Goal: Task Accomplishment & Management: Complete application form

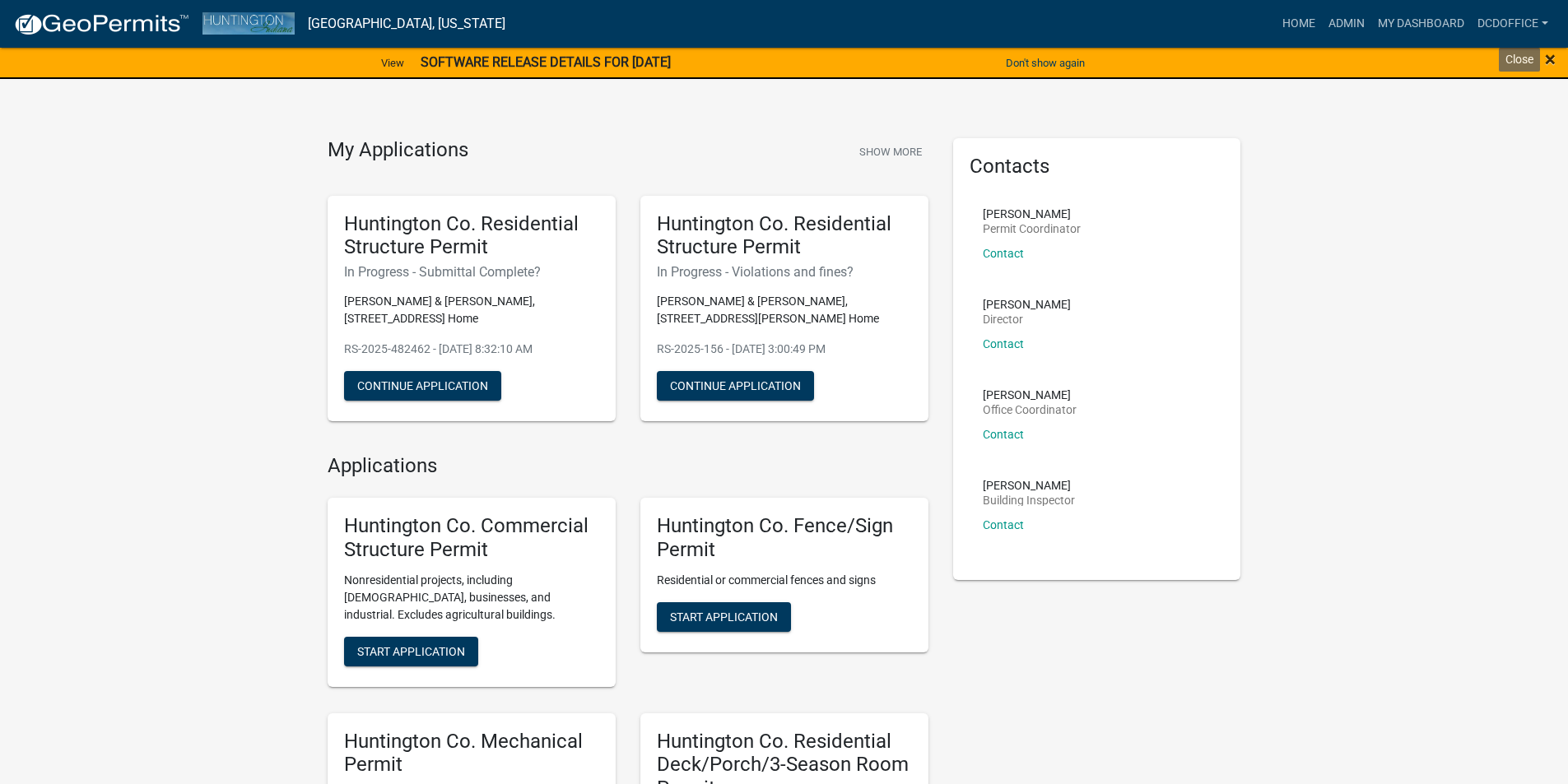
click at [1548, 58] on span "×" at bounding box center [1551, 58] width 11 height 23
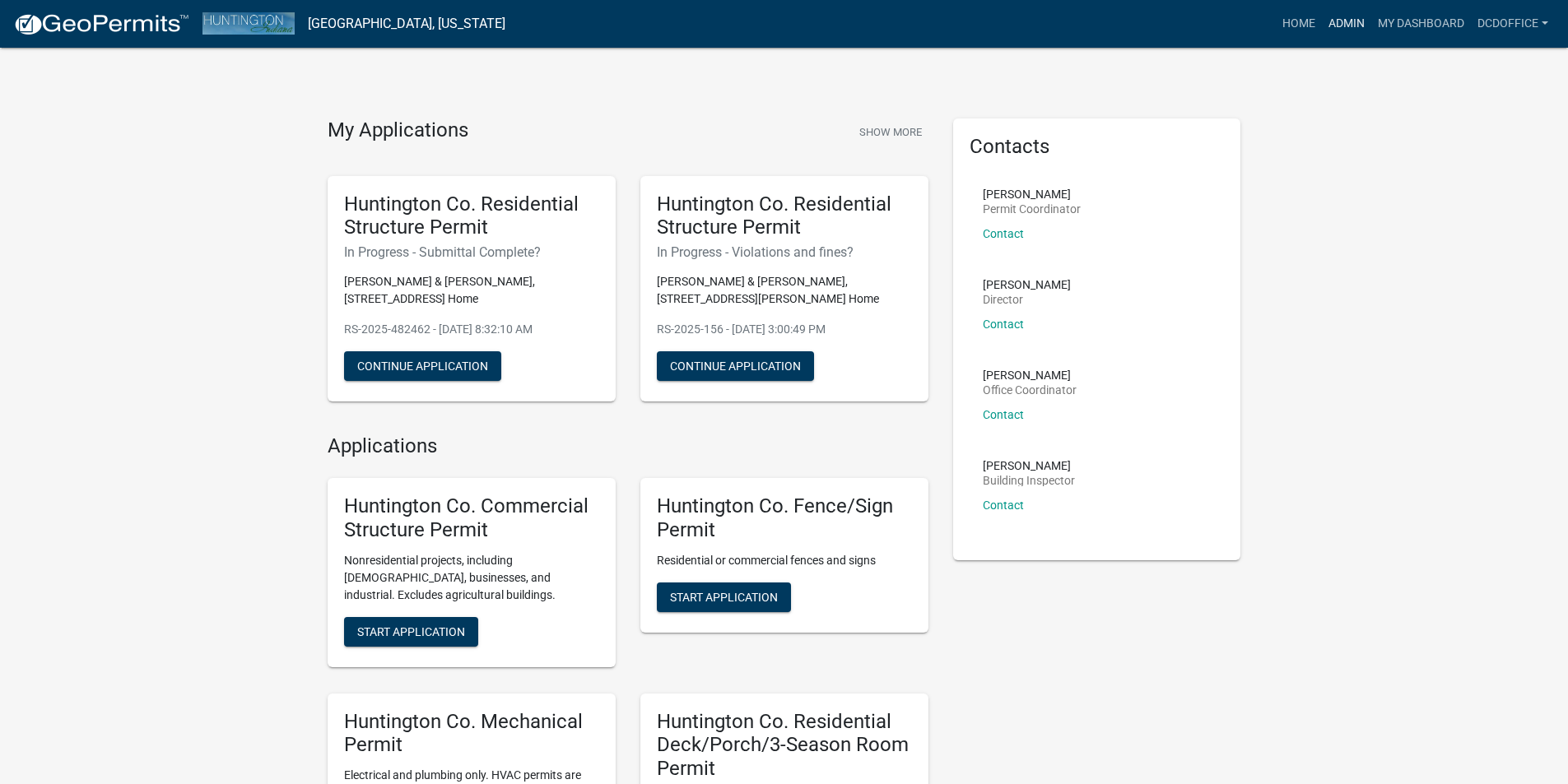
click at [1343, 22] on link "Admin" at bounding box center [1347, 24] width 49 height 31
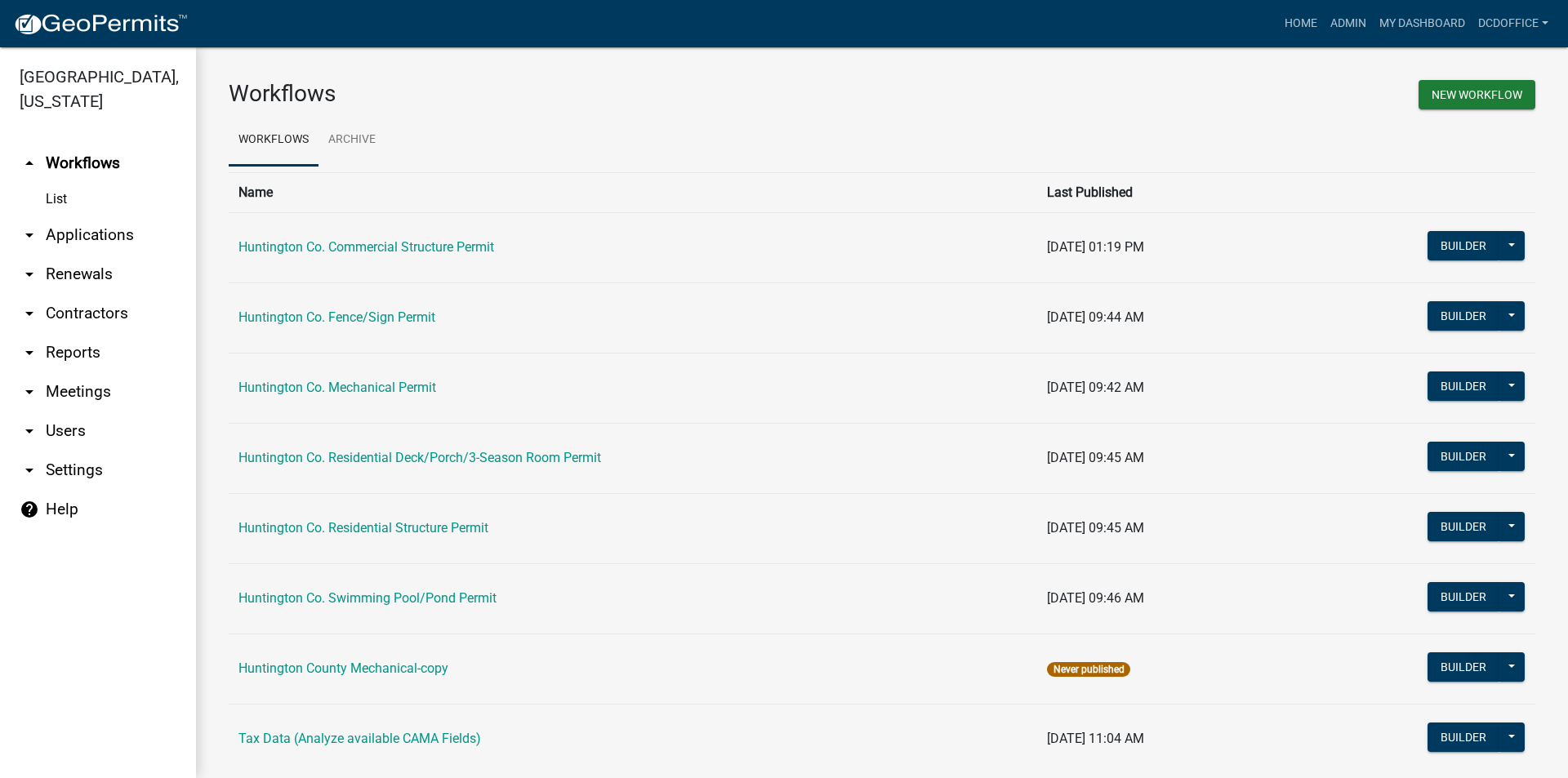
click at [109, 228] on link "arrow_drop_down Applications" at bounding box center [98, 235] width 196 height 39
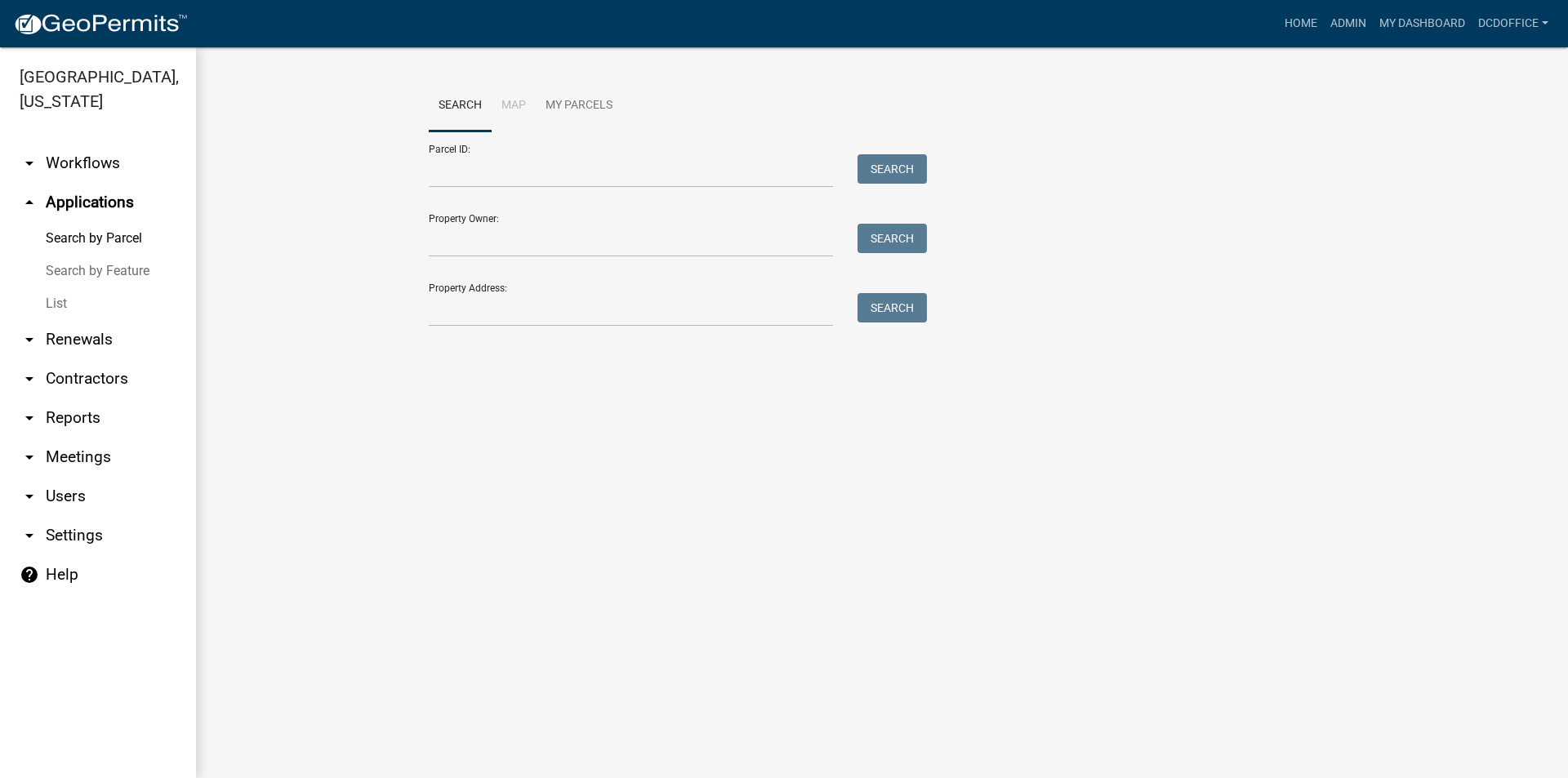
click at [62, 297] on link "List" at bounding box center [98, 304] width 196 height 33
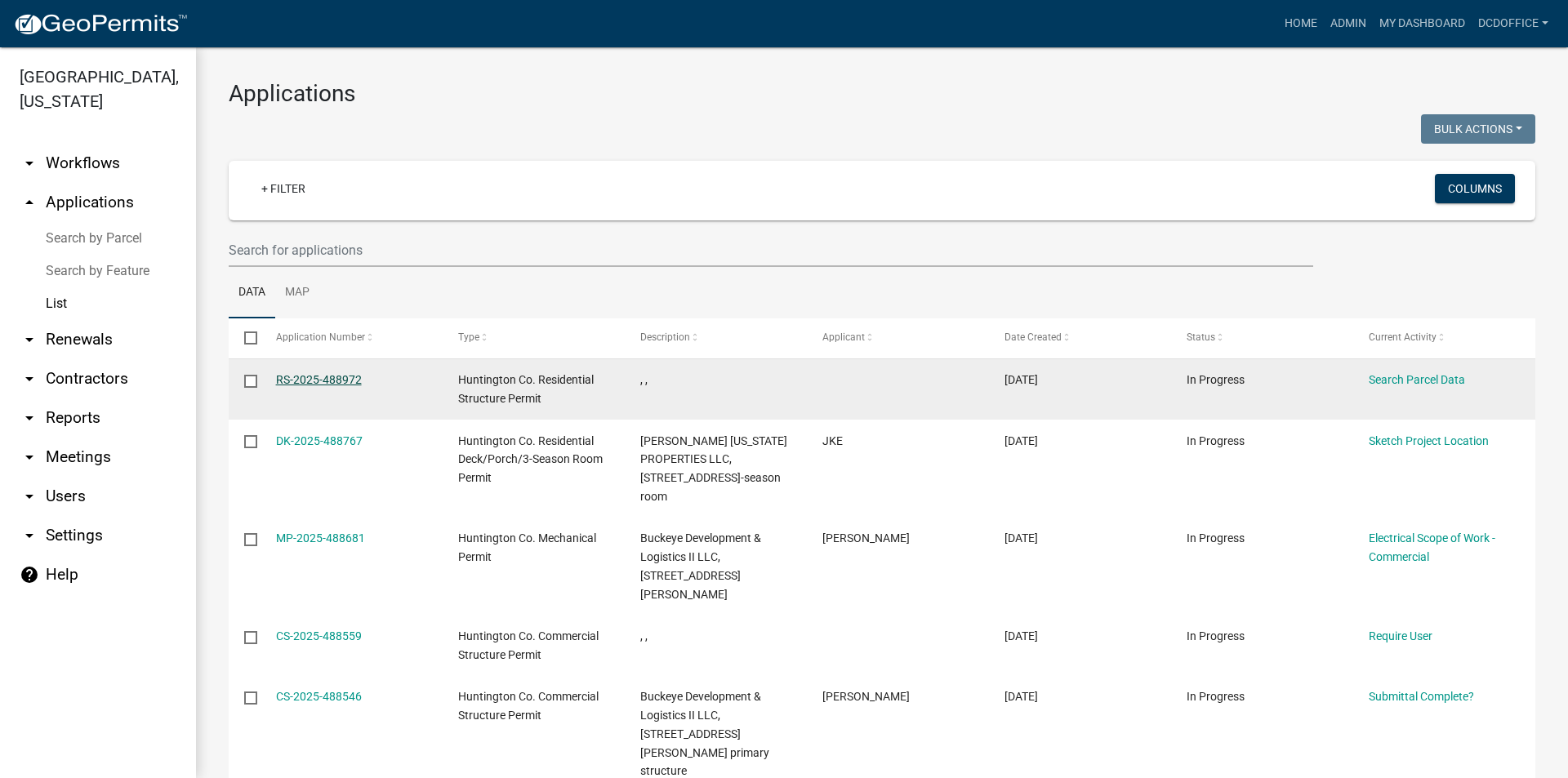
click at [293, 373] on link "RS-2025-488972" at bounding box center [318, 379] width 86 height 13
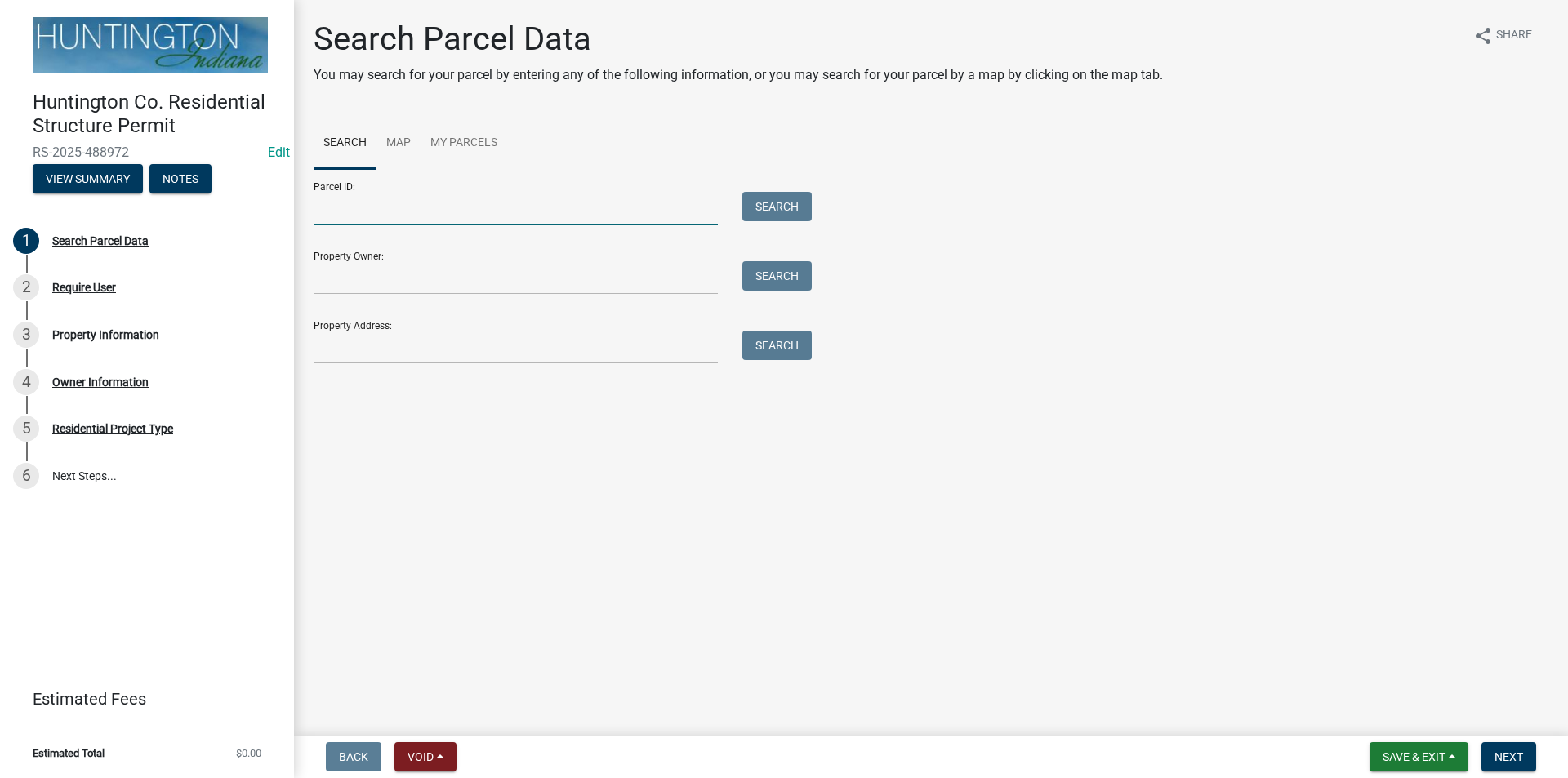
click at [345, 222] on input "Parcel ID:" at bounding box center [516, 209] width 404 height 34
type input "35-01-10-300-052.200-006"
click at [774, 214] on button "Search" at bounding box center [776, 207] width 70 height 29
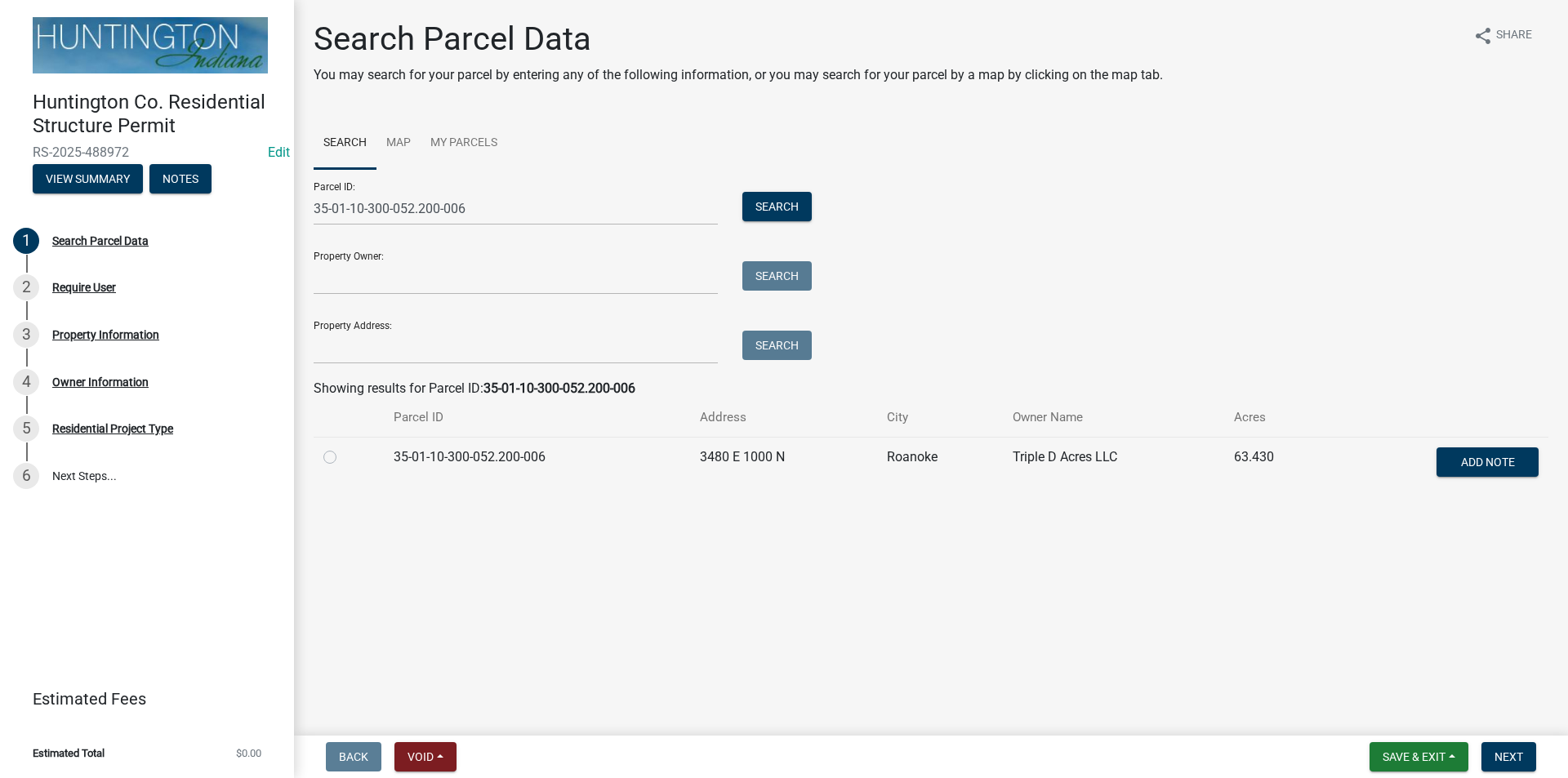
click at [319, 454] on td at bounding box center [348, 463] width 70 height 53
click at [343, 447] on label at bounding box center [343, 447] width 0 height 0
click at [343, 458] on input "radio" at bounding box center [348, 452] width 11 height 11
radio input "true"
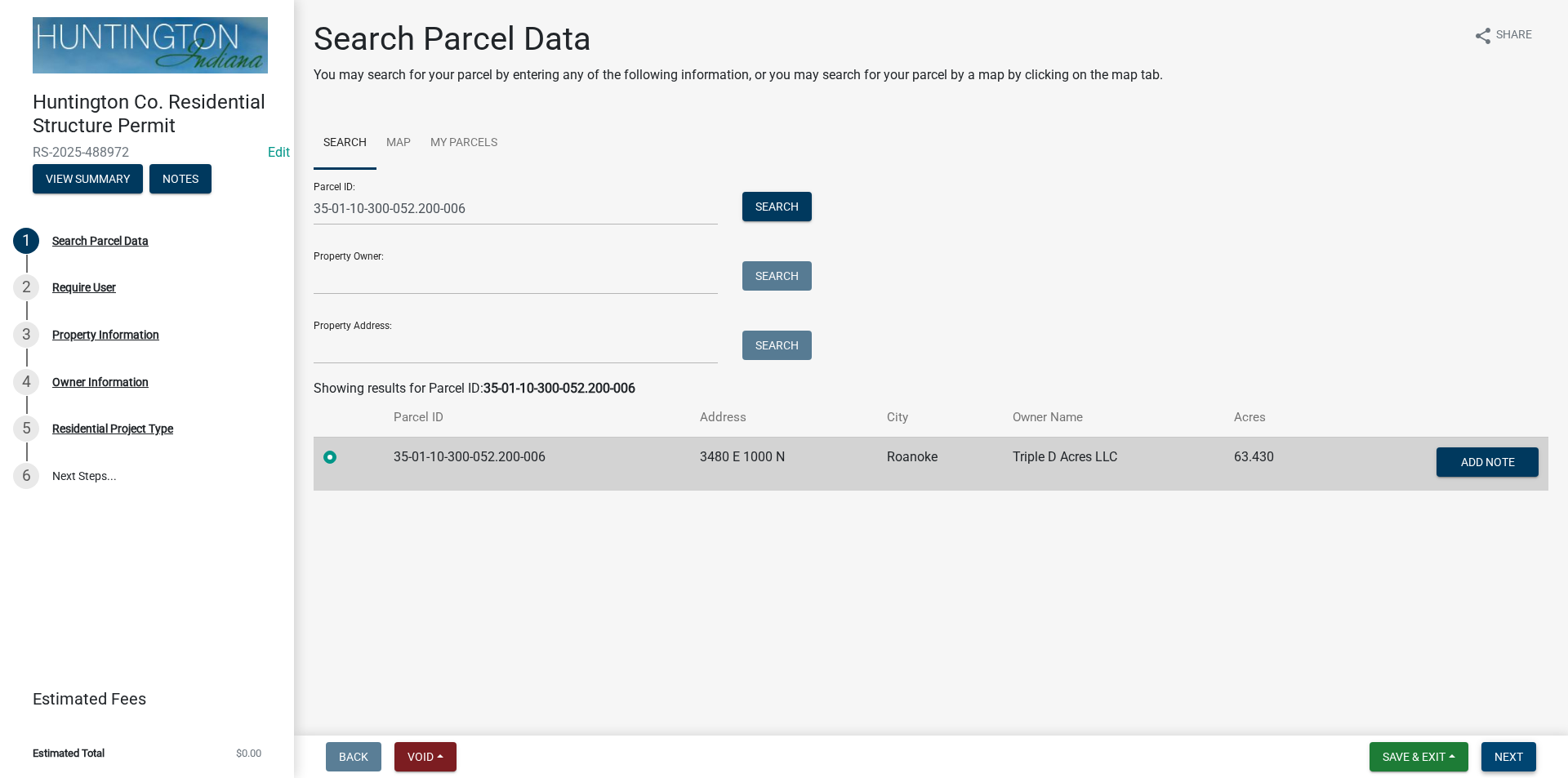
click at [1502, 761] on span "Next" at bounding box center [1509, 756] width 29 height 13
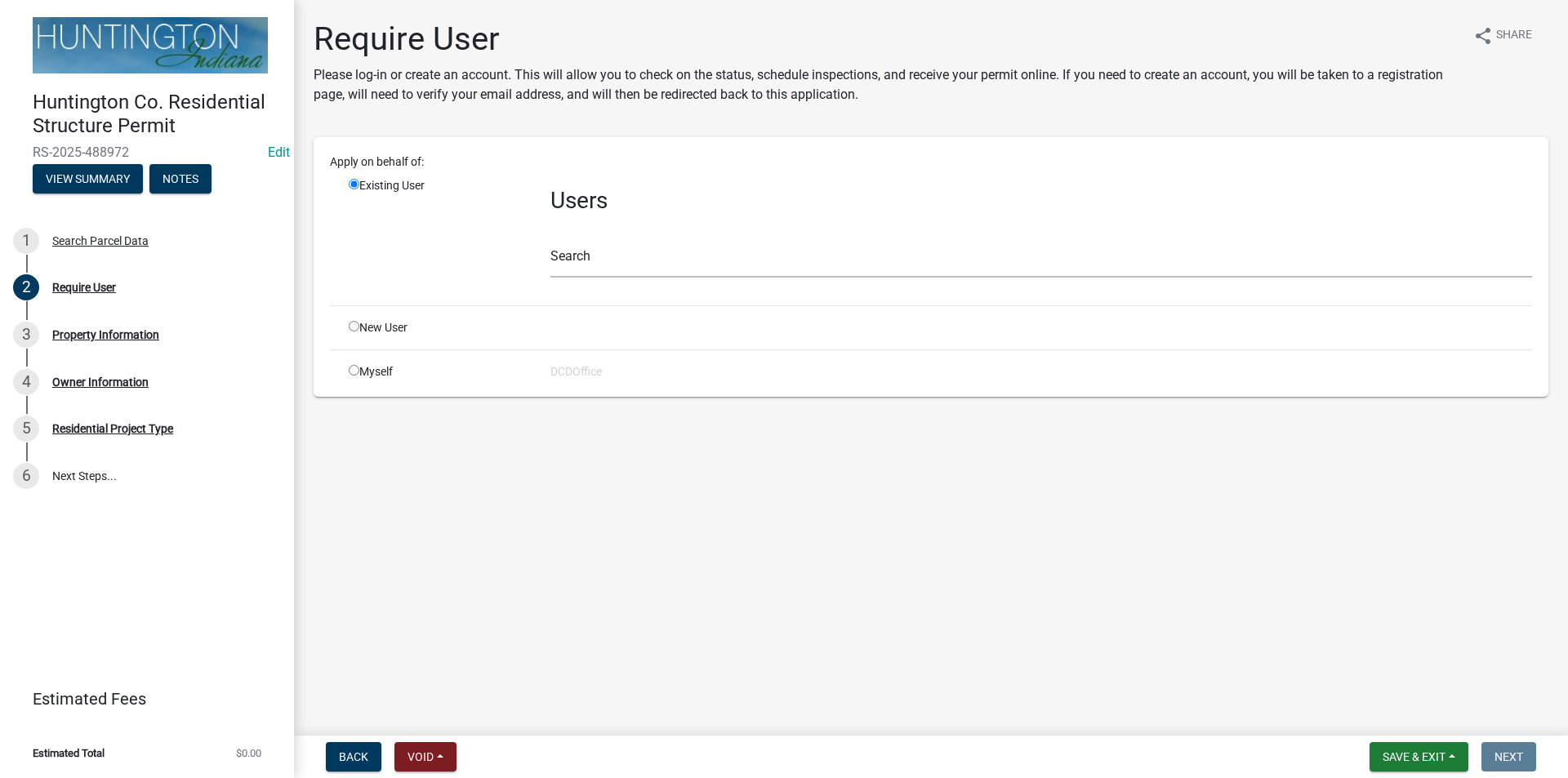
click at [356, 326] on input "radio" at bounding box center [354, 326] width 11 height 11
radio input "true"
radio input "false"
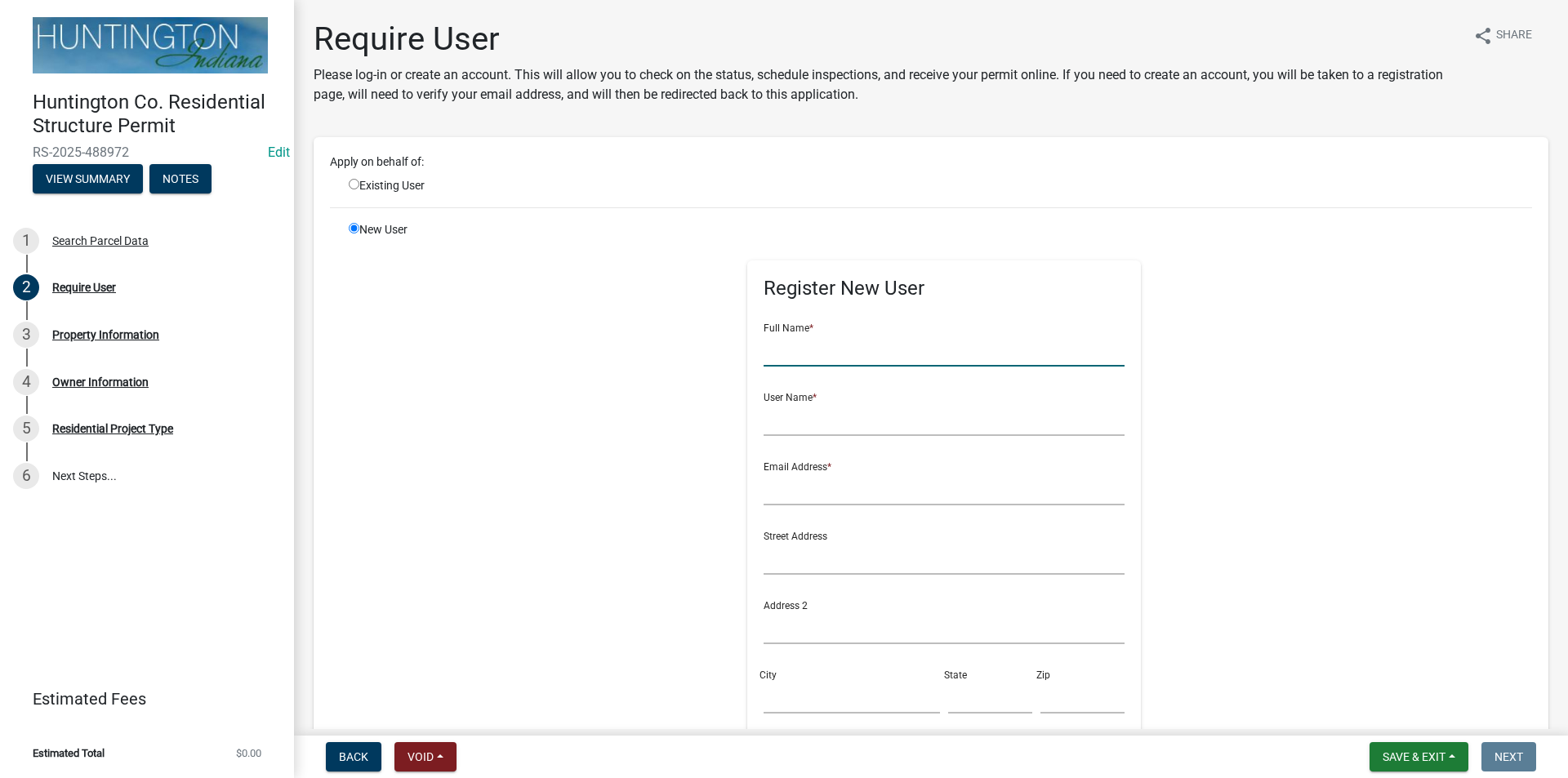
click at [774, 360] on input "text" at bounding box center [944, 349] width 362 height 34
type input "[PERSON_NAME]"
click at [768, 418] on input "text" at bounding box center [944, 419] width 362 height 34
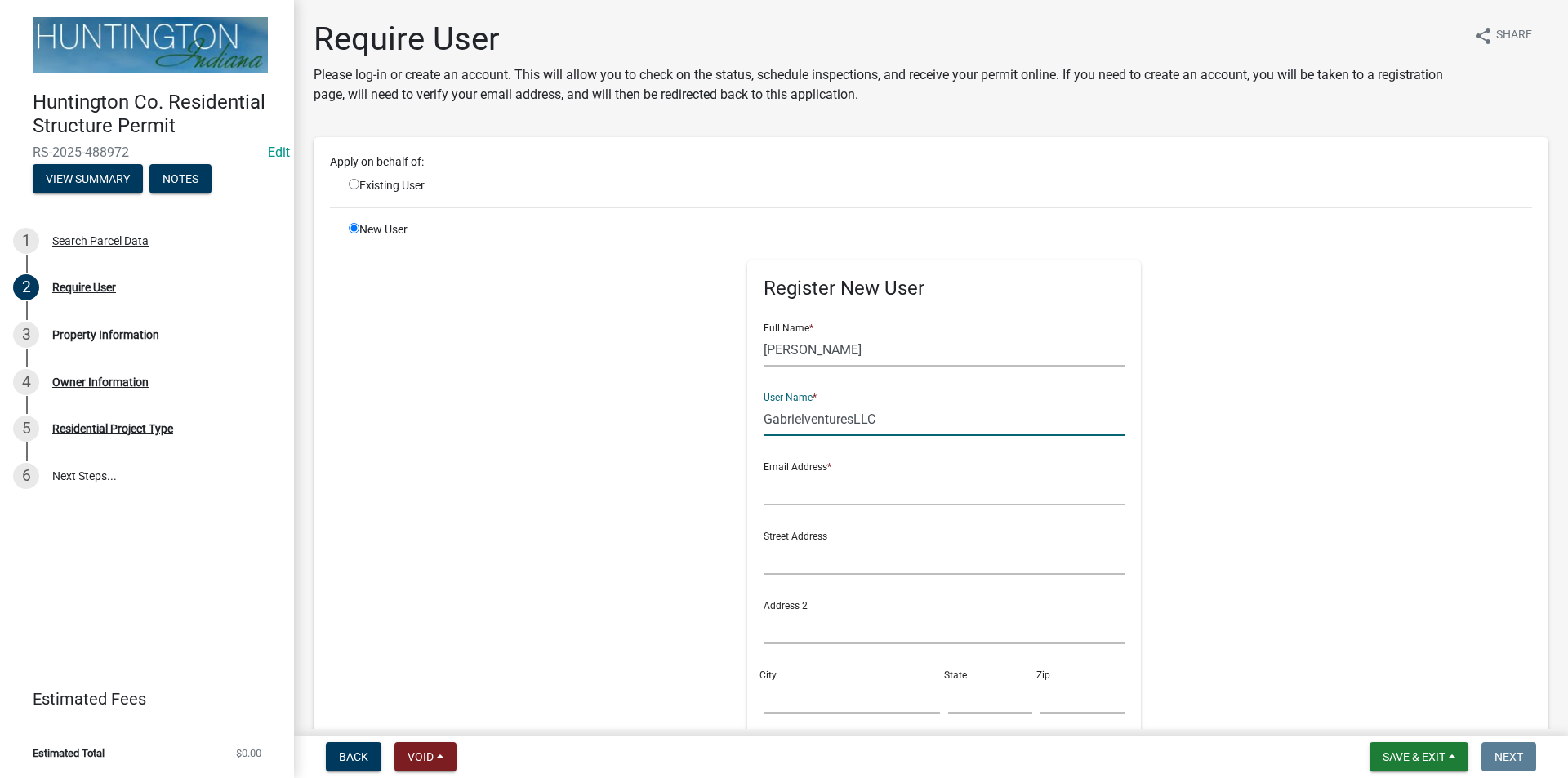
type input "GabrielventuresLLC"
click at [797, 495] on input "text" at bounding box center [944, 488] width 362 height 34
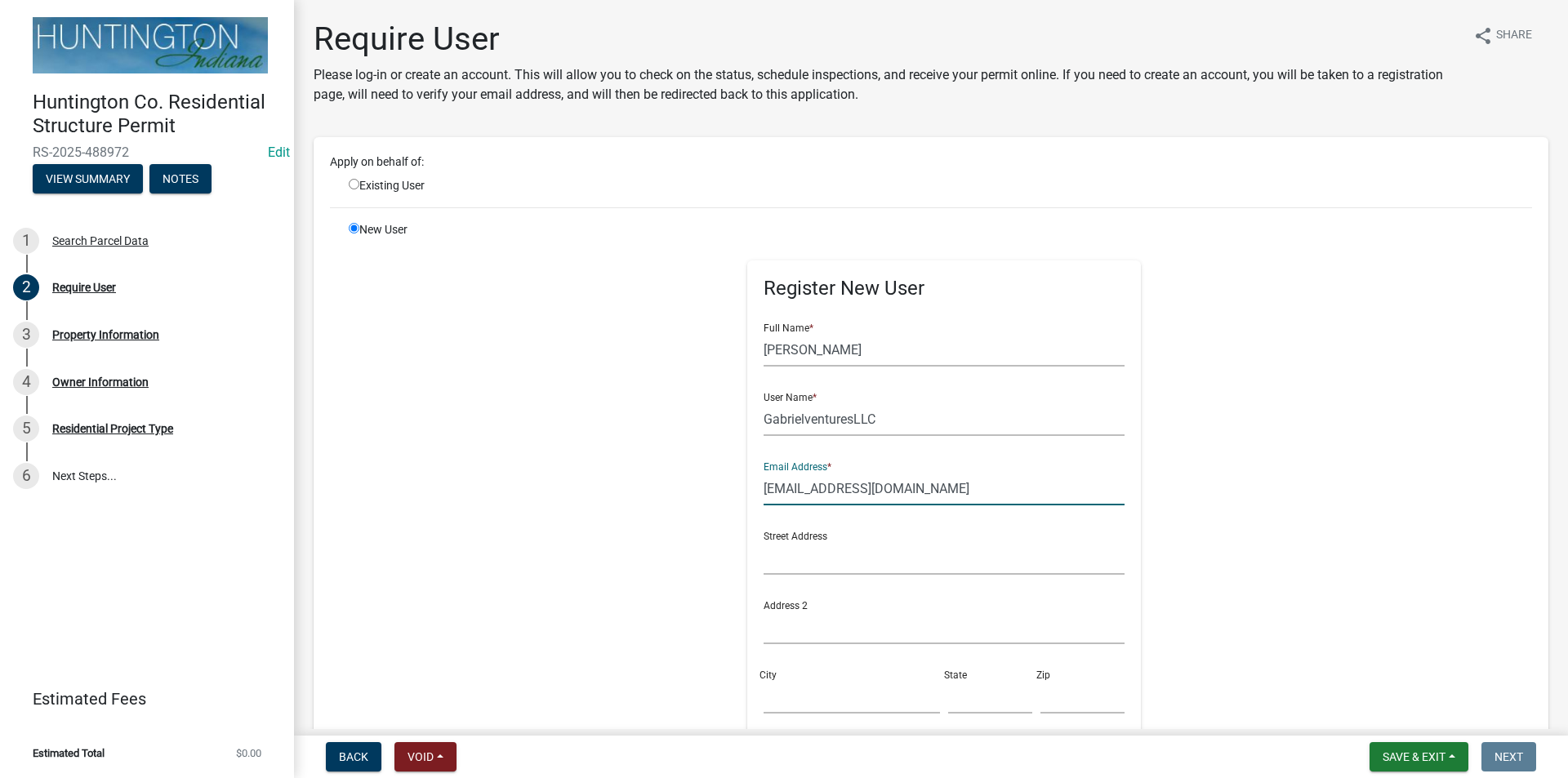
type input "[EMAIL_ADDRESS][DOMAIN_NAME]"
click at [815, 558] on input "text" at bounding box center [944, 558] width 362 height 34
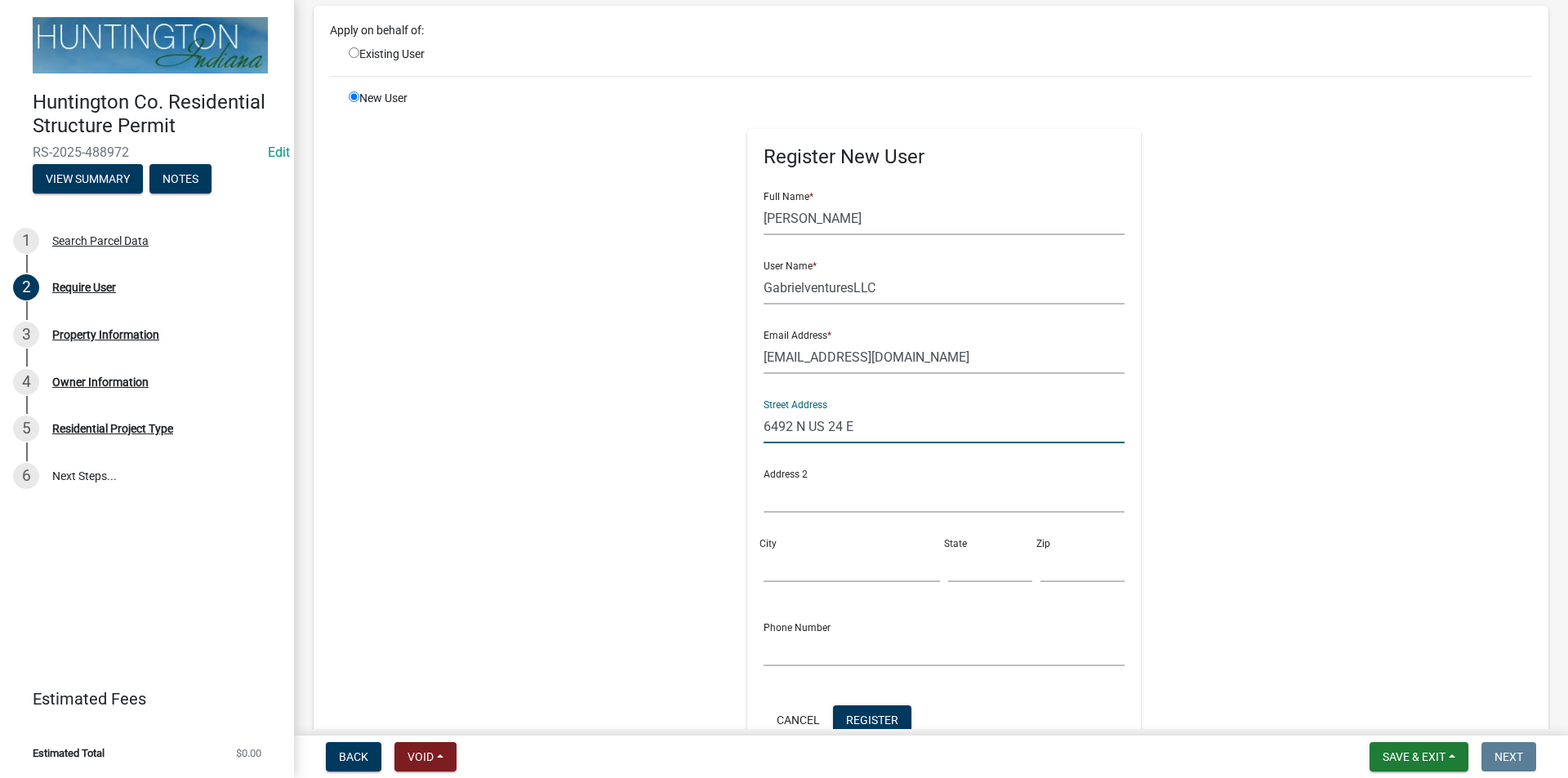
scroll to position [163, 0]
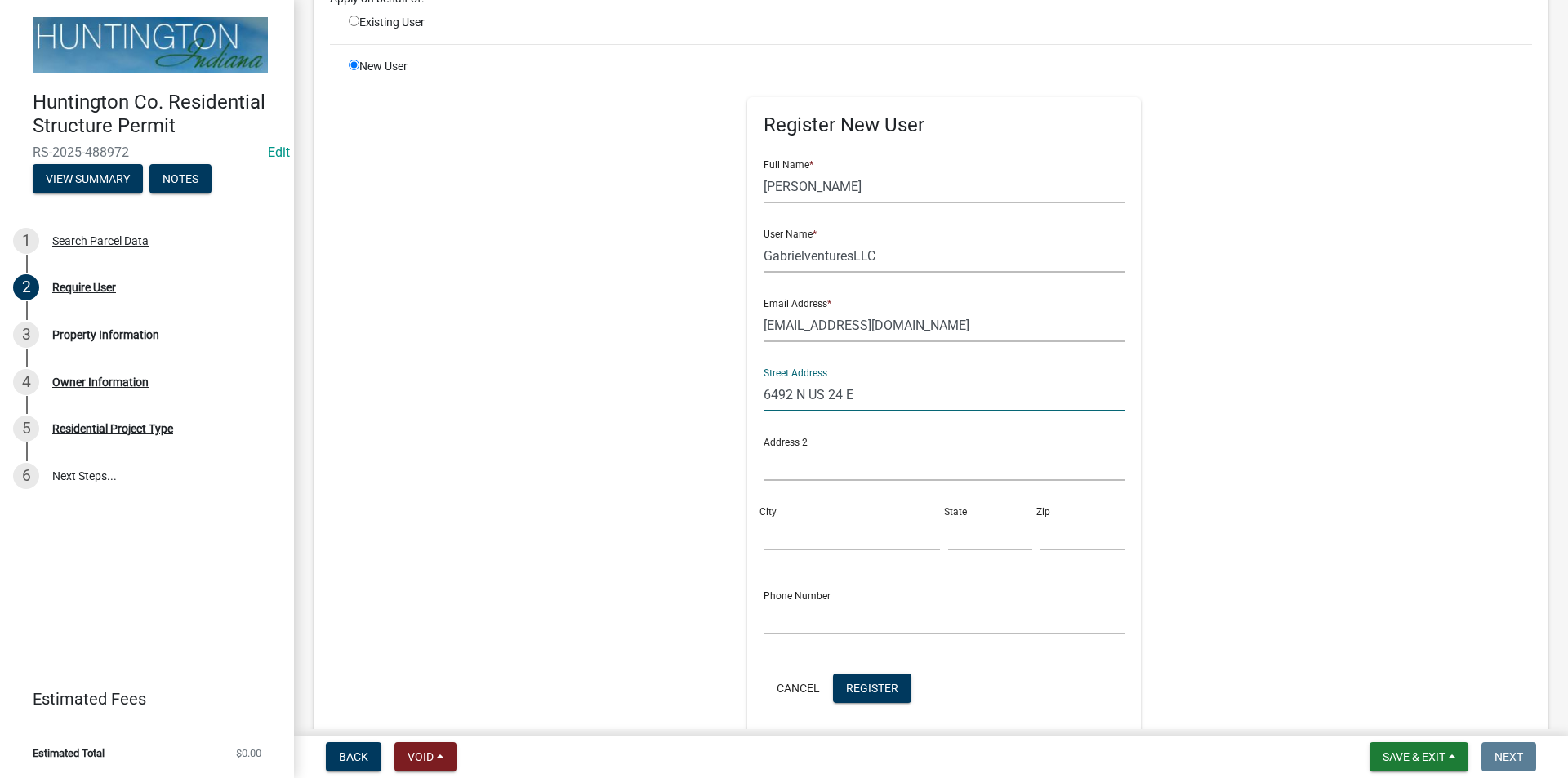
type input "6492 N US 24 E"
click at [811, 541] on input "City" at bounding box center [852, 533] width 176 height 34
type input "Huntington"
click at [948, 540] on input "text" at bounding box center [989, 533] width 84 height 34
type input "IN"
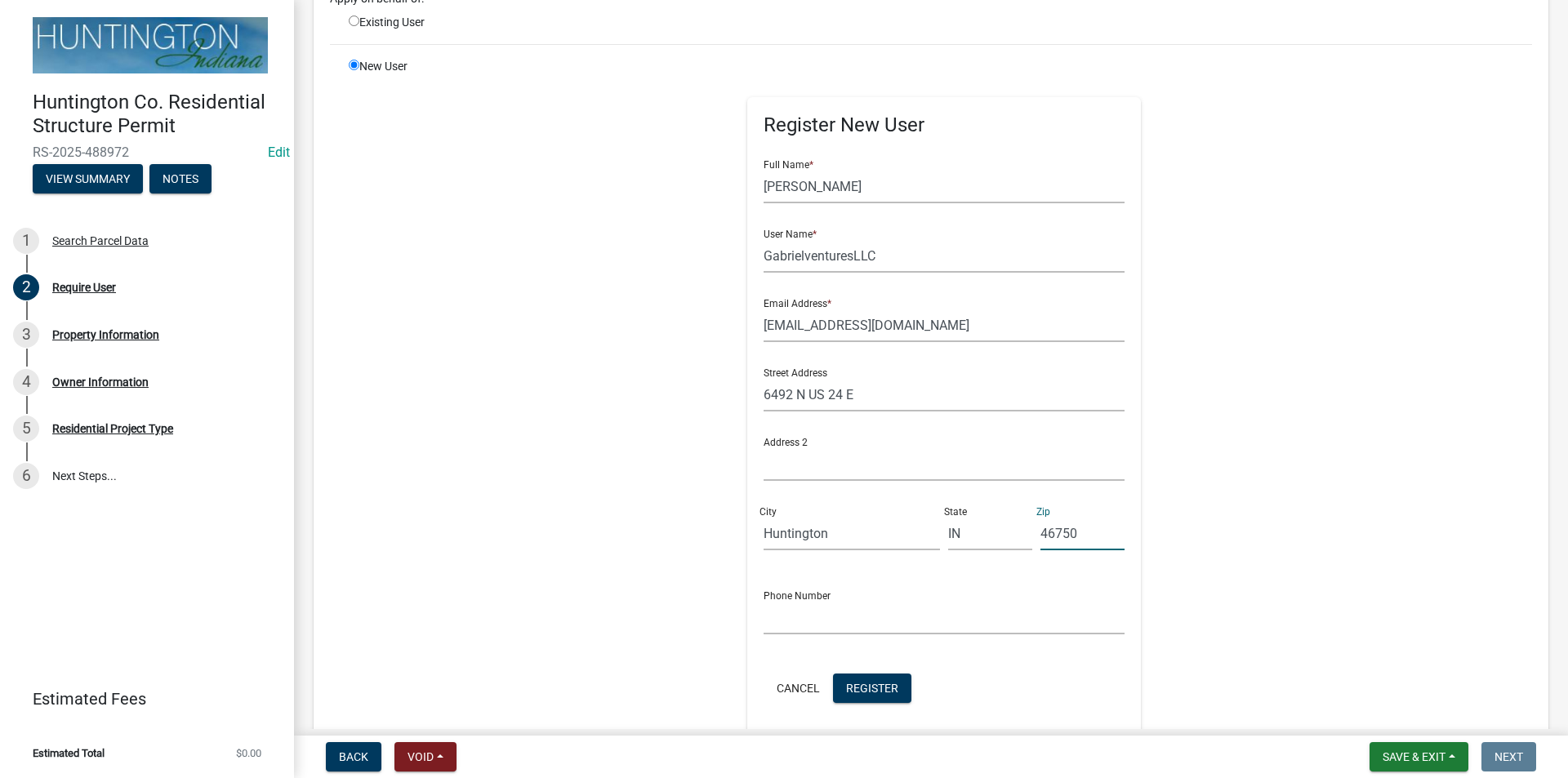
type input "46750"
click at [795, 635] on form "Full Name * [PERSON_NAME] User Name * GabrielventuresLLC Email Address * [EMAIL…" at bounding box center [944, 427] width 362 height 560
click at [792, 615] on input "text" at bounding box center [944, 618] width 362 height 34
type input "[PHONE_NUMBER]"
click at [846, 691] on span "Register" at bounding box center [872, 687] width 53 height 13
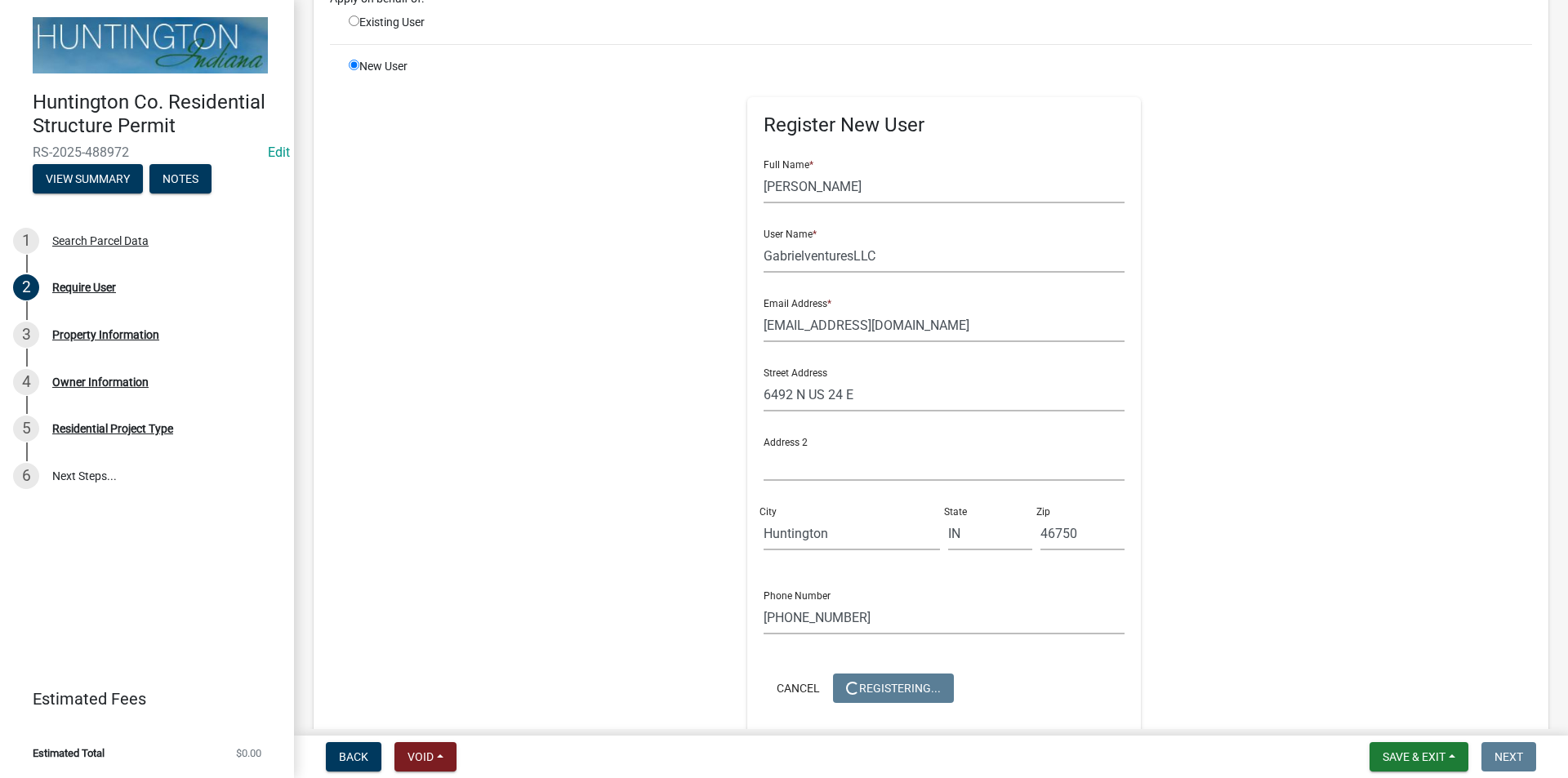
scroll to position [0, 0]
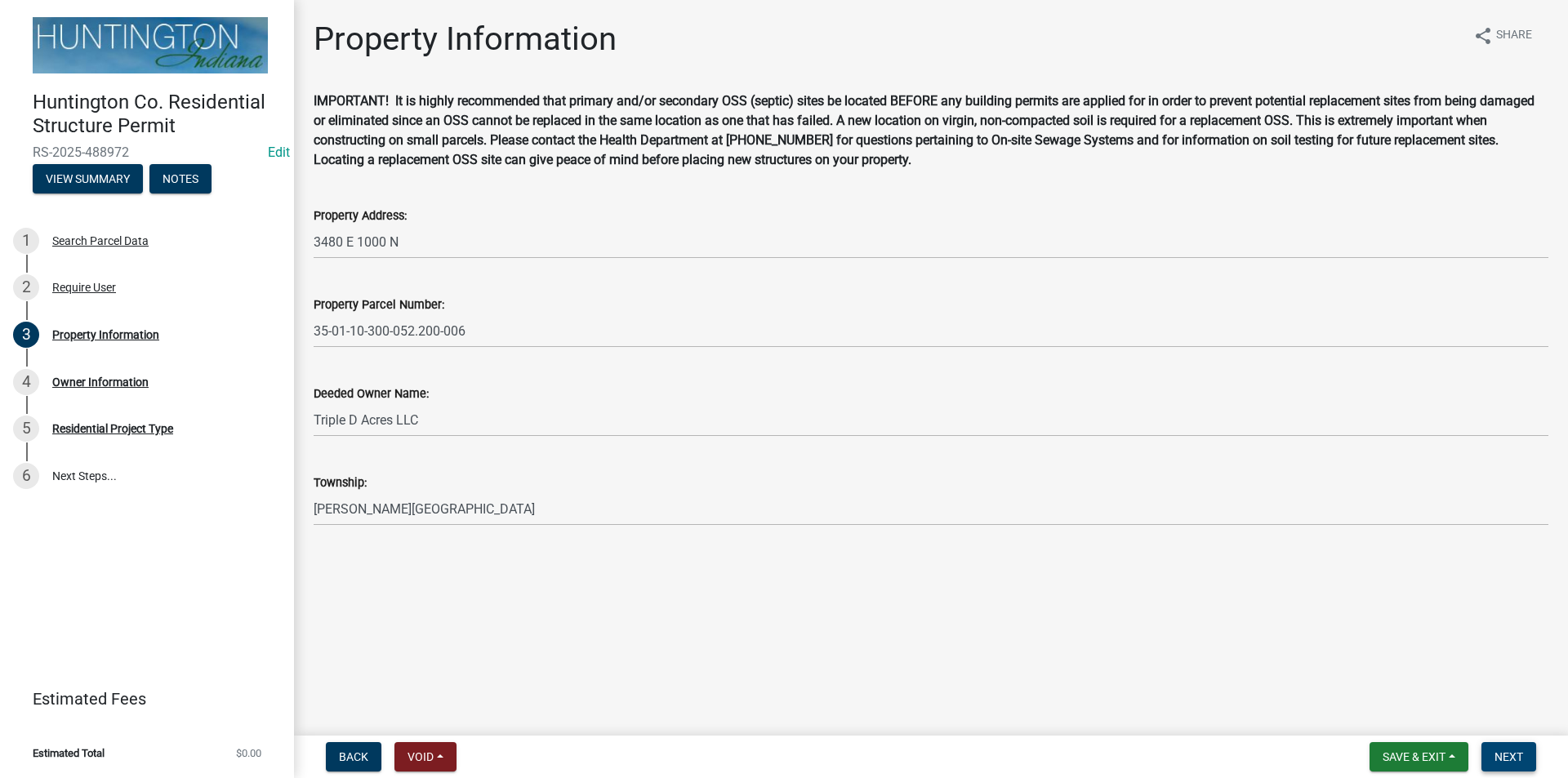
click at [1501, 757] on span "Next" at bounding box center [1509, 756] width 29 height 13
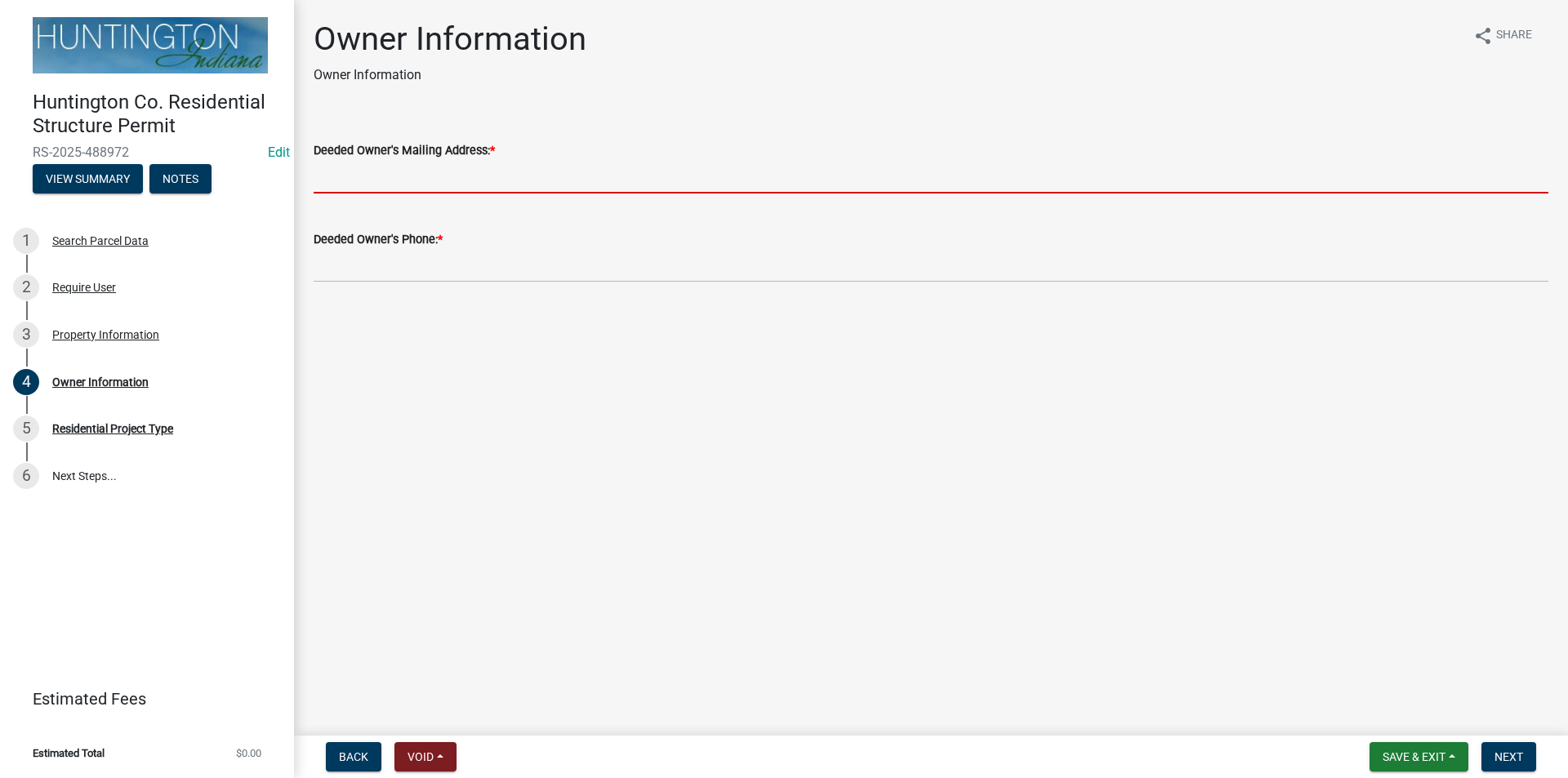
click at [356, 176] on input "Deeded Owner's Mailing Address: *" at bounding box center [930, 176] width 1234 height 34
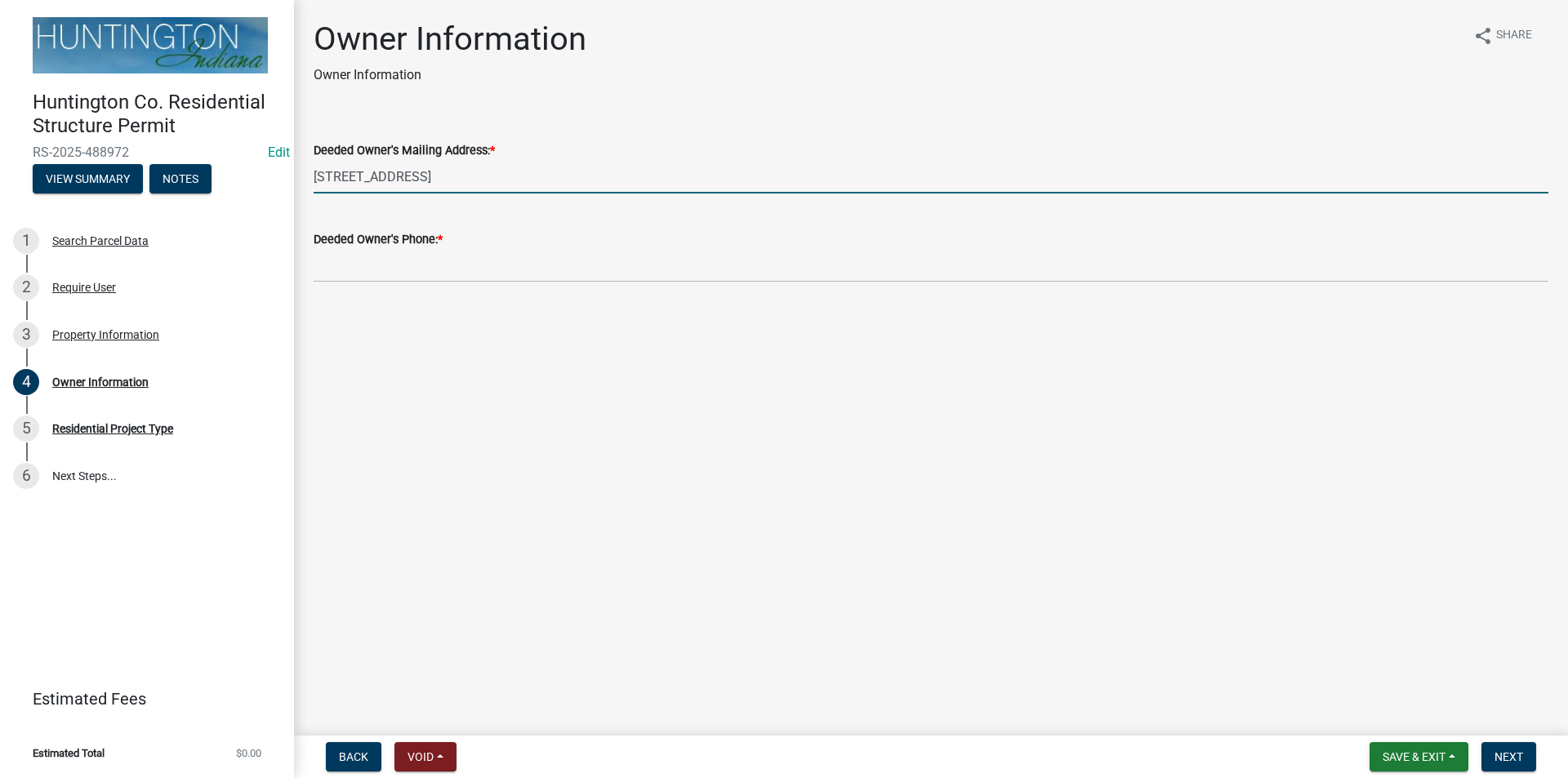
type input "[STREET_ADDRESS]"
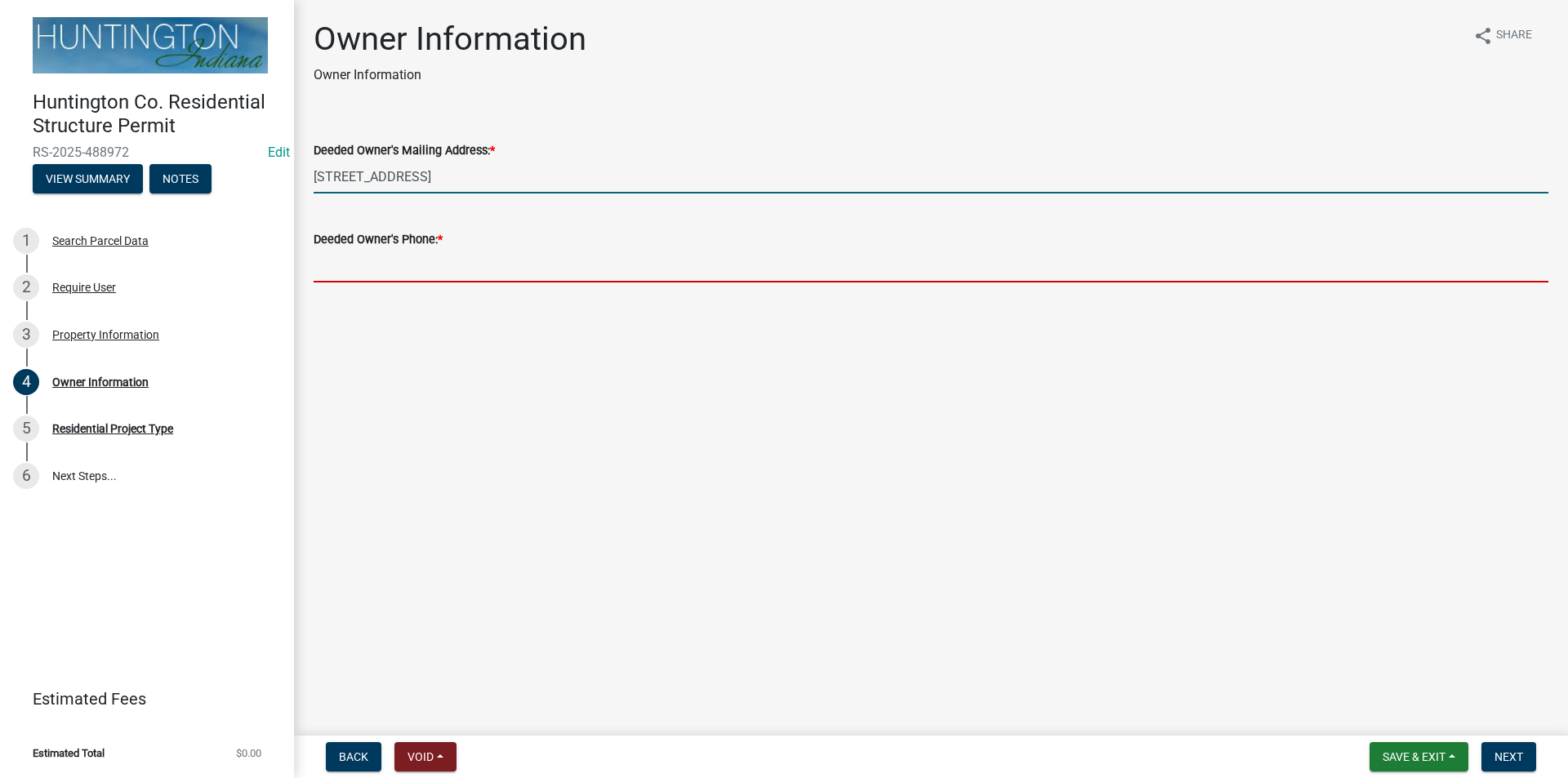
click at [405, 266] on input "Deeded Owner's Phone: *" at bounding box center [930, 266] width 1234 height 34
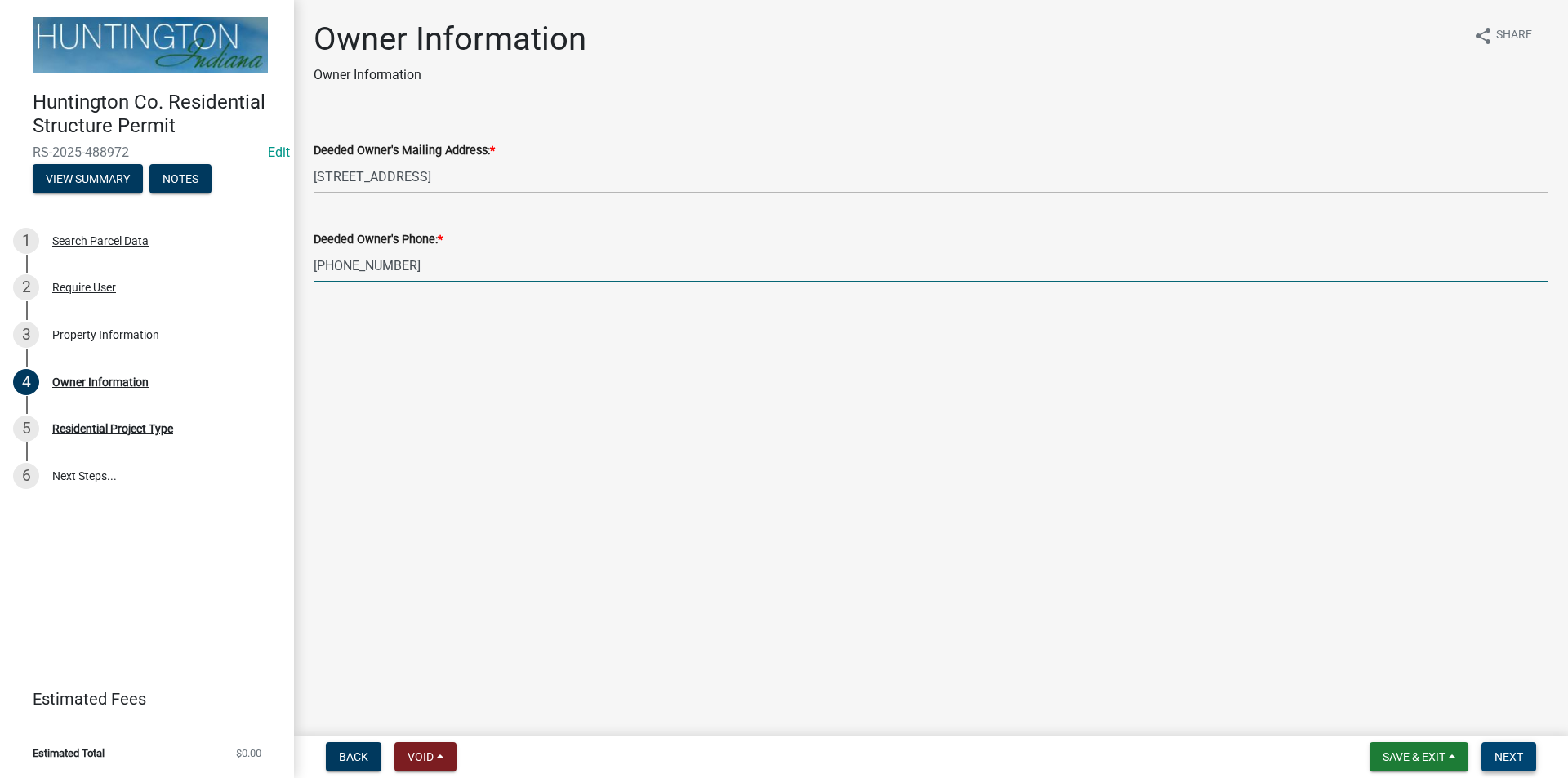
type input "[PHONE_NUMBER]"
click at [1497, 755] on span "Next" at bounding box center [1509, 756] width 29 height 13
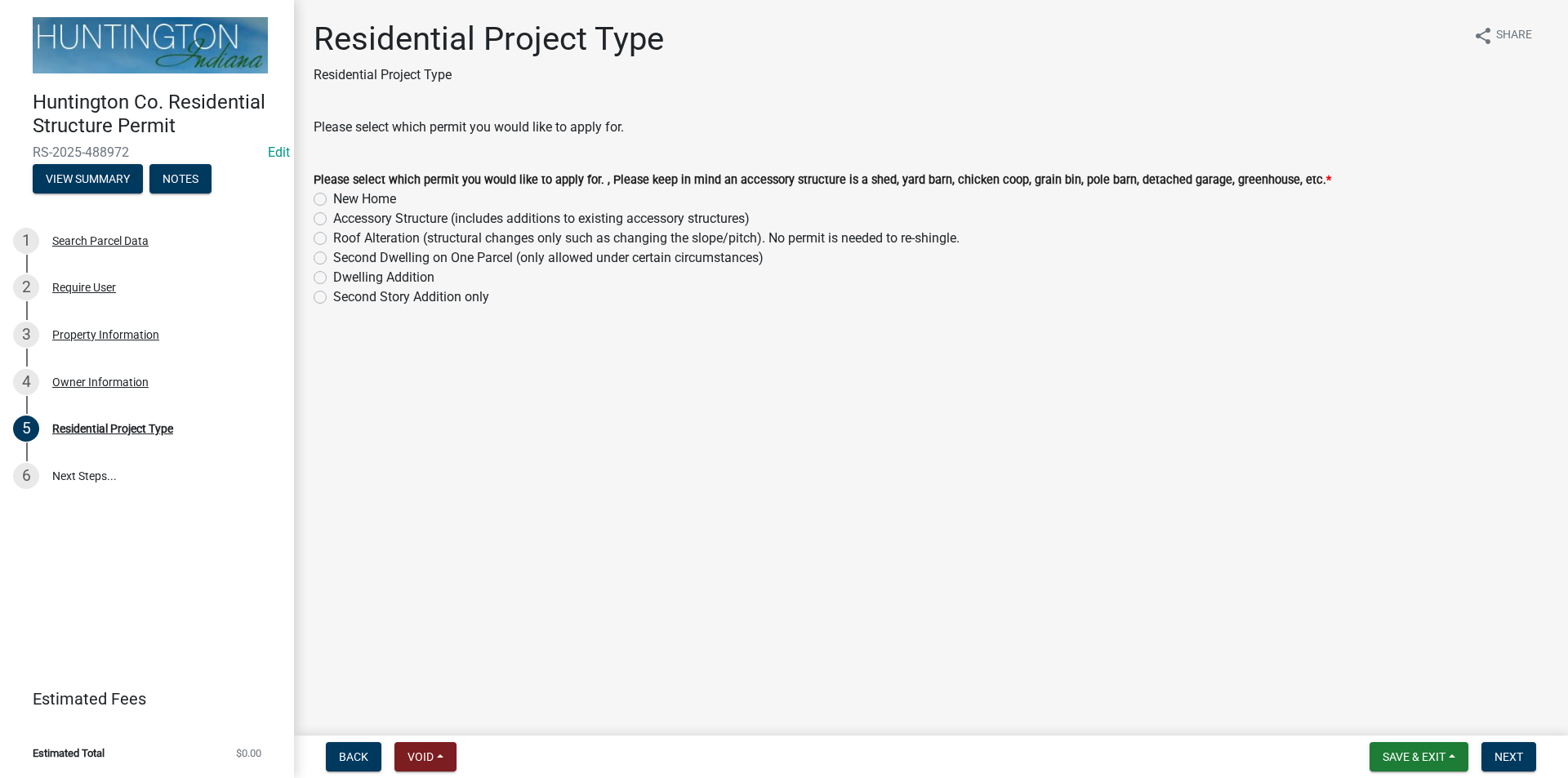
click at [333, 224] on label "Accessory Structure (includes additions to existing accessory structures)" at bounding box center [541, 219] width 416 height 20
click at [333, 219] on input "Accessory Structure (includes additions to existing accessory structures)" at bounding box center [338, 215] width 11 height 11
radio input "true"
click at [1512, 763] on span "Next" at bounding box center [1509, 756] width 29 height 13
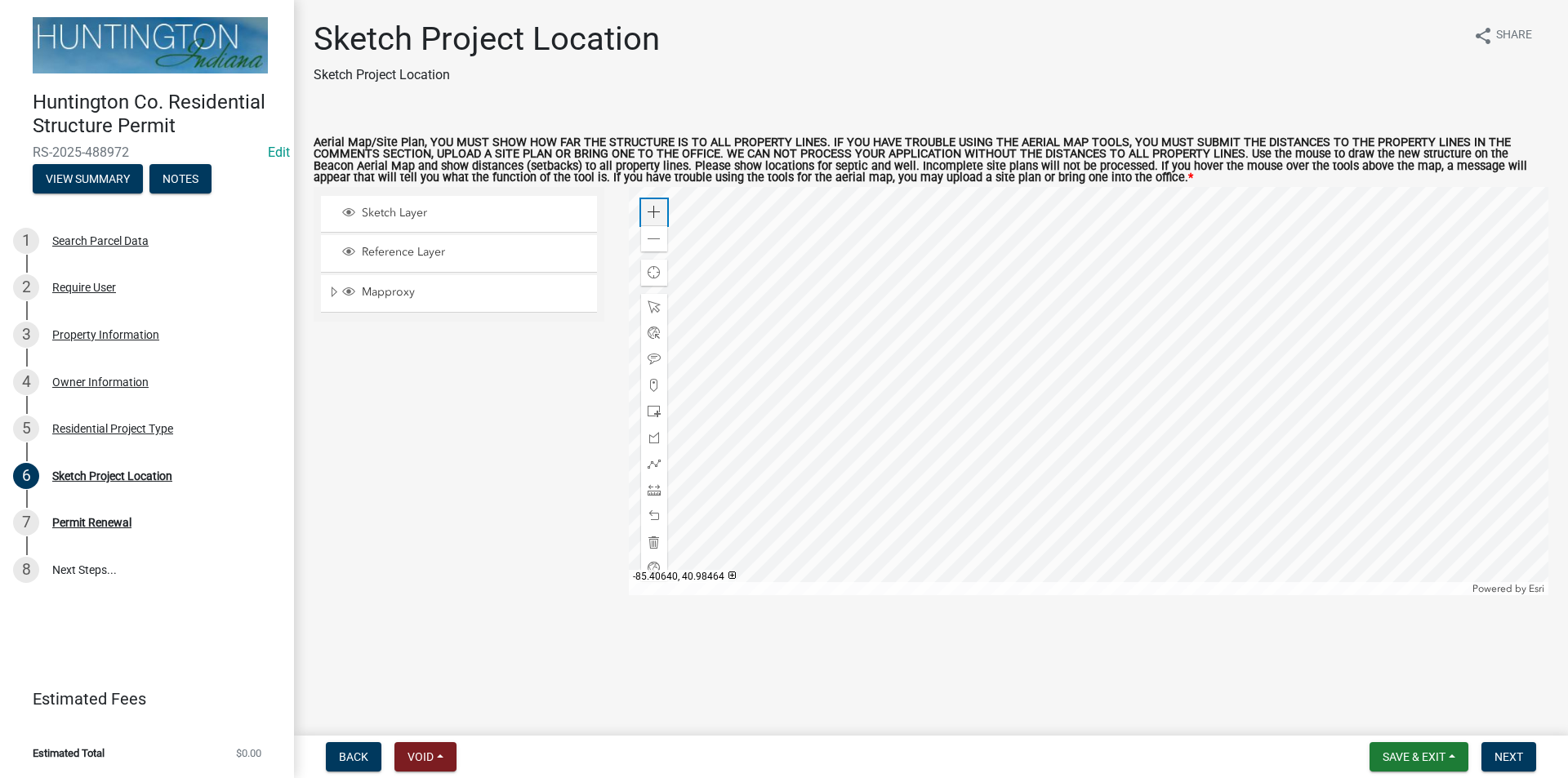
click at [642, 209] on div "Zoom in" at bounding box center [654, 212] width 26 height 26
click at [1046, 335] on div at bounding box center [1088, 391] width 920 height 408
click at [1111, 455] on div at bounding box center [1088, 391] width 920 height 408
click at [1106, 456] on div at bounding box center [1088, 391] width 920 height 408
click at [656, 418] on span at bounding box center [654, 412] width 13 height 13
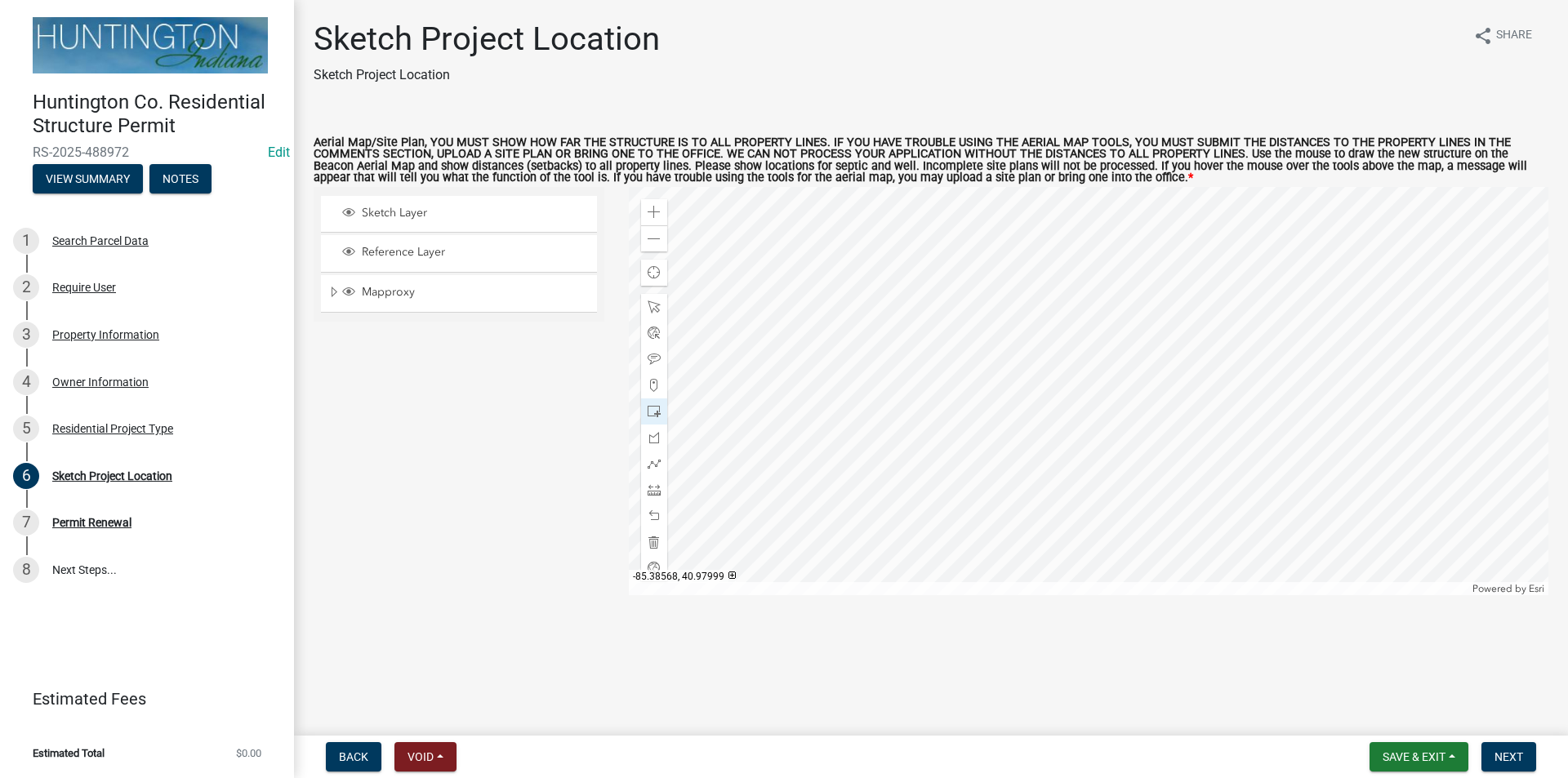
click at [1153, 335] on div at bounding box center [1088, 391] width 920 height 408
click at [1512, 753] on span "Next" at bounding box center [1509, 756] width 29 height 13
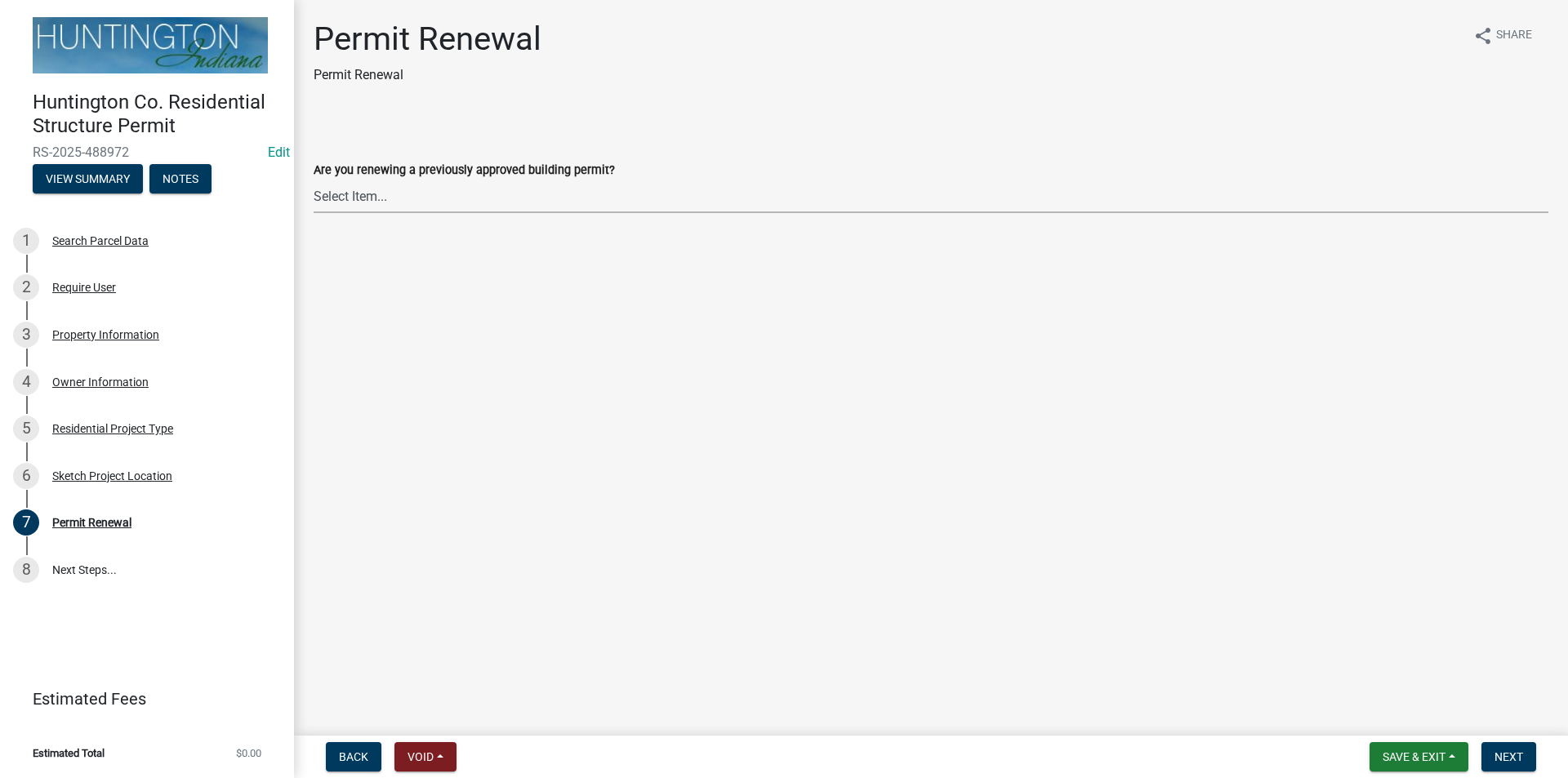
click at [342, 209] on select "Select Item... Yes No" at bounding box center [930, 196] width 1234 height 34
click at [314, 180] on select "Select Item... Yes No" at bounding box center [930, 196] width 1234 height 34
select select "7022fa2c-6c9f-4a5e-8d19-47b221a2a07d"
click at [1537, 758] on form "Save & Exit Save Save & Exit Next" at bounding box center [1453, 756] width 180 height 29
click at [1525, 760] on button "Next" at bounding box center [1508, 756] width 54 height 29
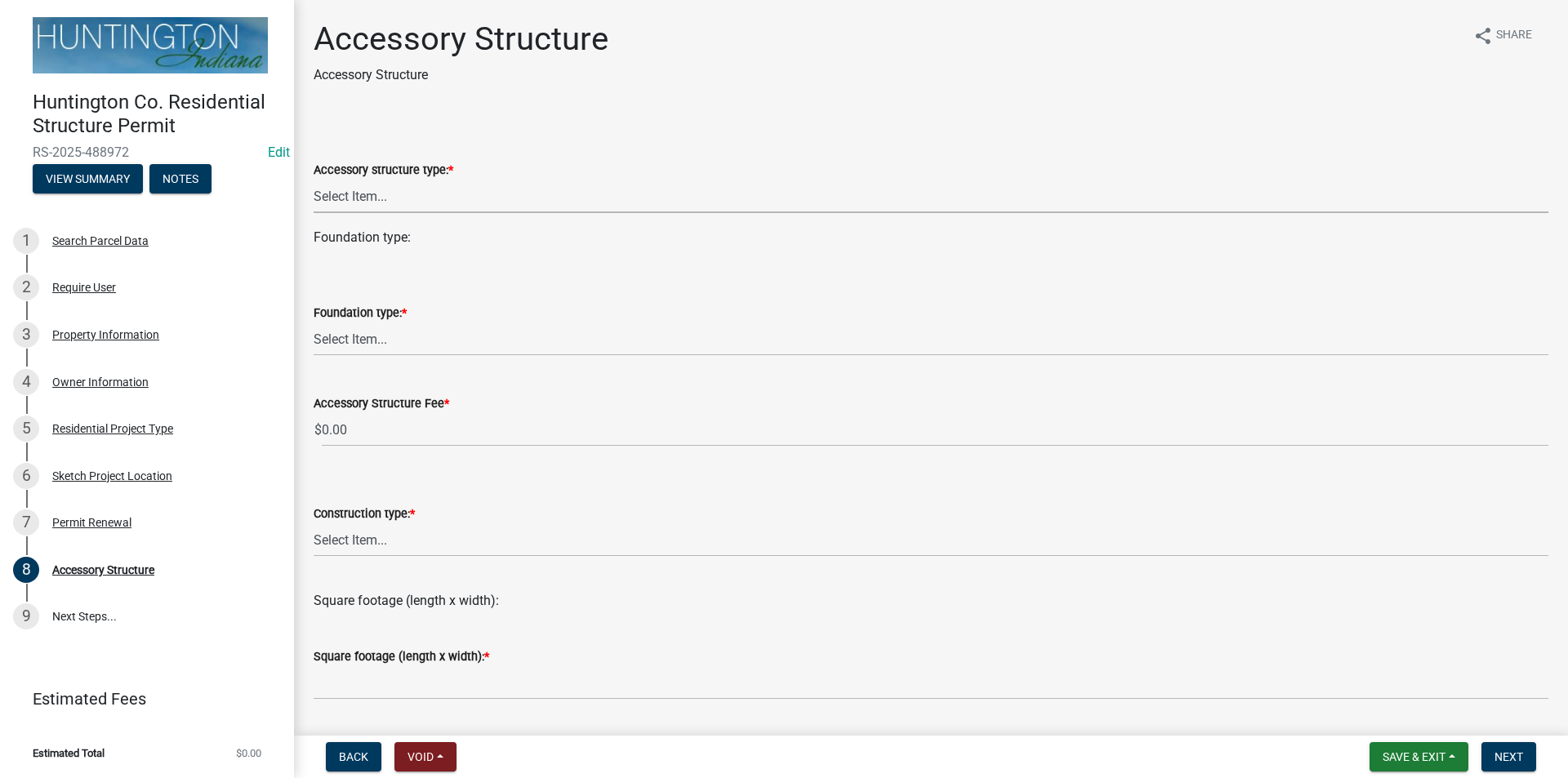
click at [373, 201] on select "Select Item... Detached Garage Pole Barn/[GEOGRAPHIC_DATA]/Yard Barn Carport Ga…" at bounding box center [930, 196] width 1234 height 34
click at [314, 180] on select "Select Item... Detached Garage Pole Barn/[GEOGRAPHIC_DATA]/Yard Barn Carport Ga…" at bounding box center [930, 196] width 1234 height 34
select select "e3d2b59d-588c-40e5-bb92-bc0663bbda40"
click at [369, 336] on select "Select Item... Footings (minimum 36" frost depth) Post-holes (42" depth with 6"…" at bounding box center [930, 339] width 1234 height 34
click at [314, 323] on select "Select Item... Footings (minimum 36" frost depth) Post-holes (42" depth with 6"…" at bounding box center [930, 339] width 1234 height 34
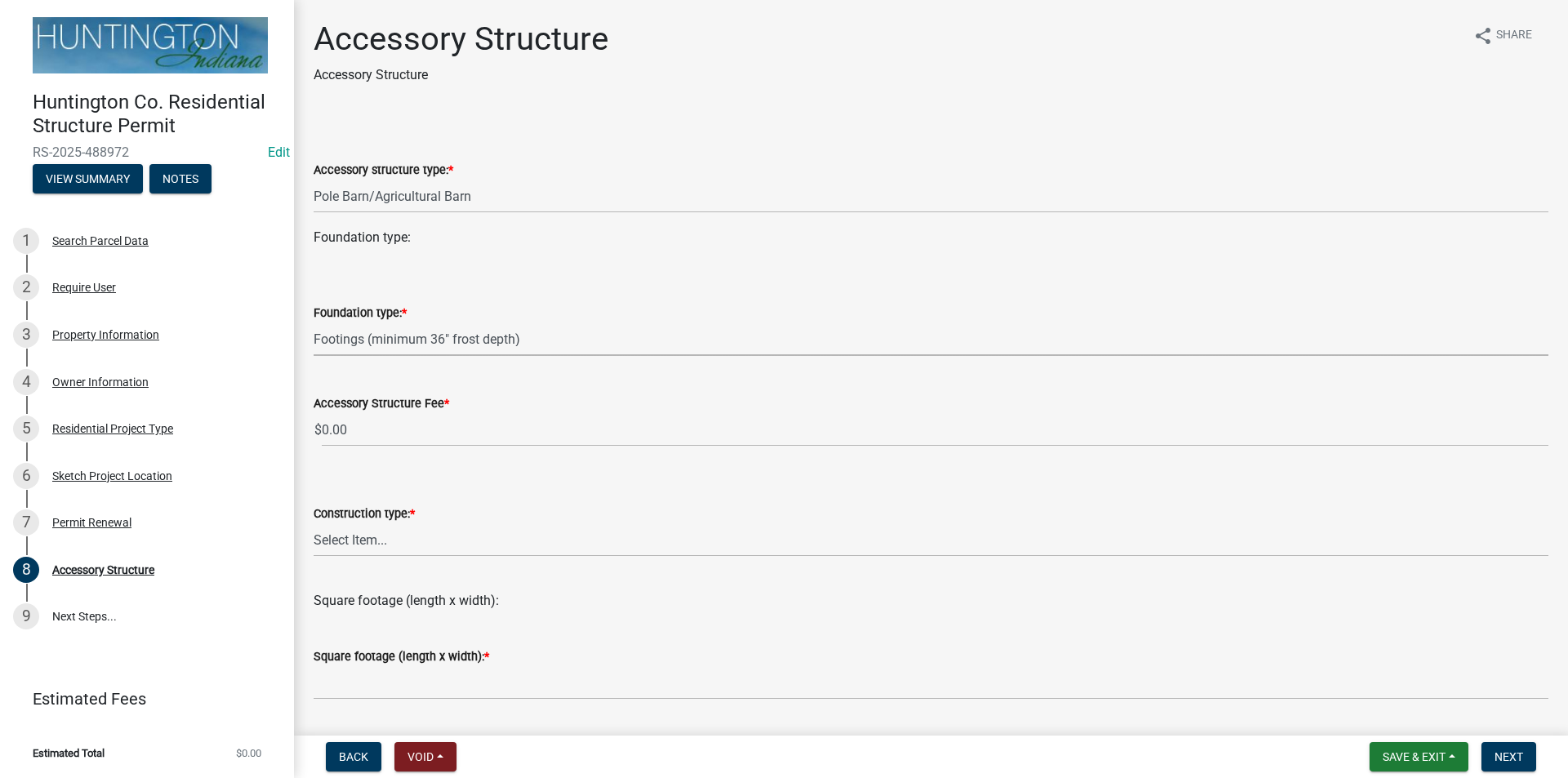
select select "28fb91a8-ea3f-4f99-8887-245e0e2d04b0"
click at [360, 477] on div "Construction type: * Select Item... Wood frame Steel Masonry Pole" at bounding box center [930, 509] width 1234 height 95
click at [371, 549] on select "Select Item... Wood frame Steel Masonry Pole" at bounding box center [930, 540] width 1234 height 34
click at [314, 523] on select "Select Item... Wood frame Steel Masonry Pole" at bounding box center [930, 540] width 1234 height 34
select select "b13dc926-991e-4e5f-bffc-d00822840ec1"
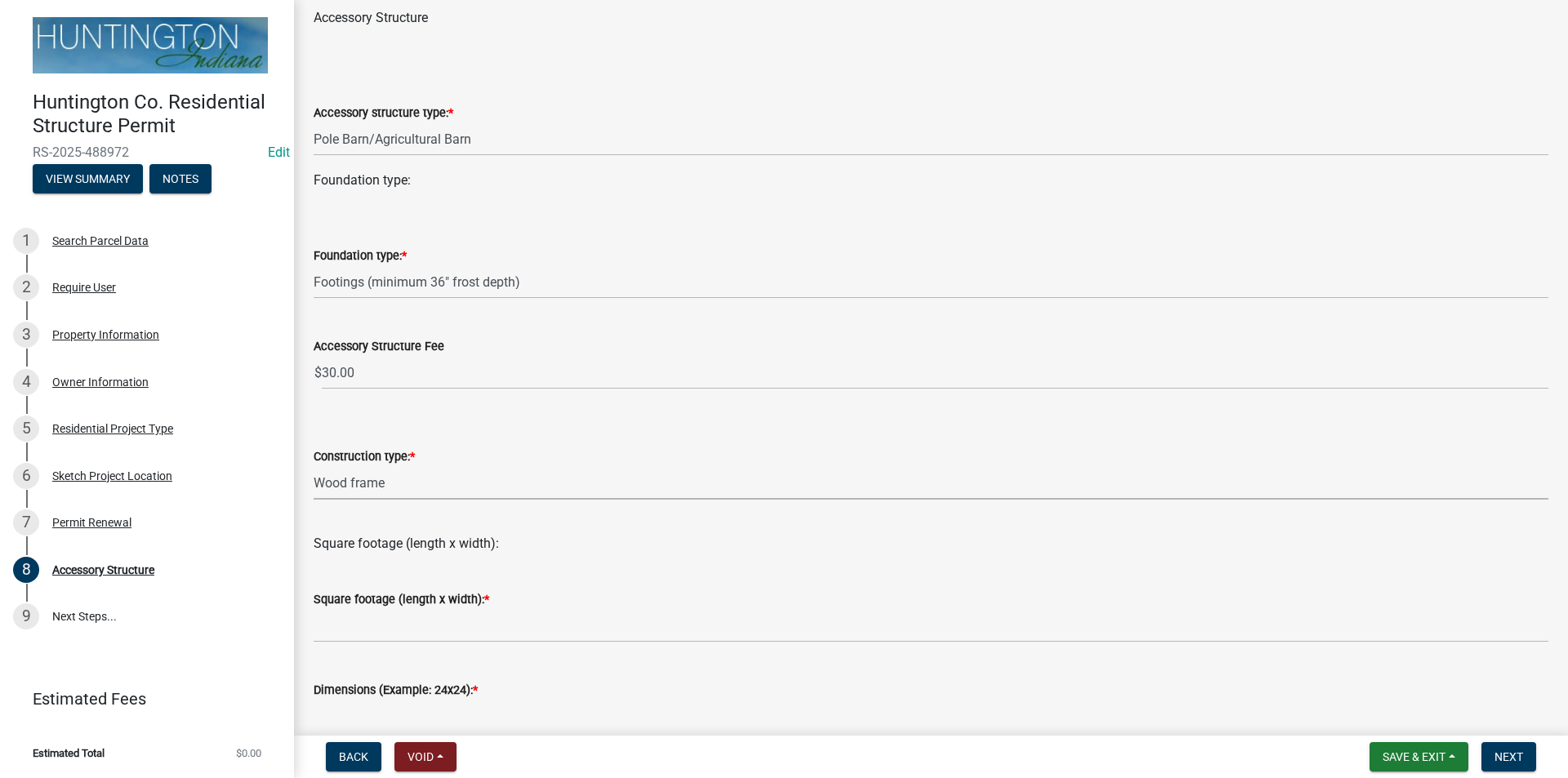
scroll to position [82, 0]
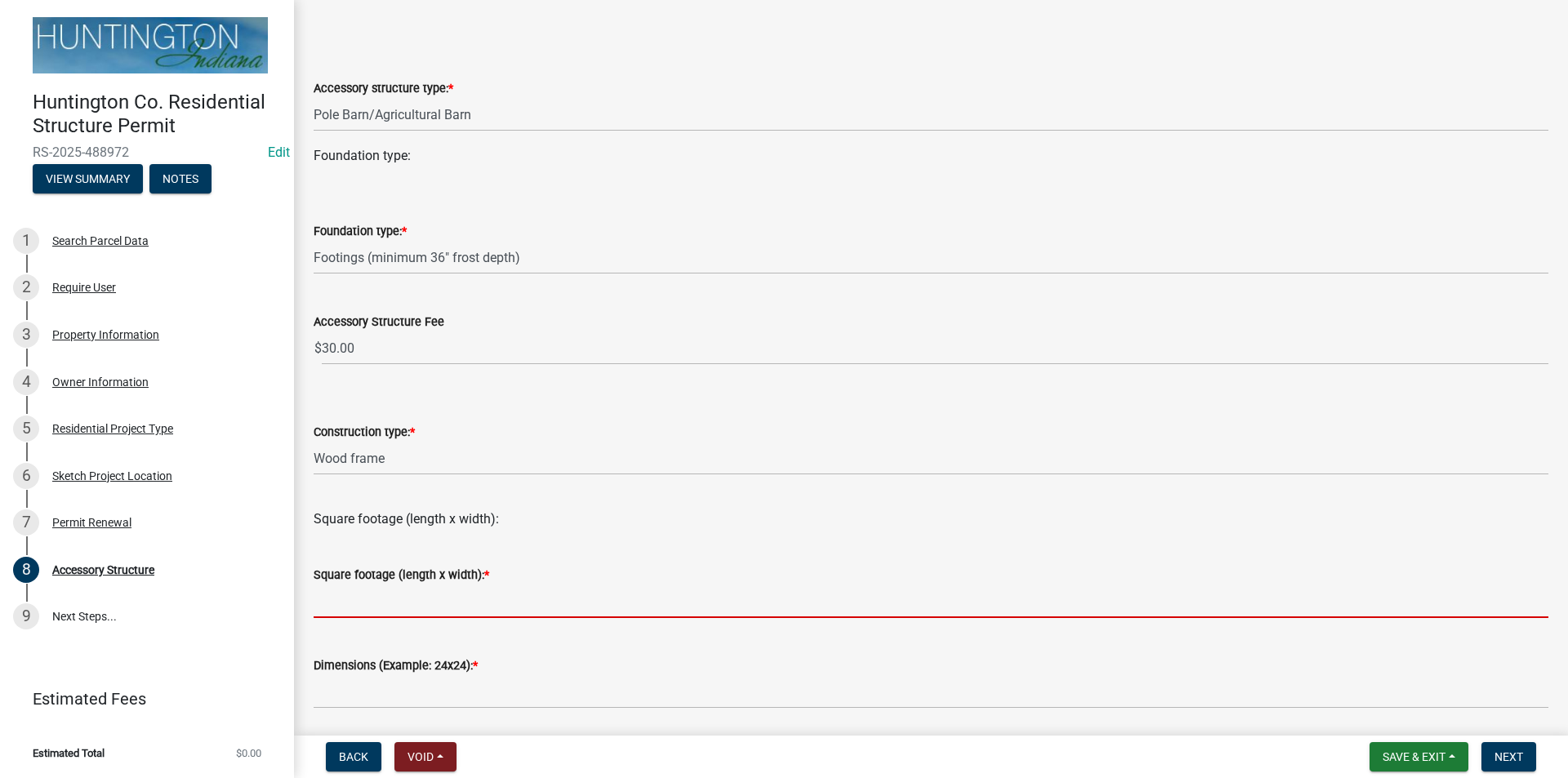
click at [373, 588] on input "text" at bounding box center [930, 601] width 1234 height 34
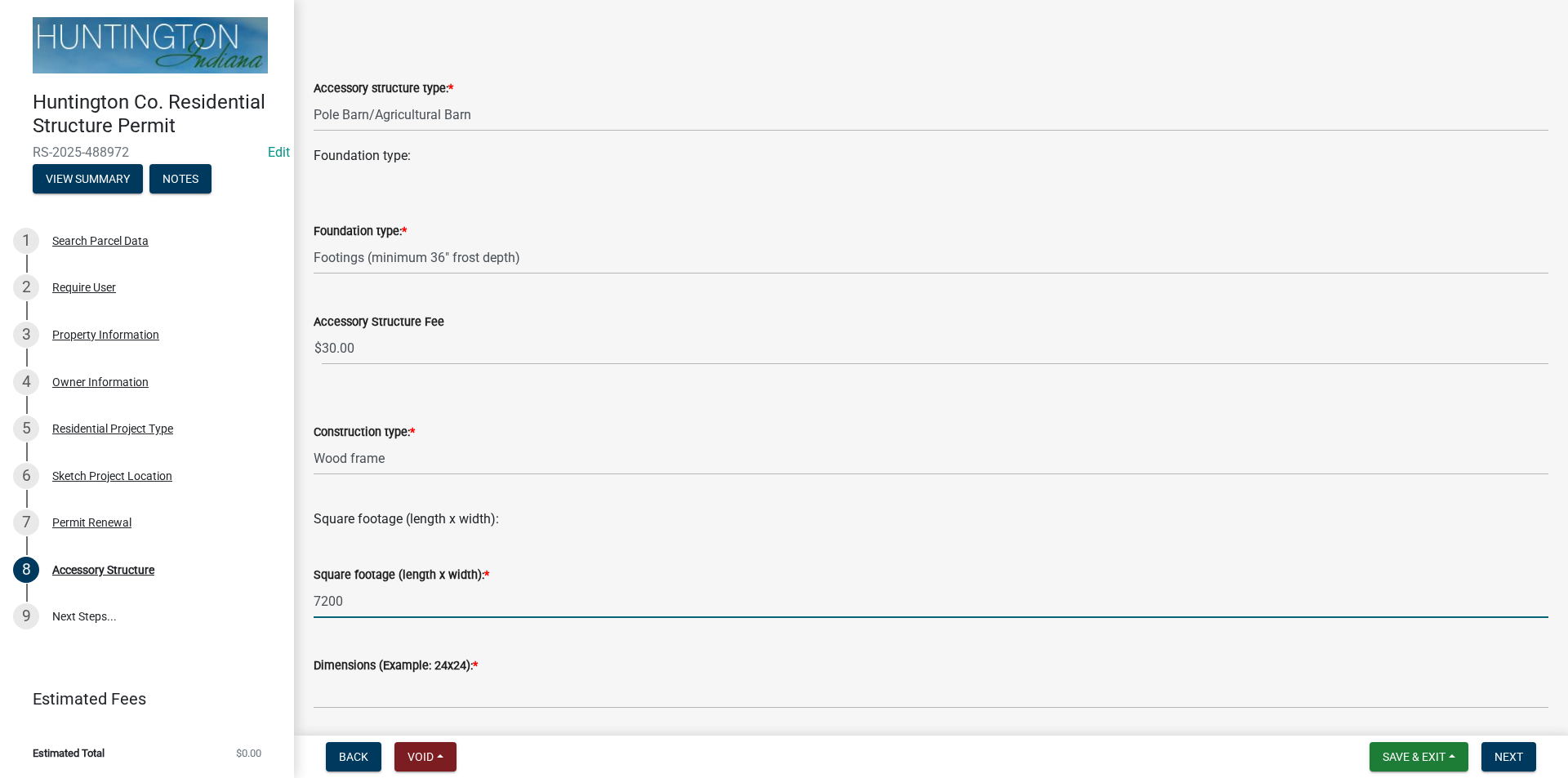
type input "7200"
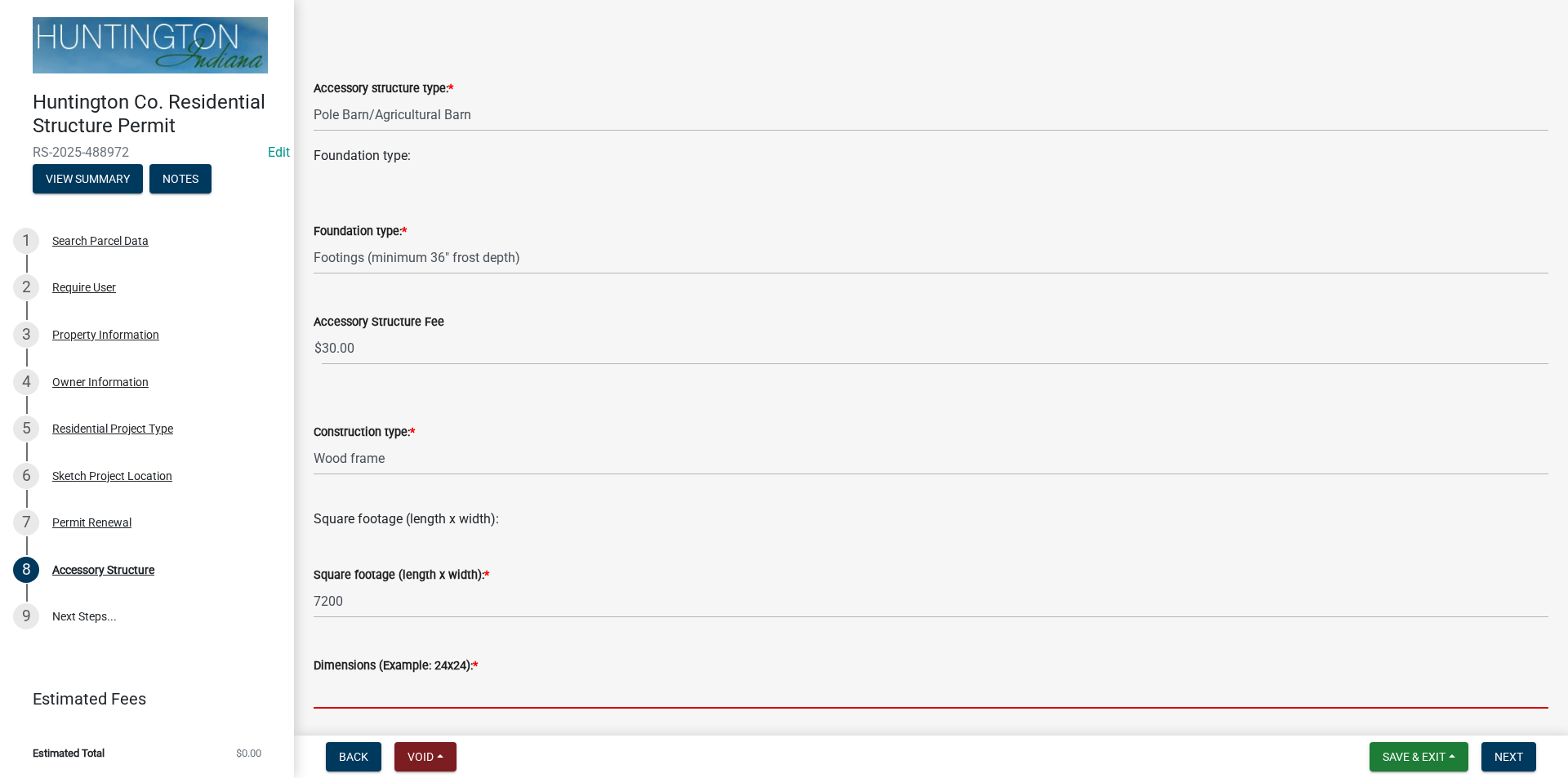
click at [354, 693] on input "Dimensions (Example: 24x24): *" at bounding box center [930, 692] width 1234 height 34
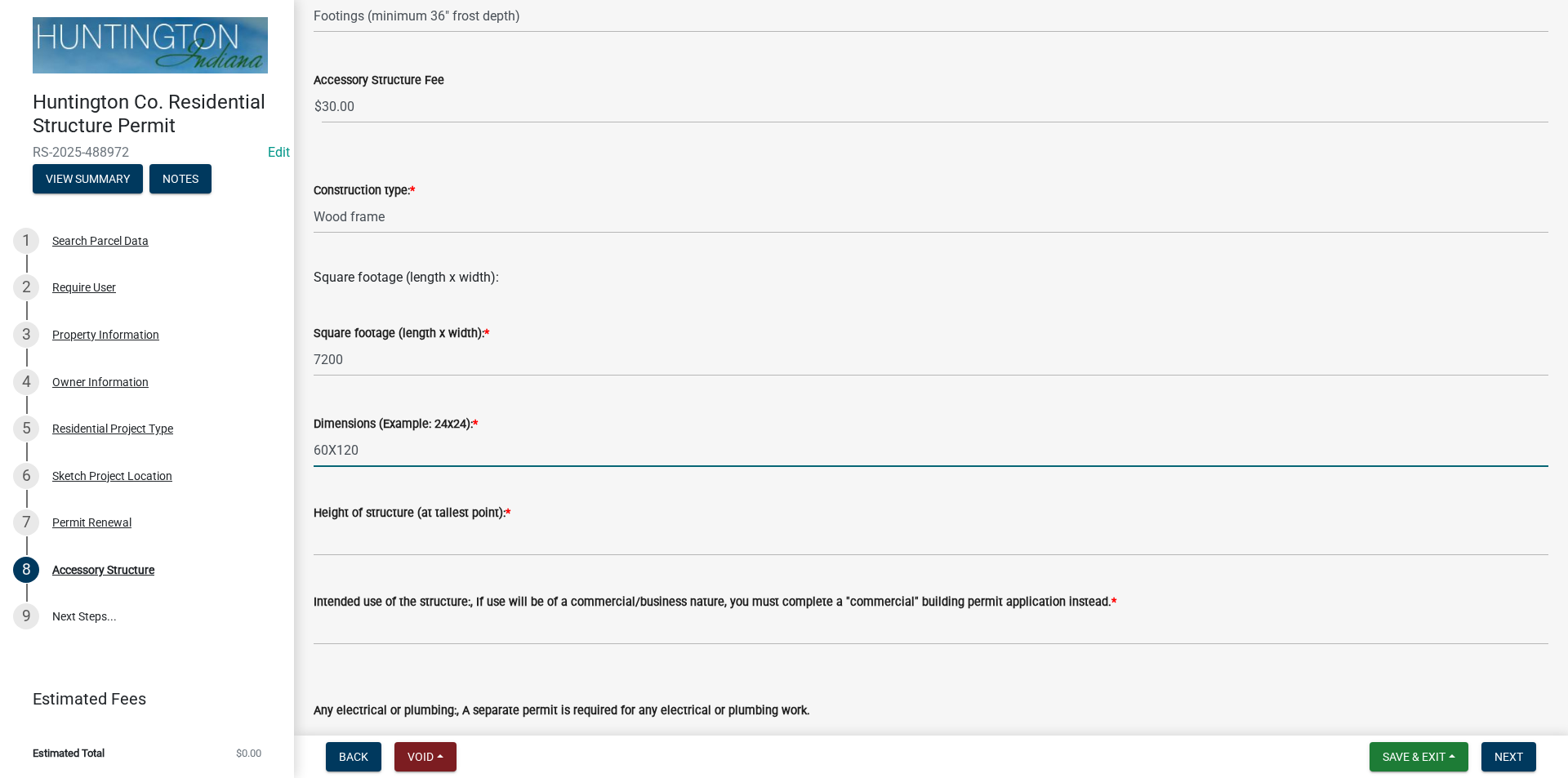
scroll to position [326, 0]
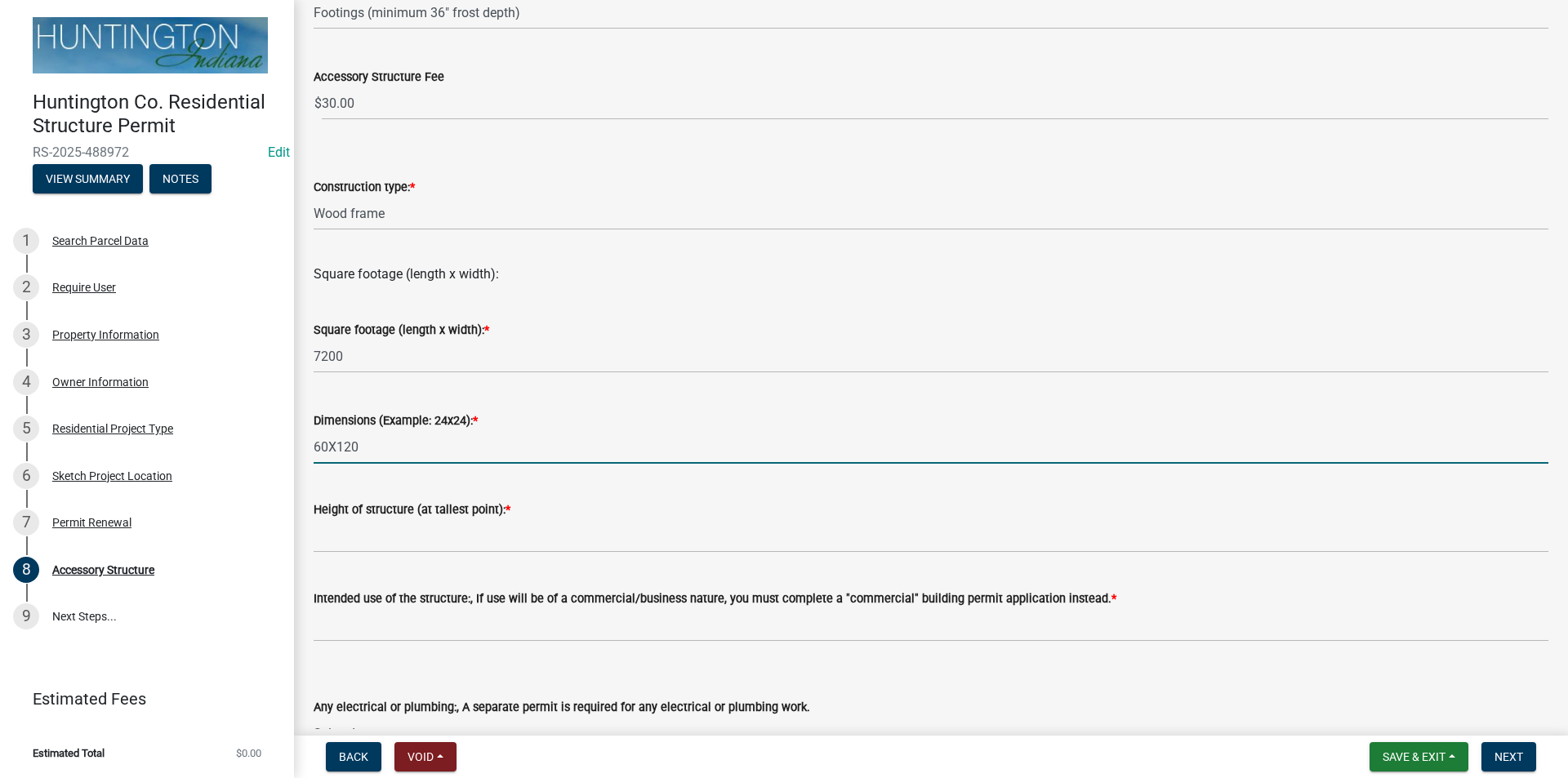
type input "60X120"
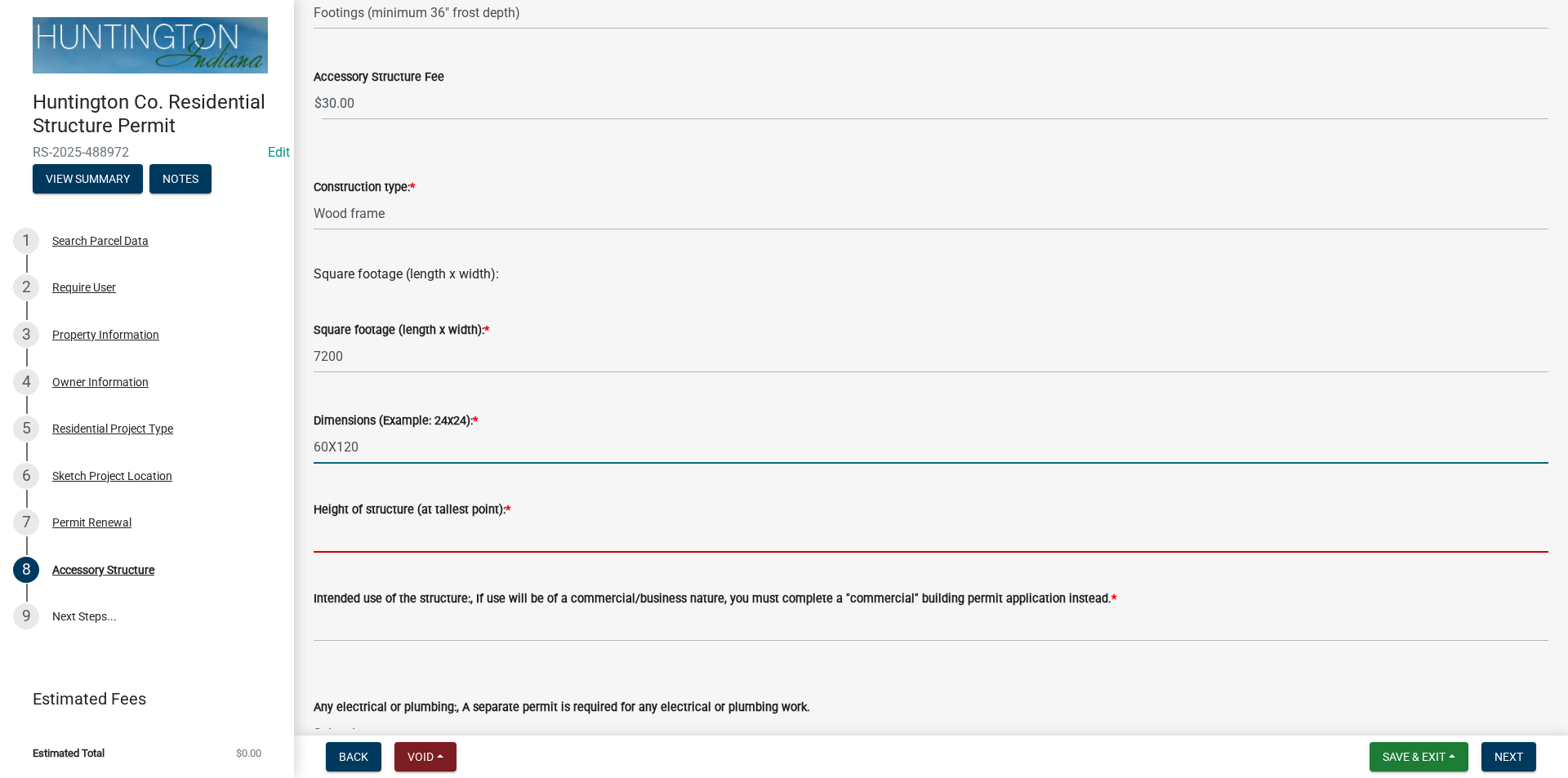
click at [356, 526] on input "Height of structure (at tallest point): *" at bounding box center [930, 536] width 1234 height 34
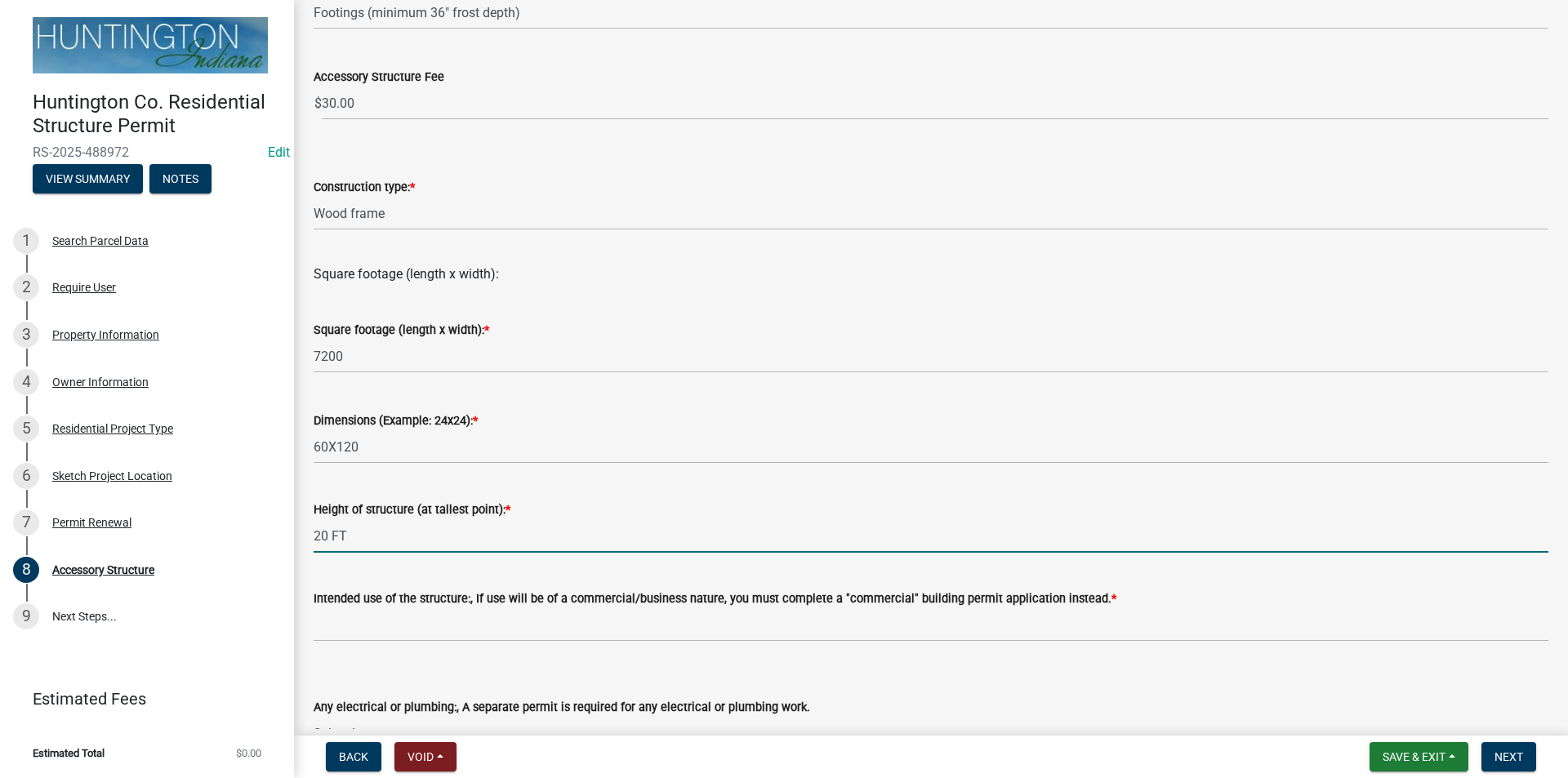
scroll to position [408, 0]
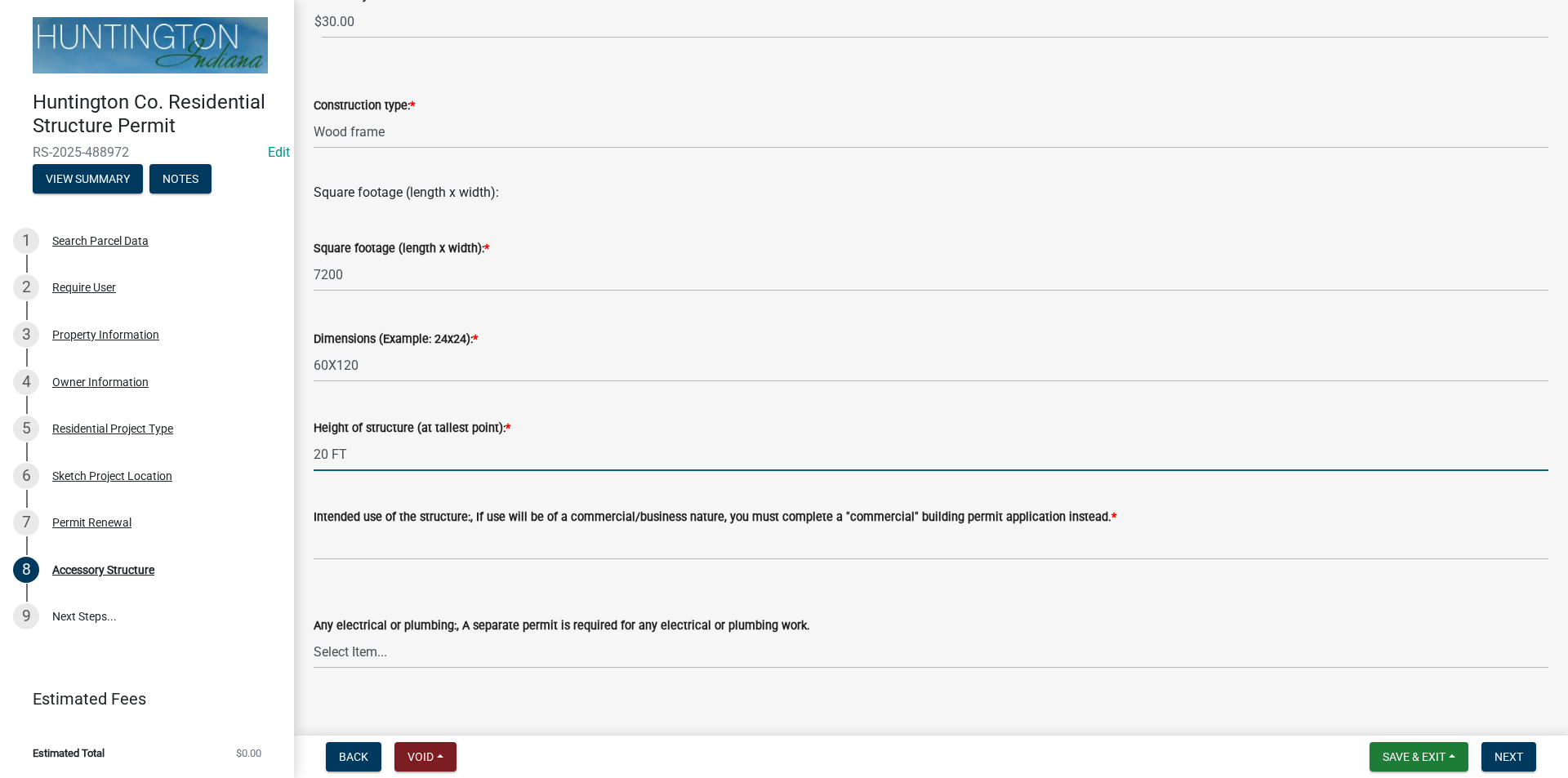
type input "20 FT"
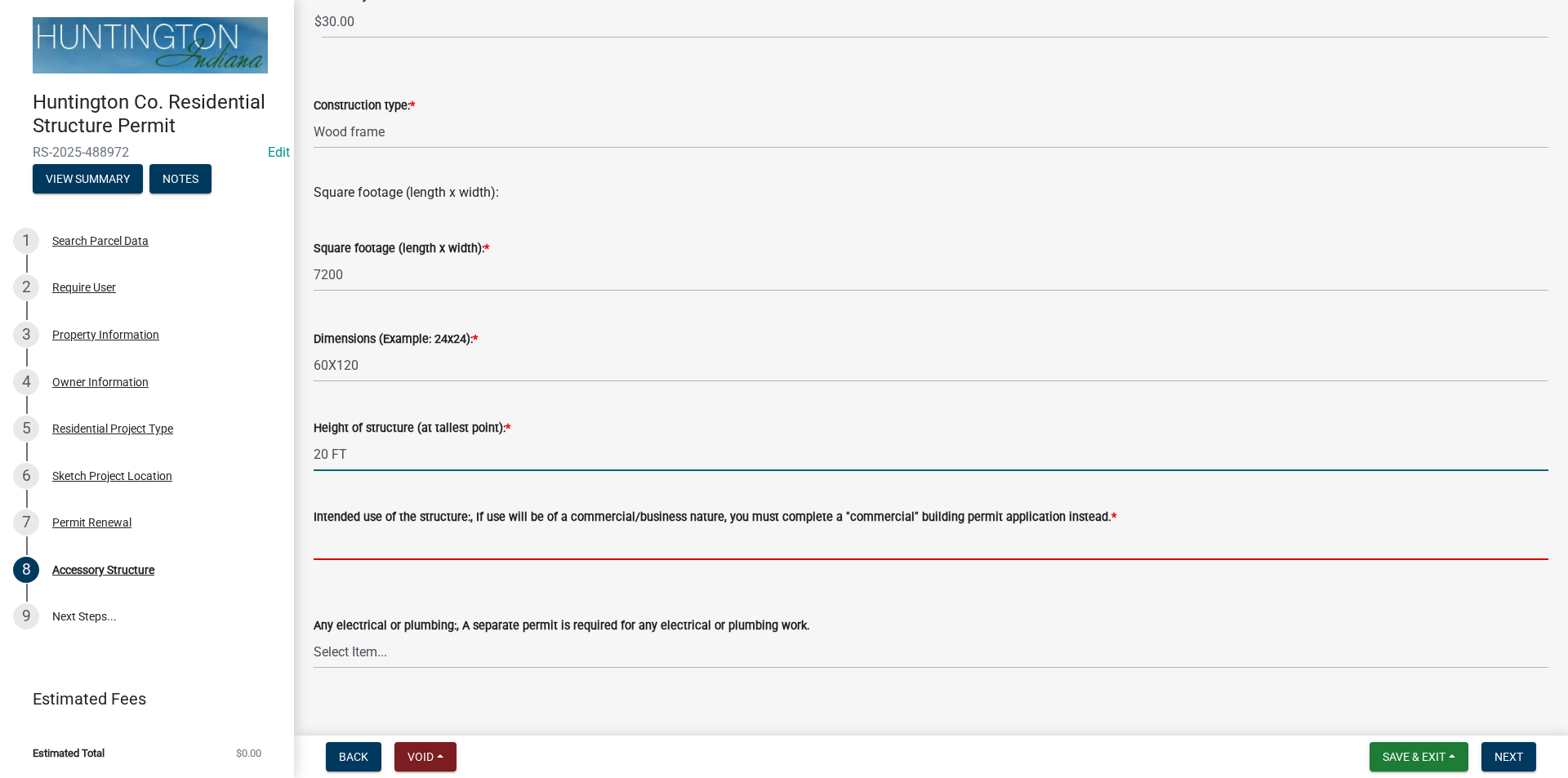
click at [365, 534] on input "Intended use of the structure:, If use will be of a commercial/business nature,…" at bounding box center [930, 543] width 1234 height 34
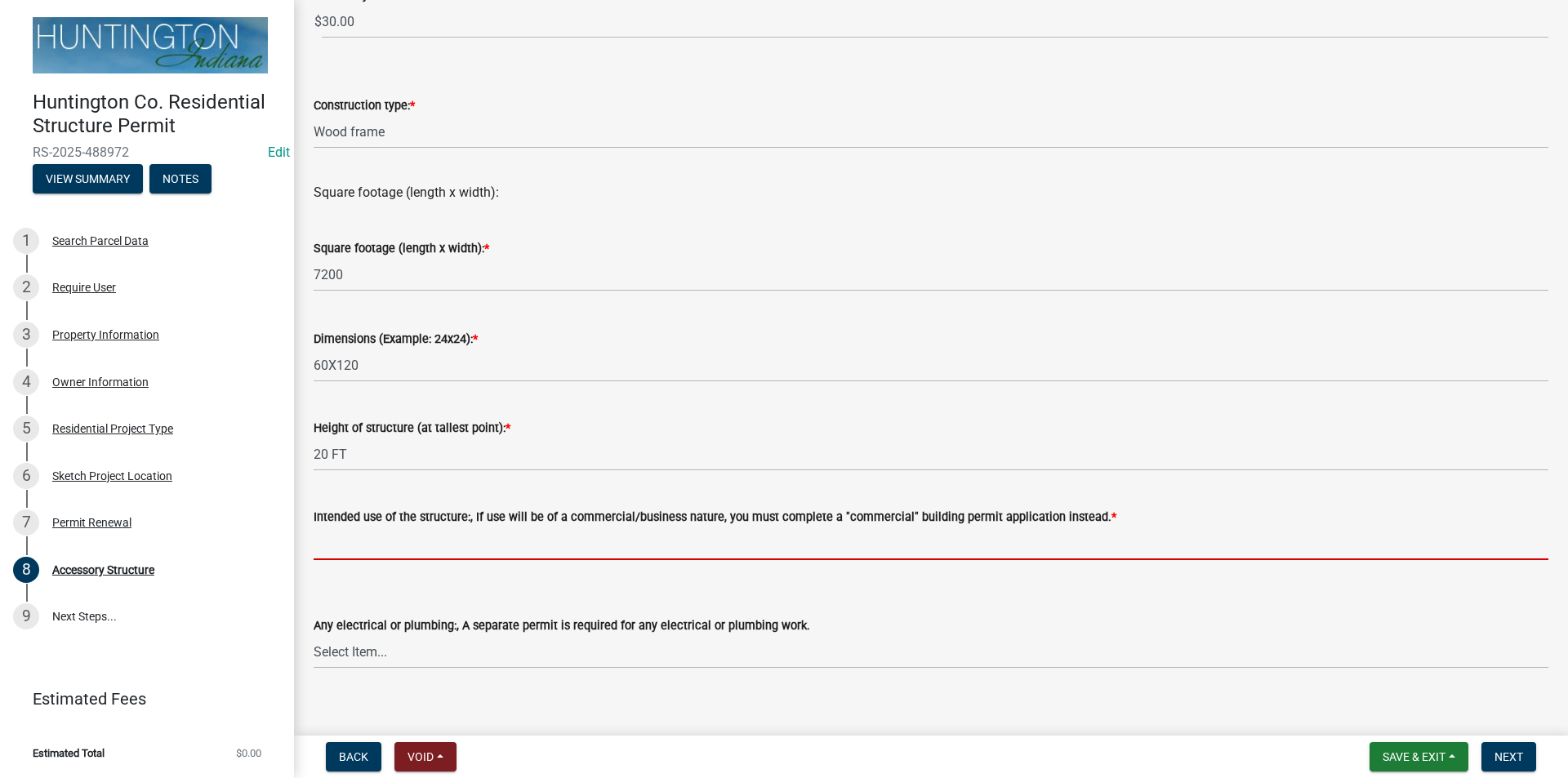
type input "Storage"
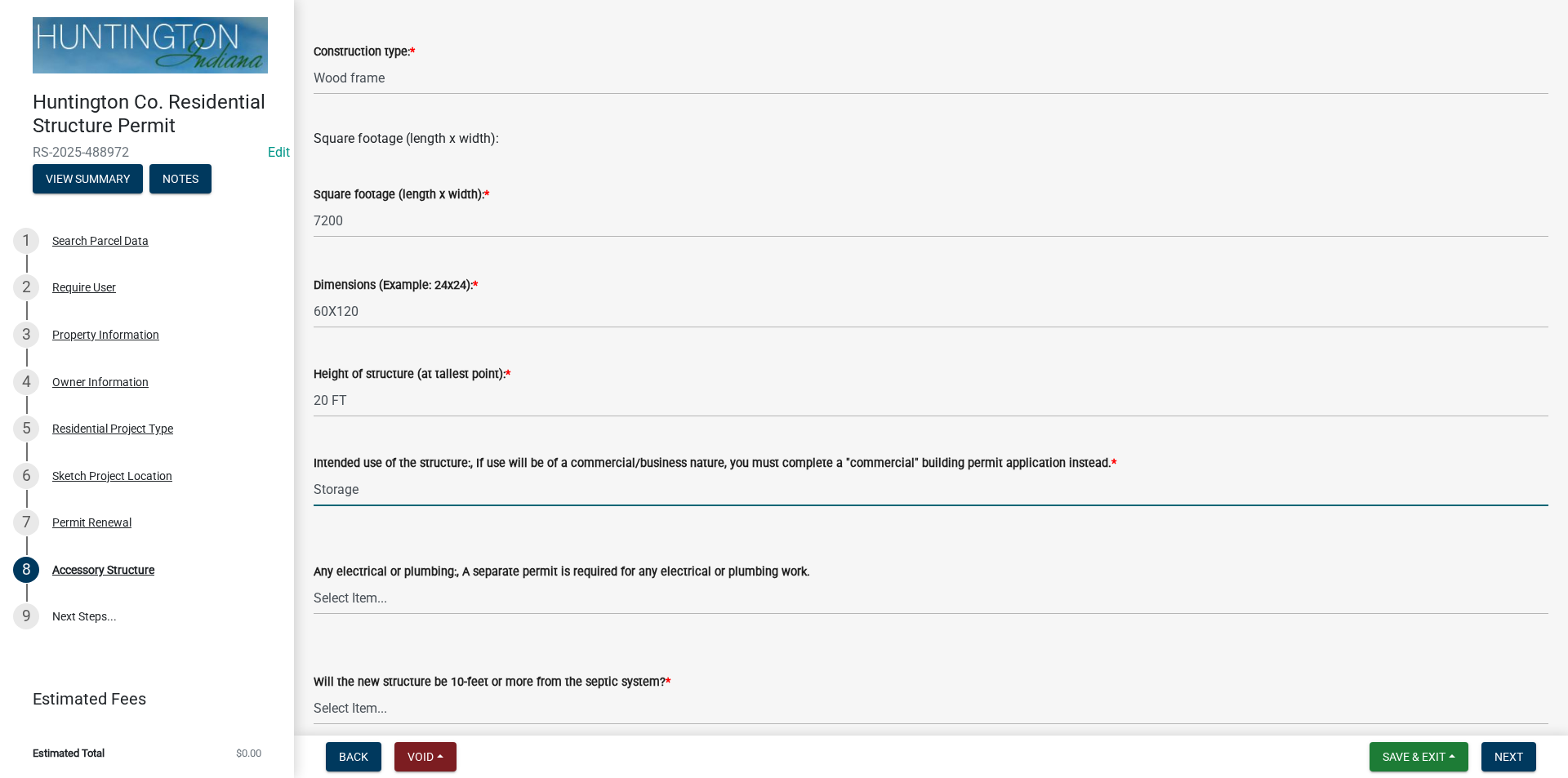
scroll to position [490, 0]
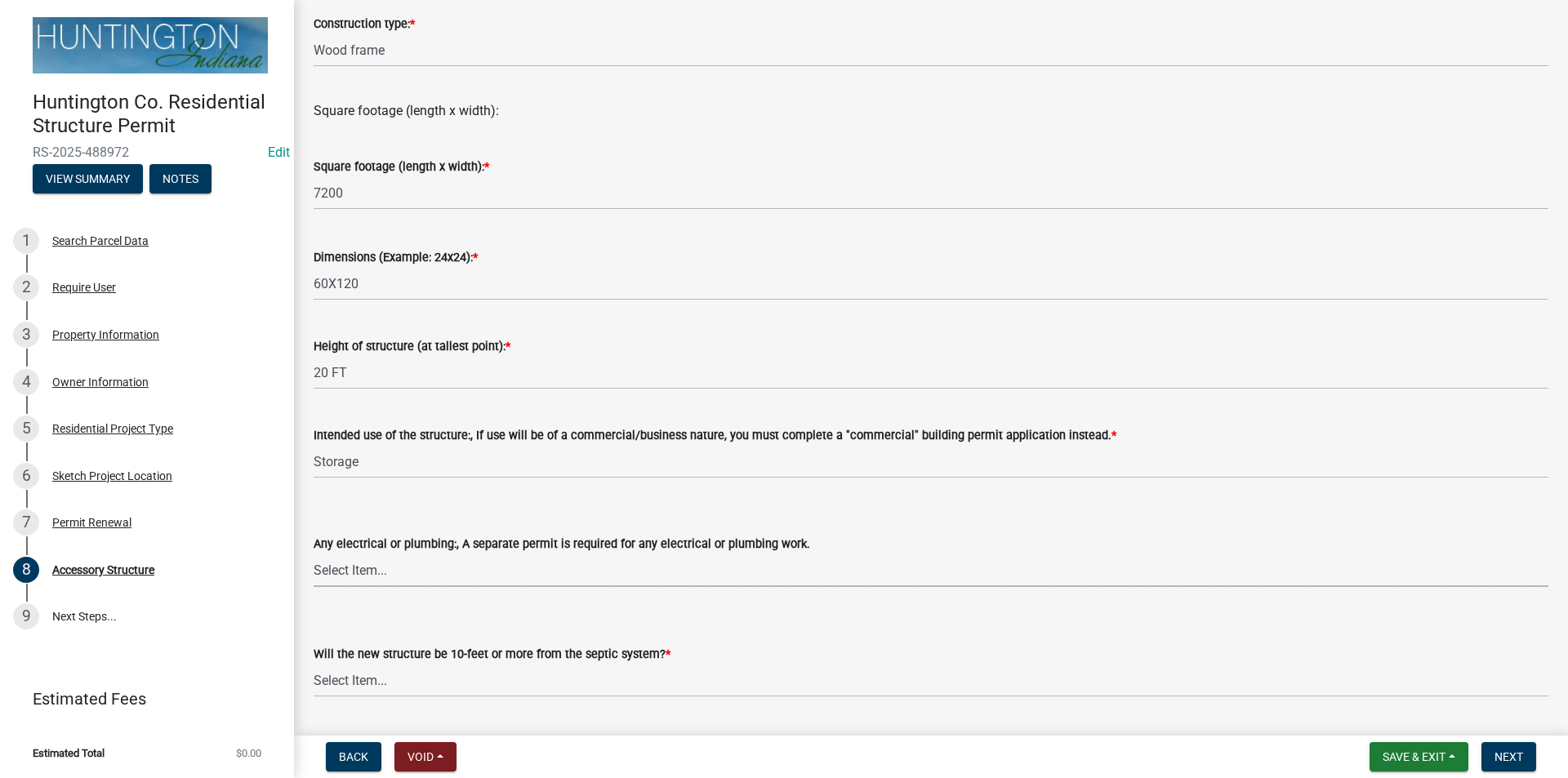
click at [359, 572] on select "Select Item... electrical plumbing both neither" at bounding box center [930, 569] width 1234 height 34
click at [314, 553] on select "Select Item... electrical plumbing both neither" at bounding box center [930, 569] width 1234 height 34
select select "80cc3b89-f934-448f-a793-da4ae4cdcc51"
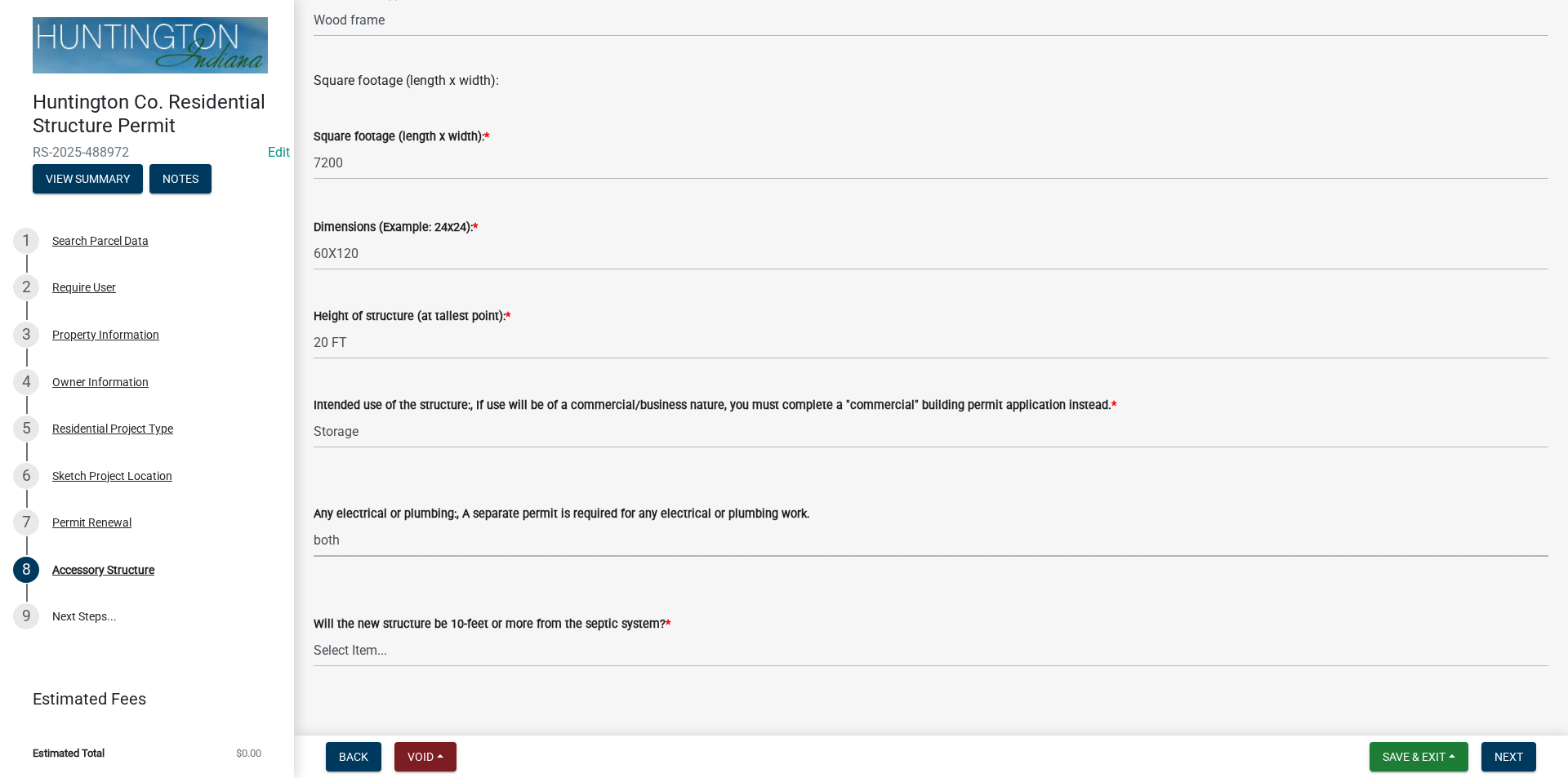
scroll to position [537, 0]
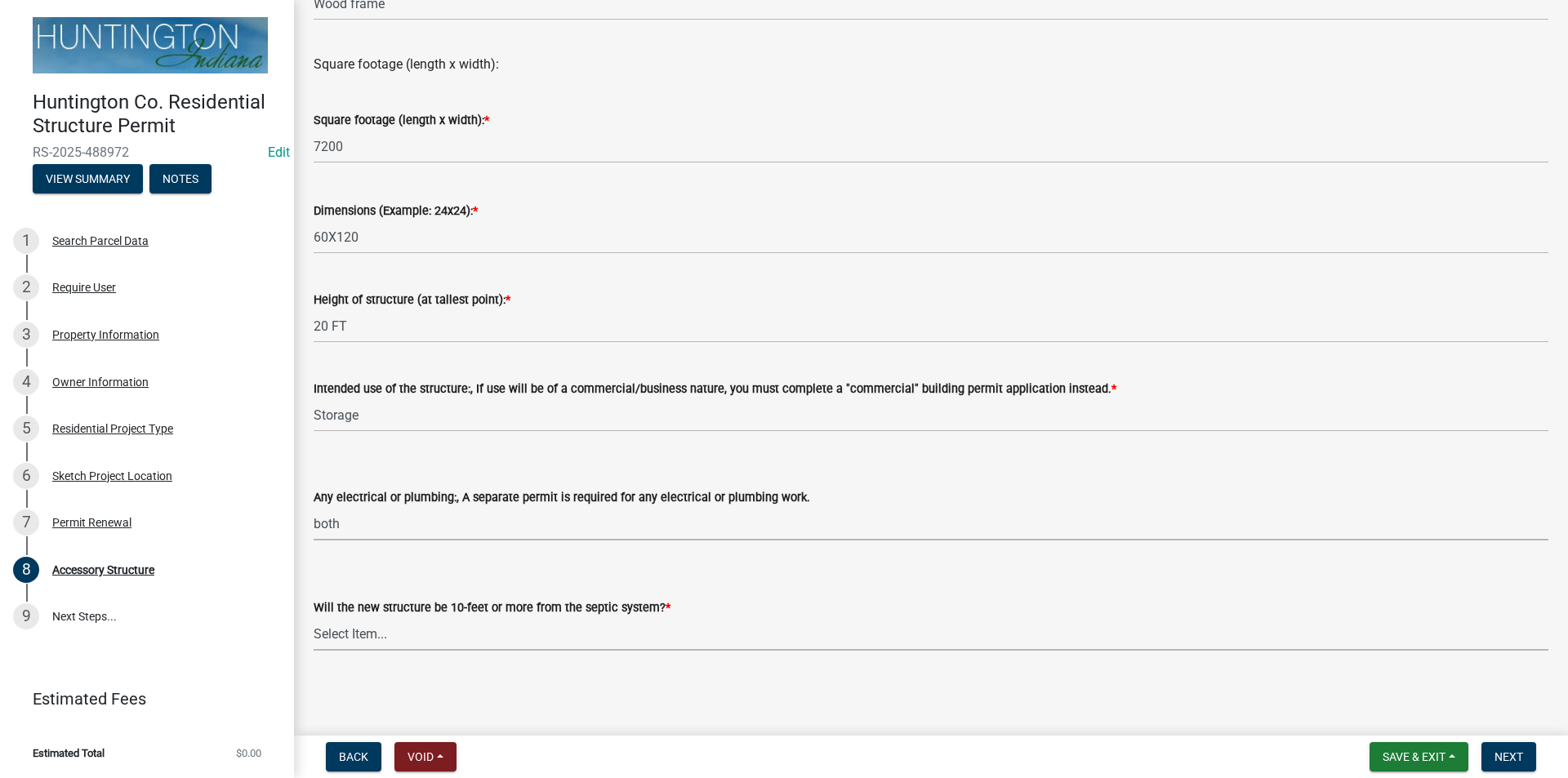
click at [355, 636] on select "Select Item... Yes No (Health Dept. approval needed) NA" at bounding box center [930, 634] width 1234 height 34
click at [314, 618] on select "Select Item... Yes No (Health Dept. approval needed) NA" at bounding box center [930, 634] width 1234 height 34
select select "e290cb59-fde3-4413-9642-22cae6324ace"
click at [1486, 752] on button "Next" at bounding box center [1508, 756] width 54 height 29
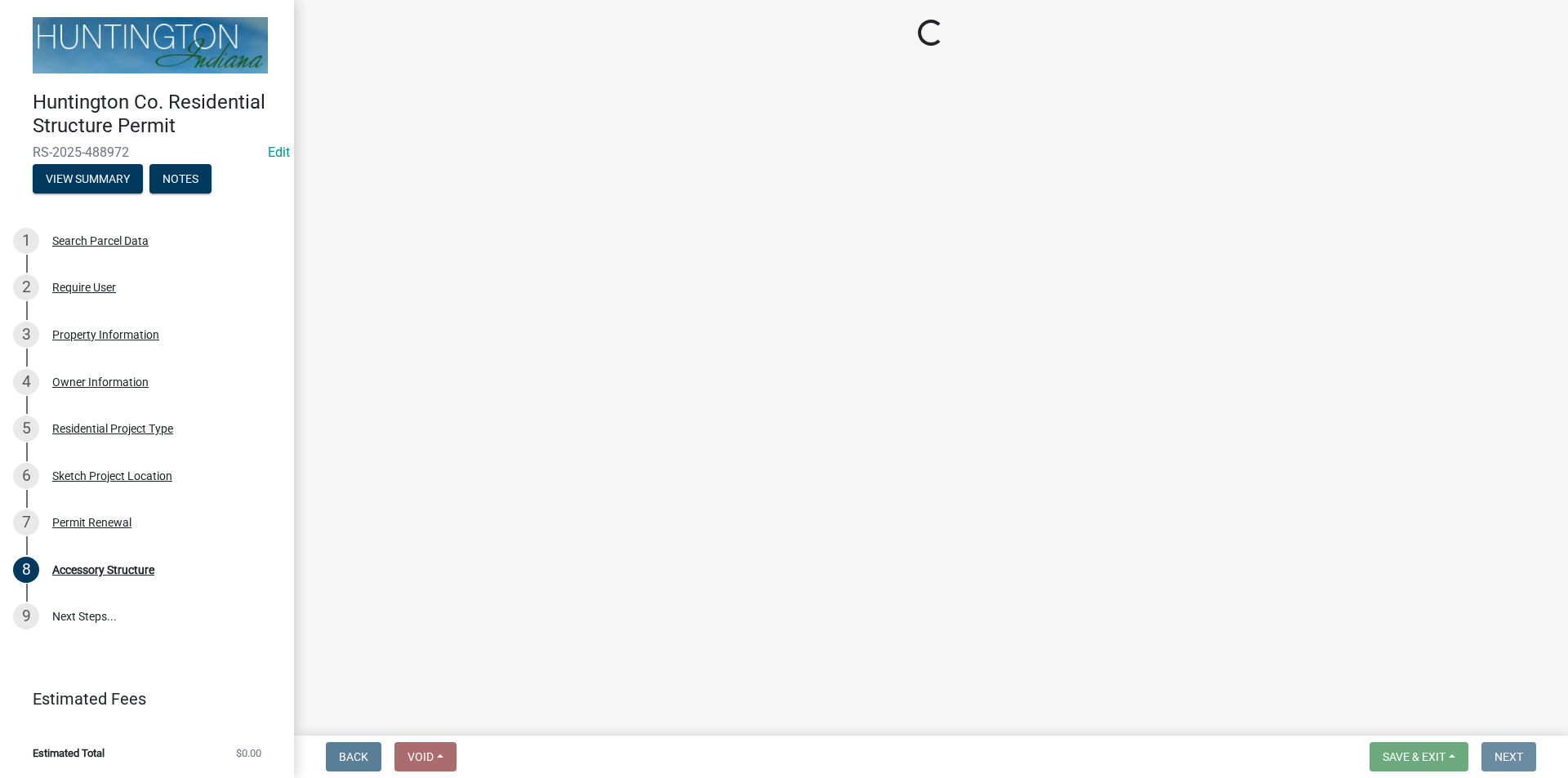
scroll to position [0, 0]
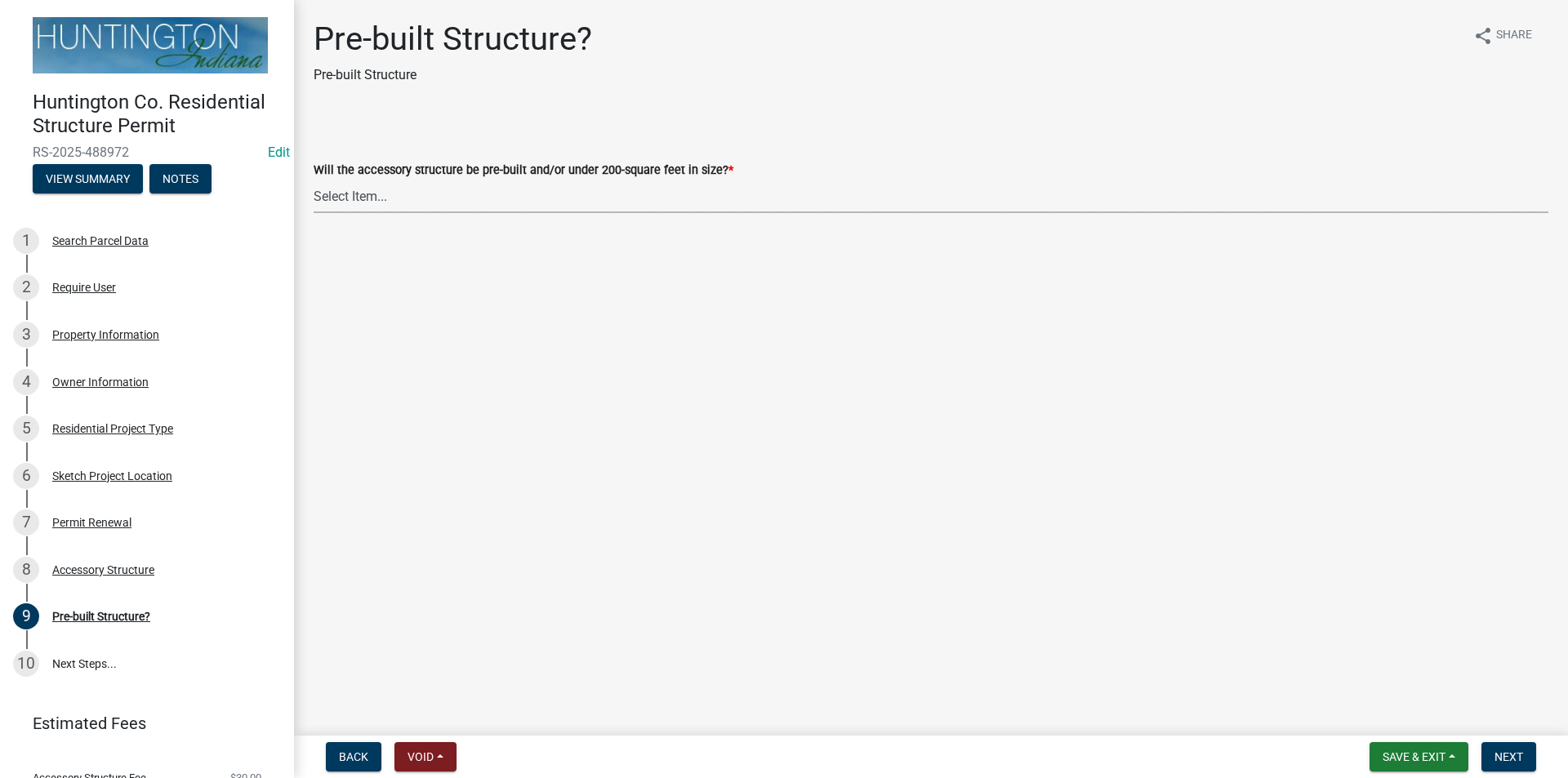
click at [385, 198] on select "Select Item... Yes No" at bounding box center [930, 196] width 1234 height 34
click at [314, 180] on select "Select Item... Yes No" at bounding box center [930, 196] width 1234 height 34
select select "d029f378-bdde-4f05-beaa-ba284da949e8"
click at [1507, 750] on span "Next" at bounding box center [1509, 756] width 29 height 13
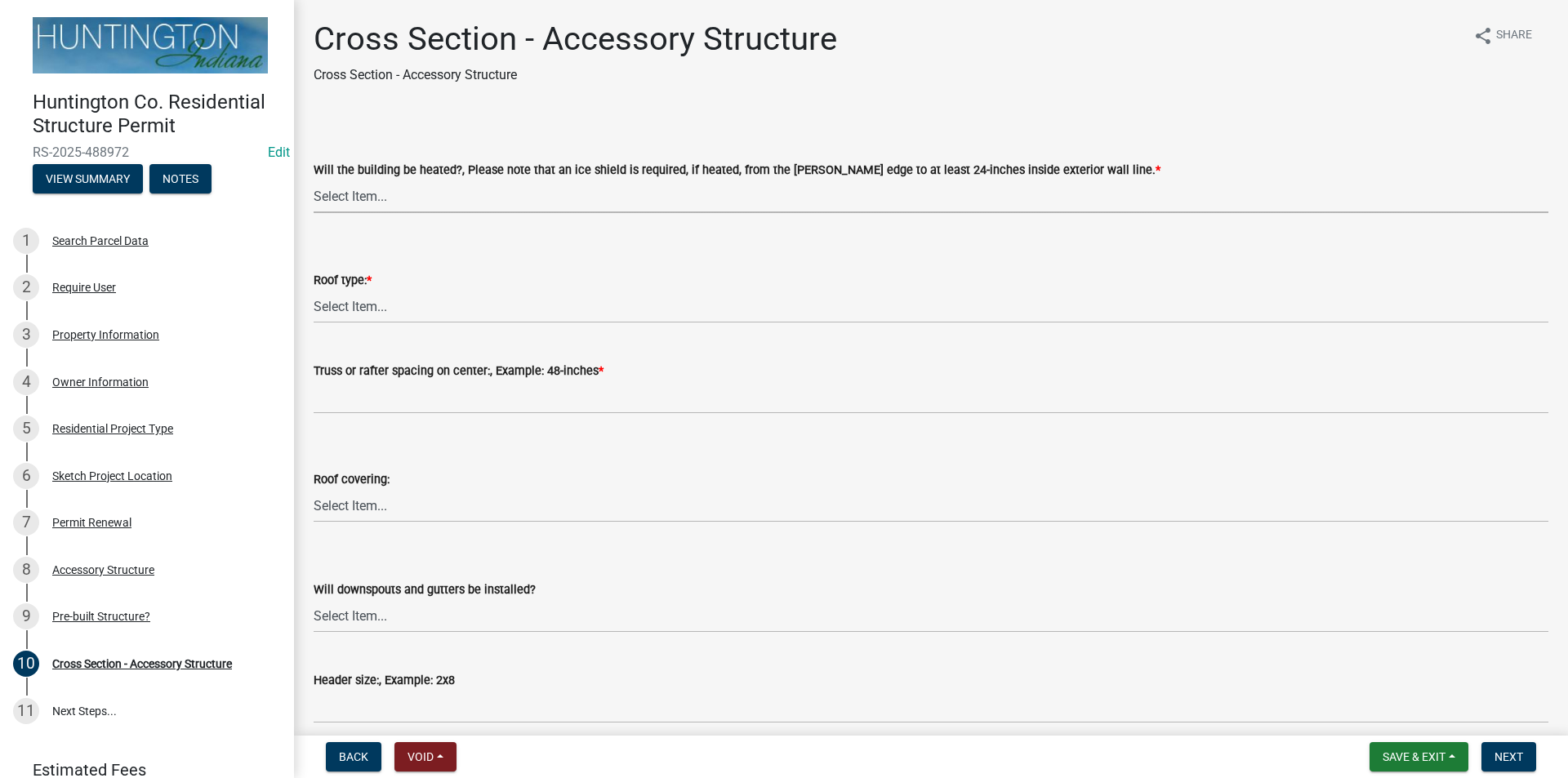
click at [355, 198] on select "Select Item... Yes No" at bounding box center [930, 196] width 1234 height 34
click at [314, 180] on select "Select Item... Yes No" at bounding box center [930, 196] width 1234 height 34
select select "ba2707f8-fdb9-4c3b-84a2-25ea63f3a696"
click at [354, 311] on select "Select Item... Trusses Rafters" at bounding box center [930, 306] width 1234 height 34
click at [314, 290] on select "Select Item... Trusses Rafters" at bounding box center [930, 306] width 1234 height 34
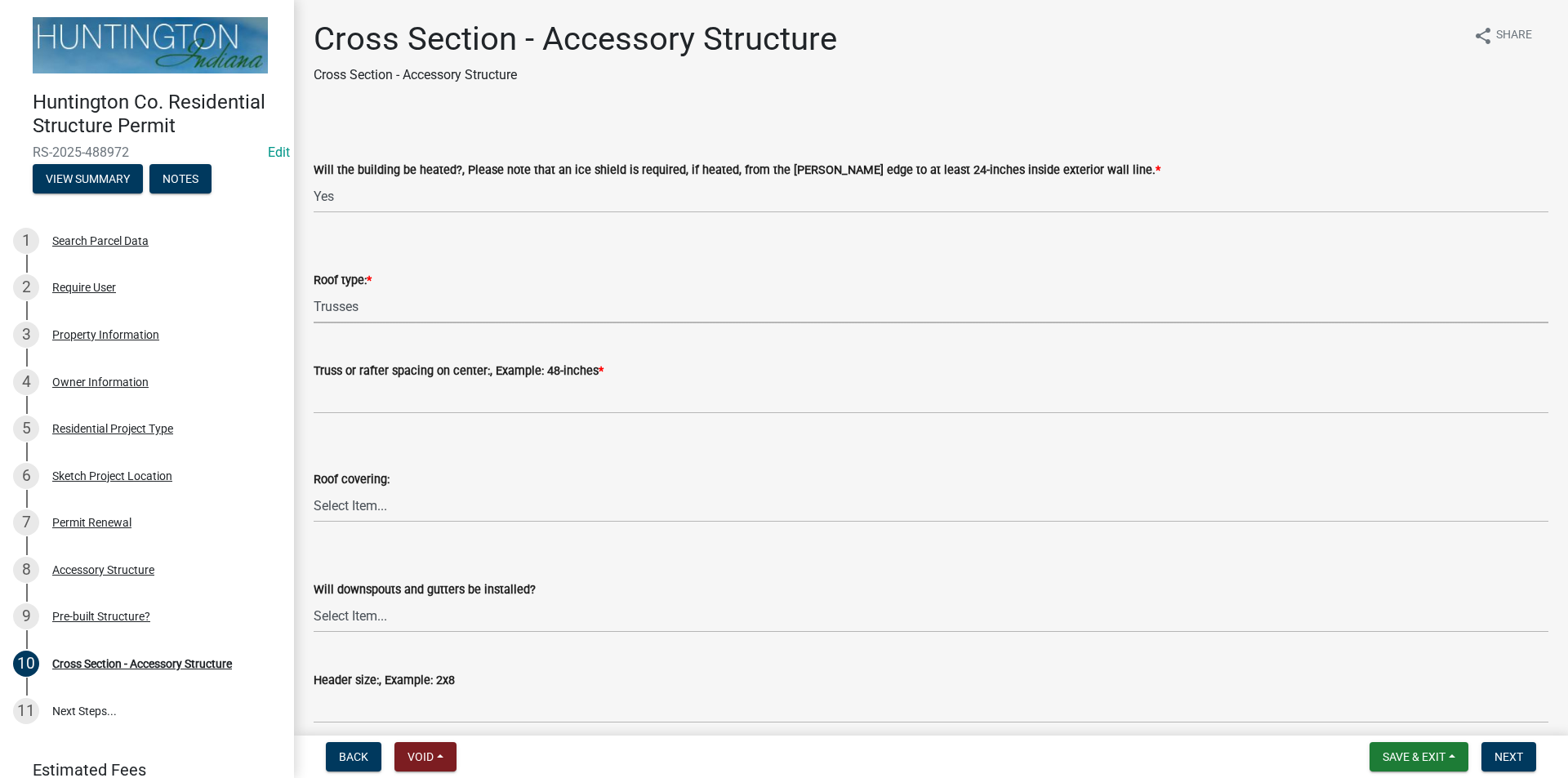
select select "58ed3e0b-1ace-471f-b889-2677fdd8f470"
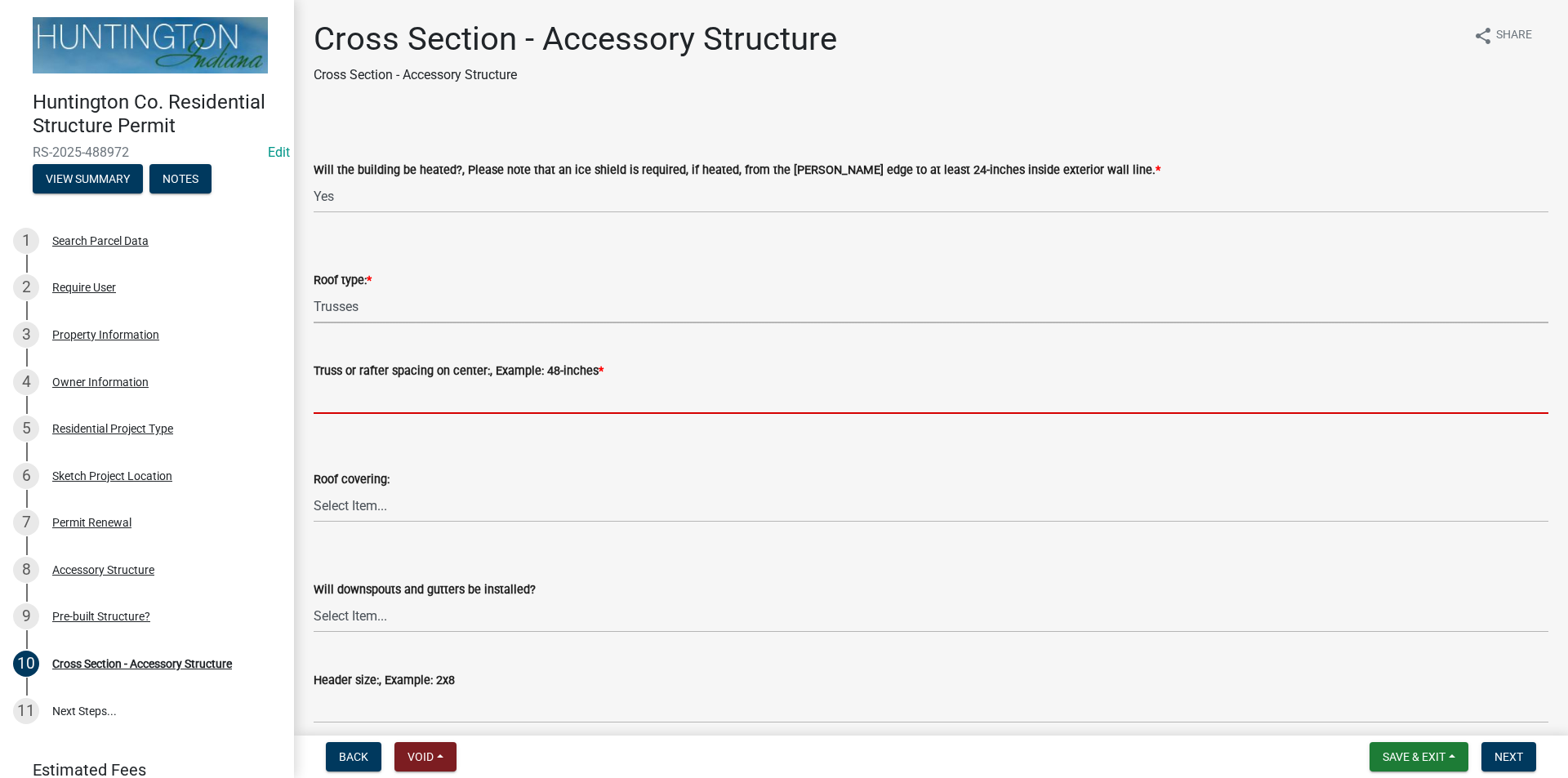
click at [365, 397] on input "Truss or rafter spacing on center:, Example: 48-inches *" at bounding box center [930, 397] width 1234 height 34
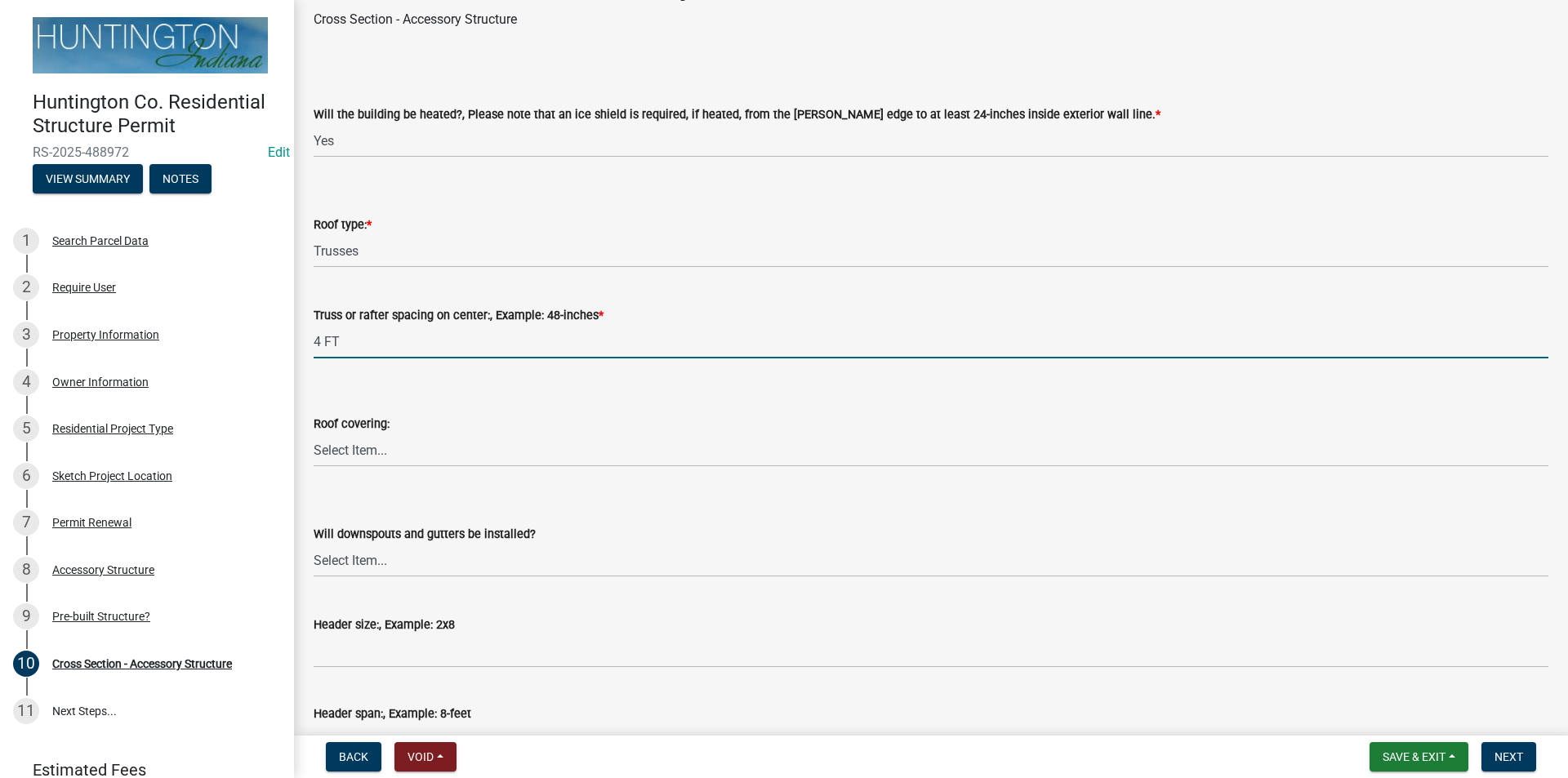
scroll to position [82, 0]
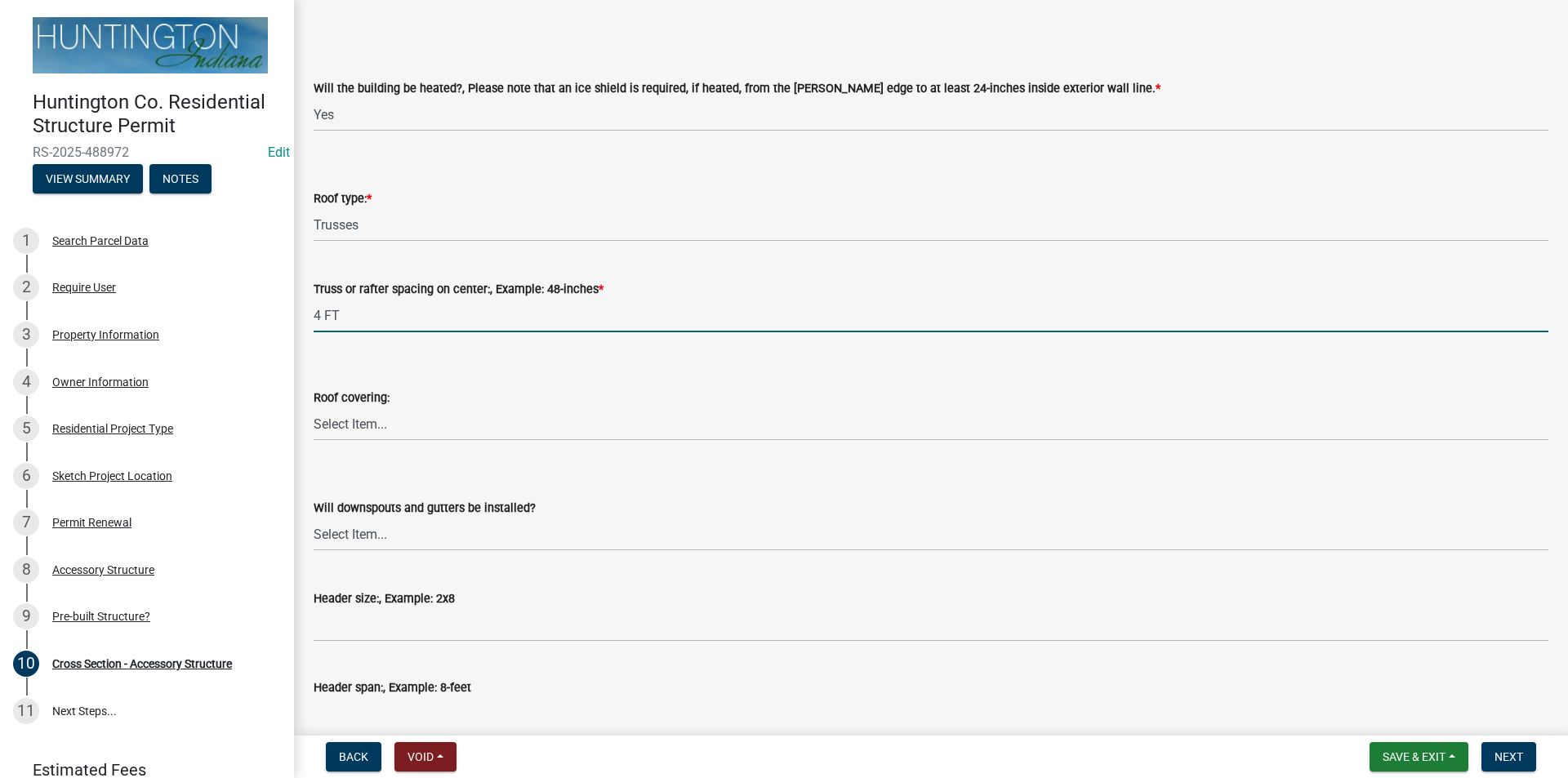
type input "4 FT"
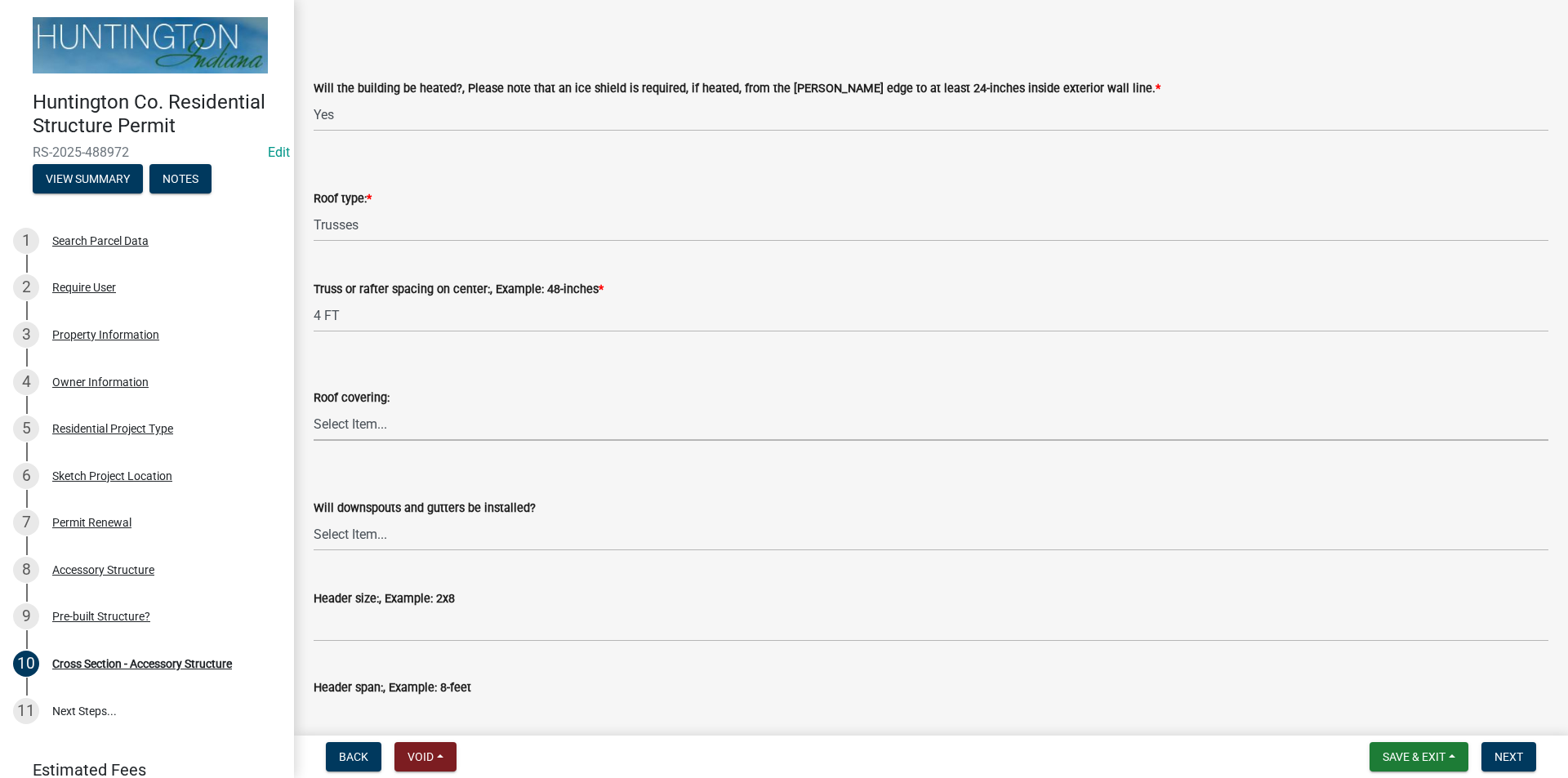
click at [330, 433] on select "Select Item... Shingles Metal Other" at bounding box center [930, 423] width 1234 height 34
click at [314, 407] on select "Select Item... Shingles Metal Other" at bounding box center [930, 423] width 1234 height 34
select select "22f604be-c36a-40f3-9f57-4bbc5c076a1d"
click at [361, 530] on select "Select Item... Yes No" at bounding box center [930, 534] width 1234 height 34
click at [314, 518] on select "Select Item... Yes No" at bounding box center [930, 534] width 1234 height 34
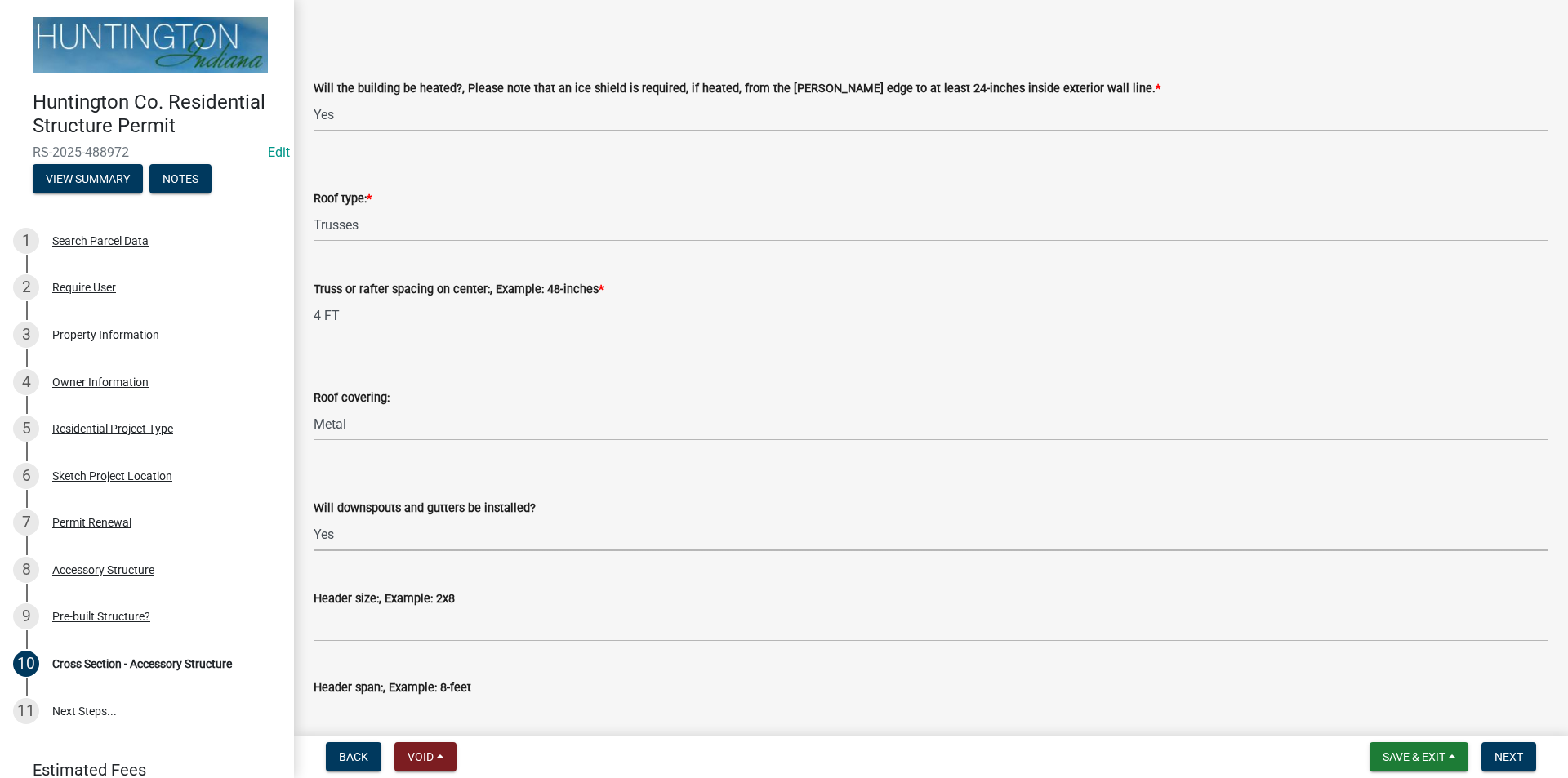
select select "05bcc9c2-cc61-4e54-bfdb-7d80d739f61b"
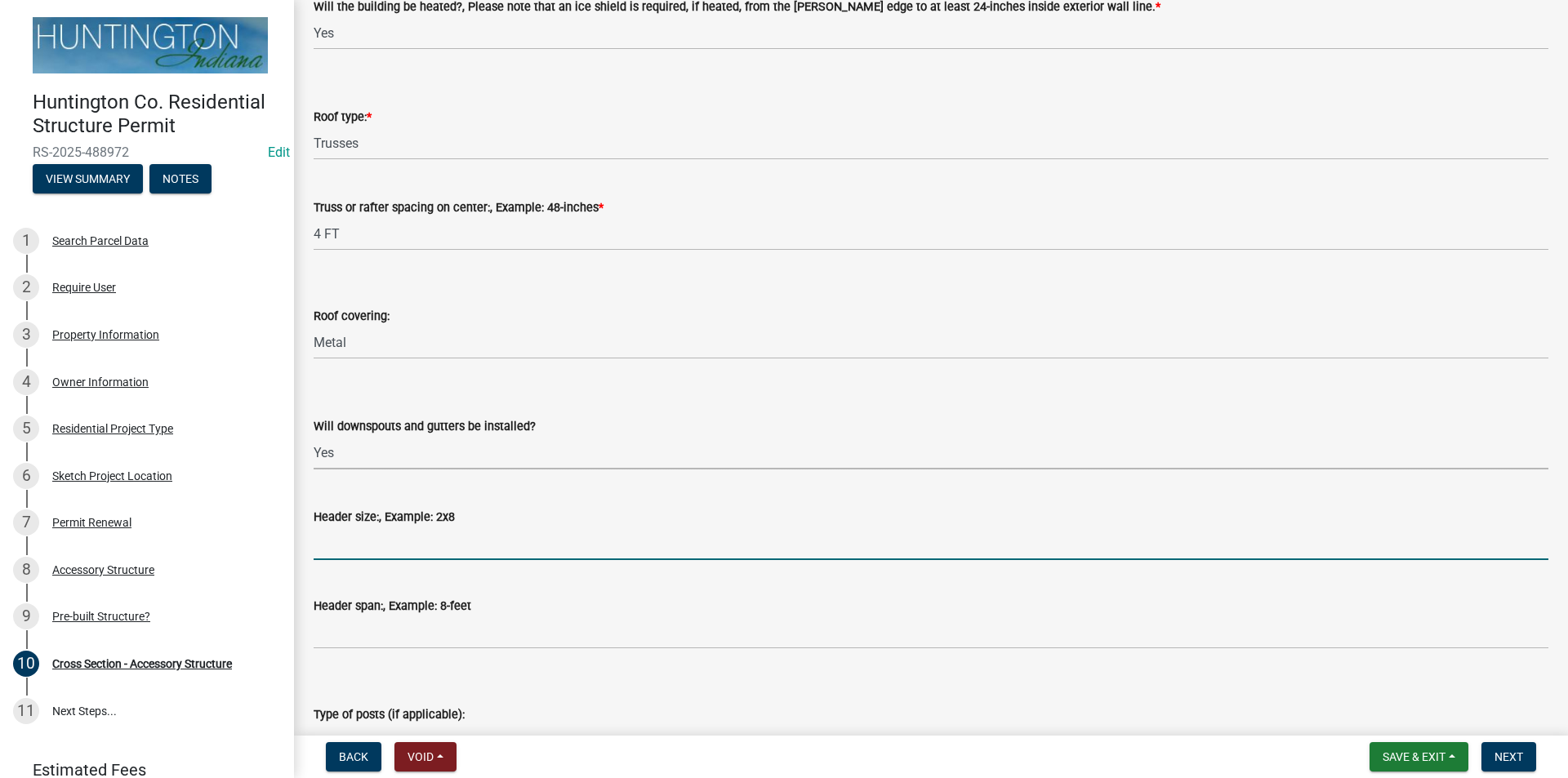
click at [343, 549] on input "Header size:, Example: 2x8" at bounding box center [930, 543] width 1234 height 34
type input "double 2x10"
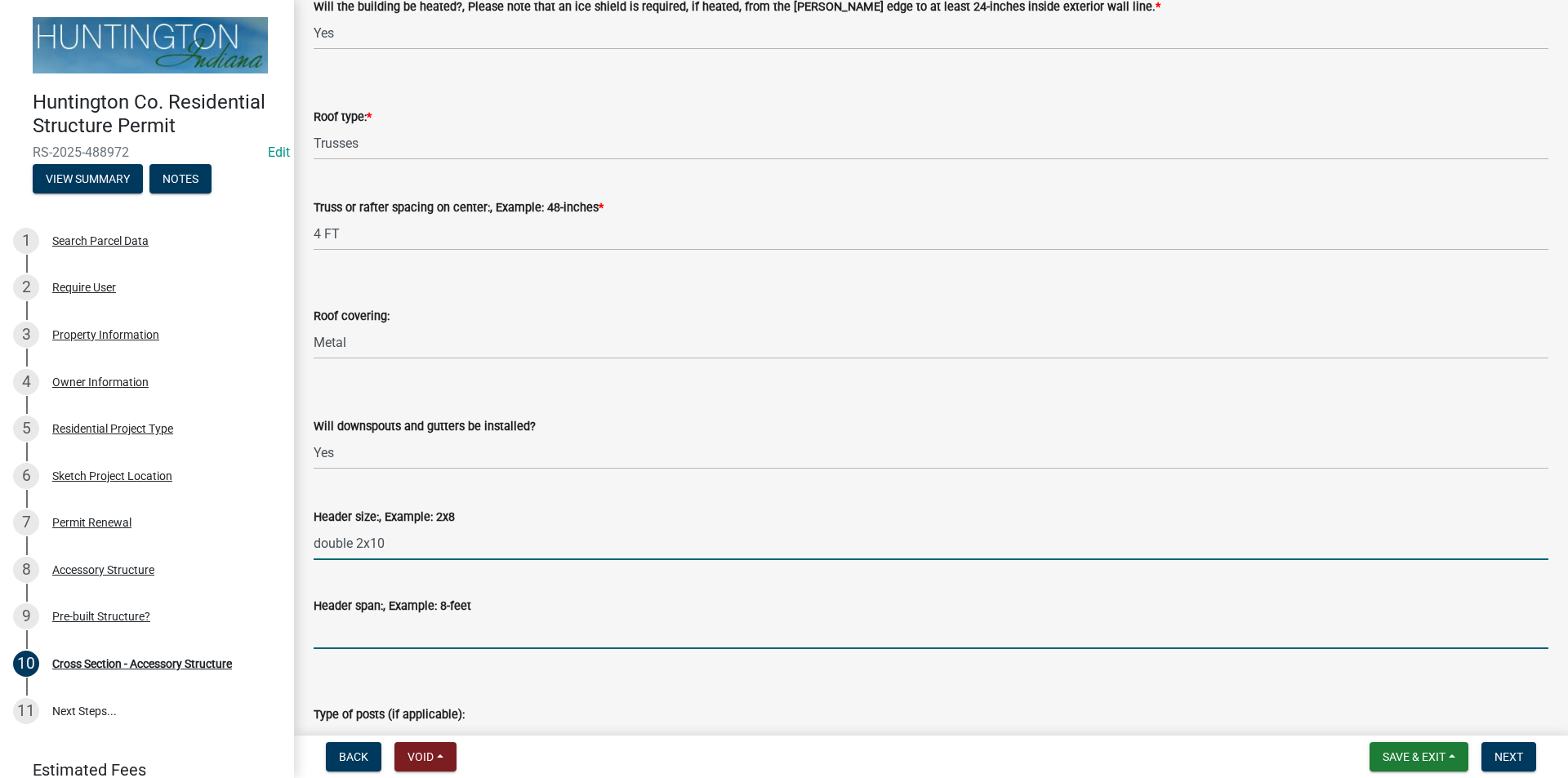
click at [406, 635] on input "Header span:, Example: 8-feet" at bounding box center [930, 632] width 1234 height 34
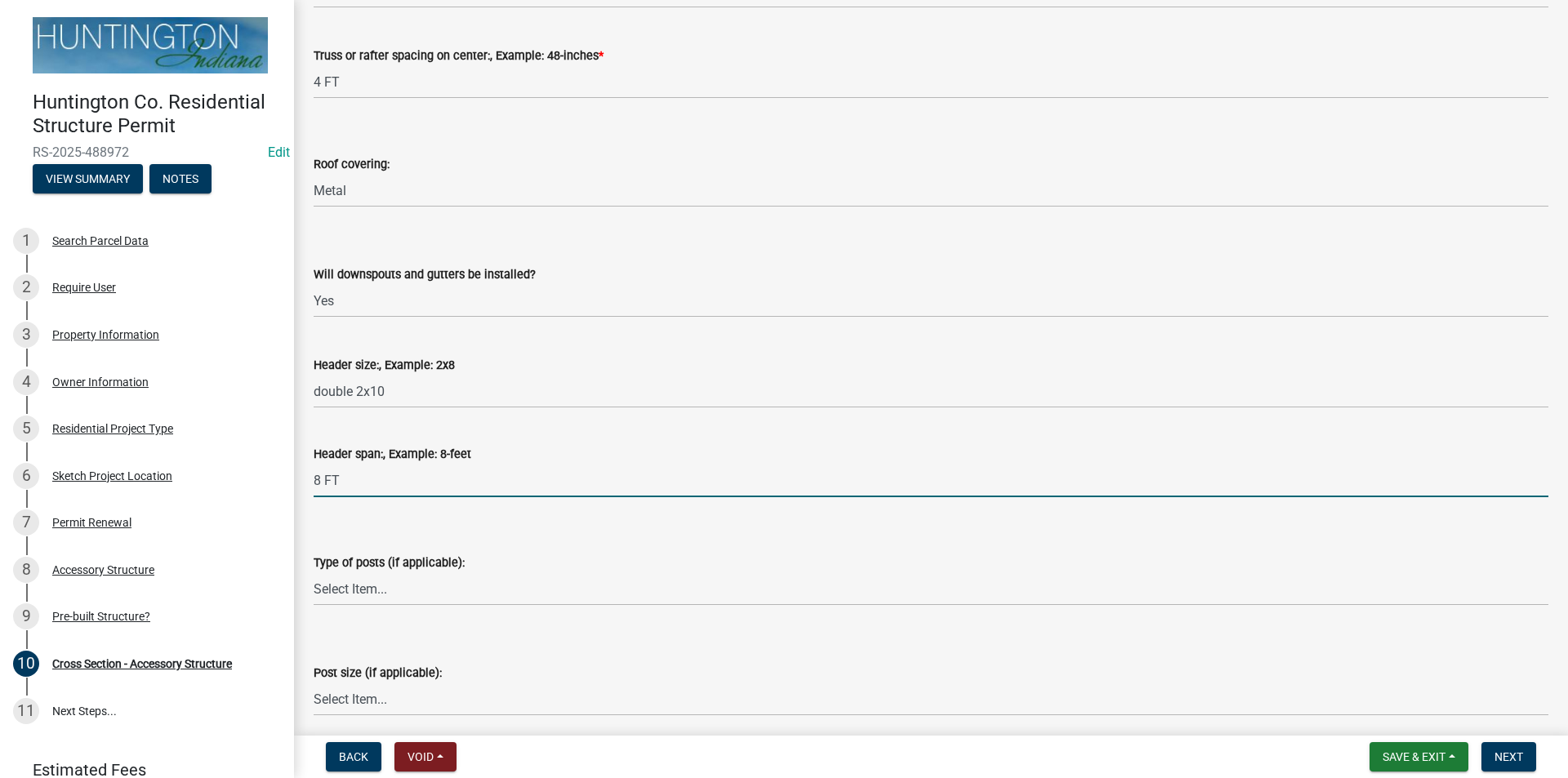
scroll to position [326, 0]
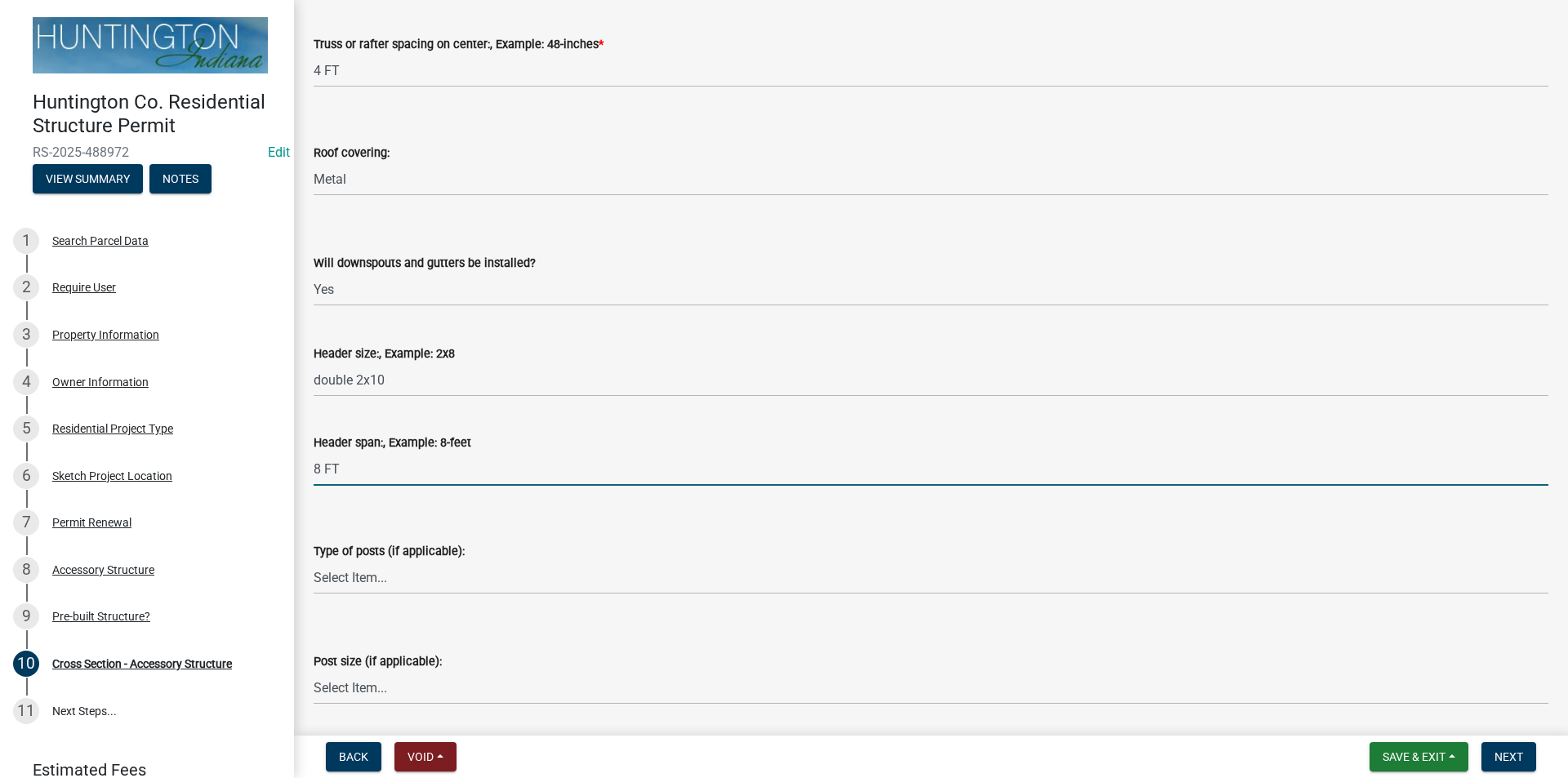
type input "8 FT"
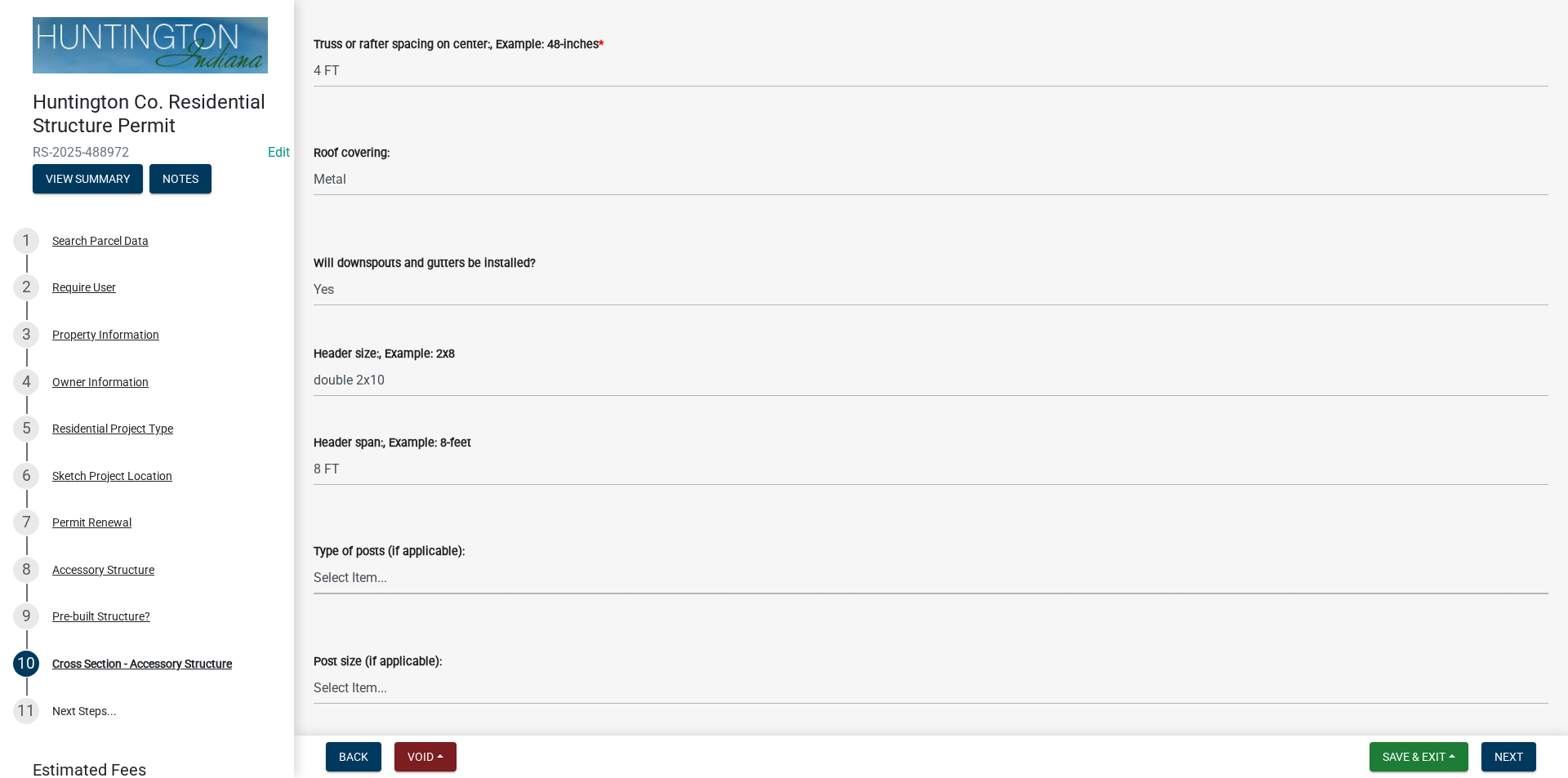
click at [333, 580] on select "Select Item... Glulam Nail Laminated Perma-Column Solid Sawn Other" at bounding box center [930, 578] width 1234 height 34
click at [314, 561] on select "Select Item... Glulam Nail Laminated Perma-Column Solid Sawn Other" at bounding box center [930, 578] width 1234 height 34
select select "f9643c29-4a94-4aaa-a3e6-23f6bab72b40"
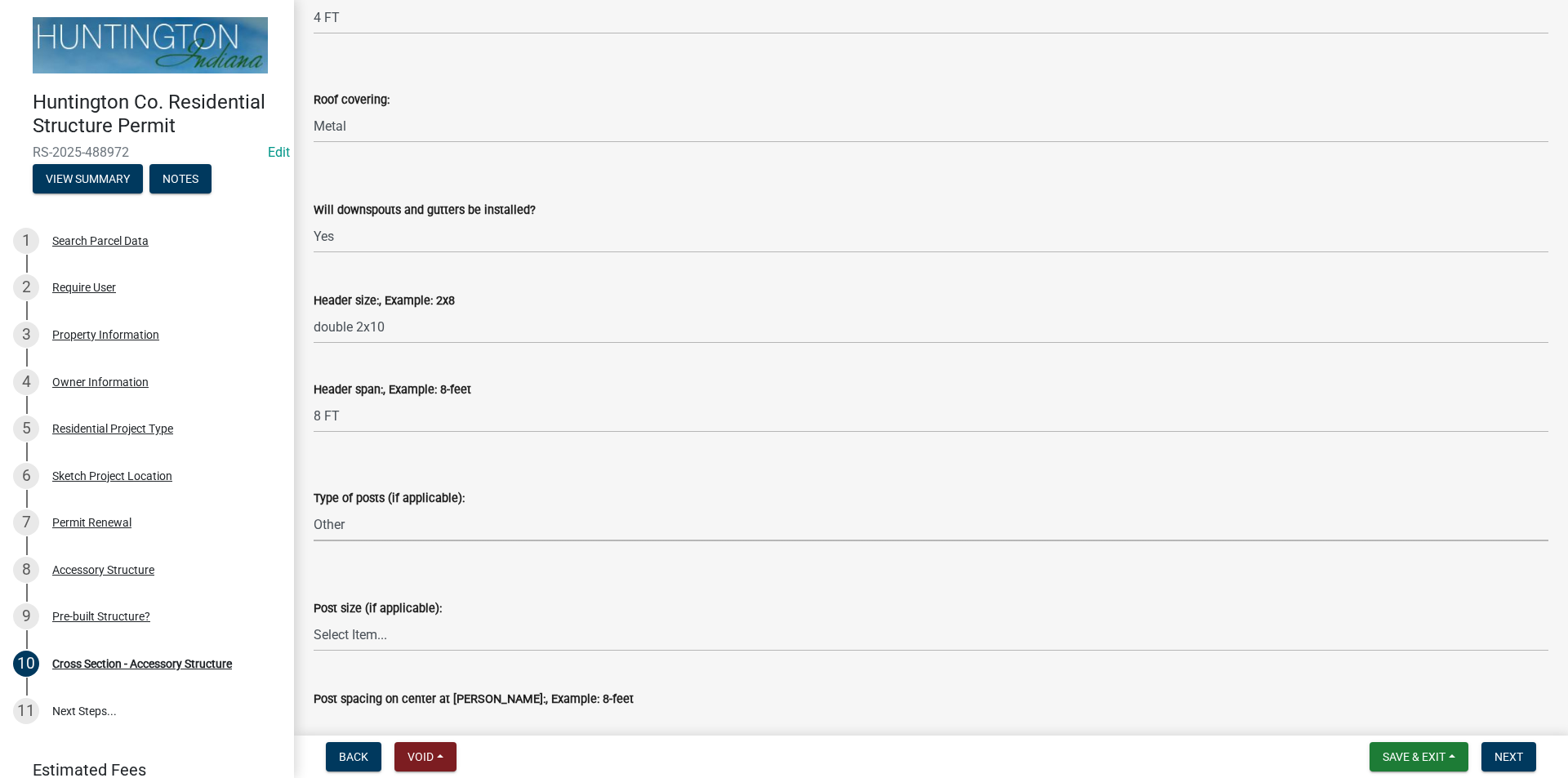
scroll to position [408, 0]
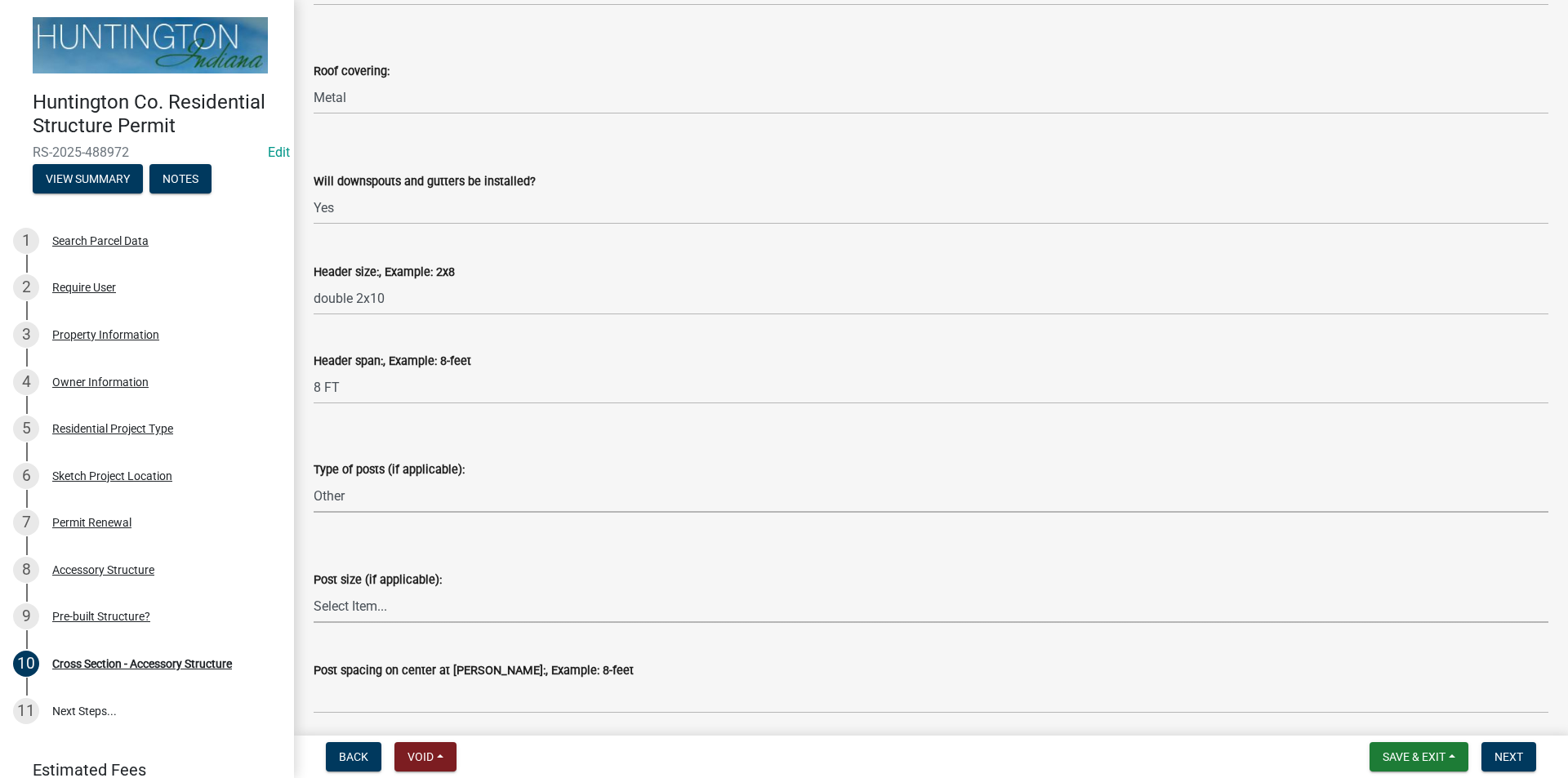
click at [360, 608] on select "Select Item... 4x6 6x6 8x8 Triple 2x6 other" at bounding box center [930, 606] width 1234 height 34
click at [314, 589] on select "Select Item... 4x6 6x6 8x8 Triple 2x6 other" at bounding box center [930, 606] width 1234 height 34
select select "c7aad980-77f9-438f-8690-1b6827bc1b3a"
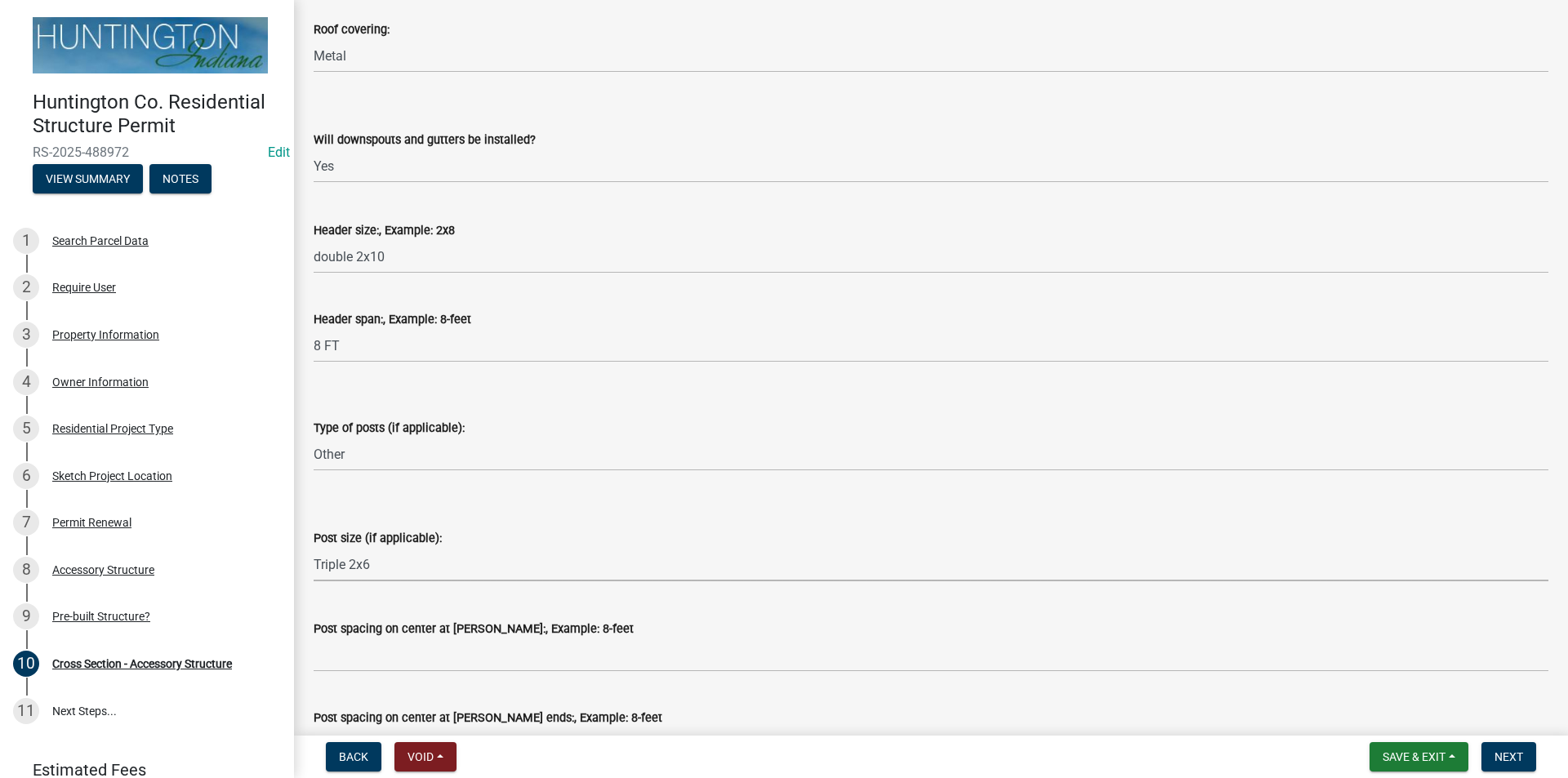
scroll to position [490, 0]
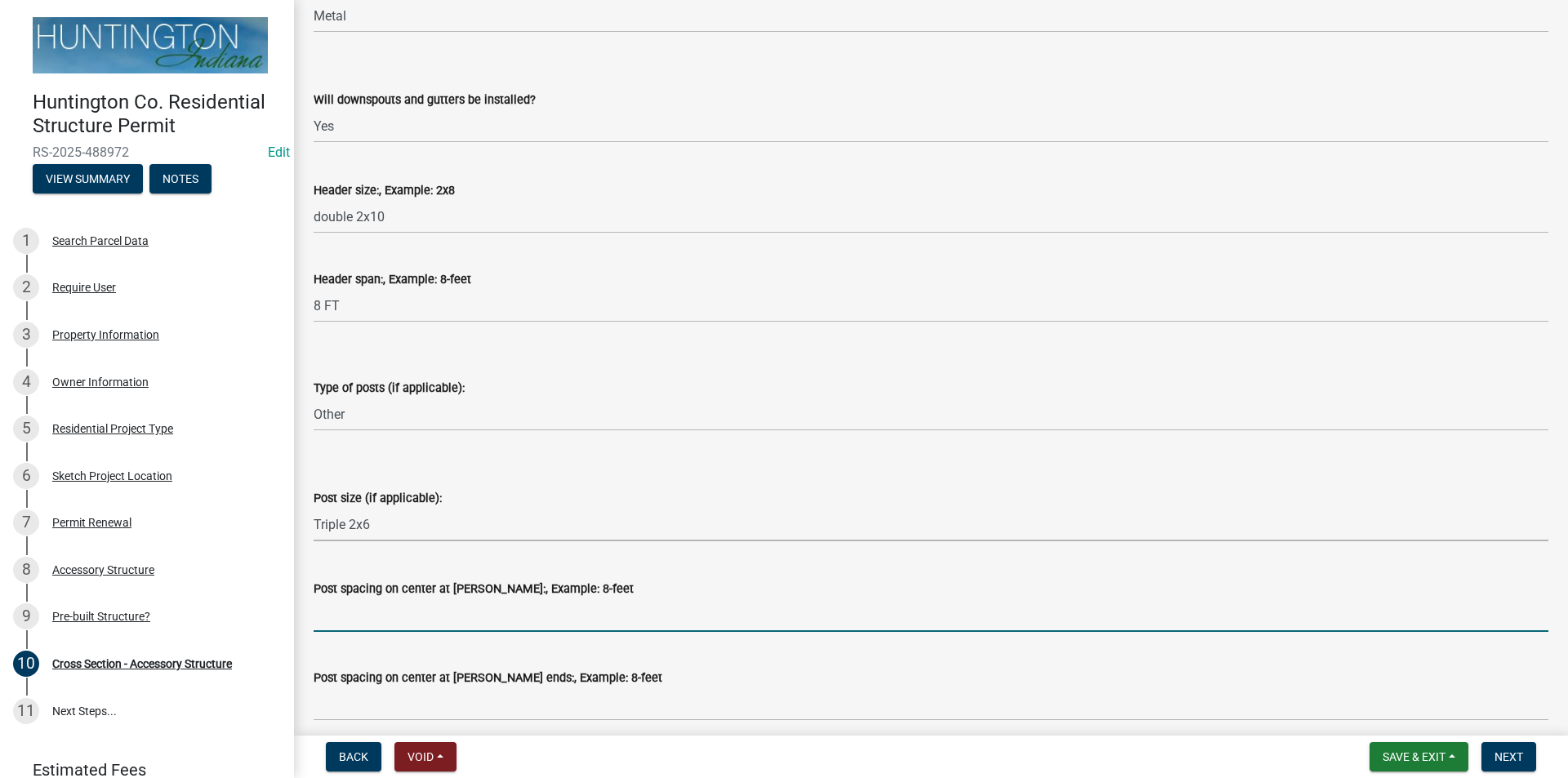
click at [351, 627] on input "Post spacing on center at [PERSON_NAME]:, Example: 8-feet" at bounding box center [930, 615] width 1234 height 34
type input "8ft"
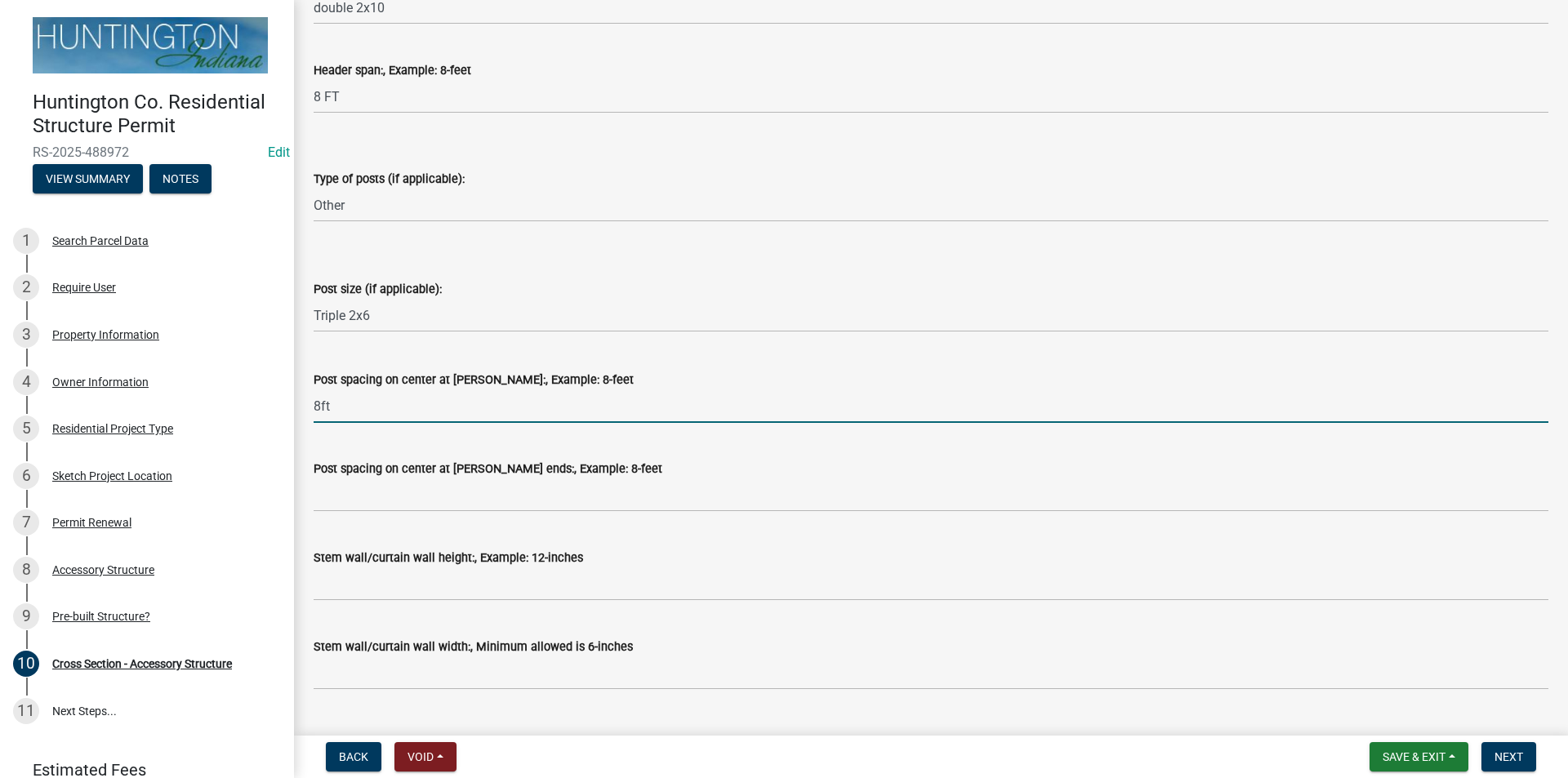
scroll to position [734, 0]
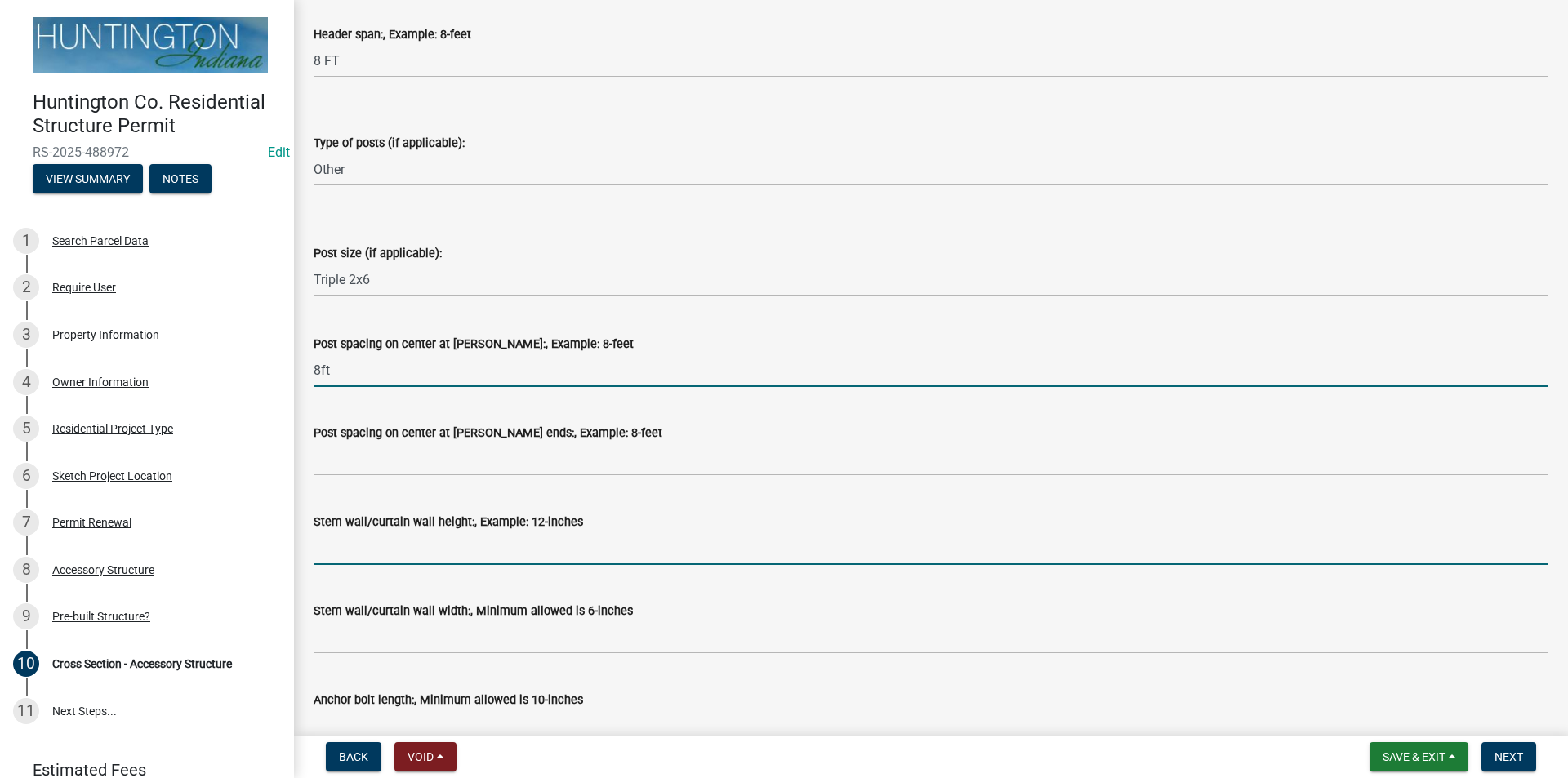
click at [332, 560] on input "Stem wall/curtain wall height:, Example: 12-inches" at bounding box center [930, 548] width 1234 height 34
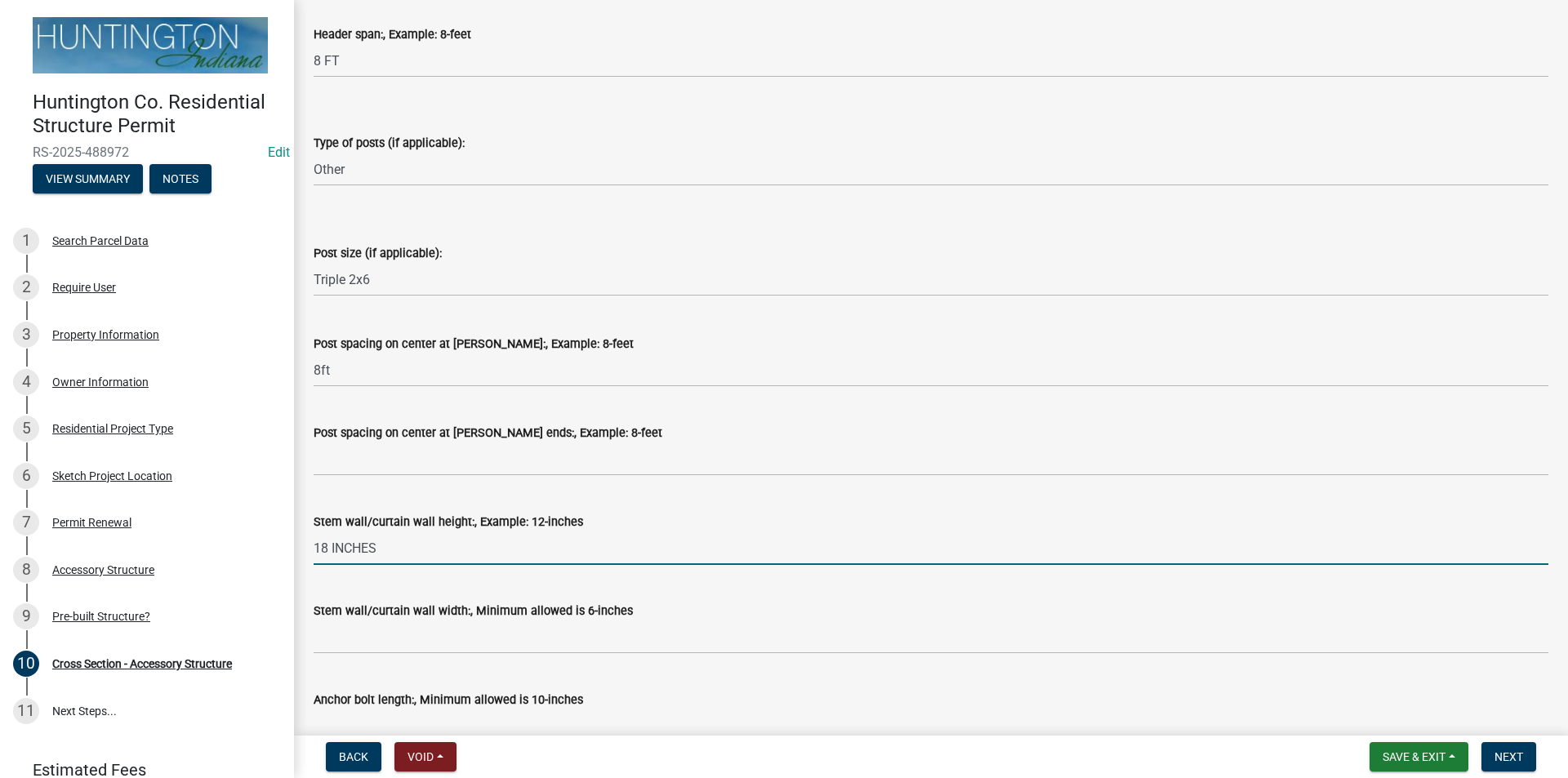
scroll to position [816, 0]
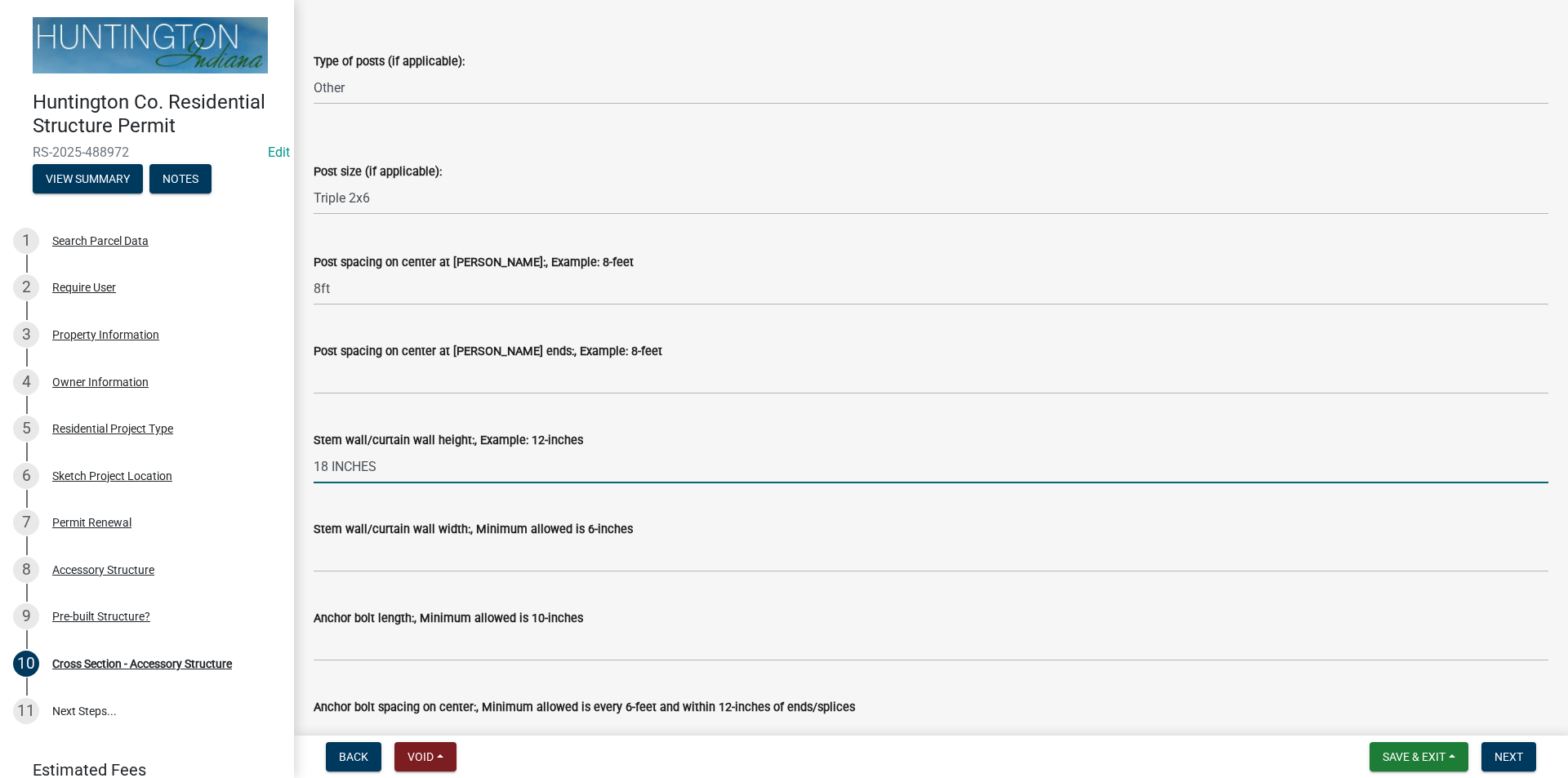
type input "18 INCHES"
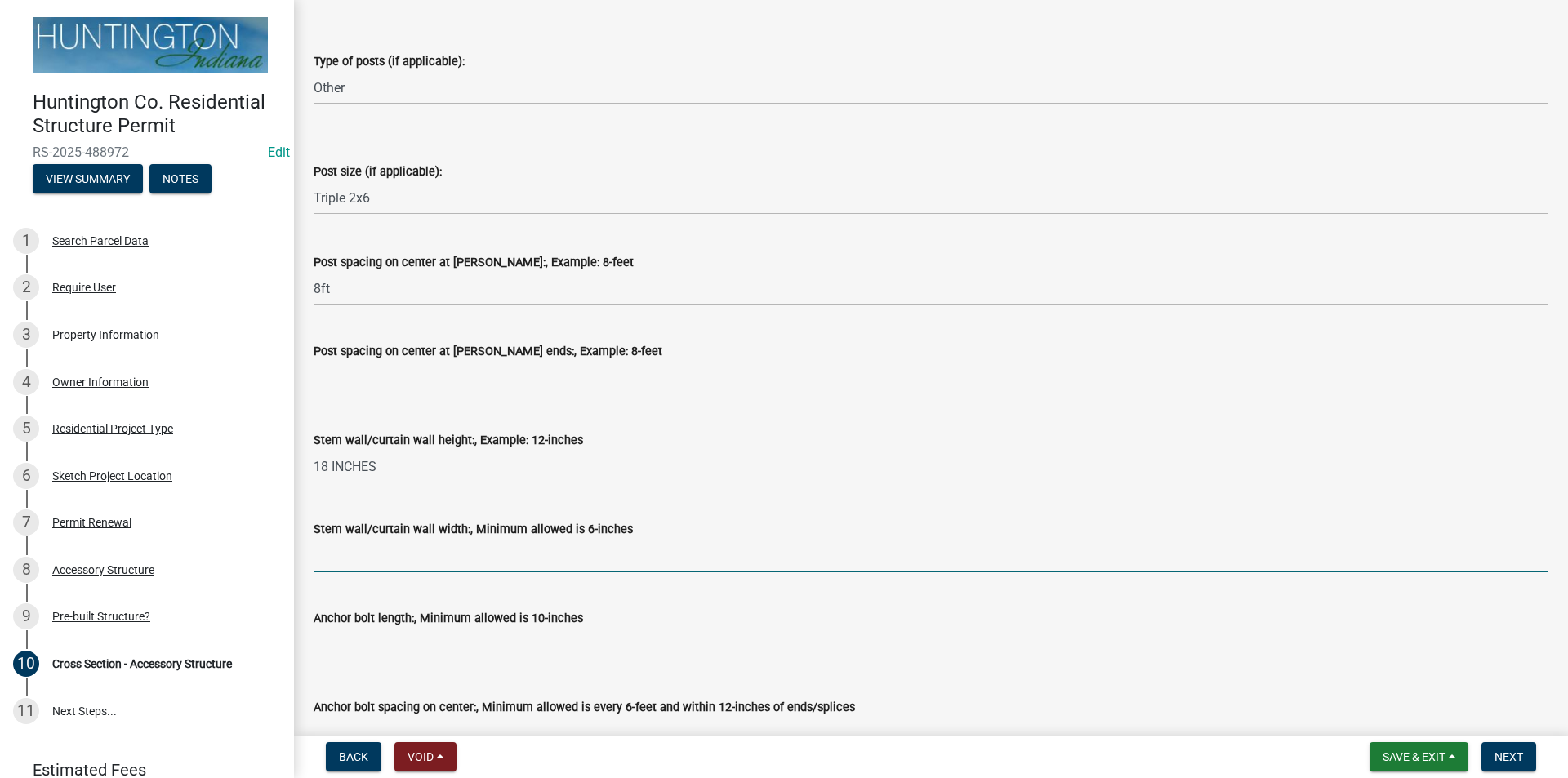
click at [332, 560] on input "Stem wall/curtain wall width:, Minimum allowed is 6-inches" at bounding box center [930, 555] width 1234 height 34
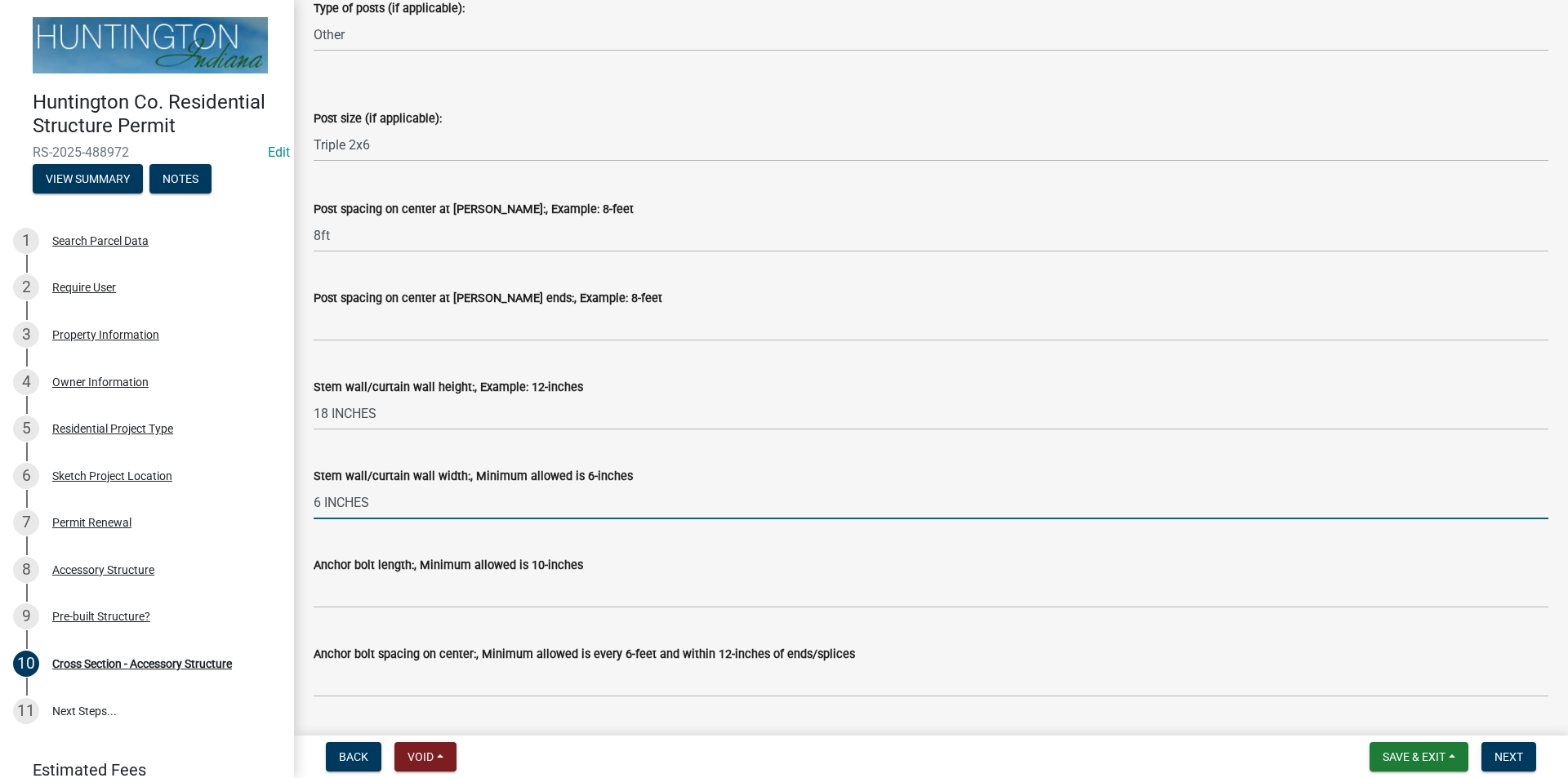
scroll to position [898, 0]
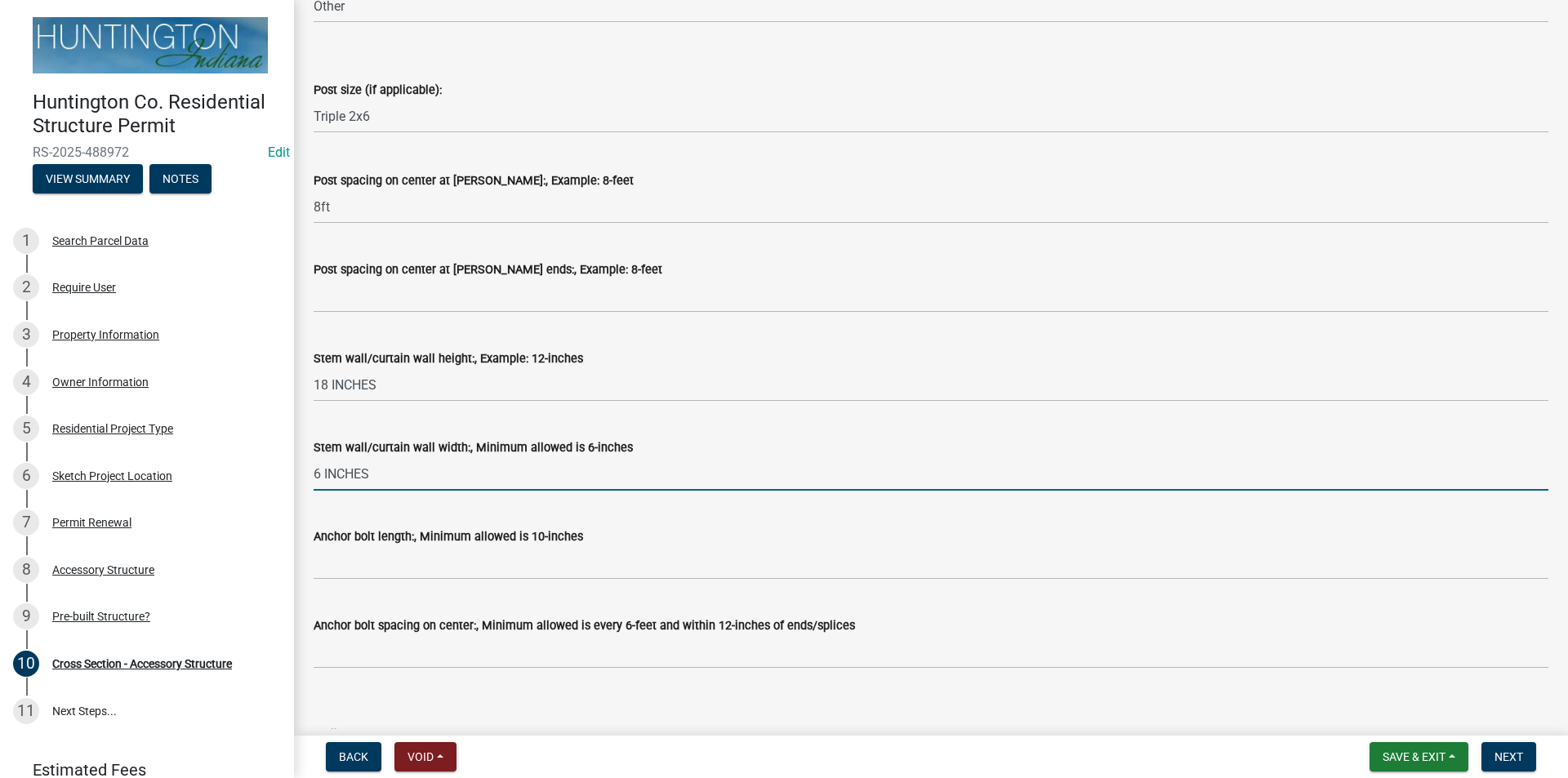
type input "6 INCHES"
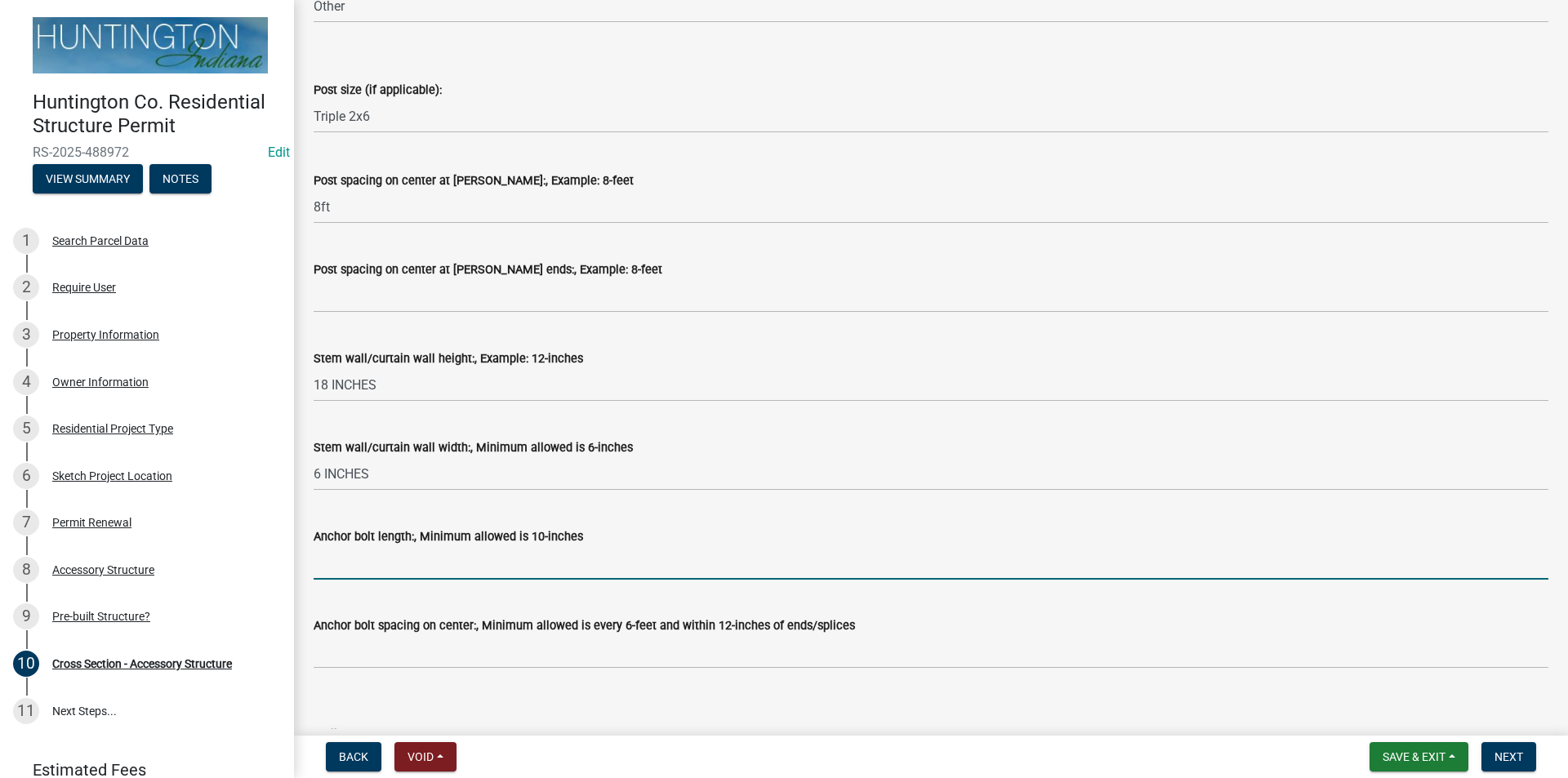
click at [340, 568] on input "Anchor bolt length:, Minimum allowed is 10-inches" at bounding box center [930, 562] width 1234 height 34
type input "10 inches"
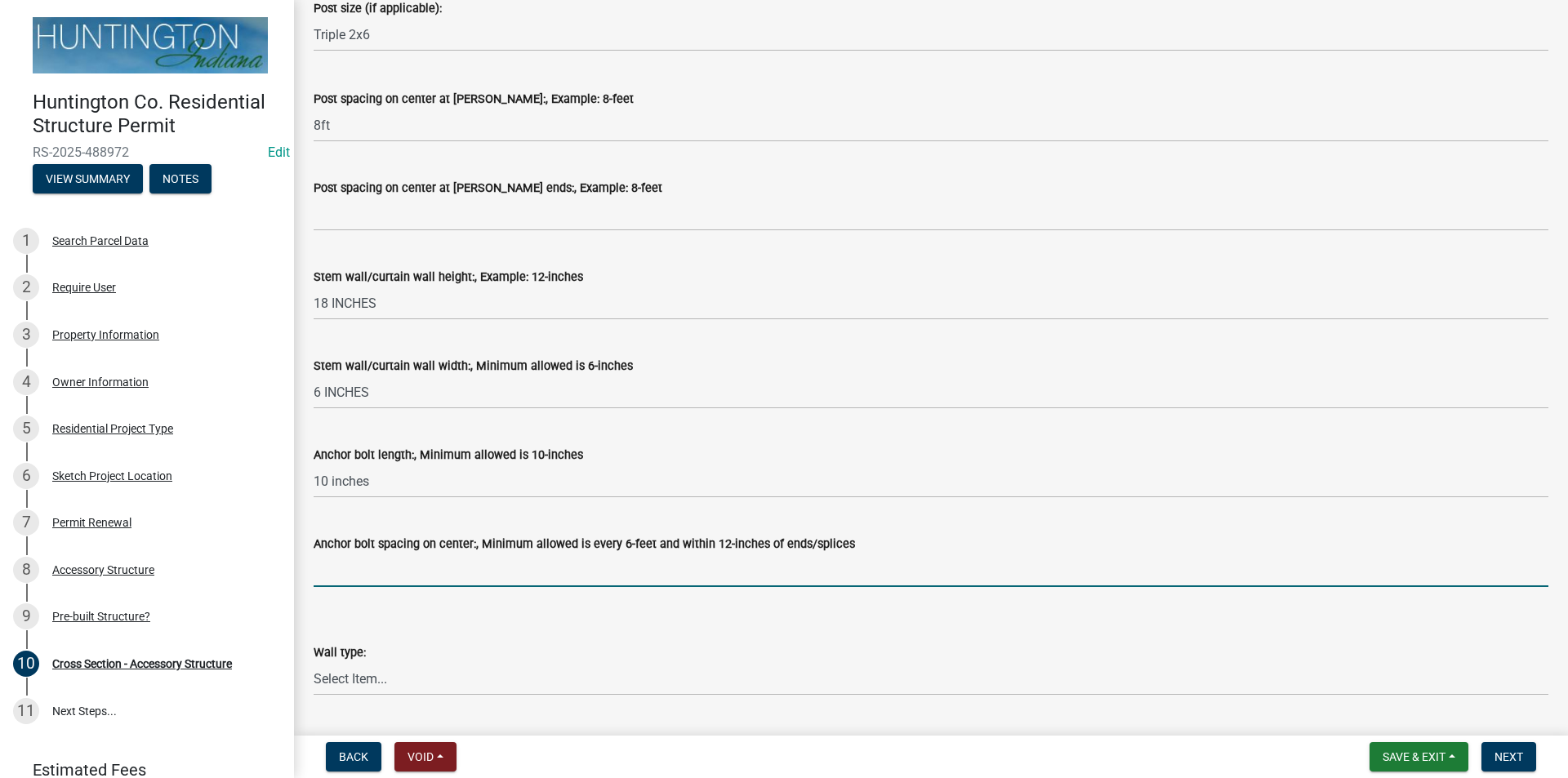
click at [380, 569] on input "Anchor bolt spacing on center:, Minimum allowed is every 6-feet and within 12-i…" at bounding box center [930, 569] width 1234 height 34
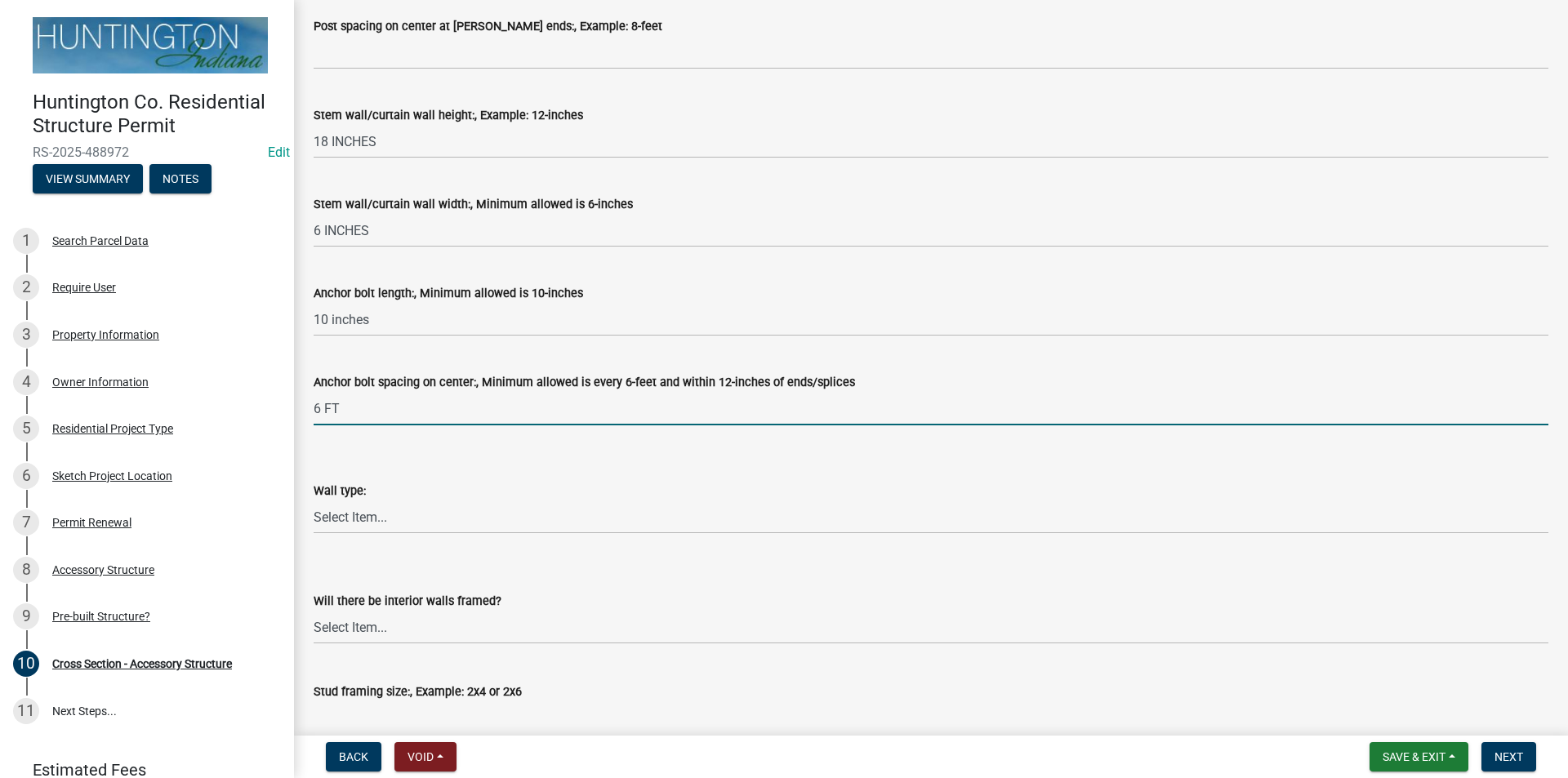
scroll to position [1143, 0]
type input "6 FT"
click at [332, 512] on select "Select Item... Metal Vinyl Wood Other" at bounding box center [930, 515] width 1234 height 34
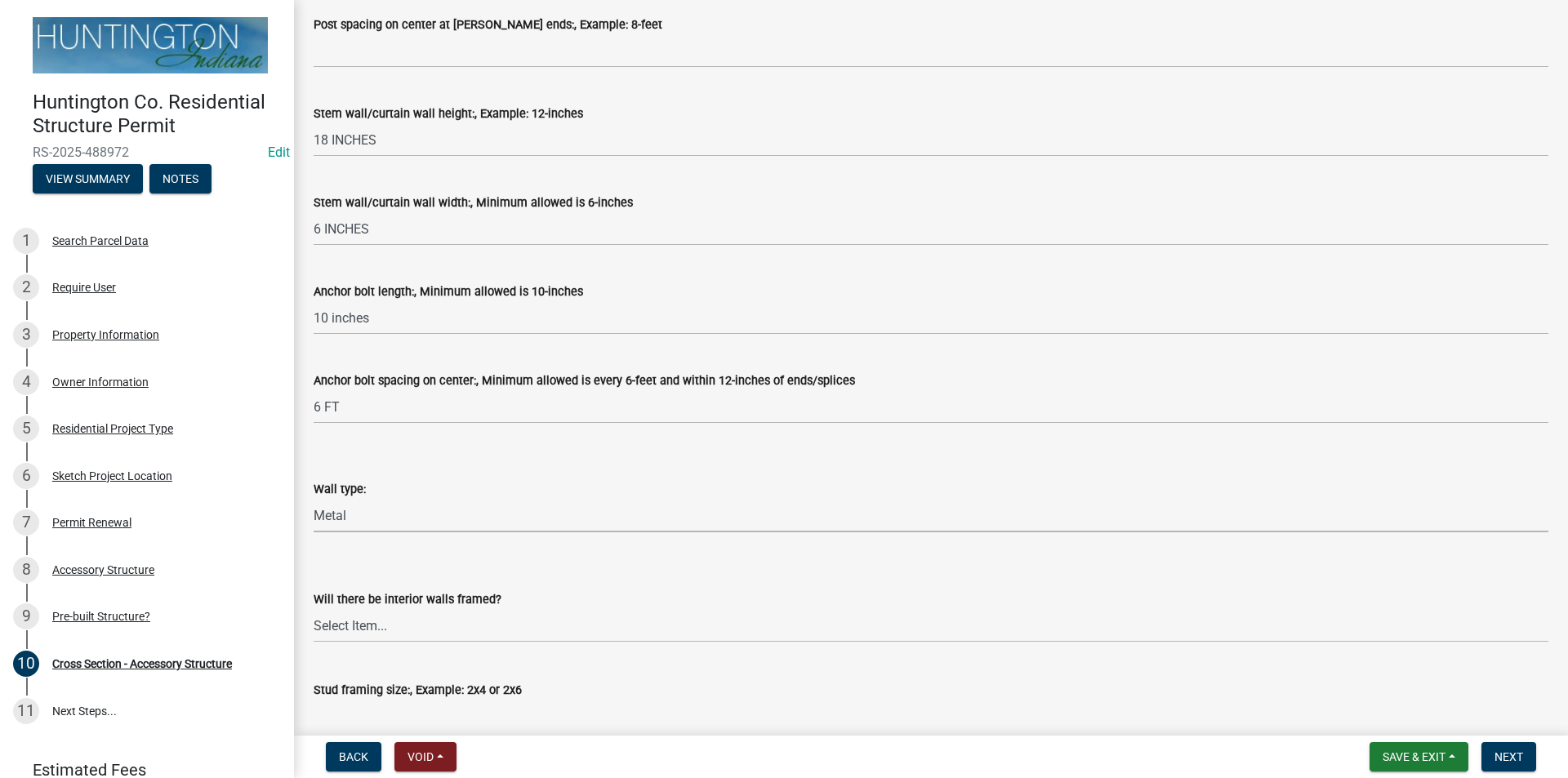
click at [314, 499] on select "Select Item... Metal Vinyl Wood Other" at bounding box center [930, 515] width 1234 height 34
select select "f7dd7eab-b362-45b6-9b02-9d8218955ad0"
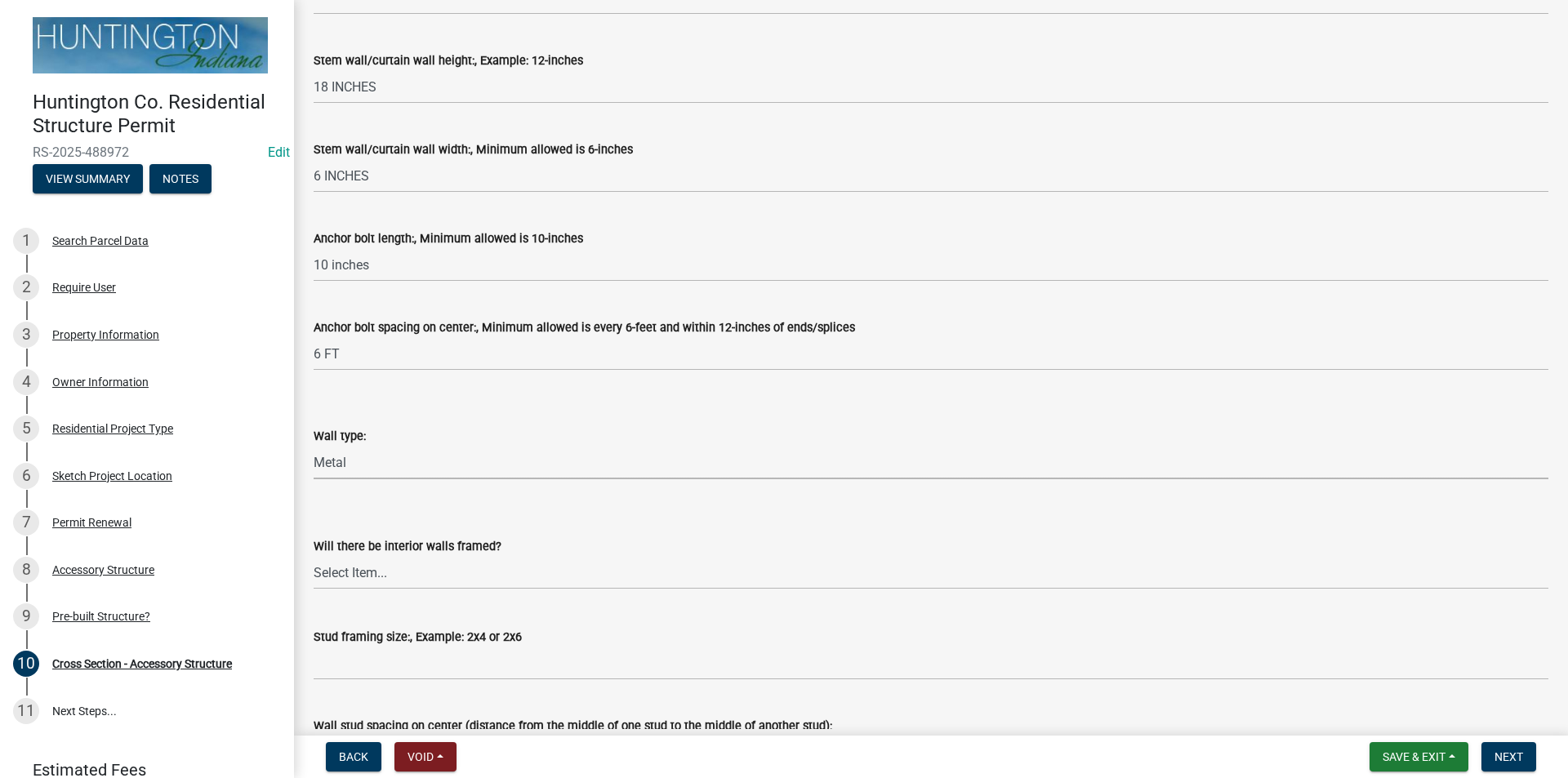
scroll to position [1225, 0]
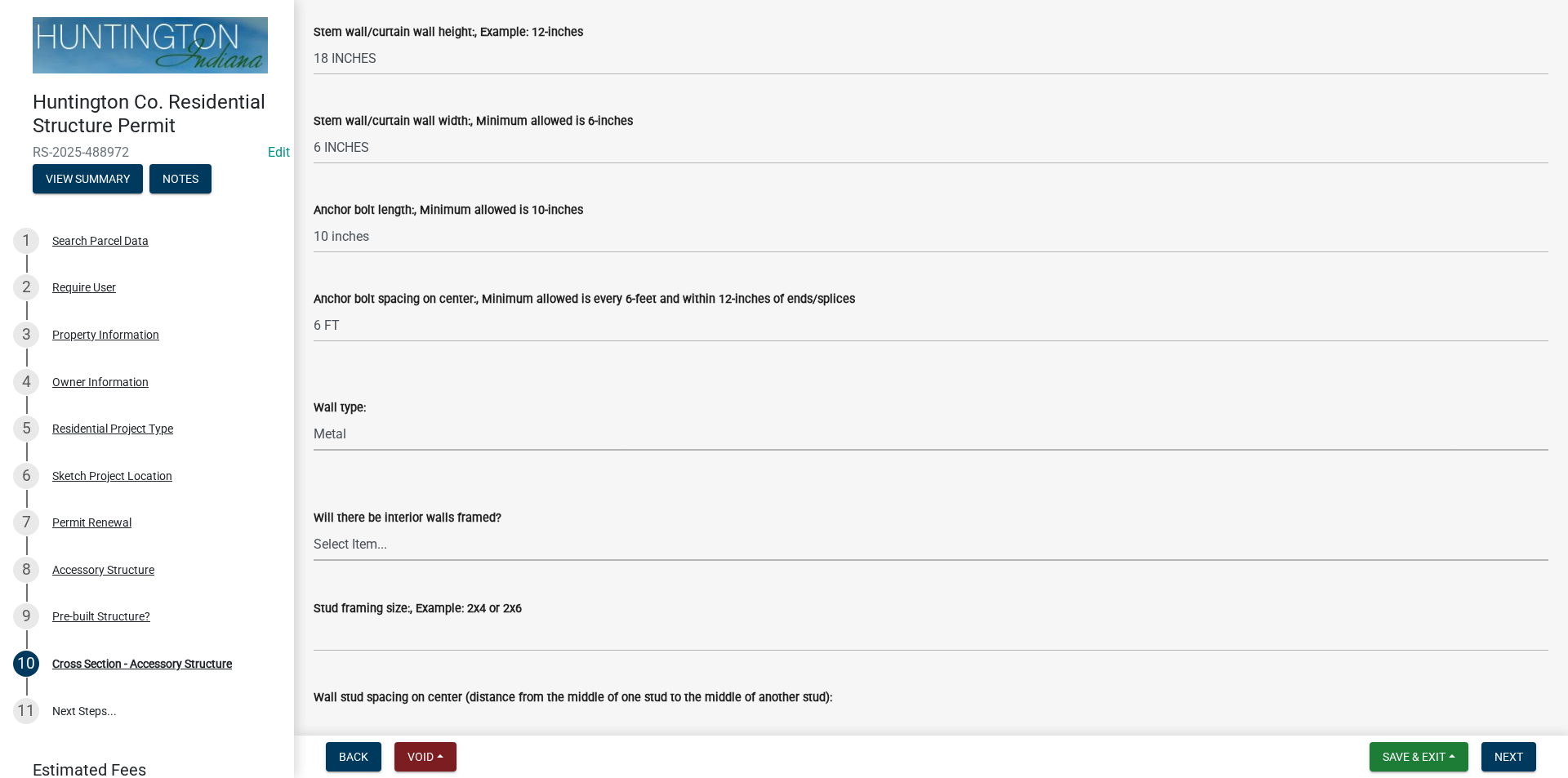
click at [360, 551] on select "Select Item... Yes No" at bounding box center [930, 544] width 1234 height 34
click at [314, 528] on select "Select Item... Yes No" at bounding box center [930, 544] width 1234 height 34
select select "cb2653af-3c03-419c-992c-ea4f649325ca"
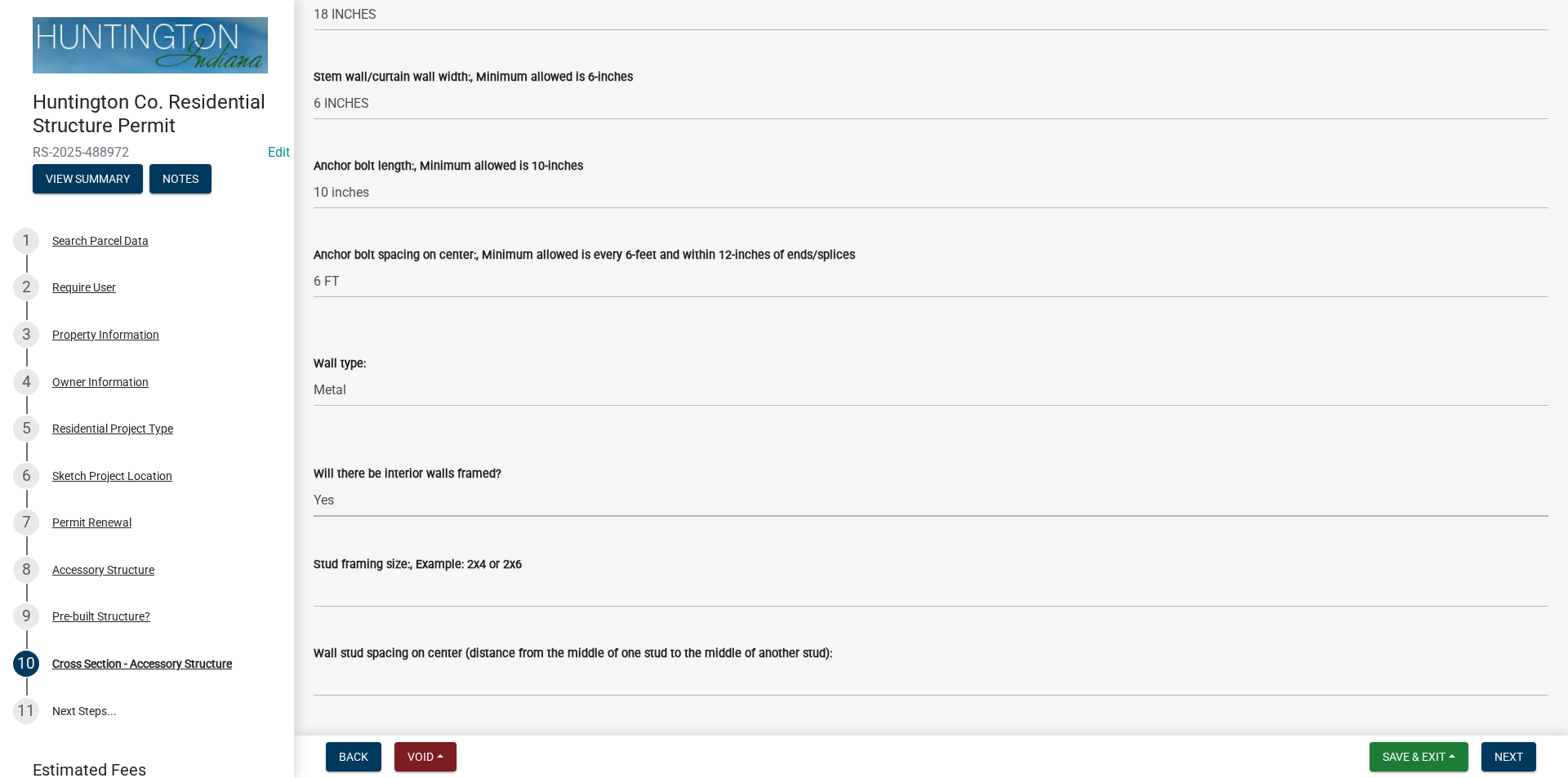
scroll to position [1307, 0]
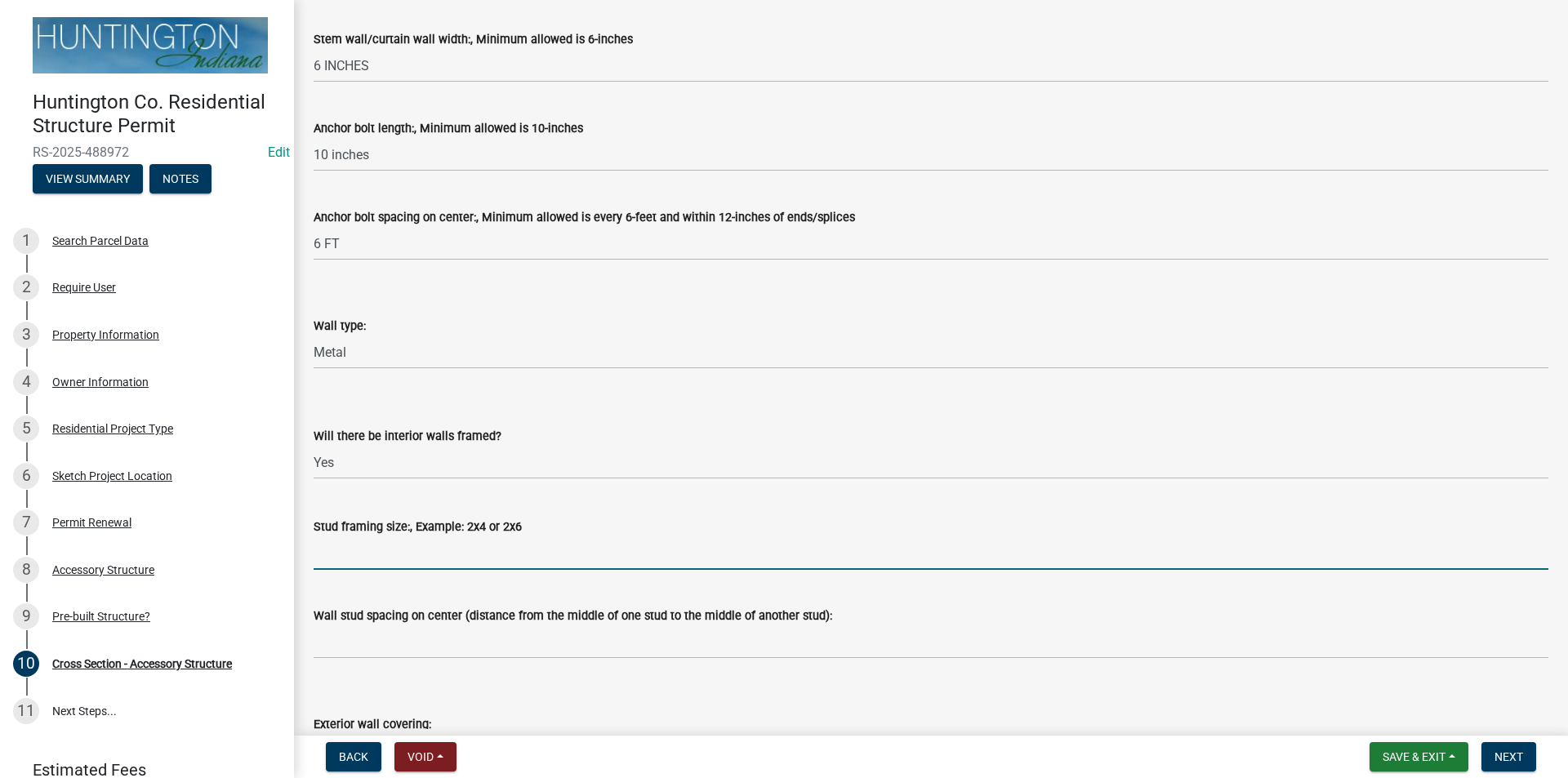
click at [346, 549] on input "Stud framing size:, Example: 2x4 or 2x6" at bounding box center [930, 553] width 1234 height 34
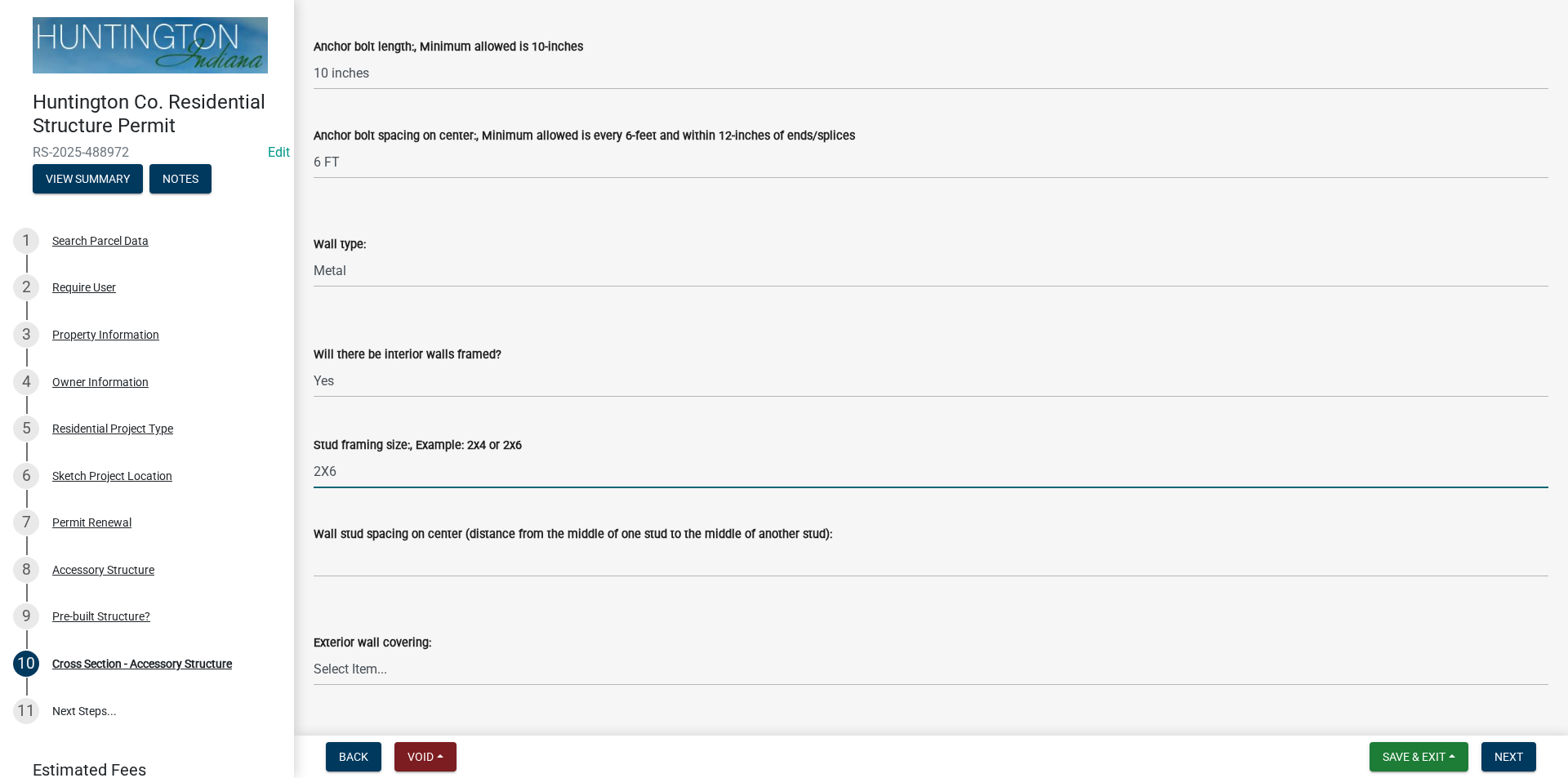
scroll to position [1470, 0]
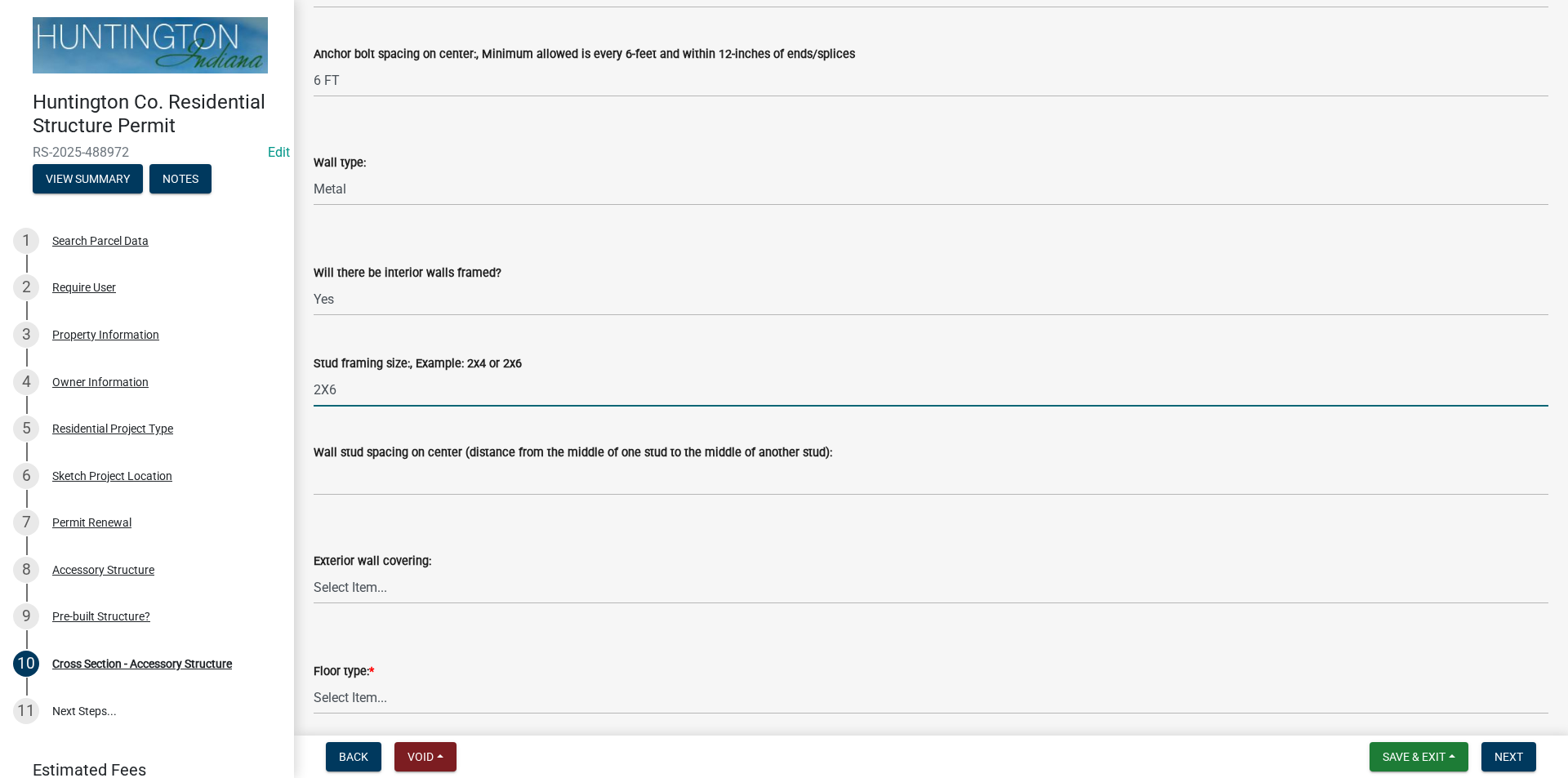
type input "2X6"
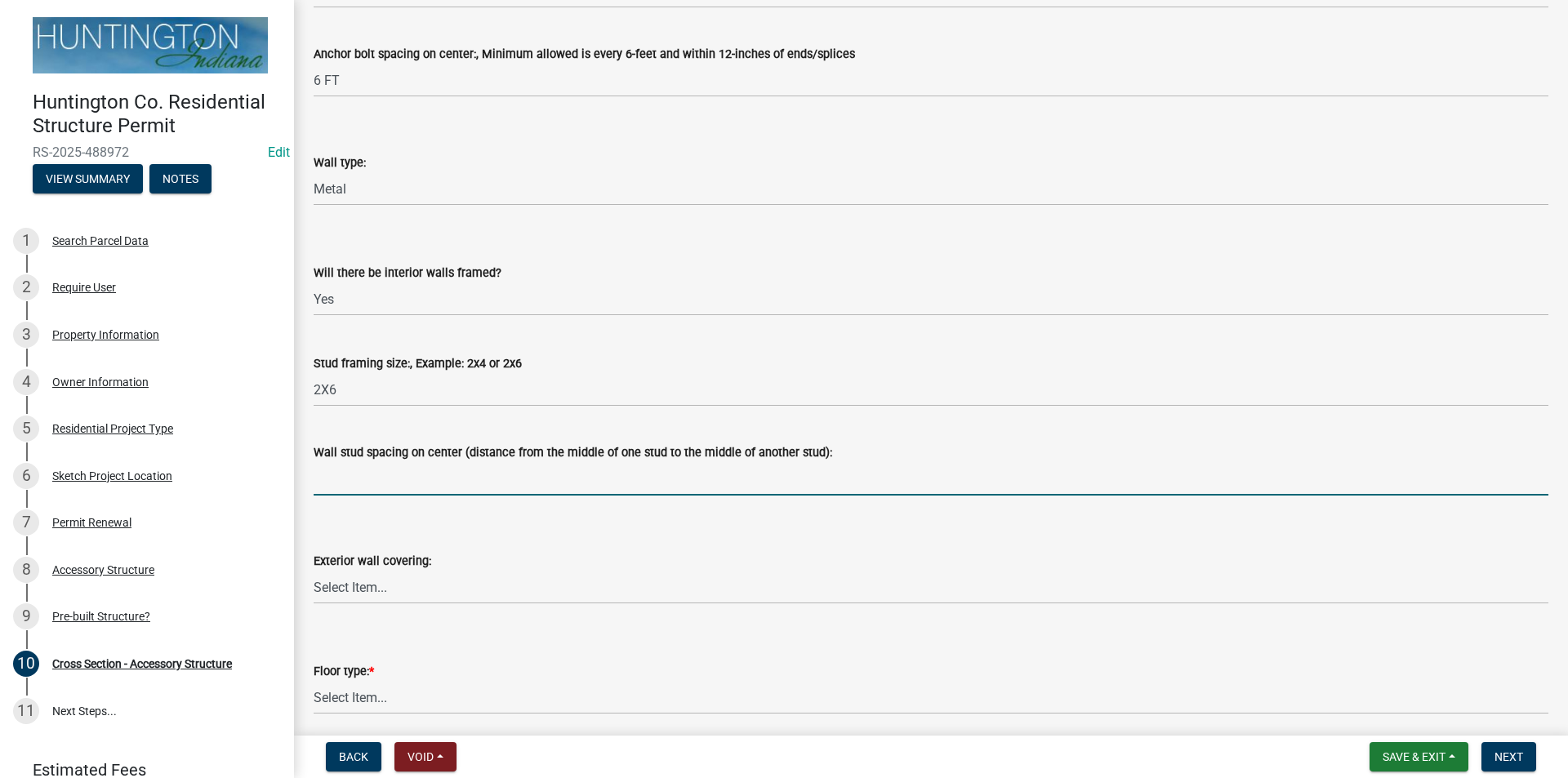
click at [365, 490] on input "Wall stud spacing on center (distance from the middle of one stud to the middle…" at bounding box center [930, 479] width 1234 height 34
type input "24 inches"
click at [359, 587] on select "Select Item... Metal Vinyl Wood Other" at bounding box center [930, 587] width 1234 height 34
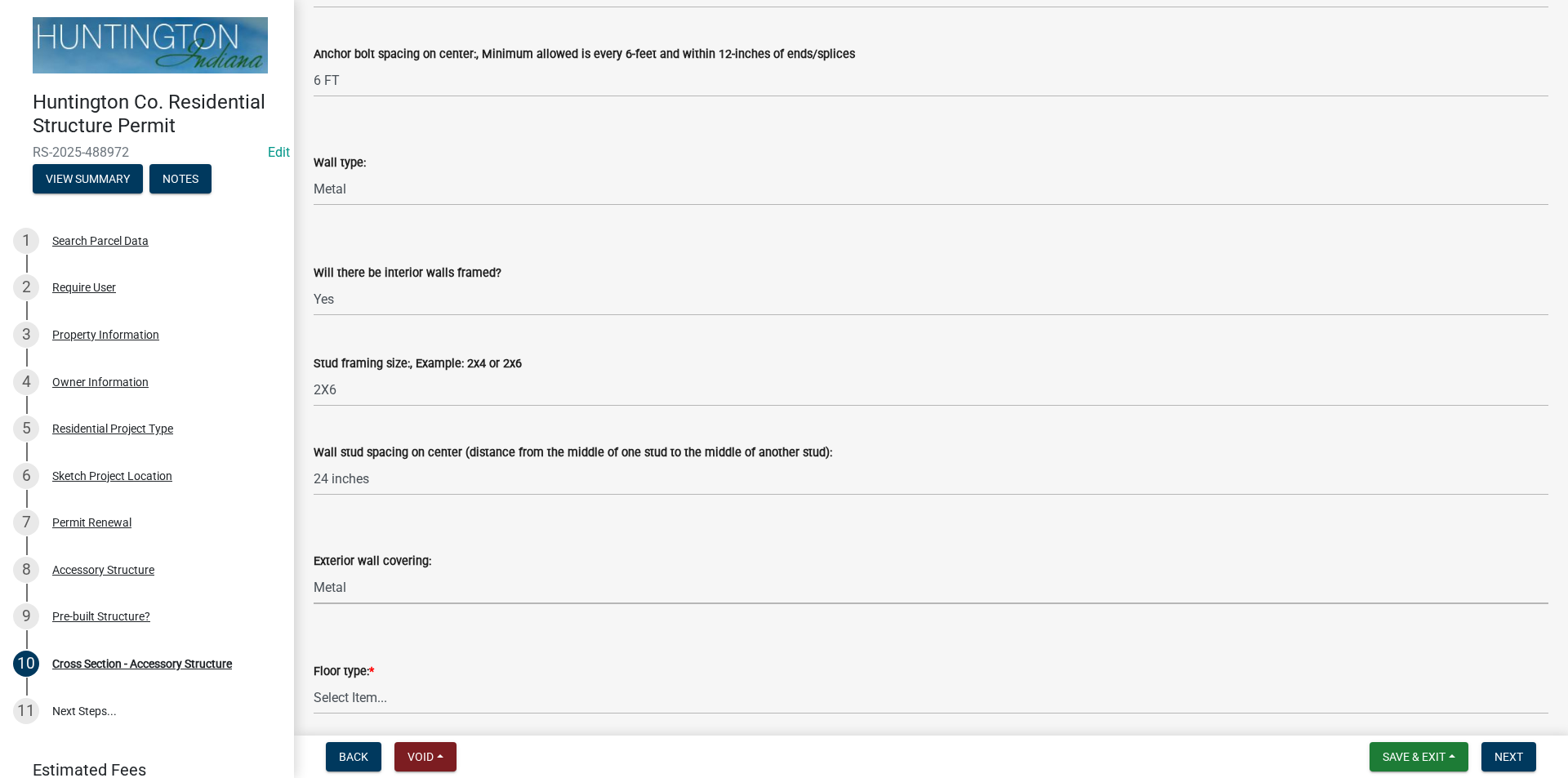
click at [314, 570] on select "Select Item... Metal Vinyl Wood Other" at bounding box center [930, 587] width 1234 height 34
select select "05f0e2c8-d078-4fde-8725-801056d7cdab"
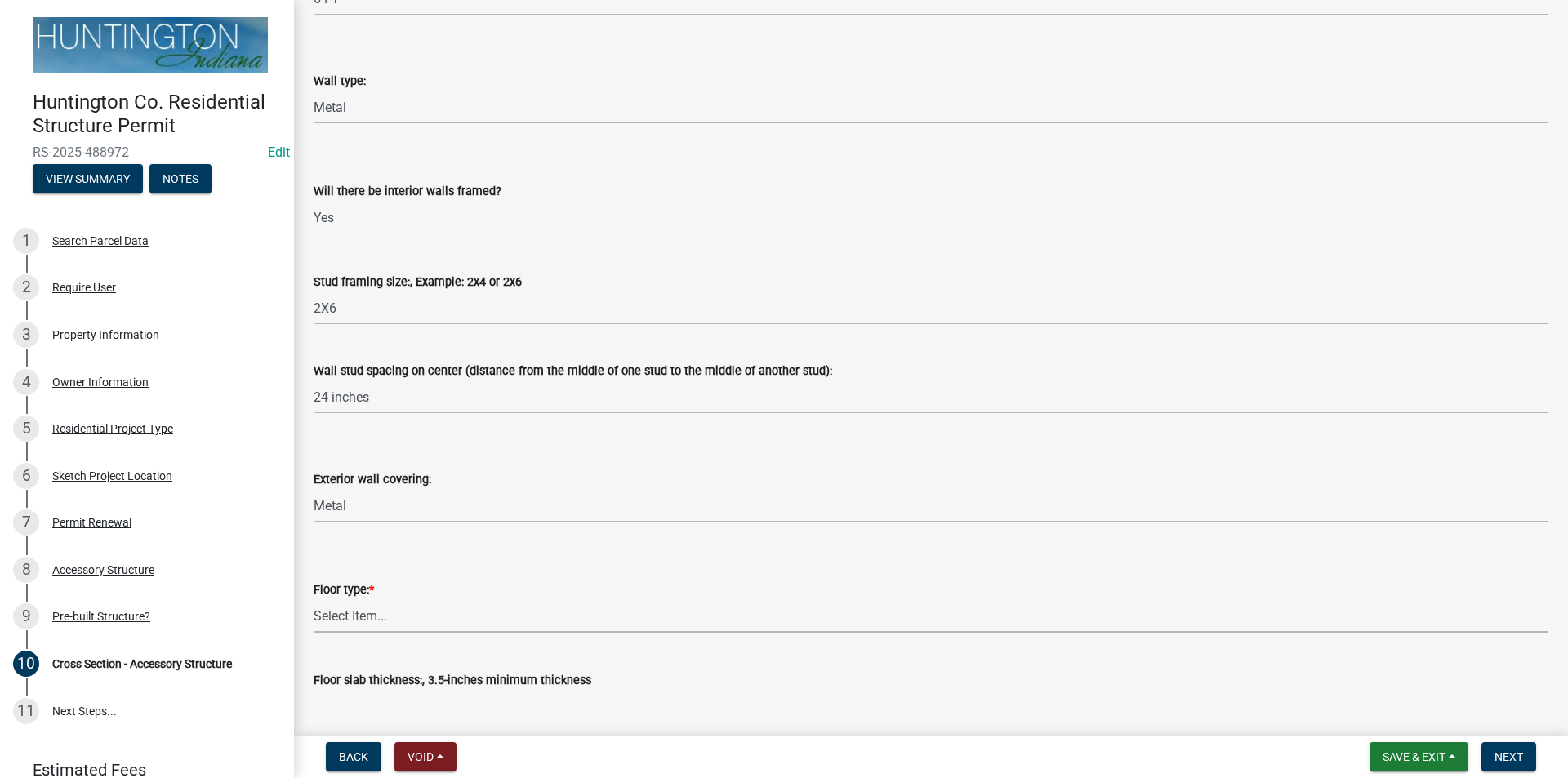
click at [346, 623] on select "Select Item... Slab Gravel Both Slab and Gravel" at bounding box center [930, 616] width 1234 height 34
click at [314, 599] on select "Select Item... Slab Gravel Both Slab and Gravel" at bounding box center [930, 616] width 1234 height 34
select select "174524f7-a4fe-45d6-a770-f02cb493cb11"
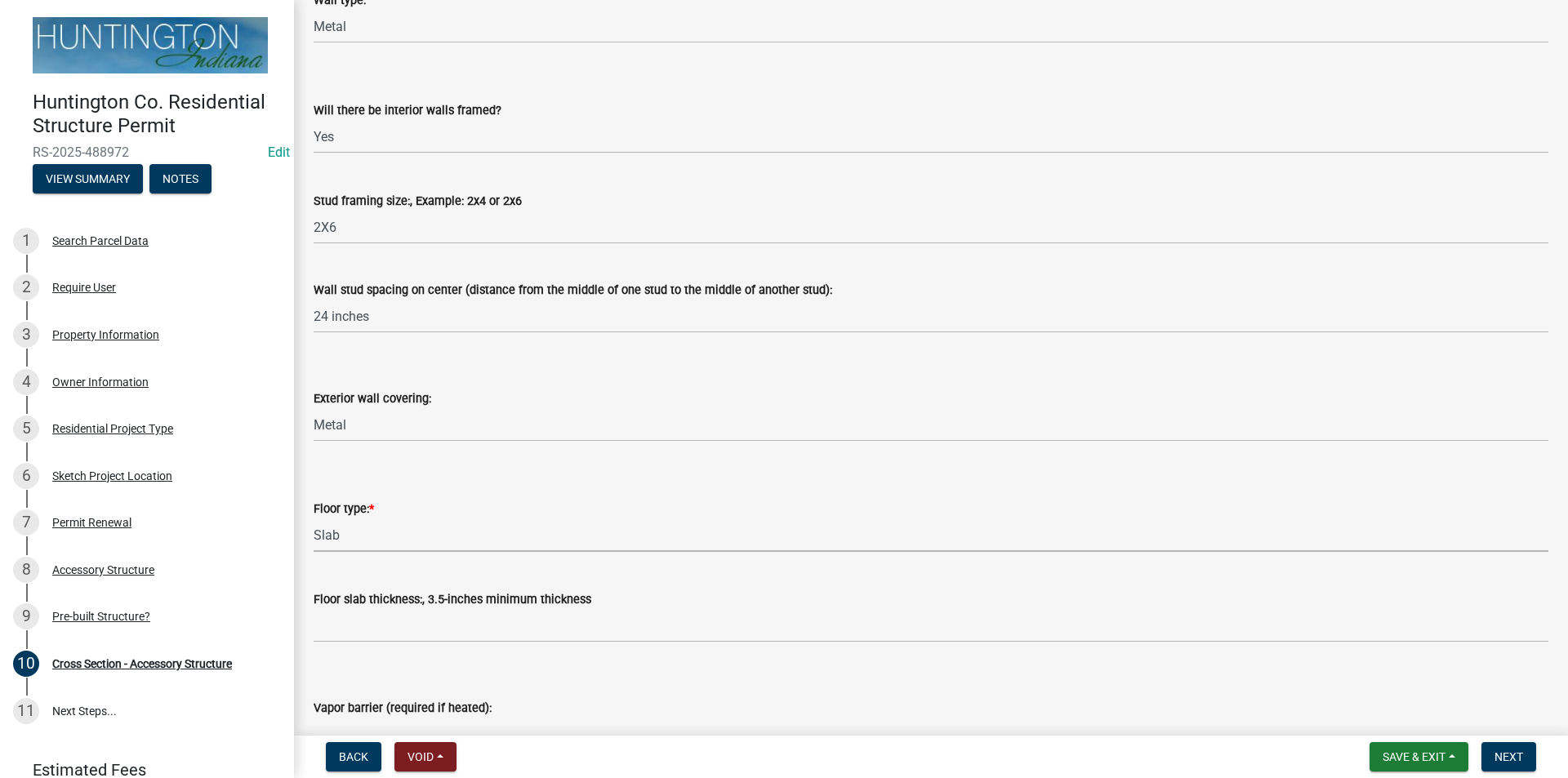
scroll to position [1633, 0]
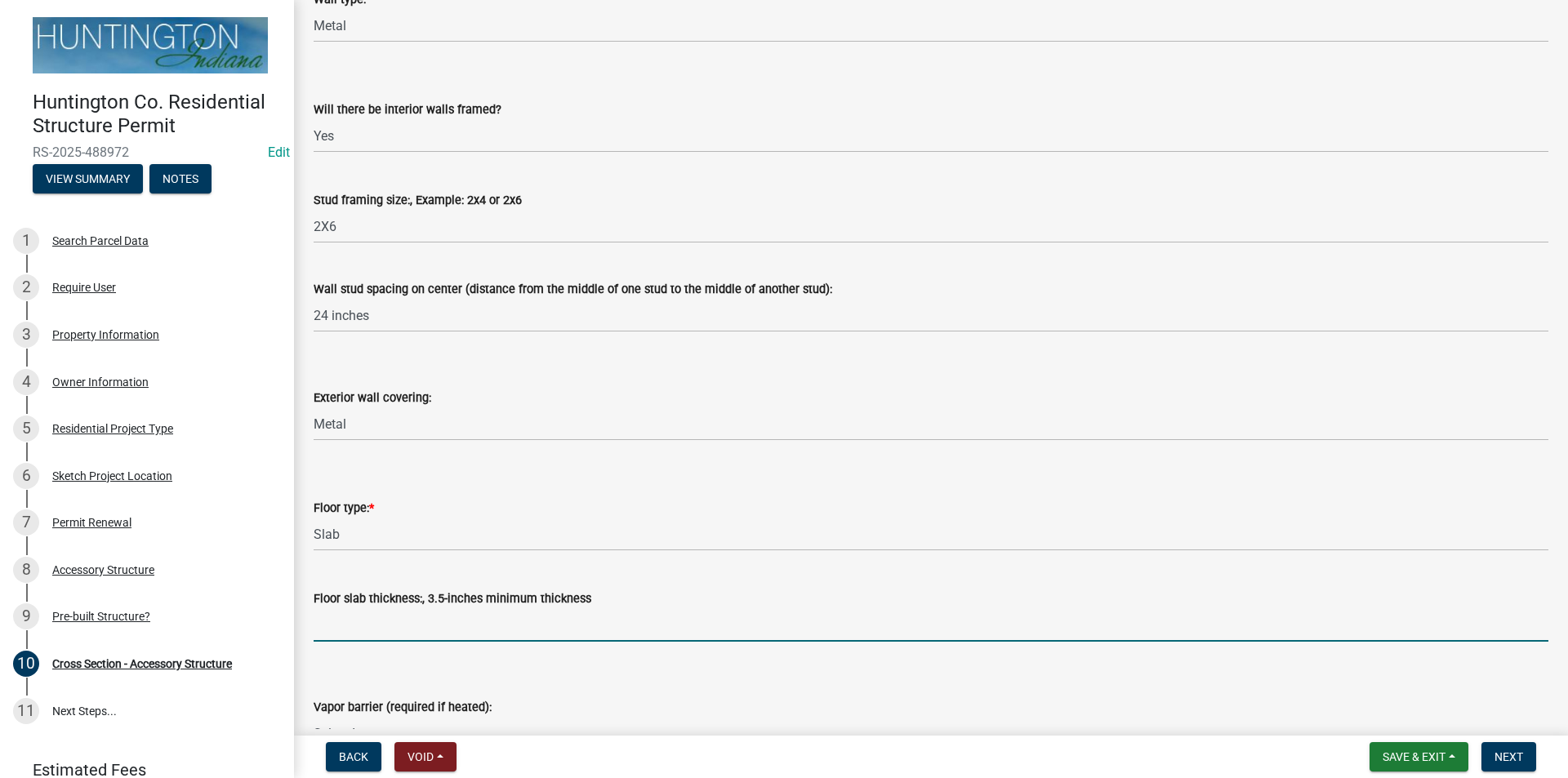
click at [361, 631] on input "Floor slab thickness:, 3.5-inches minimum thickness" at bounding box center [930, 625] width 1234 height 34
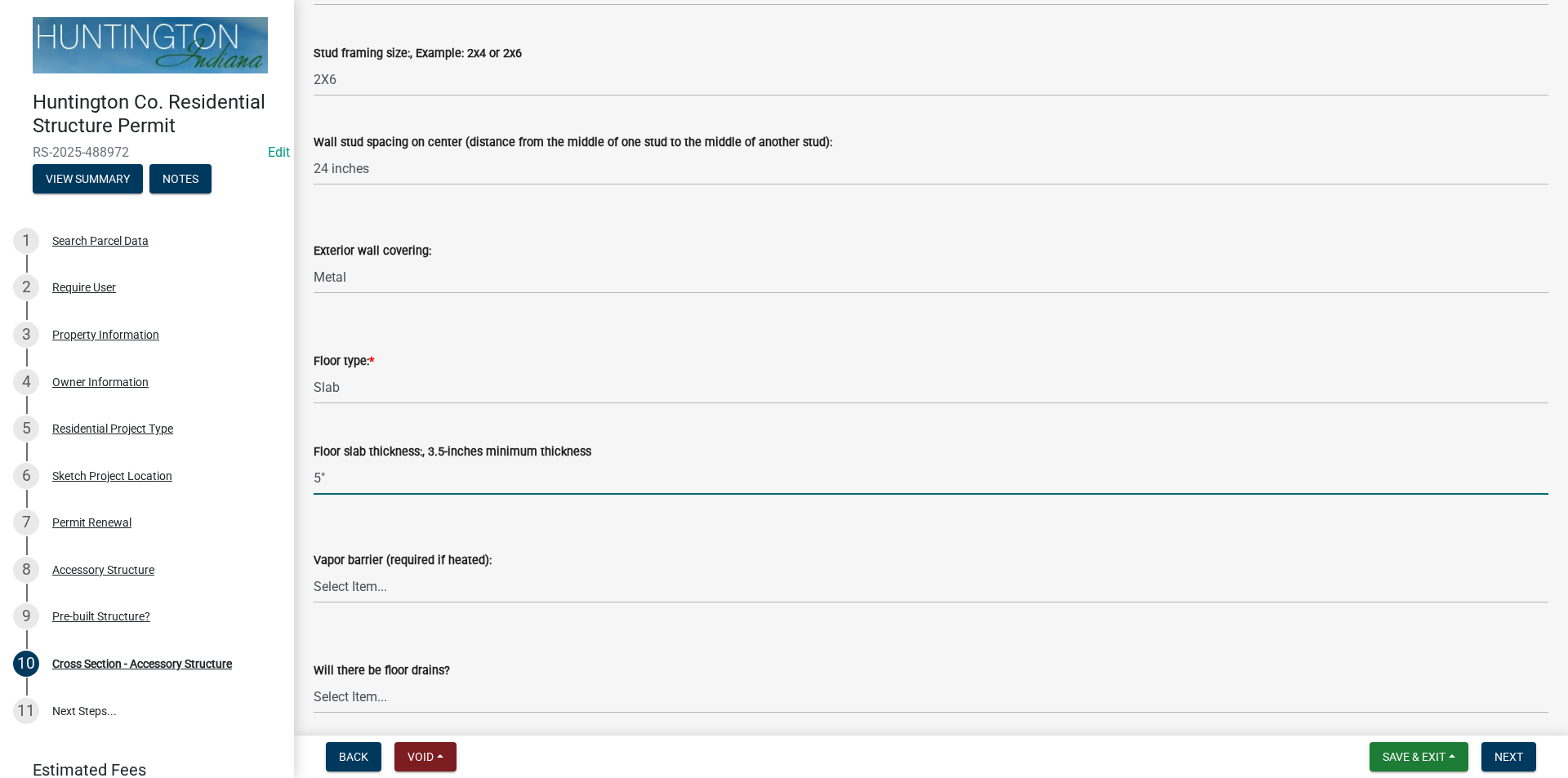
scroll to position [1796, 0]
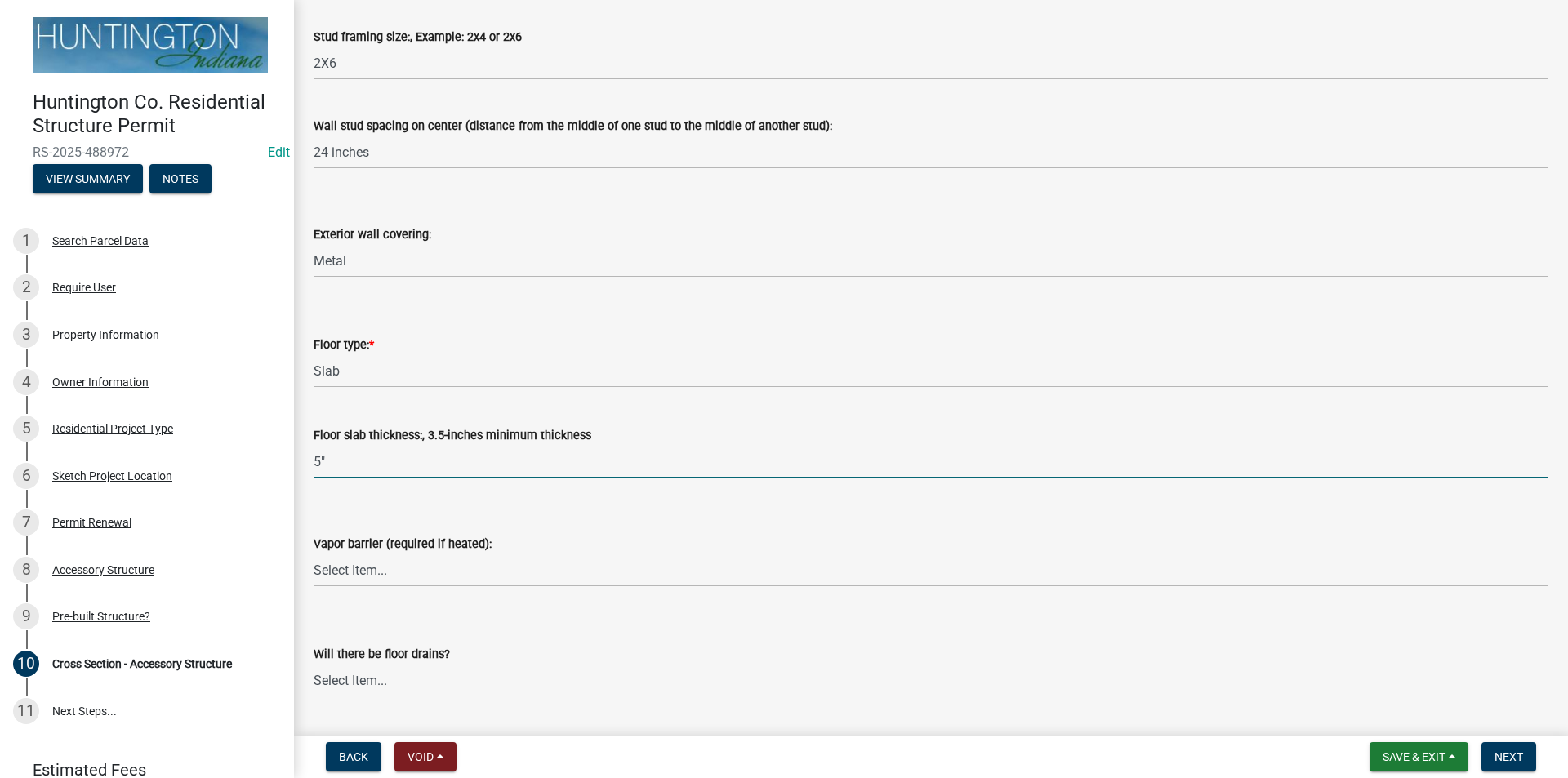
type input "5""
click at [332, 580] on select "Select Item... Yes No" at bounding box center [930, 569] width 1234 height 34
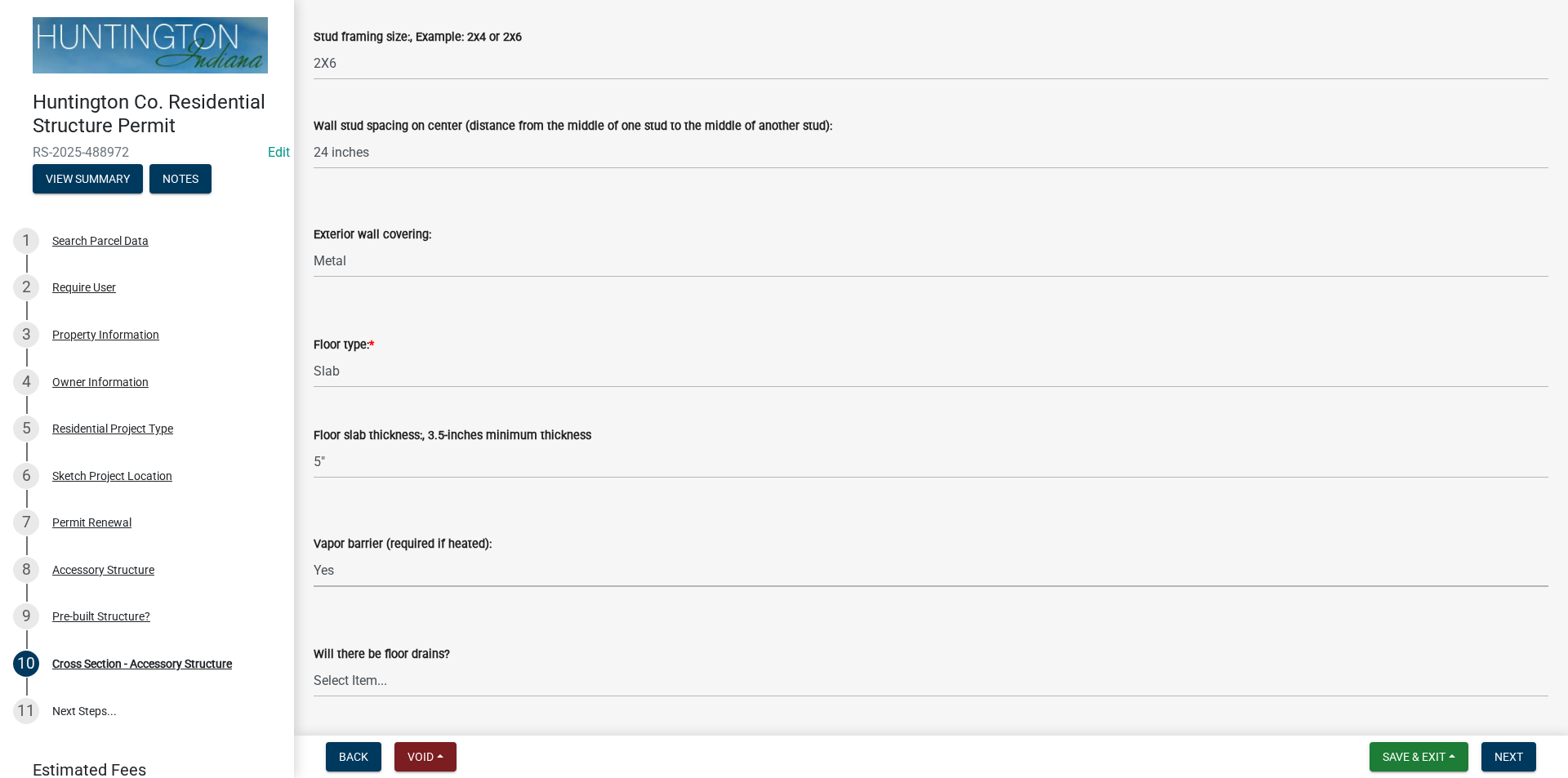
click at [314, 553] on select "Select Item... Yes No" at bounding box center [930, 569] width 1234 height 34
select select "caa01885-f2fd-40ca-b9f1-ddbedd0702be"
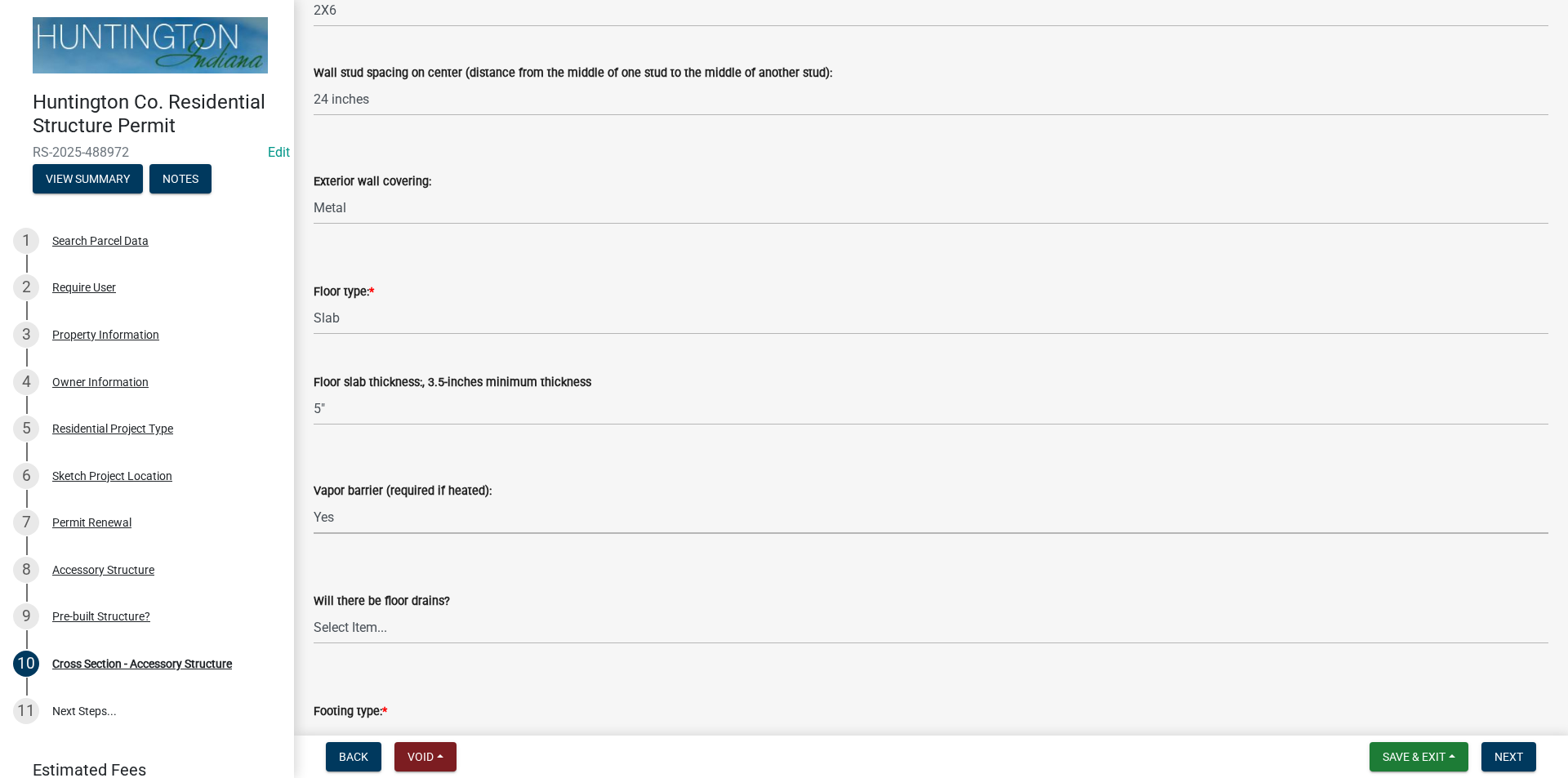
scroll to position [1878, 0]
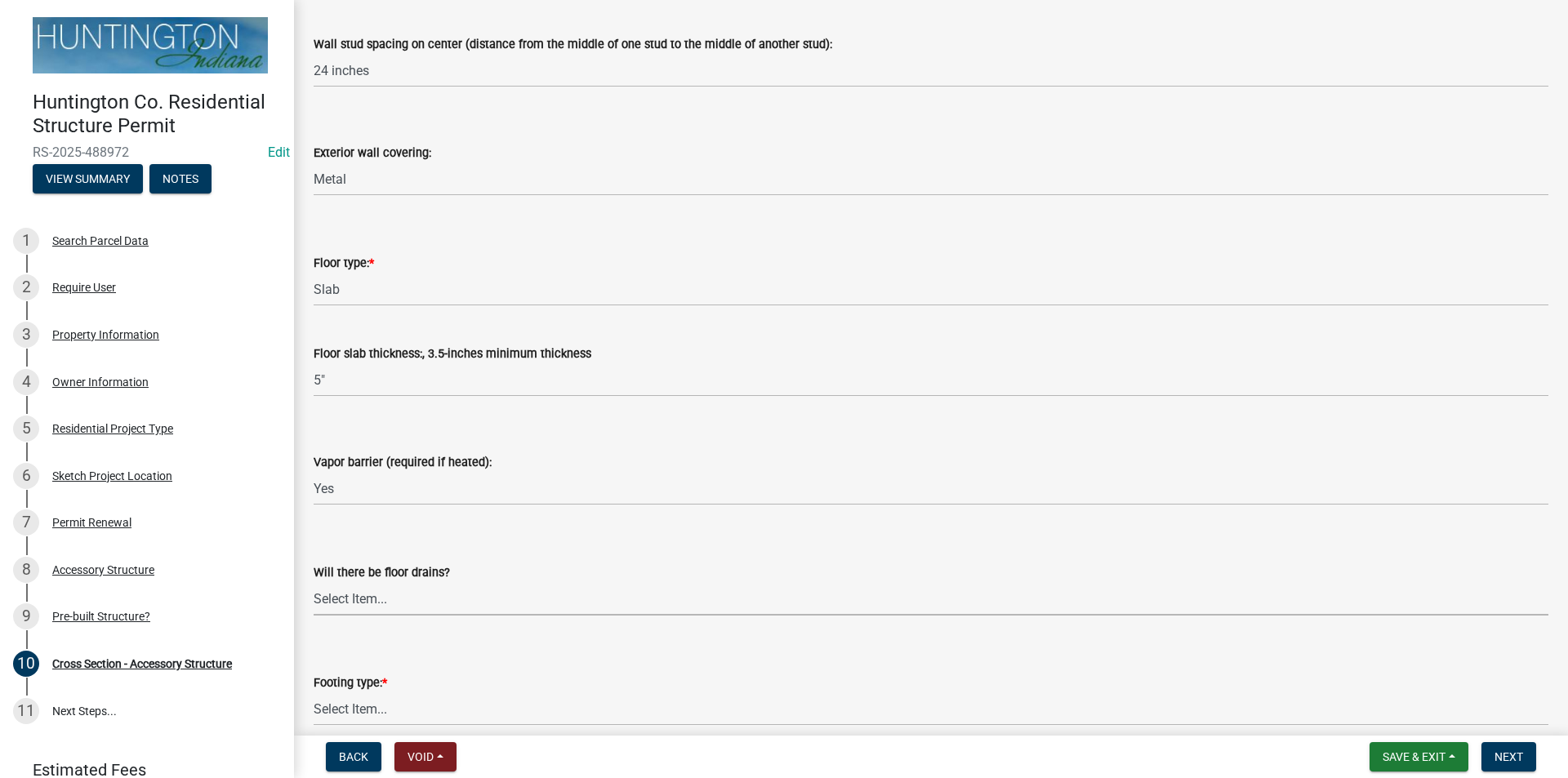
click at [354, 602] on select "Select Item... Yes No" at bounding box center [930, 598] width 1234 height 34
click at [314, 582] on select "Select Item... Yes No" at bounding box center [930, 598] width 1234 height 34
select select "7ac52e2c-26c3-4b05-adce-91695eb55e33"
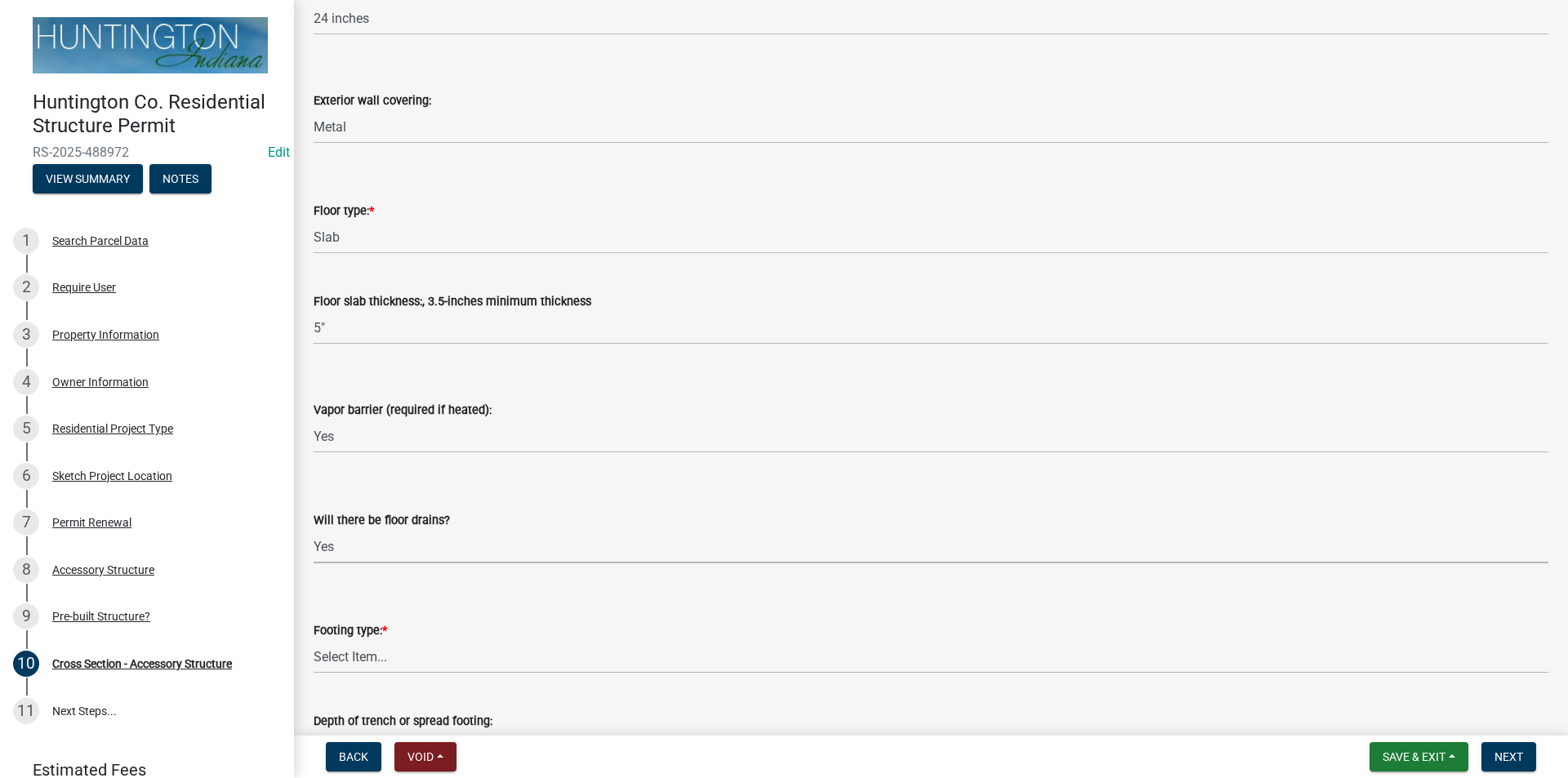
scroll to position [1960, 0]
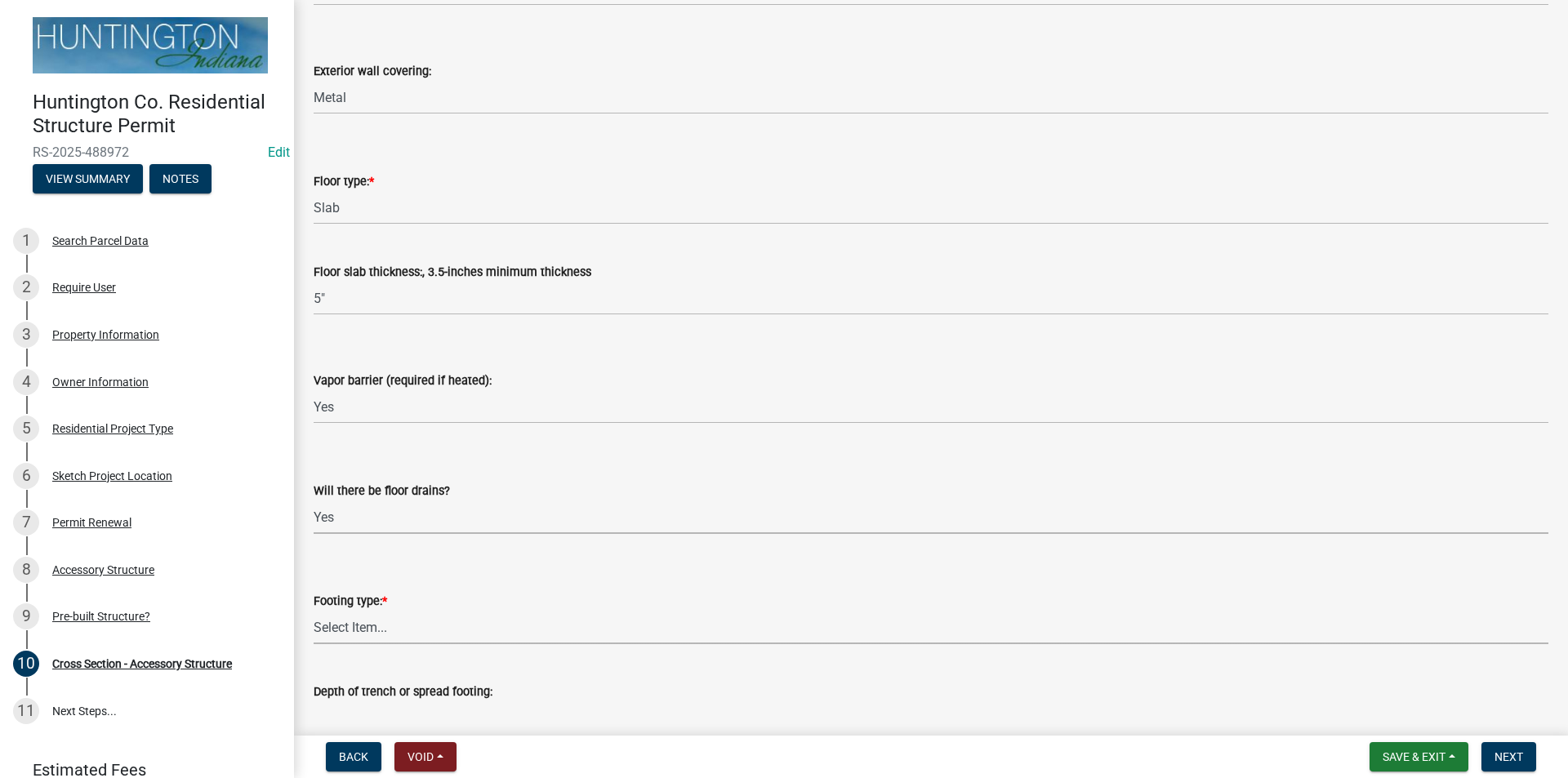
click at [346, 634] on select "Select Item... Post Holes (Minimum depth is 42-inches with a 6-inch base prior …" at bounding box center [930, 627] width 1234 height 34
click at [314, 611] on select "Select Item... Post Holes (Minimum depth is 42-inches with a 6-inch base prior …" at bounding box center [930, 627] width 1234 height 34
select select "529bc684-12df-48b2-97cd-3e7eb43b3d6a"
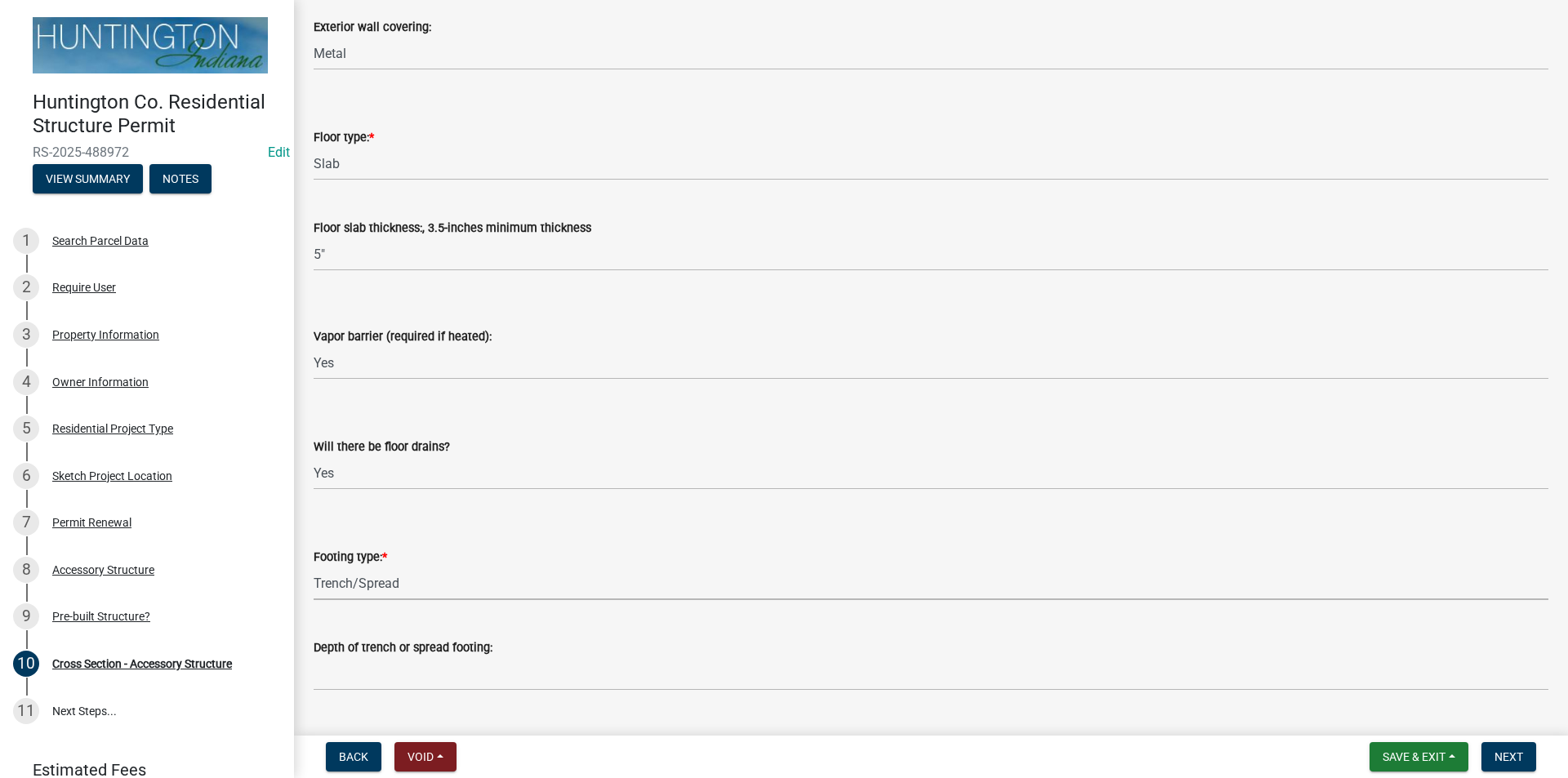
scroll to position [2041, 0]
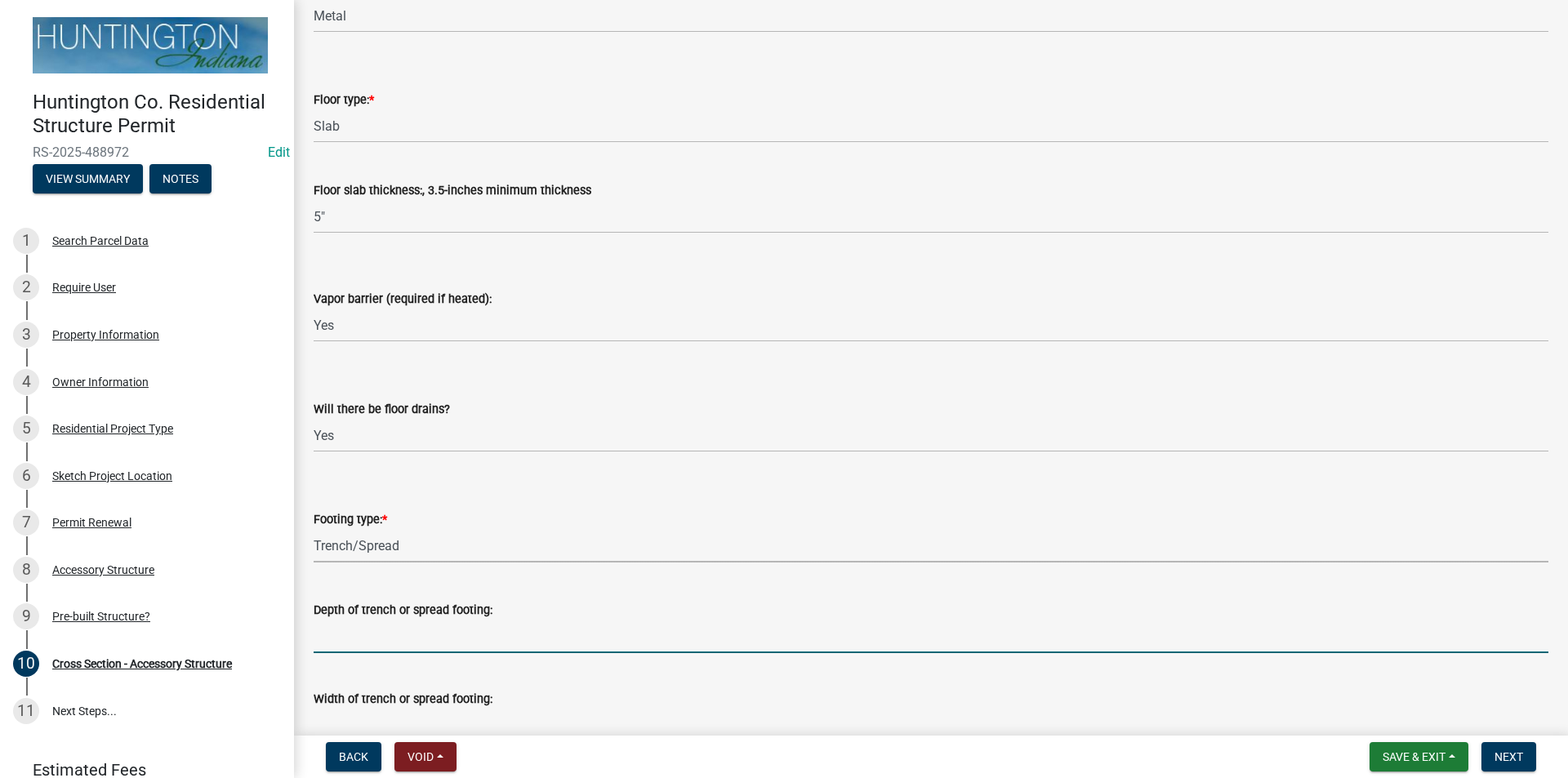
click at [333, 643] on input "Depth of trench or spread footing:" at bounding box center [930, 636] width 1234 height 34
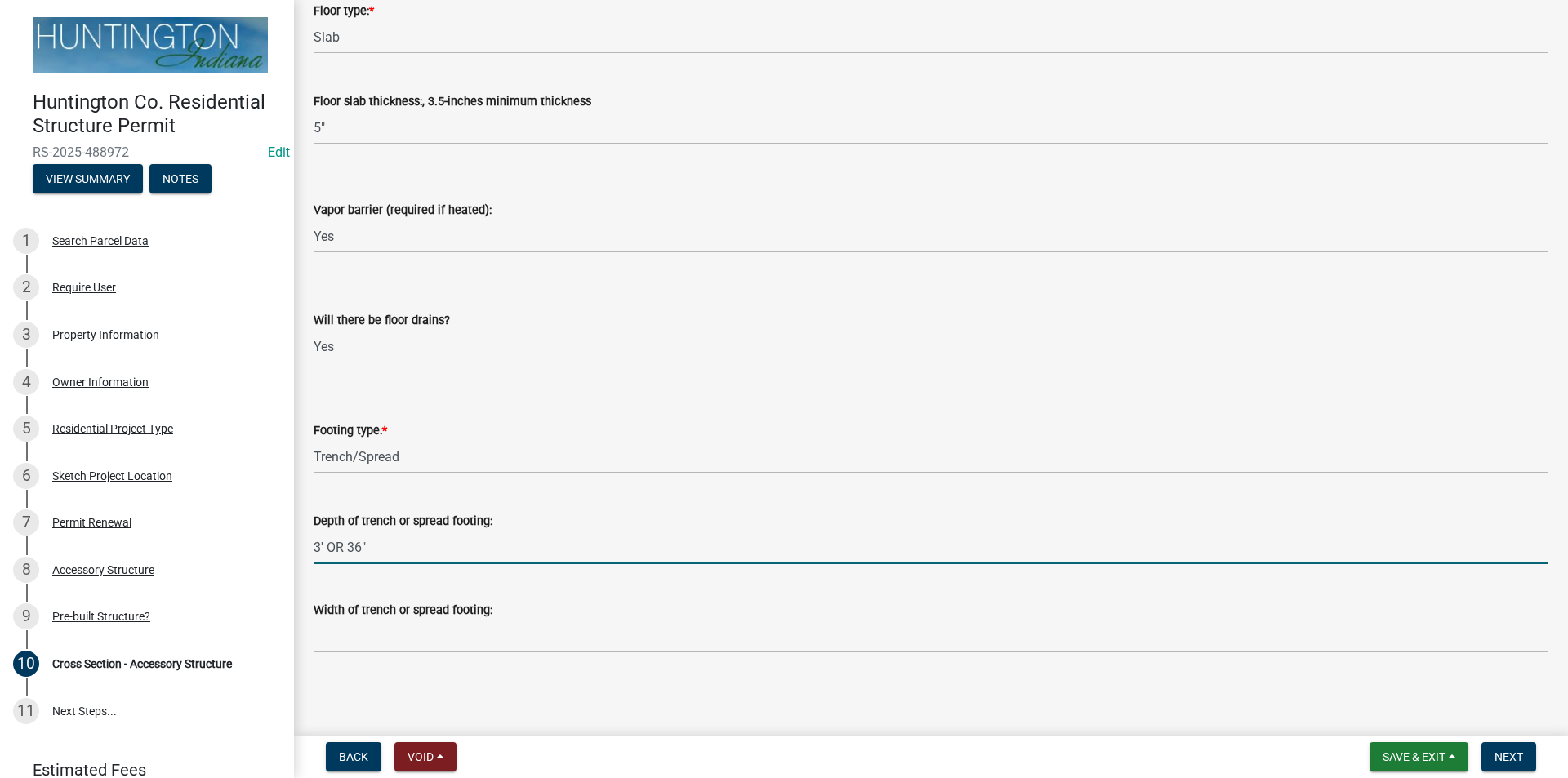
scroll to position [2131, 0]
type input "3' OR 36""
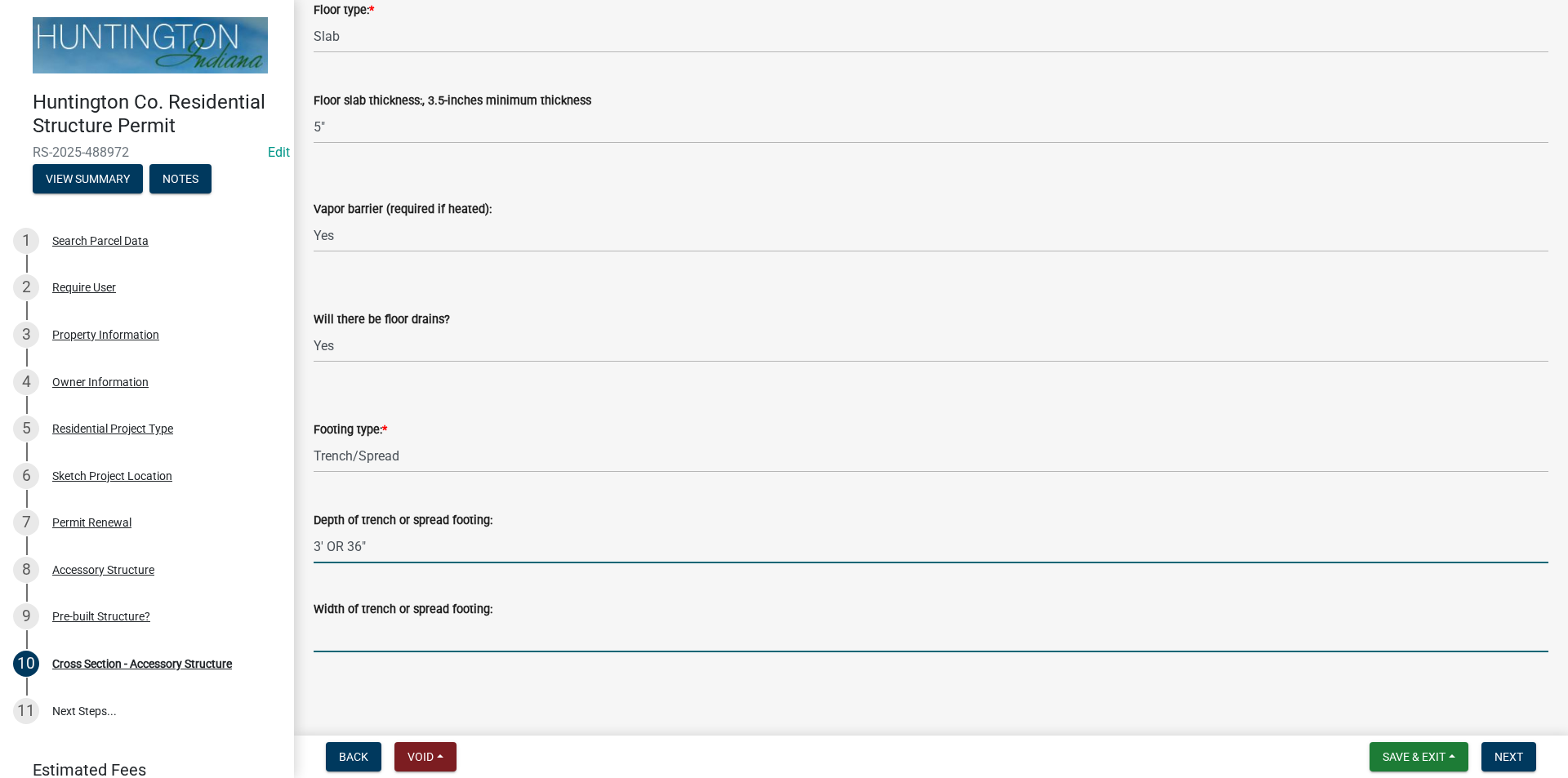
click at [333, 643] on input "Width of trench or spread footing:" at bounding box center [930, 636] width 1234 height 34
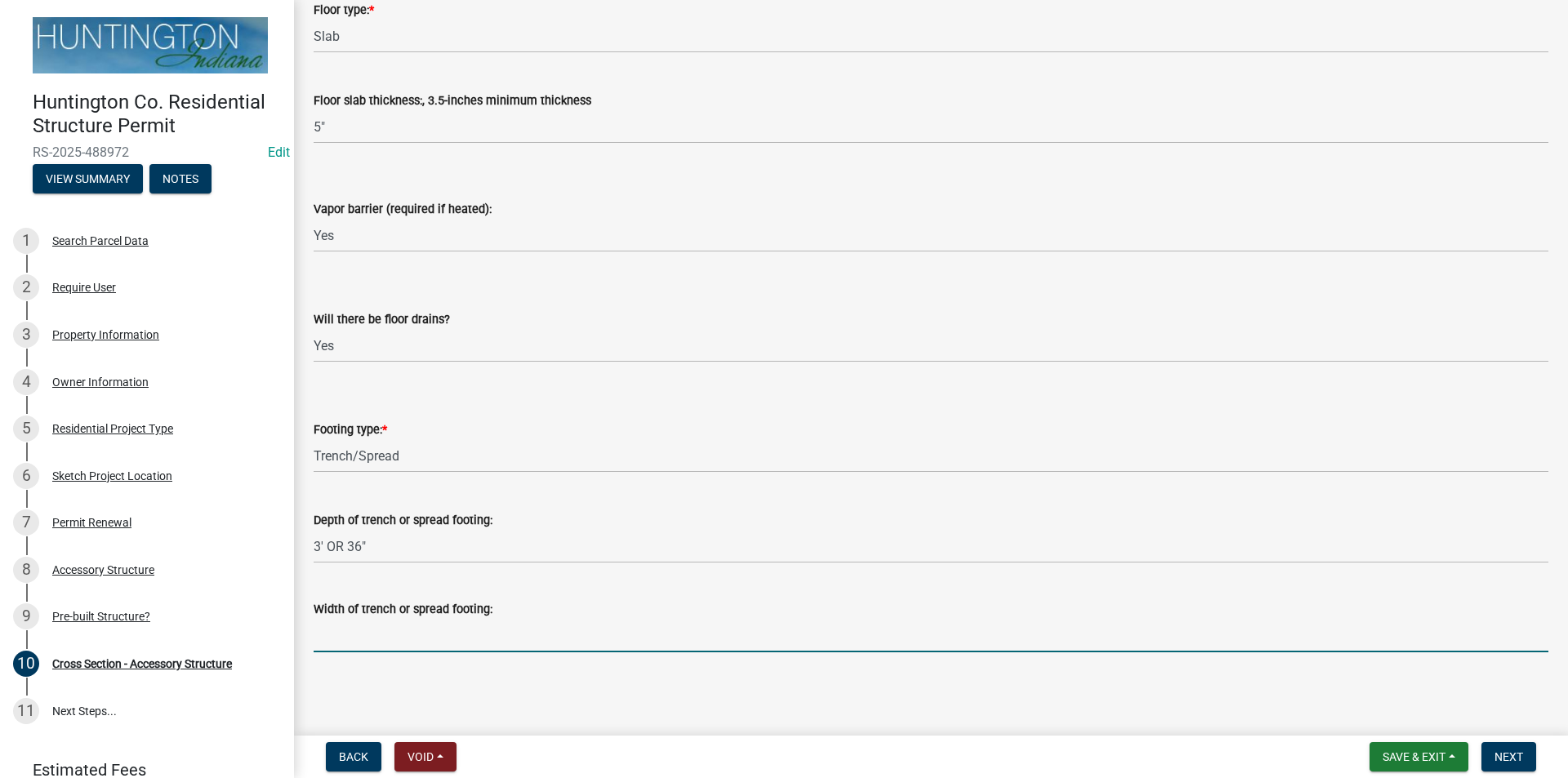
type input "12""
click at [1525, 765] on button "Next" at bounding box center [1508, 756] width 54 height 29
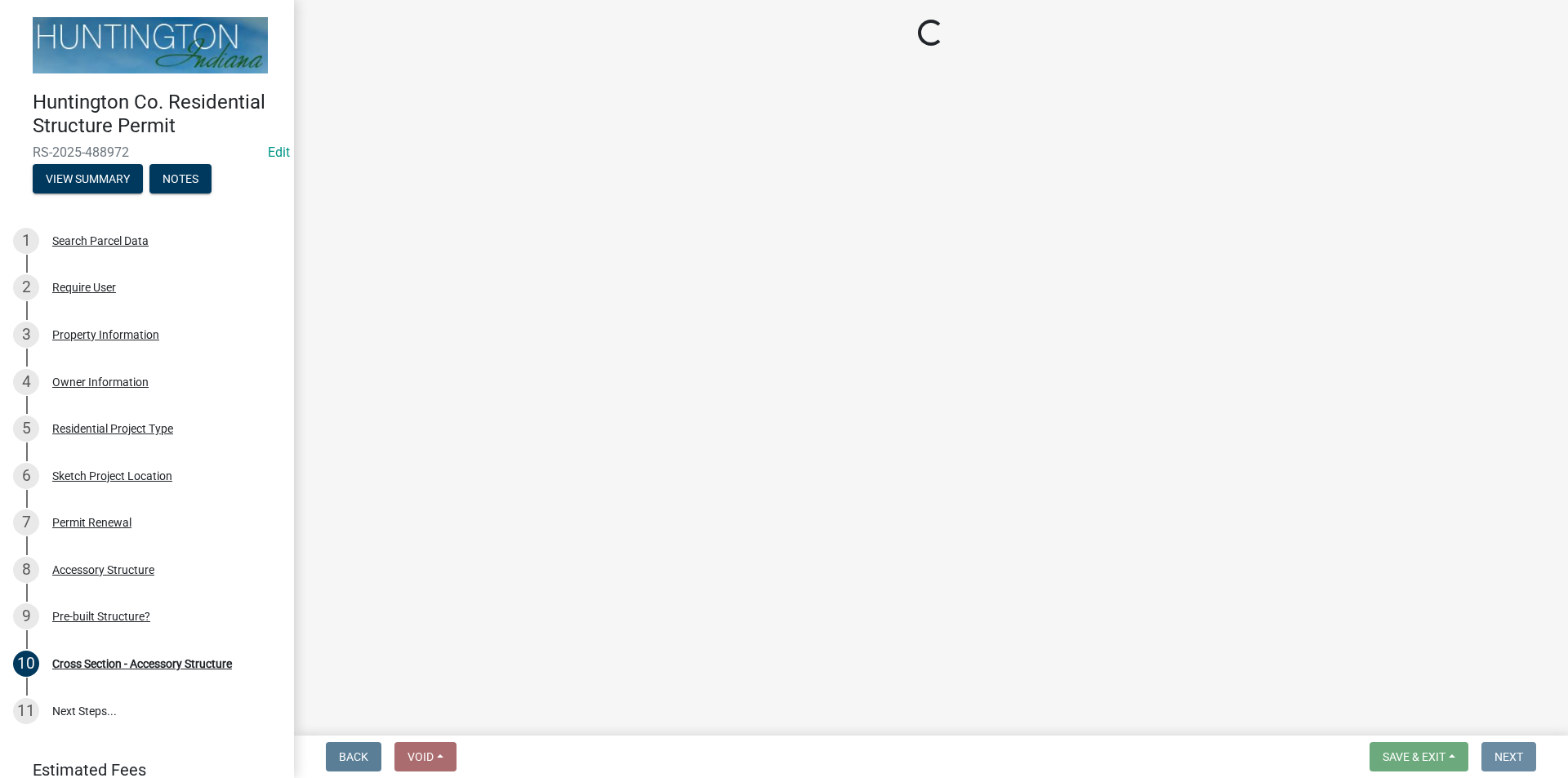
scroll to position [0, 0]
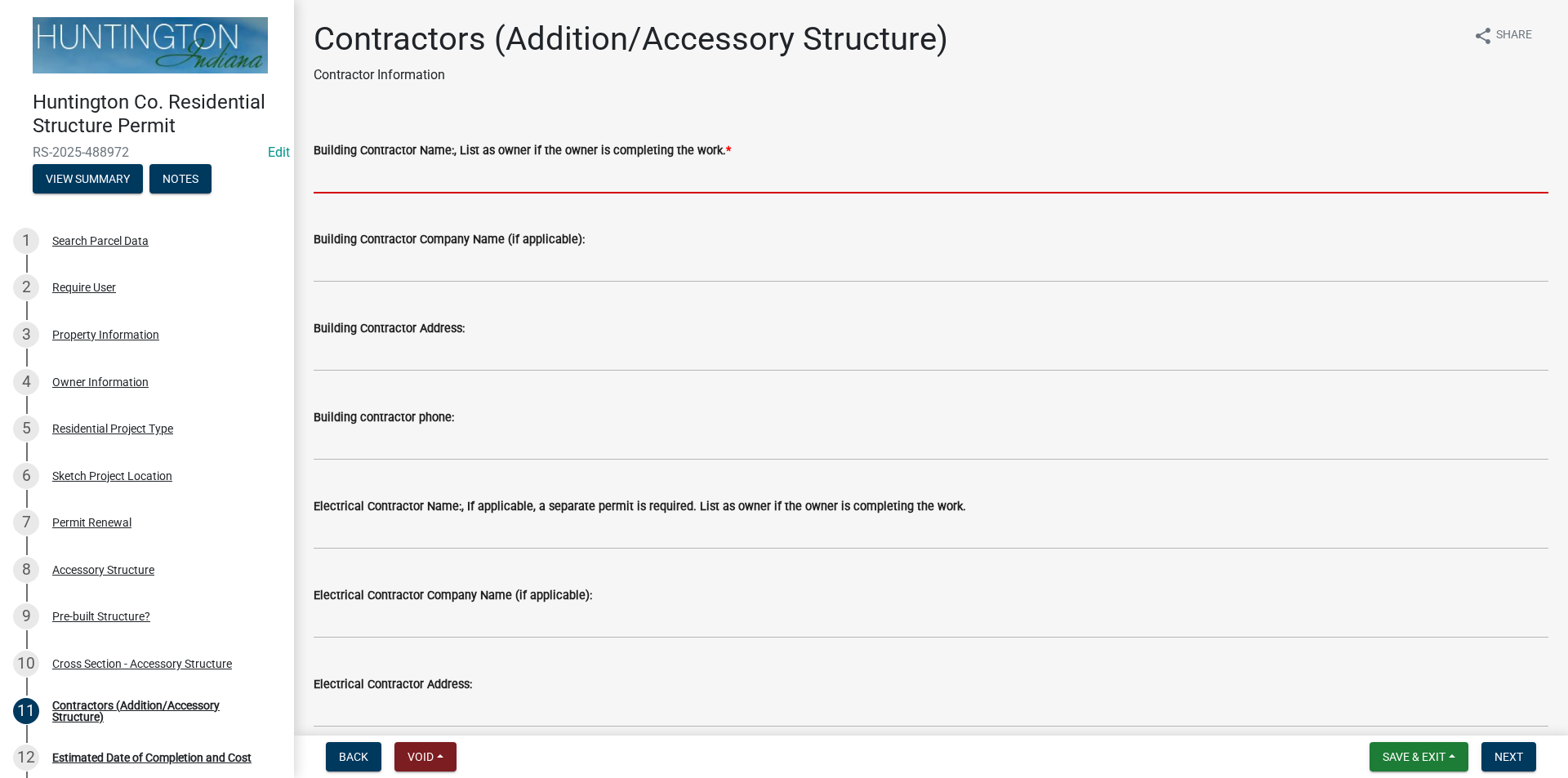
click at [326, 167] on input "Building Contractor Name:, List as owner if the owner is completing the work. *" at bounding box center [930, 176] width 1234 height 34
type input "owner"
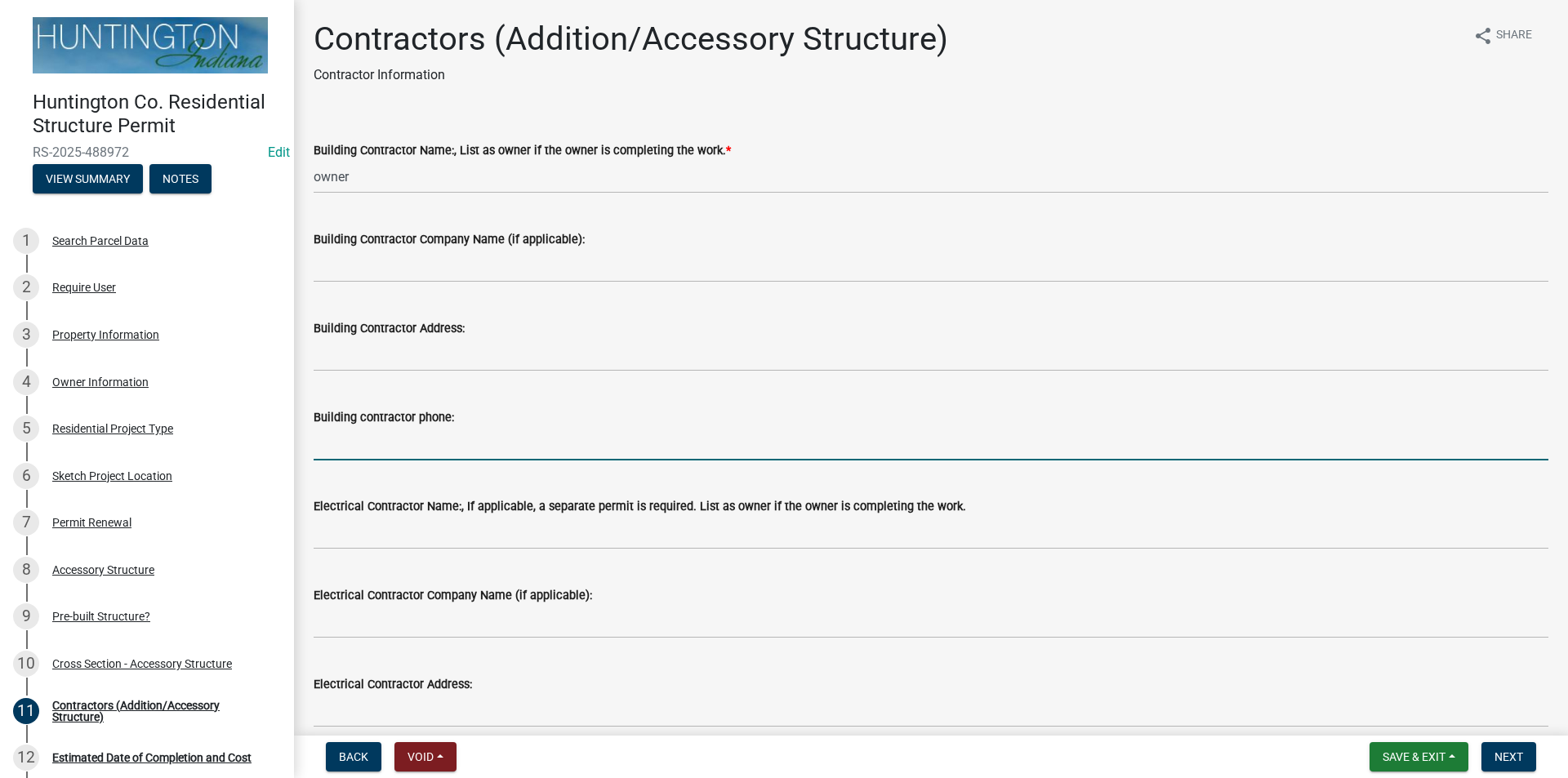
click at [357, 455] on input "Building contractor phone:" at bounding box center [930, 443] width 1234 height 34
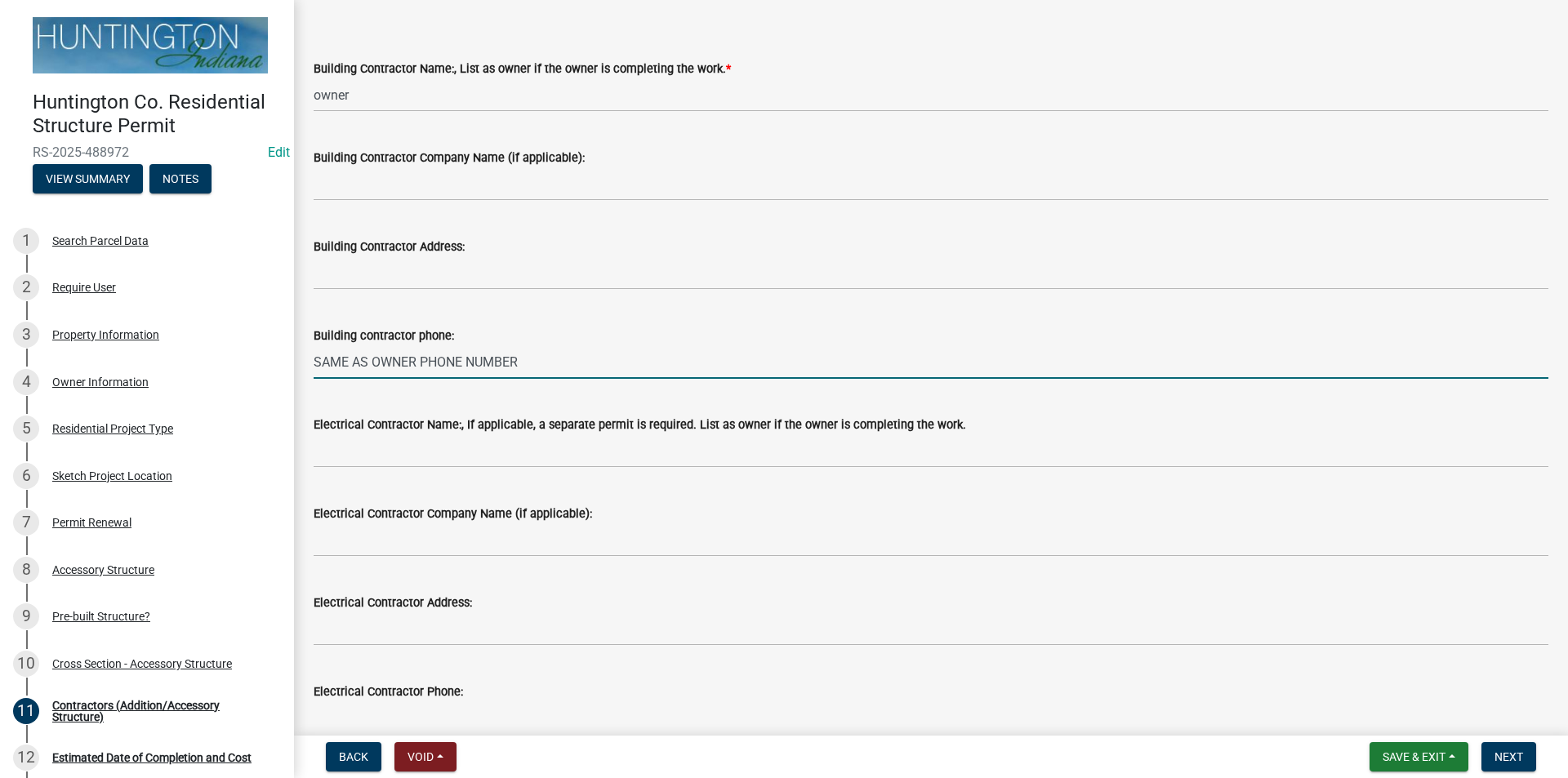
type input "SAME AS OWNER PHONE NUMBER"
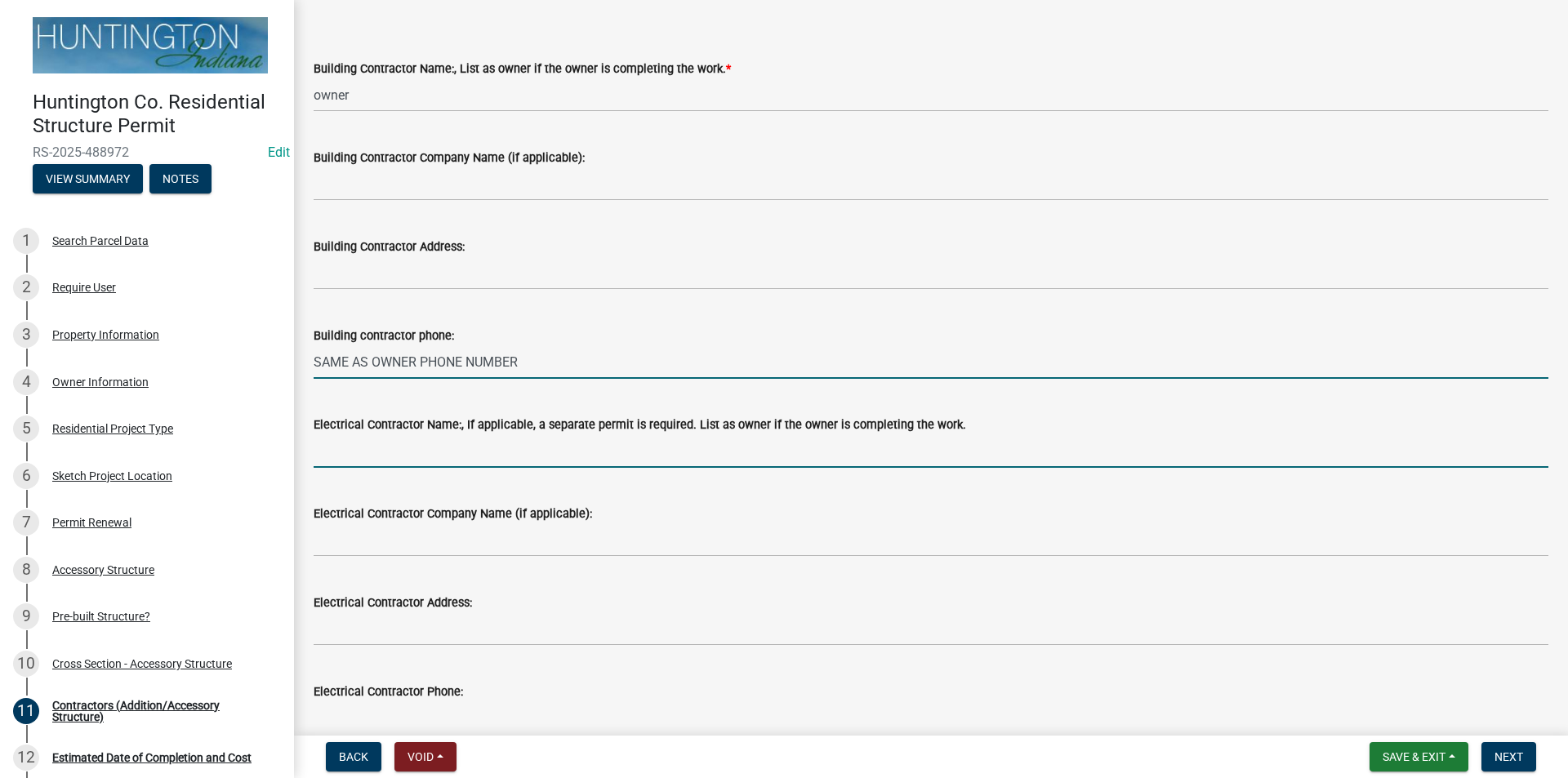
click at [357, 455] on input "Electrical Contractor Name:, If applicable, a separate permit is required. List…" at bounding box center [930, 451] width 1234 height 34
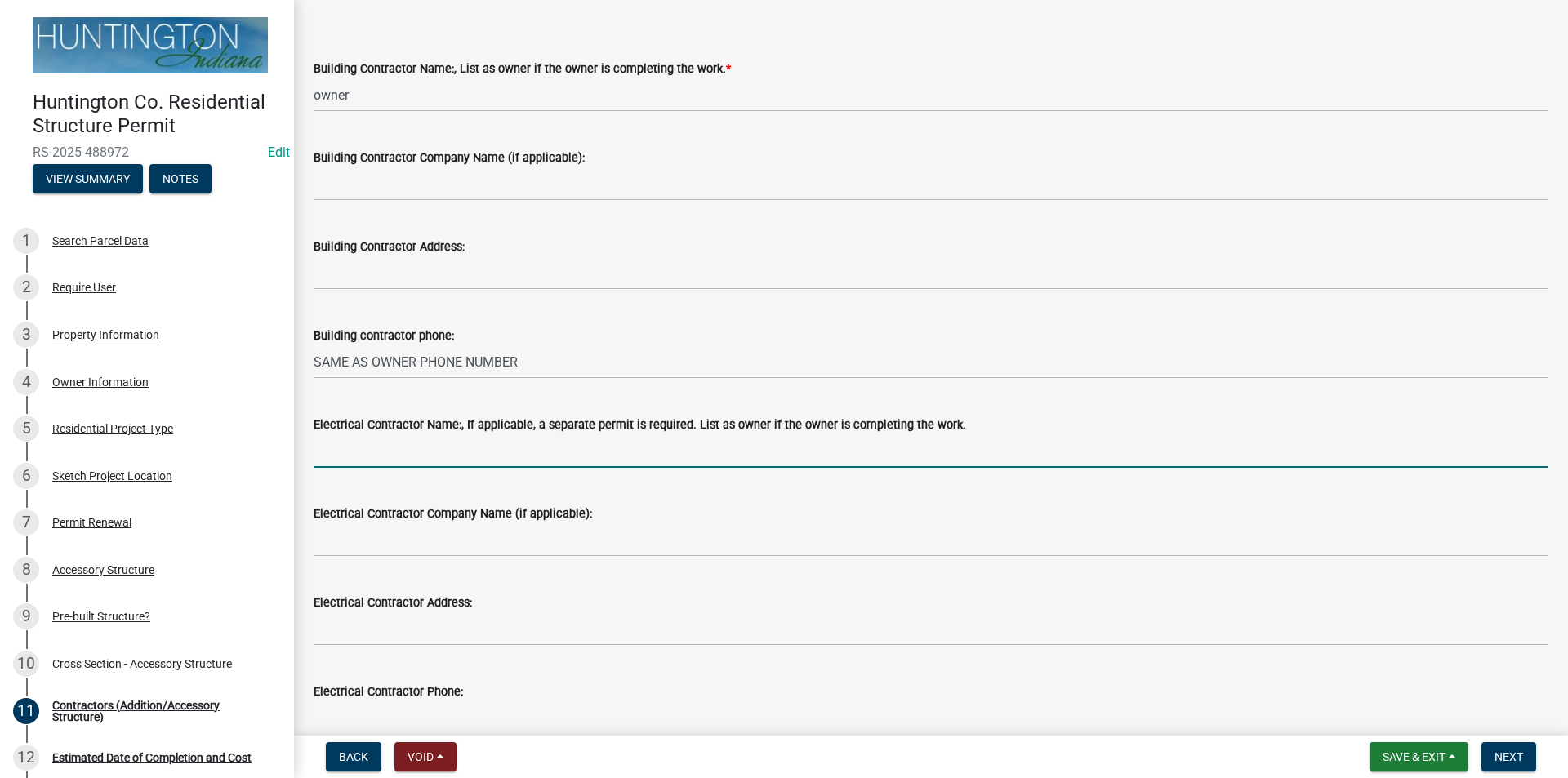
type input "owner"
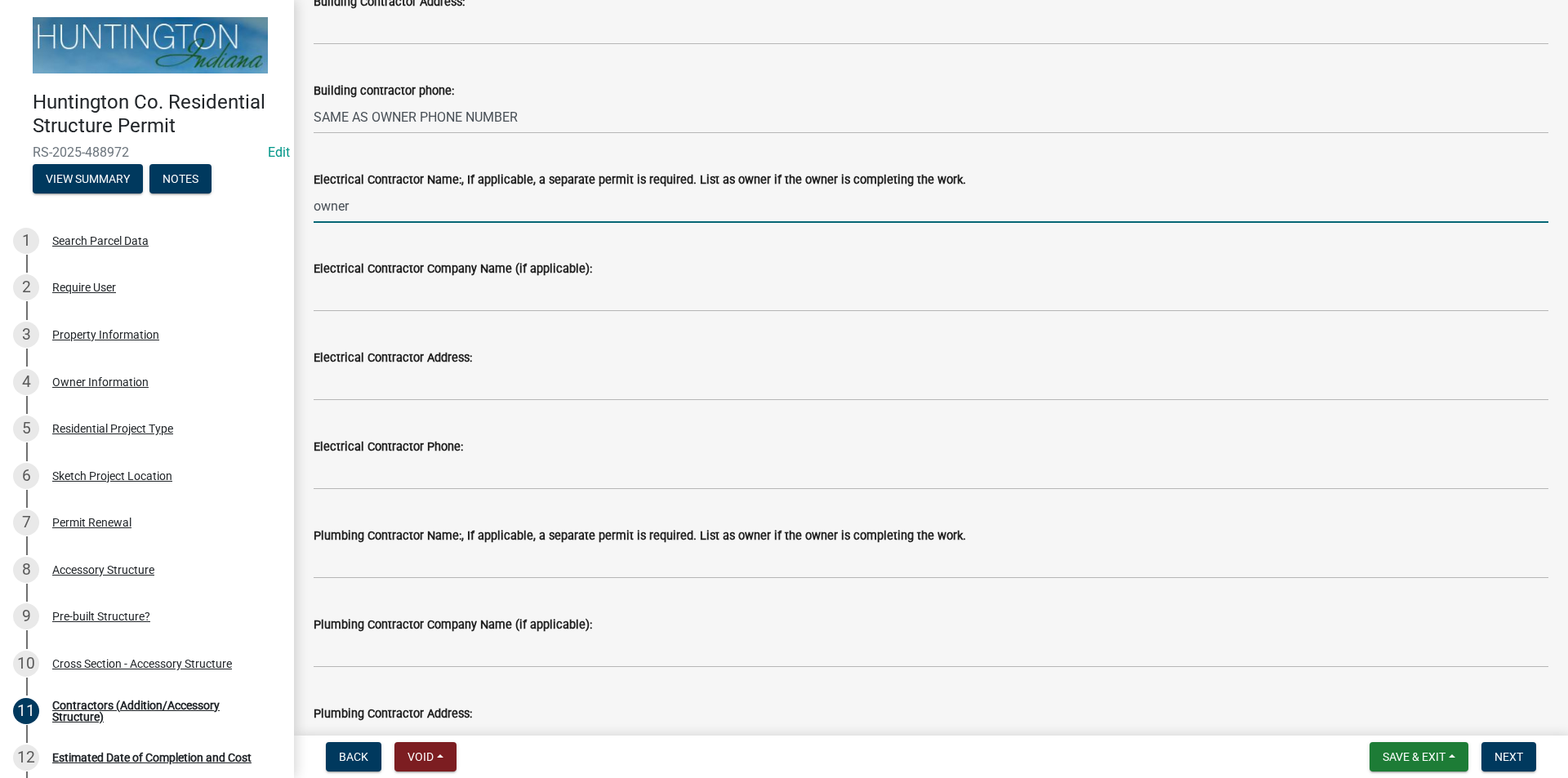
scroll to position [408, 0]
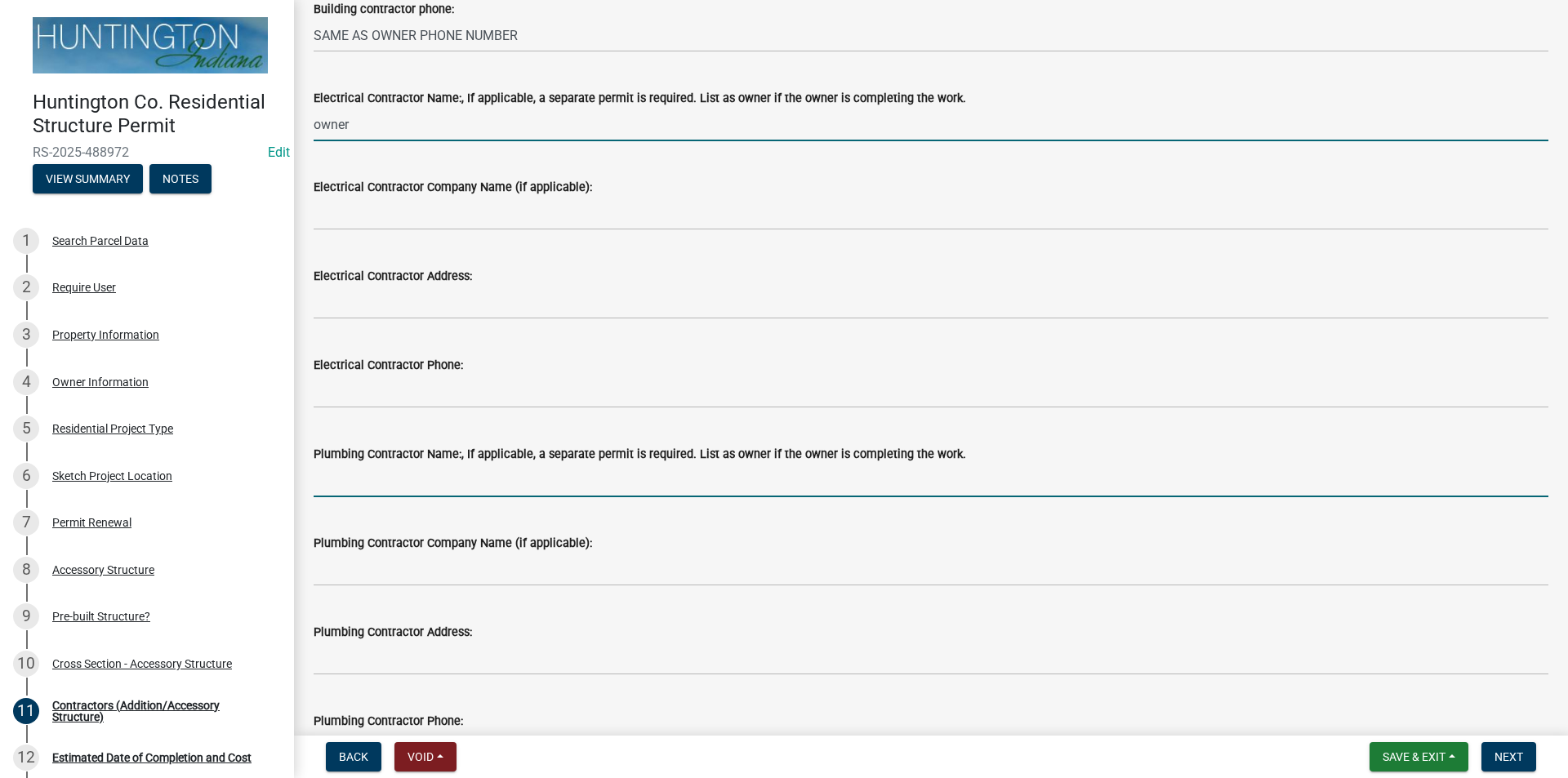
click at [335, 476] on input "Plumbing Contractor Name:, If applicable, a separate permit is required. List a…" at bounding box center [930, 480] width 1234 height 34
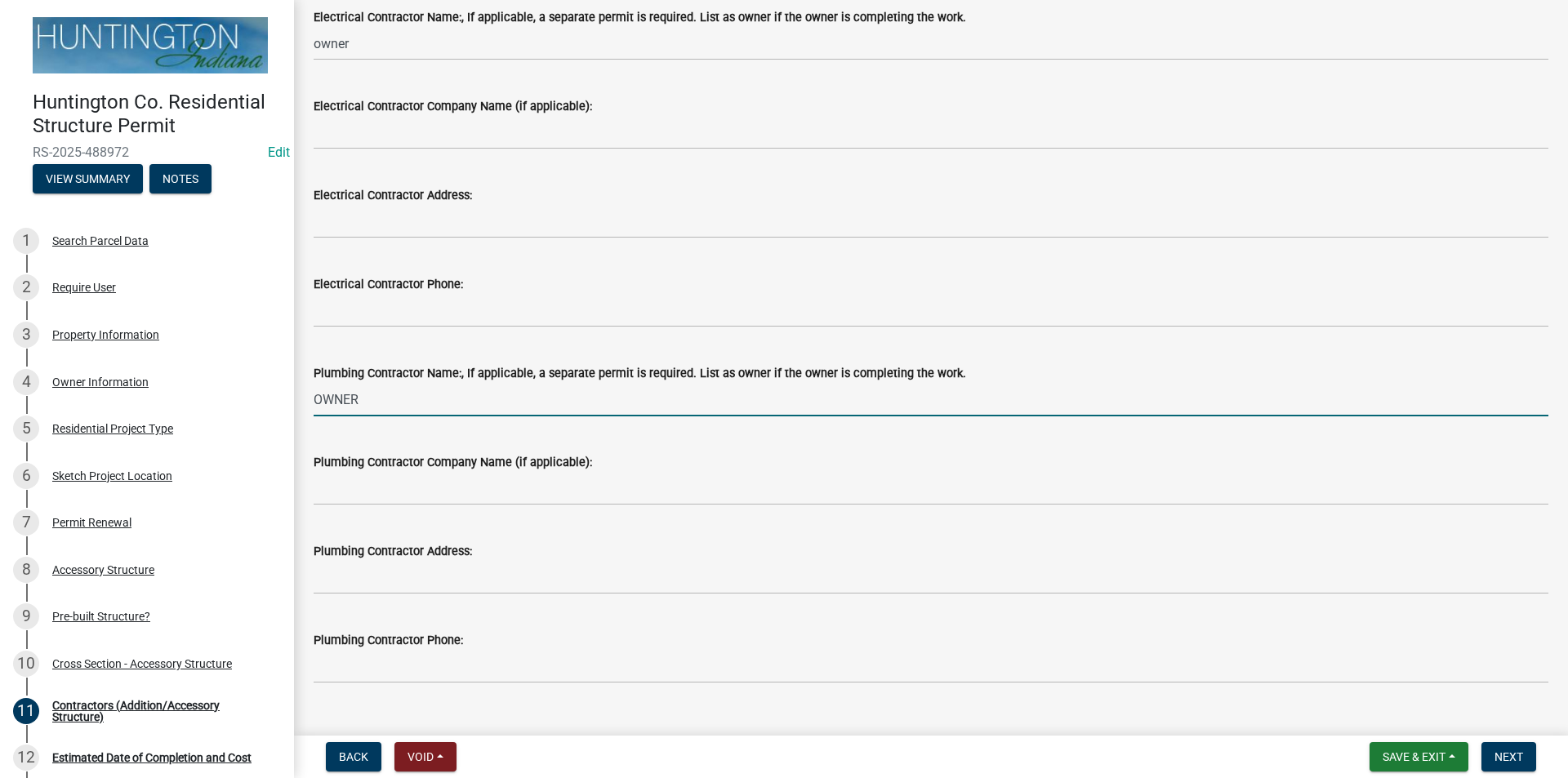
scroll to position [520, 0]
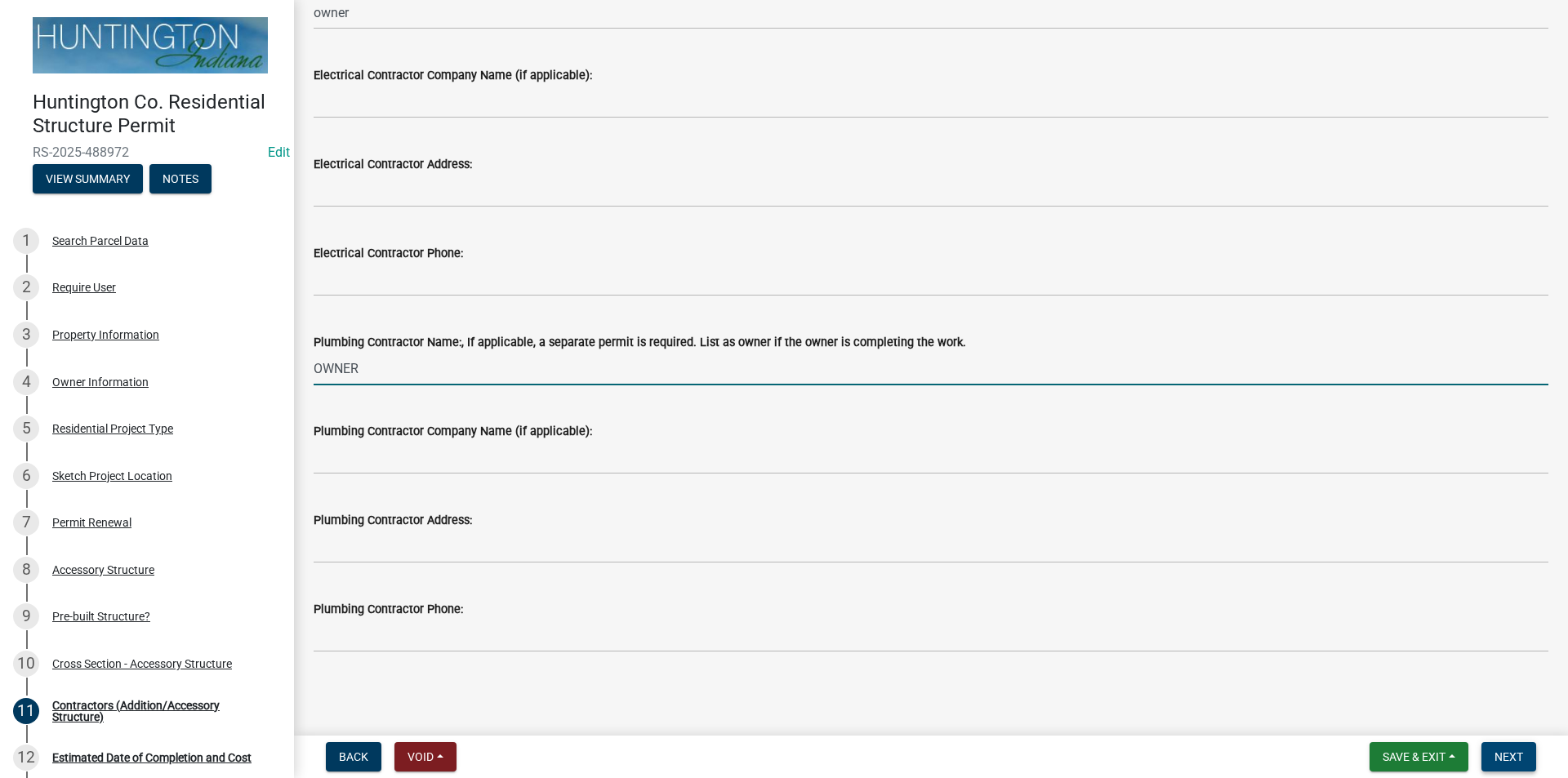
type input "OWNER"
click at [1519, 759] on span "Next" at bounding box center [1509, 756] width 29 height 13
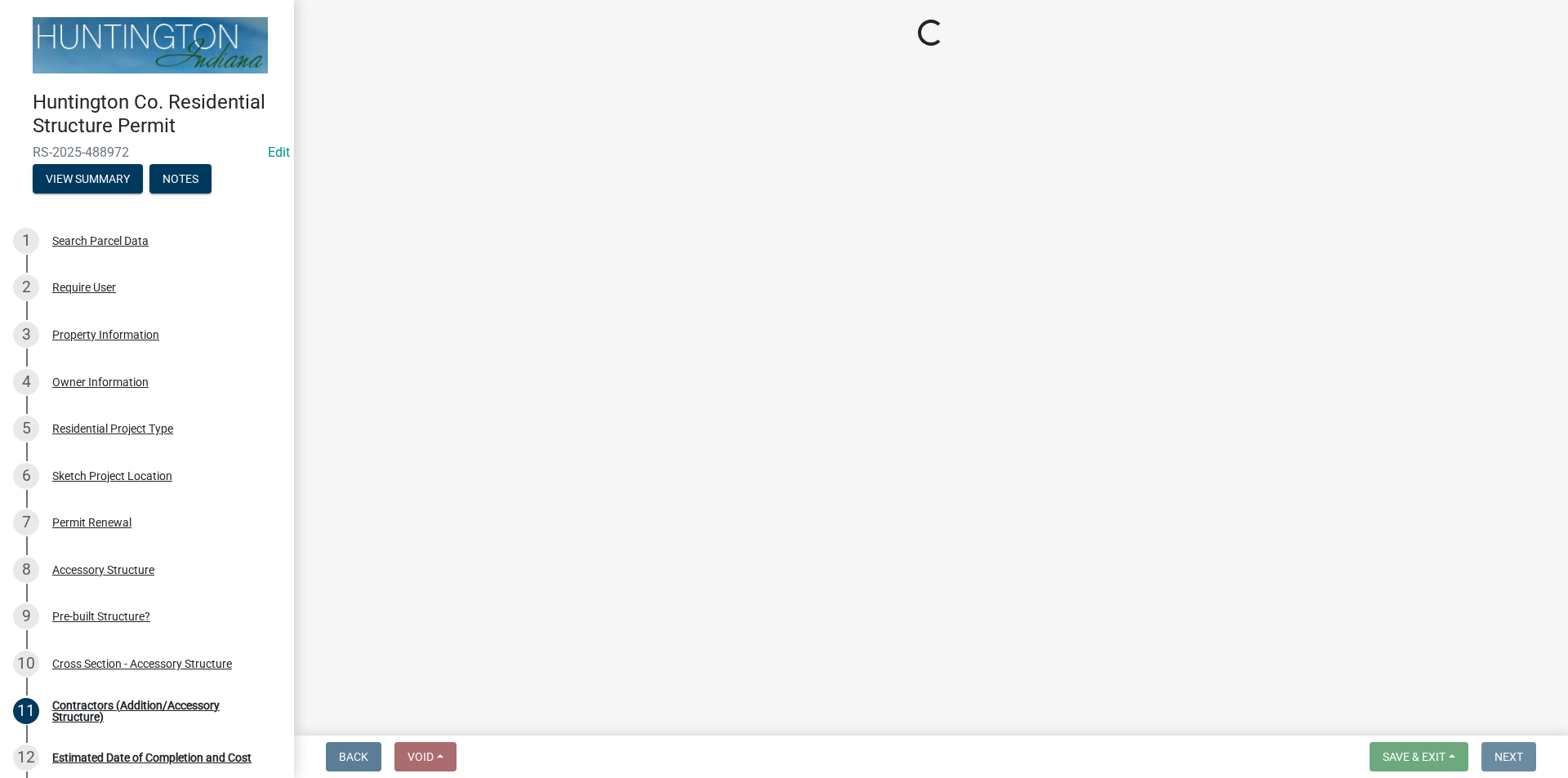
scroll to position [0, 0]
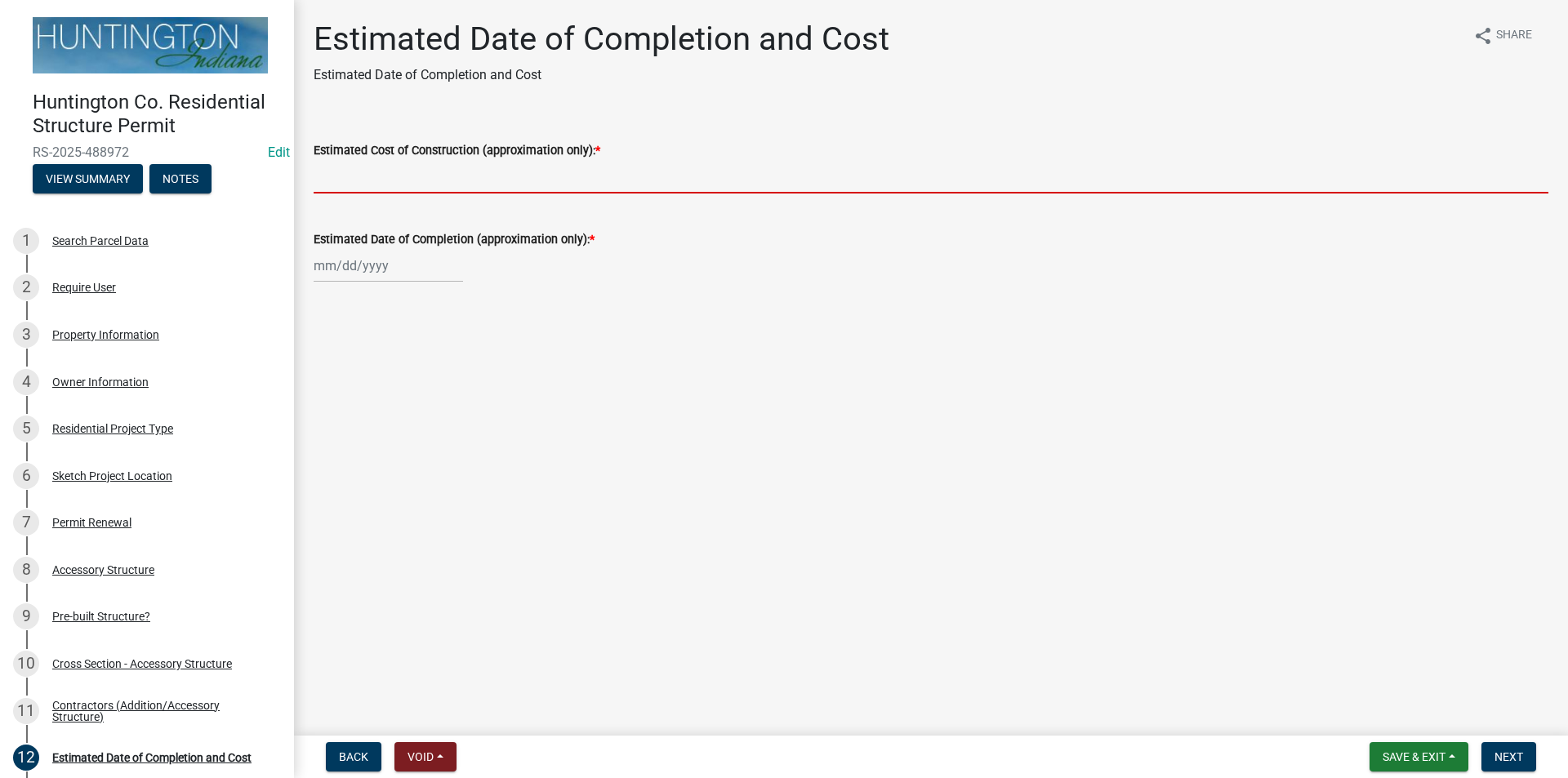
click at [394, 182] on input "Estimated Cost of Construction (approximation only): *" at bounding box center [930, 176] width 1234 height 34
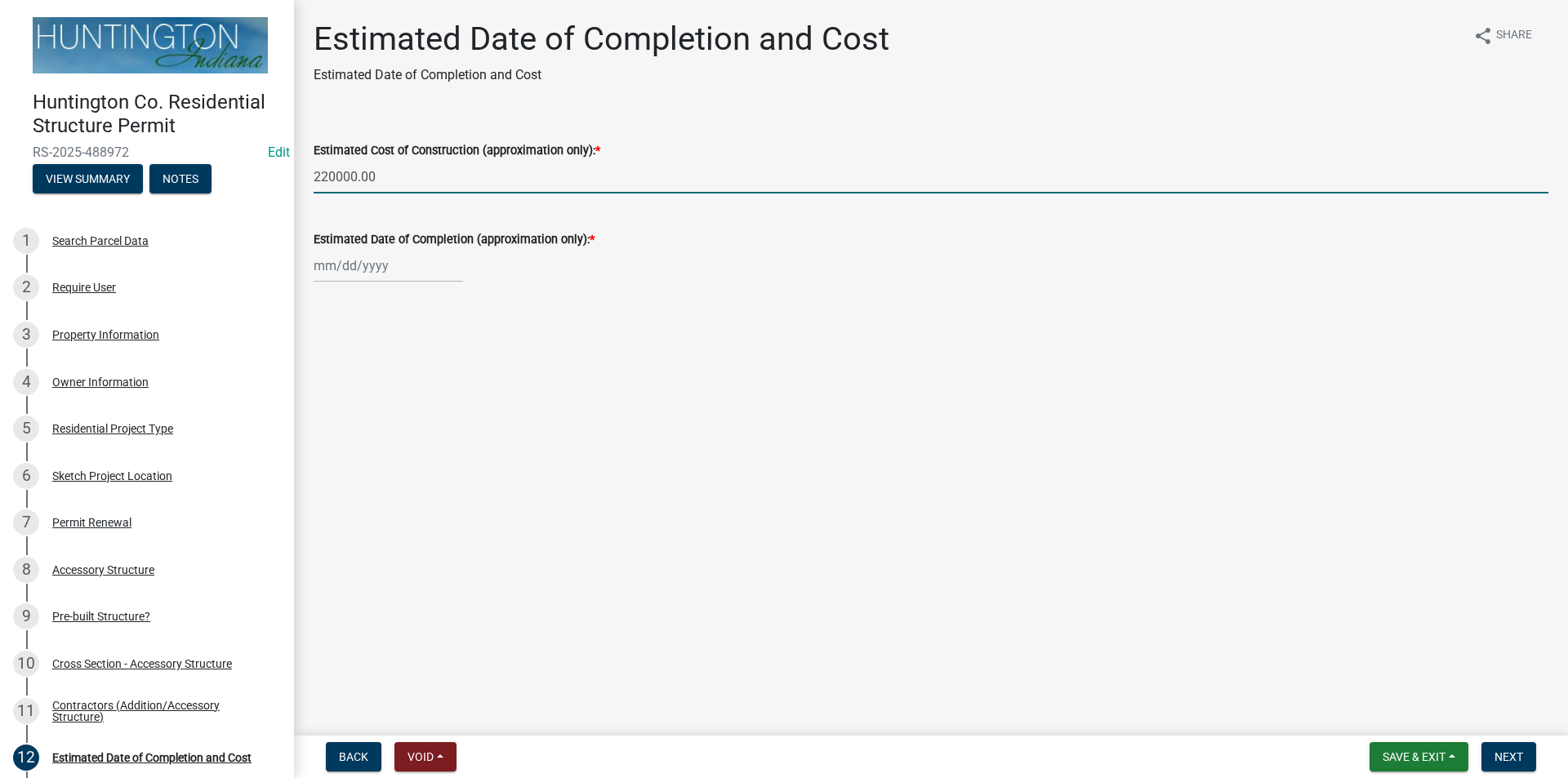
type input "220000.00"
select select "10"
select select "2025"
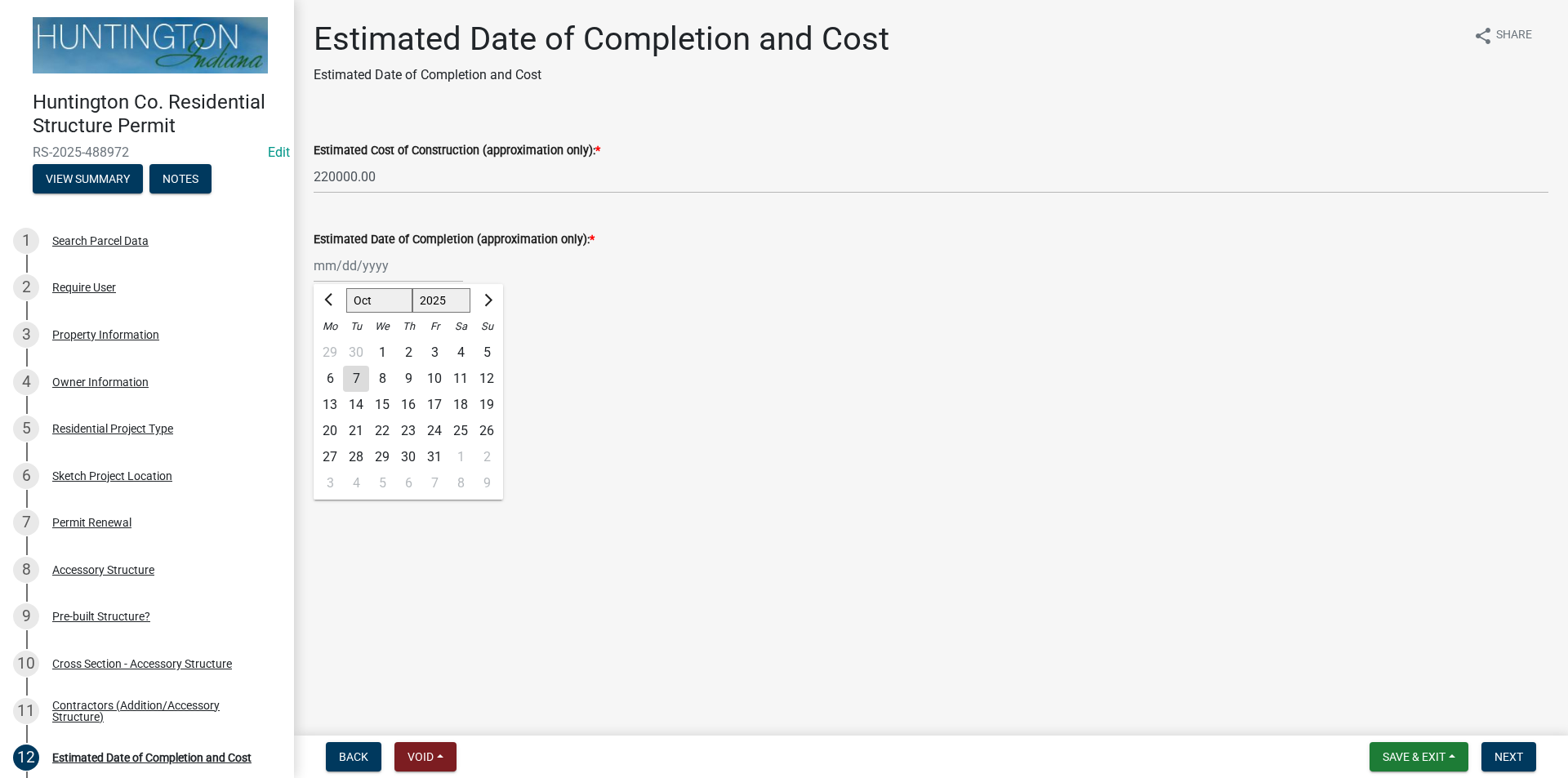
click at [375, 267] on div "[PERSON_NAME] Feb Mar Apr [PERSON_NAME][DATE] Oct Nov [DATE] 1526 1527 1528 152…" at bounding box center [388, 266] width 150 height 34
click at [487, 303] on span "Next month" at bounding box center [486, 300] width 13 height 13
select select "1"
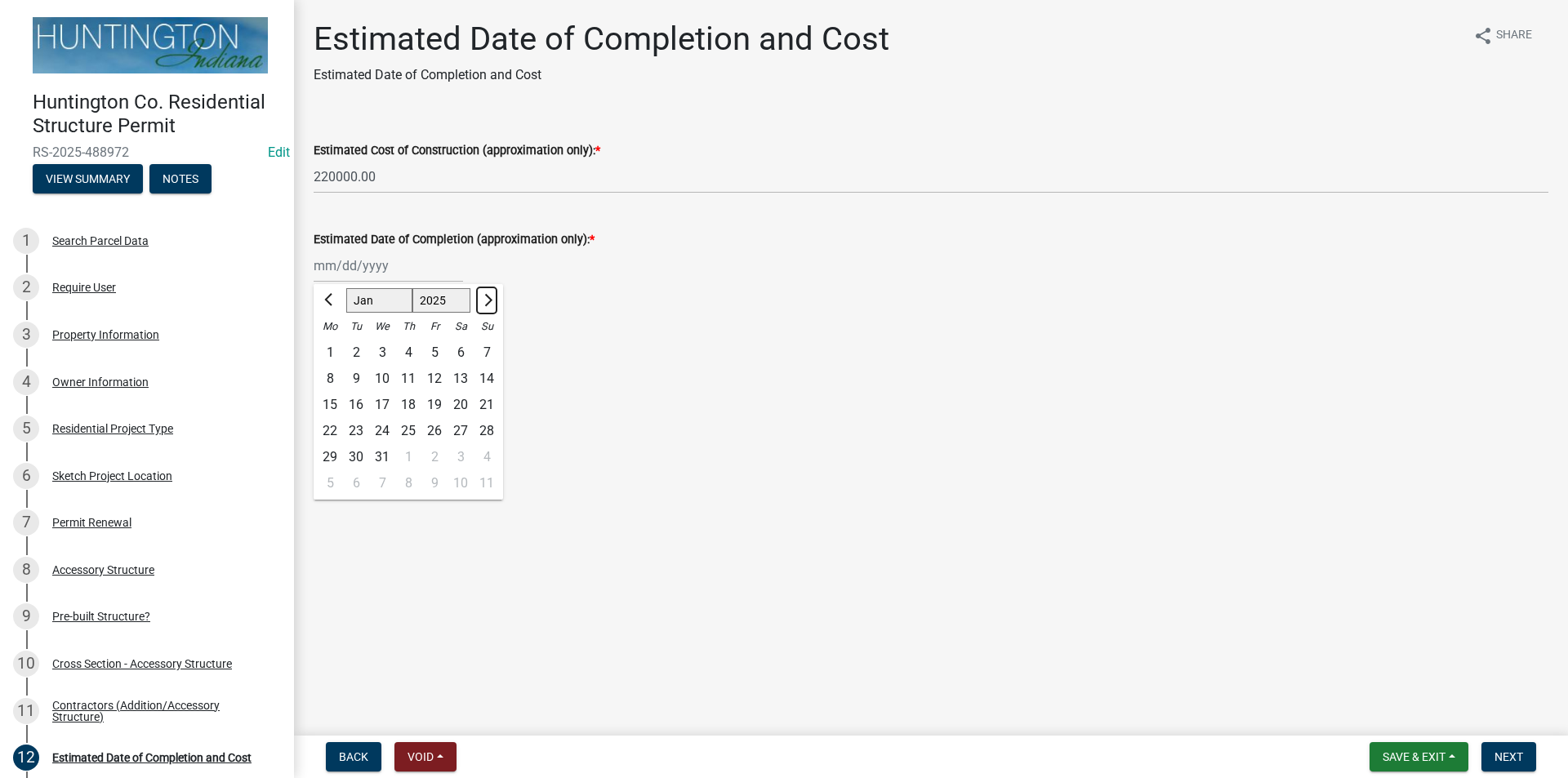
select select "2026"
click at [410, 353] on div "1" at bounding box center [408, 353] width 26 height 26
type input "[DATE]"
click at [1506, 751] on span "Next" at bounding box center [1509, 756] width 29 height 13
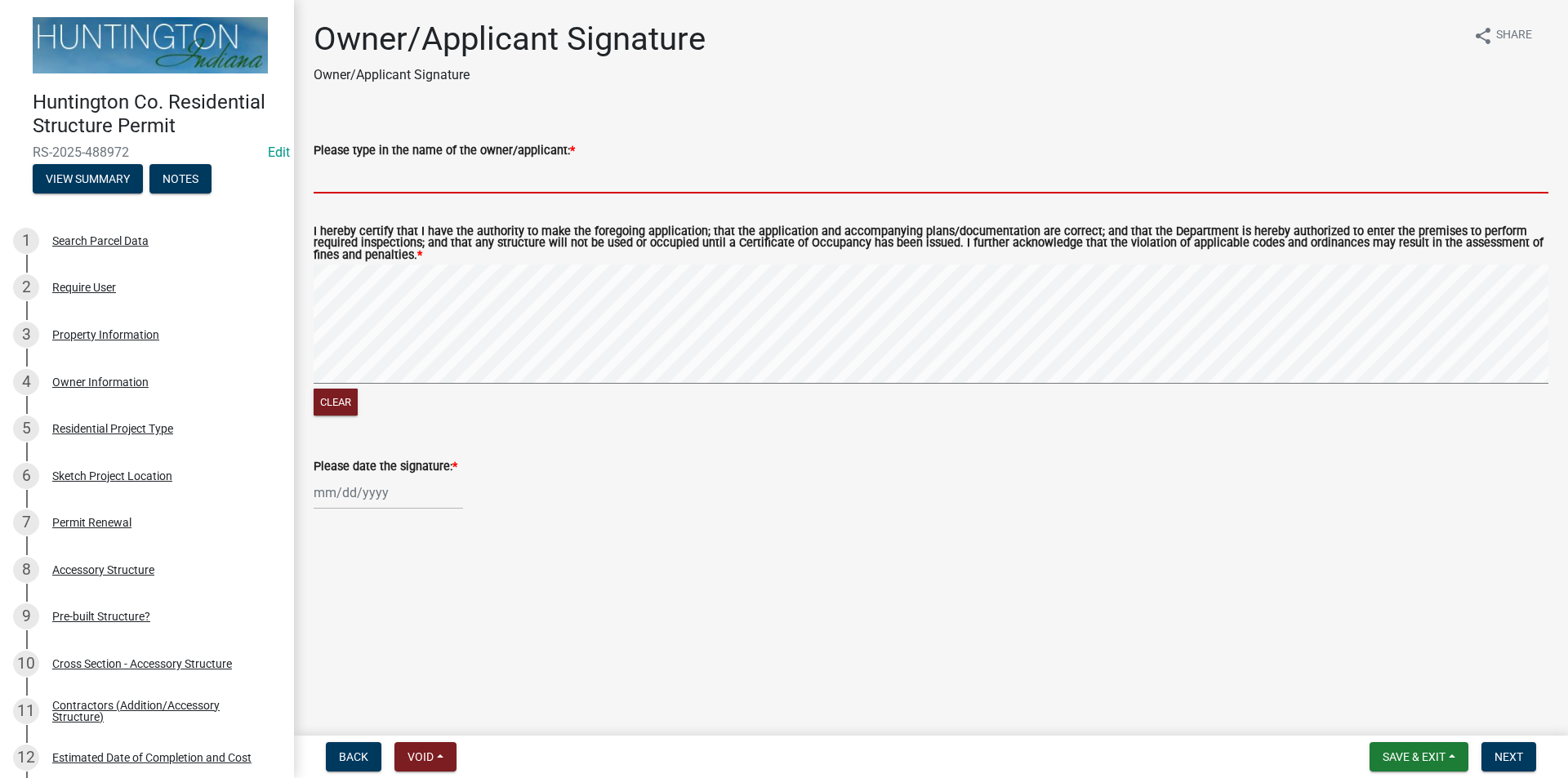
click at [379, 173] on input "Please type in the name of the owner/applicant: *" at bounding box center [930, 176] width 1234 height 34
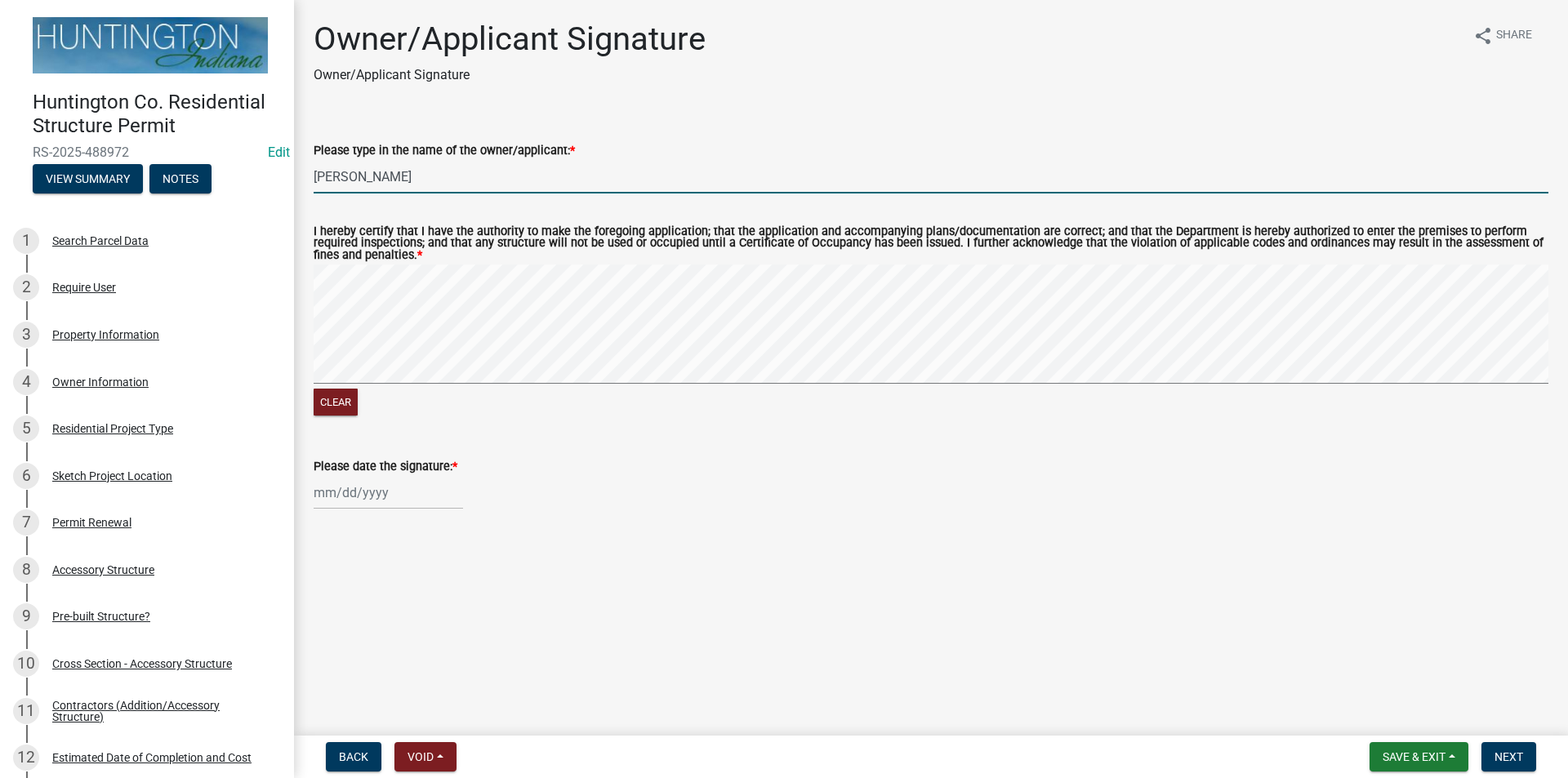
type input "[PERSON_NAME]"
click at [357, 501] on div at bounding box center [388, 492] width 150 height 34
select select "10"
select select "2025"
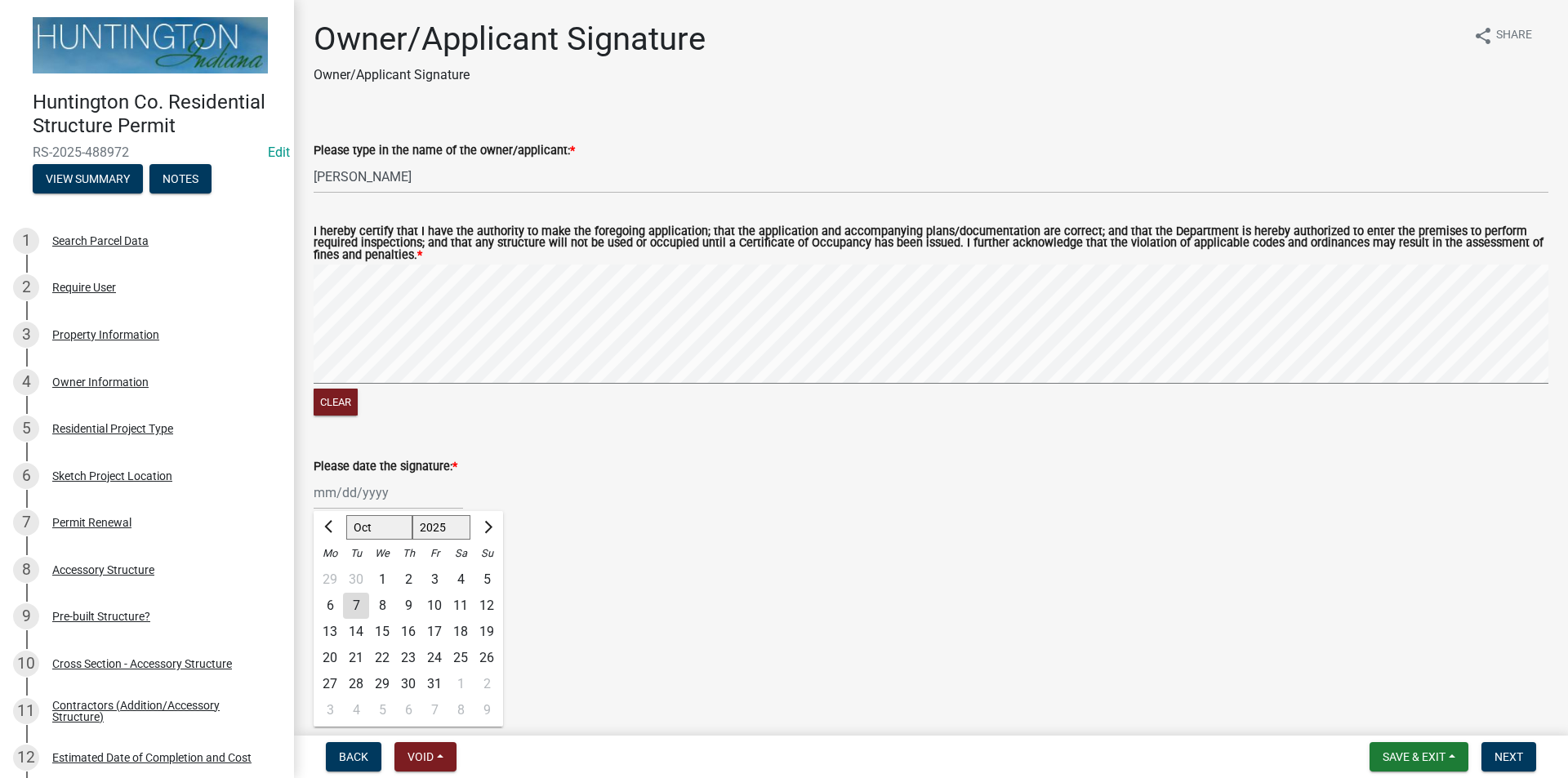
click at [360, 609] on div "7" at bounding box center [355, 606] width 26 height 26
type input "[DATE]"
click at [1520, 765] on button "Next" at bounding box center [1508, 756] width 54 height 29
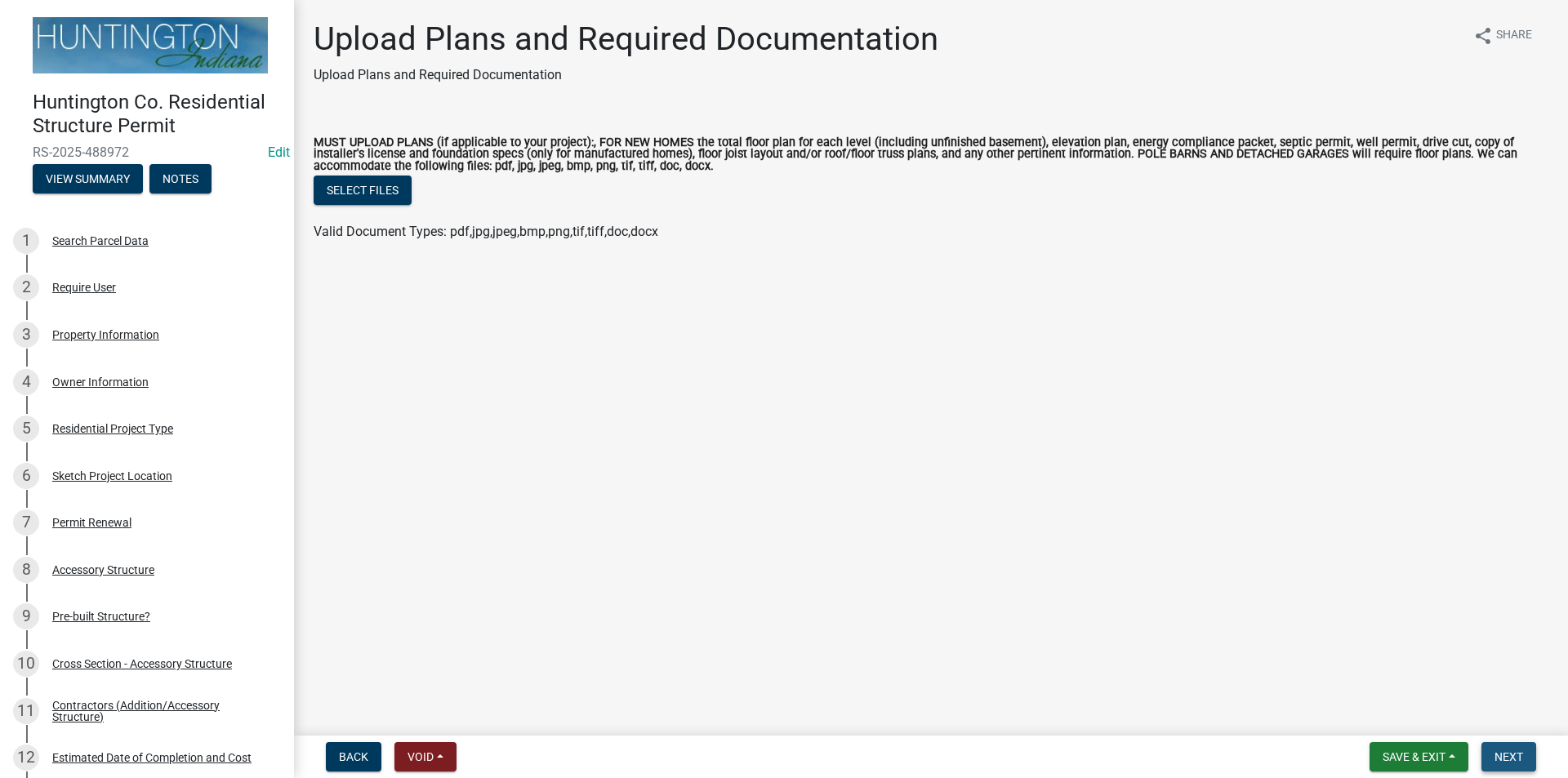
click at [1520, 765] on button "Next" at bounding box center [1508, 756] width 54 height 29
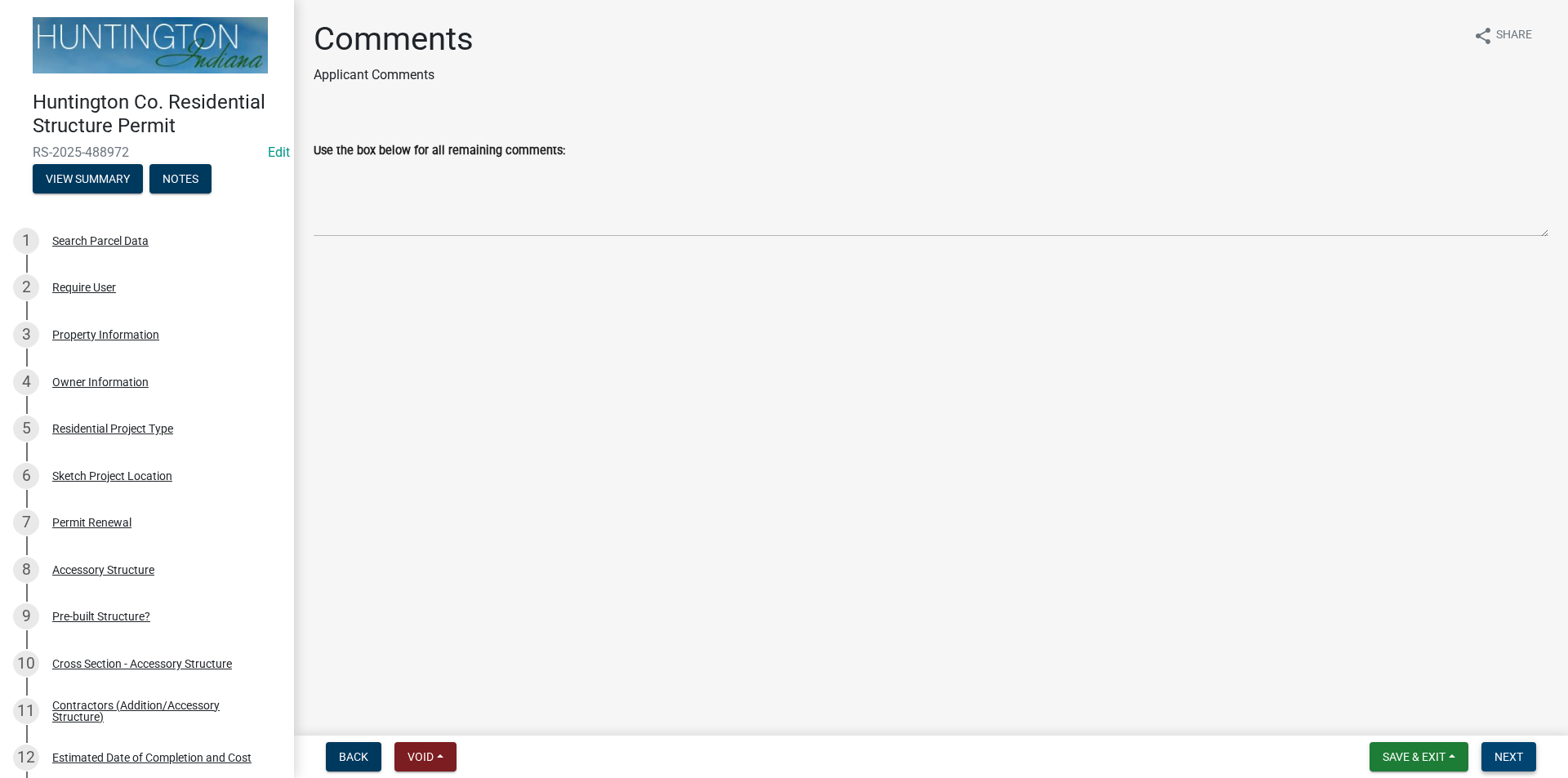
click at [1512, 750] on span "Next" at bounding box center [1509, 756] width 29 height 13
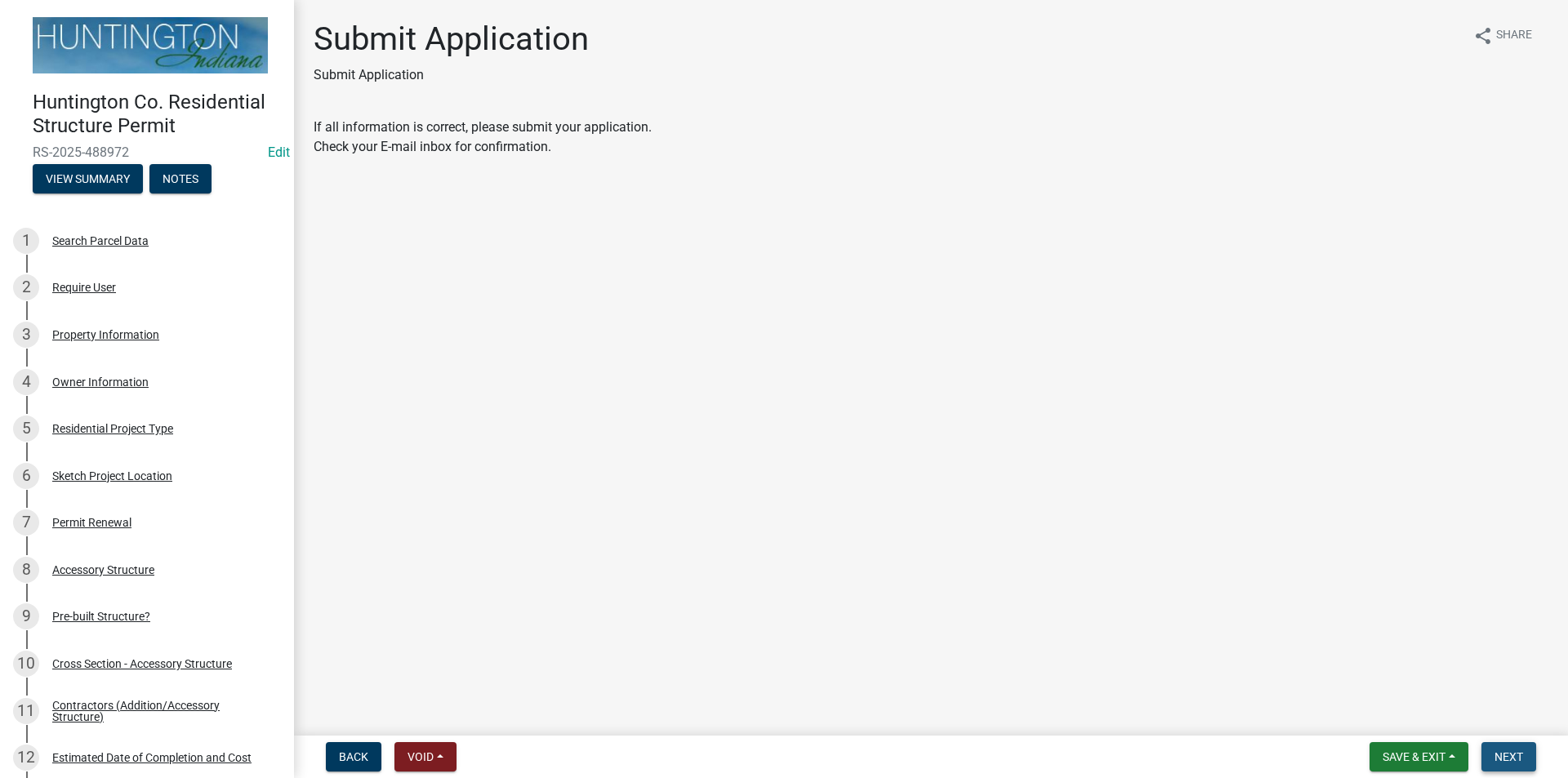
click at [1512, 750] on span "Next" at bounding box center [1509, 756] width 29 height 13
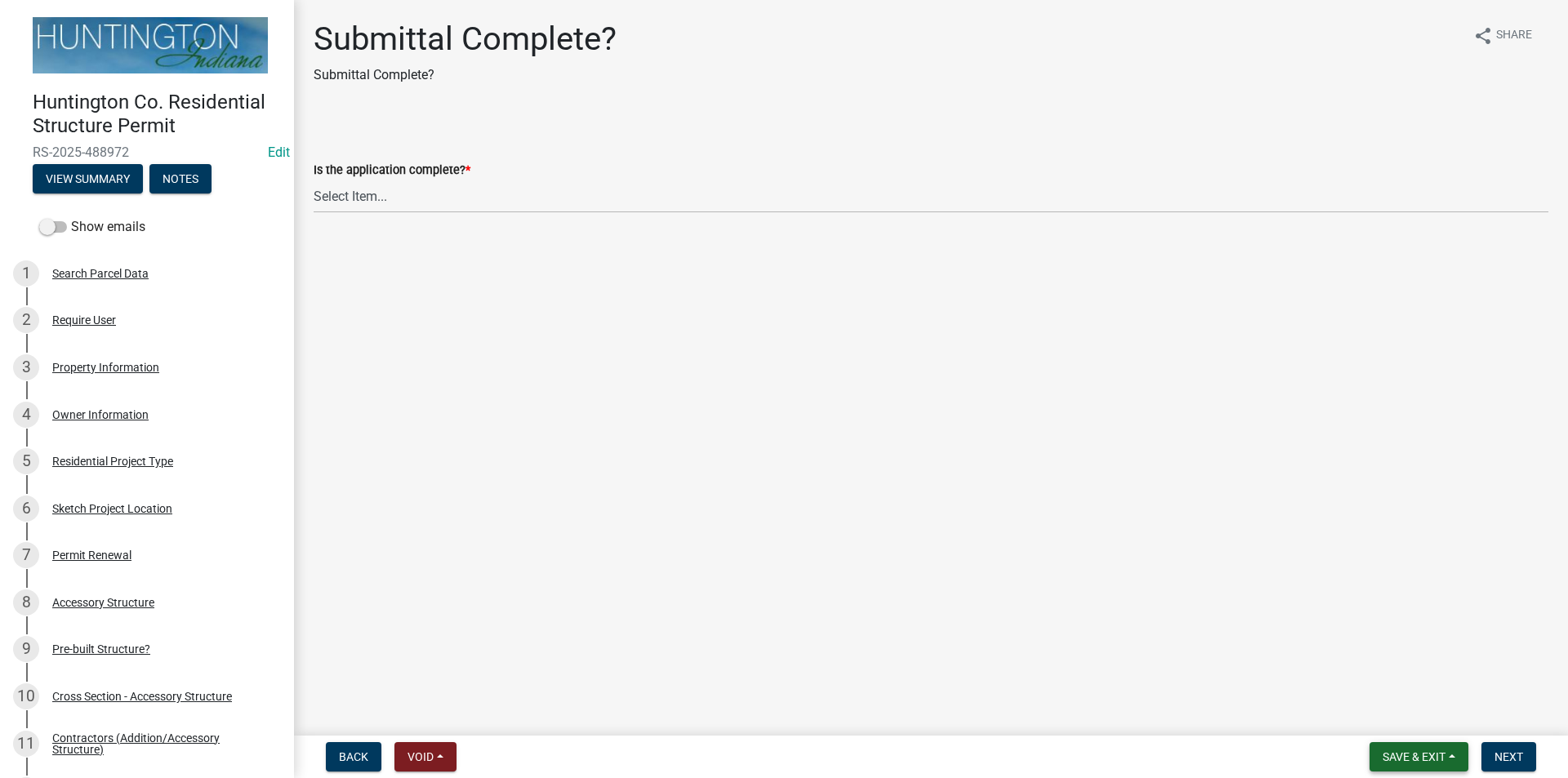
click at [1410, 746] on button "Save & Exit" at bounding box center [1418, 756] width 99 height 29
click at [1348, 714] on button "Save & Exit" at bounding box center [1403, 714] width 131 height 39
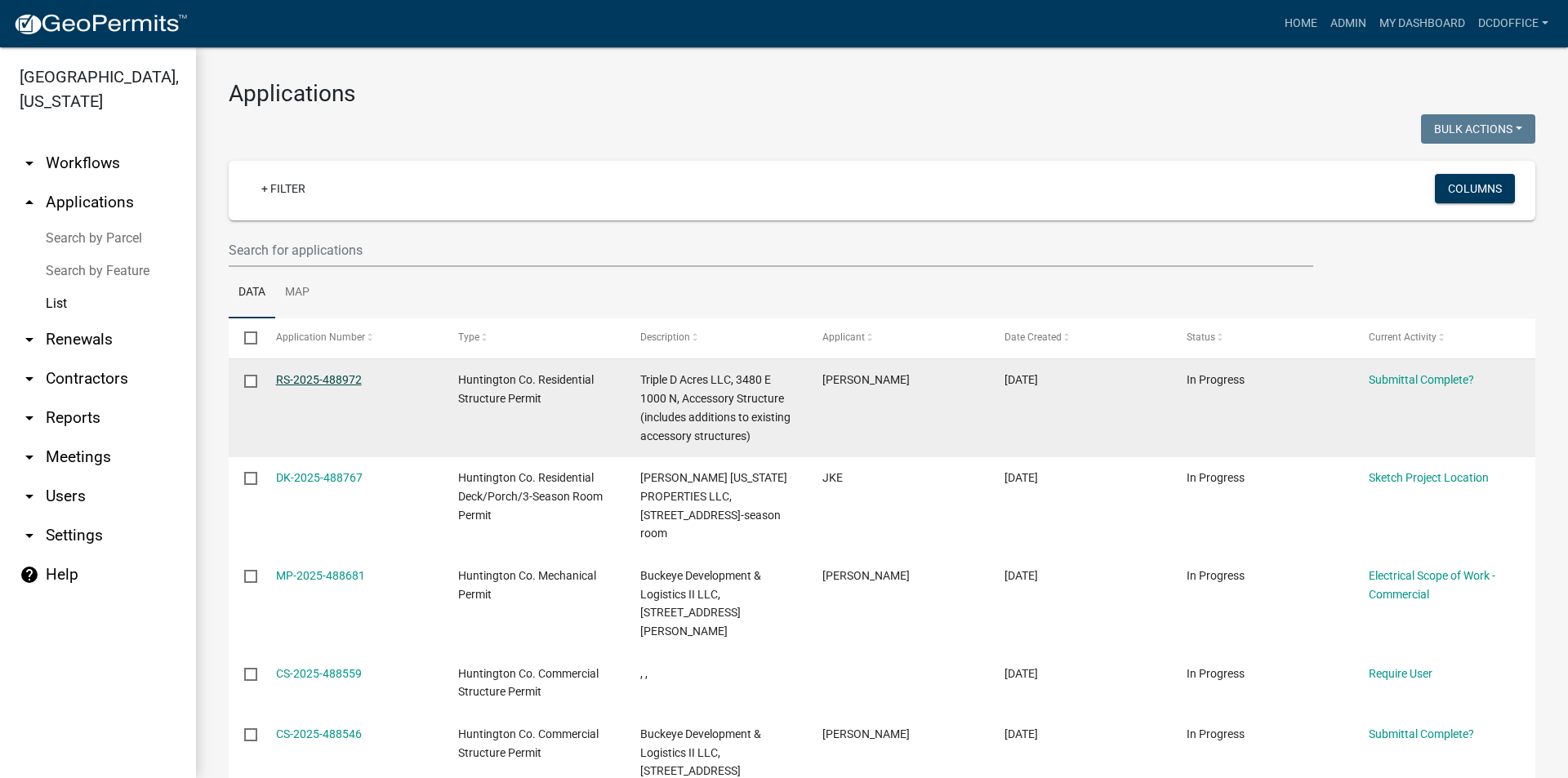
click at [302, 380] on link "RS-2025-488972" at bounding box center [318, 379] width 86 height 13
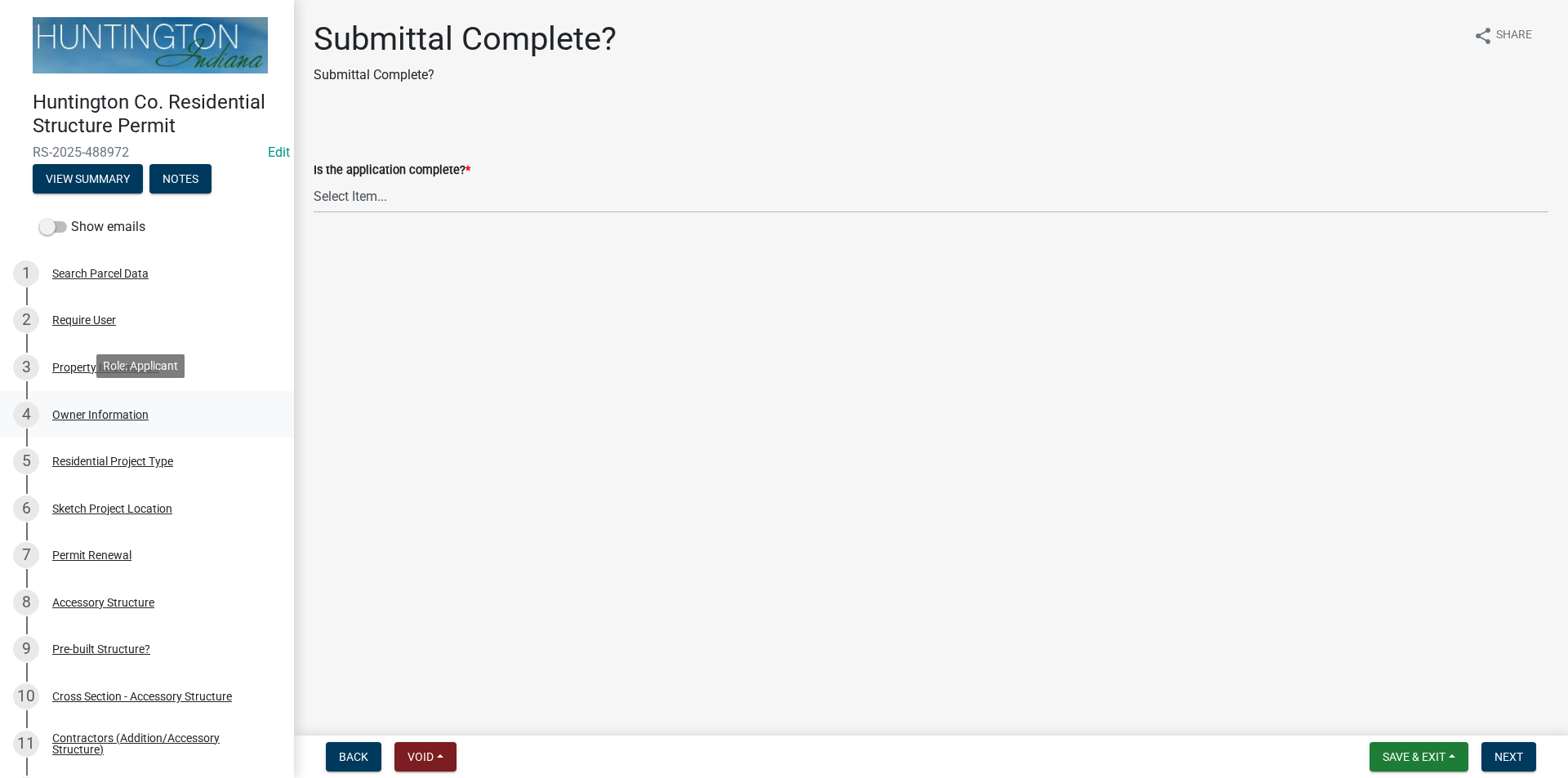
click at [98, 409] on div "Owner Information" at bounding box center [101, 414] width 96 height 12
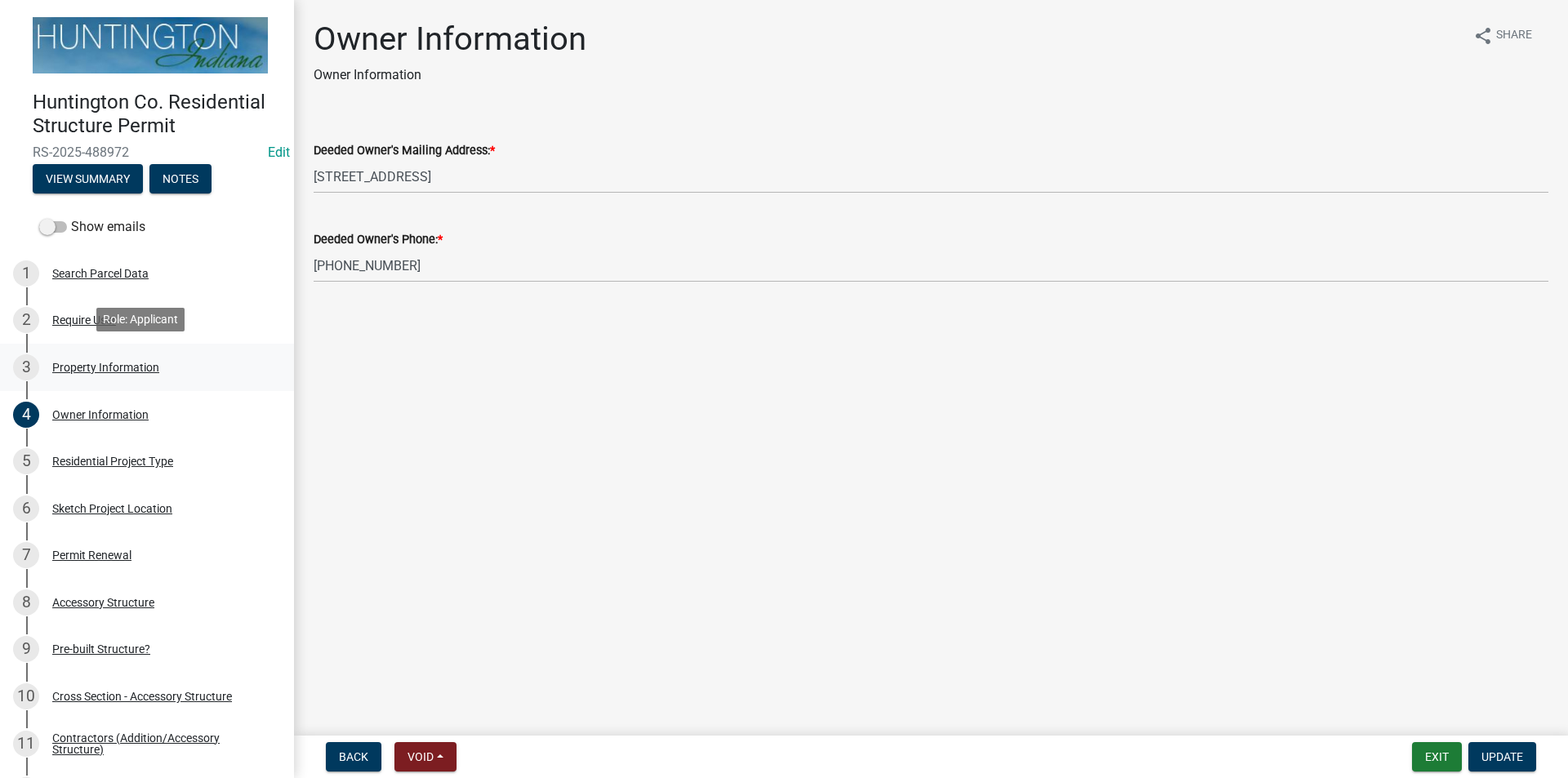
click at [113, 364] on div "Property Information" at bounding box center [106, 367] width 107 height 12
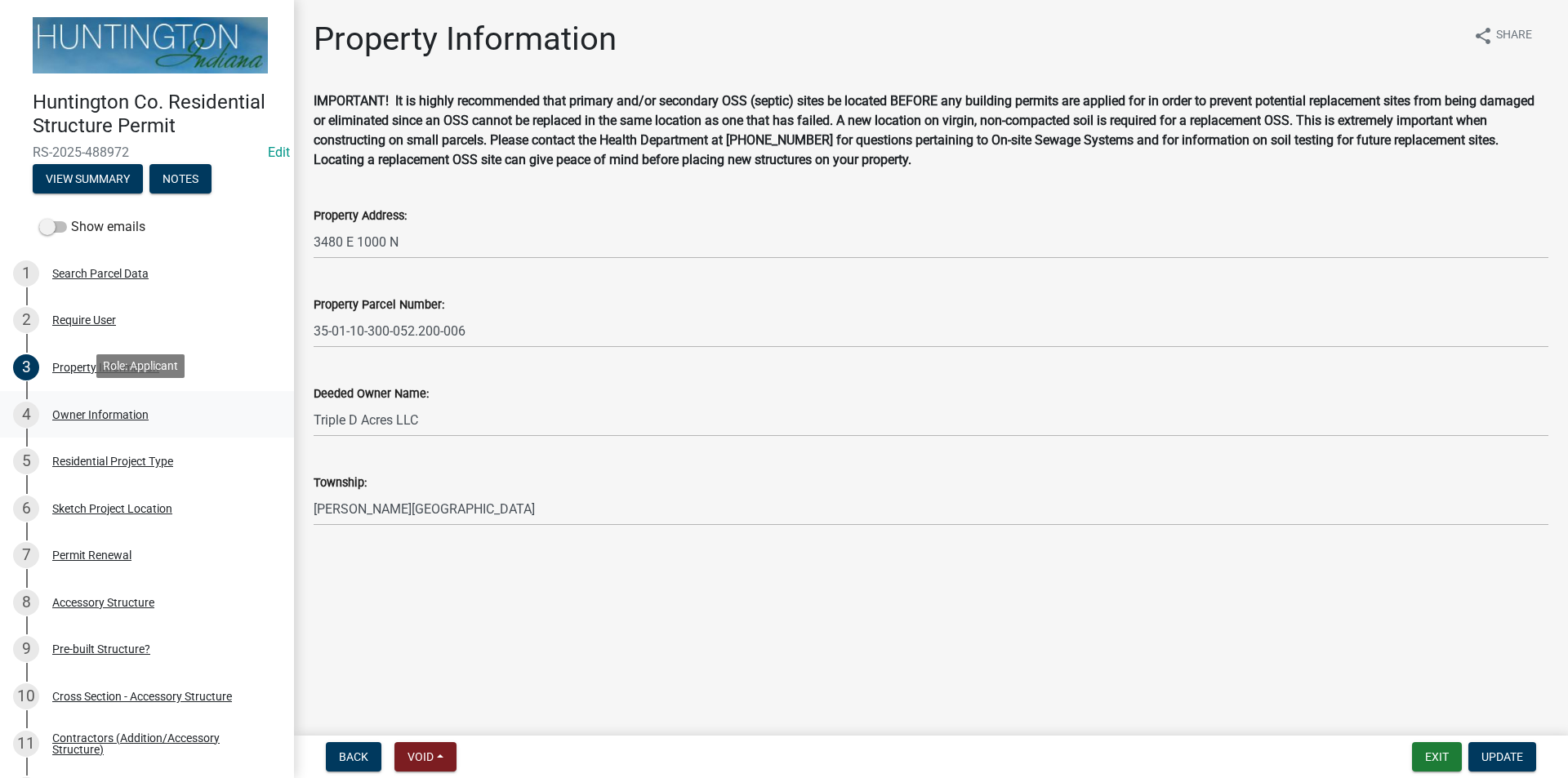
click at [113, 415] on div "Owner Information" at bounding box center [101, 414] width 96 height 12
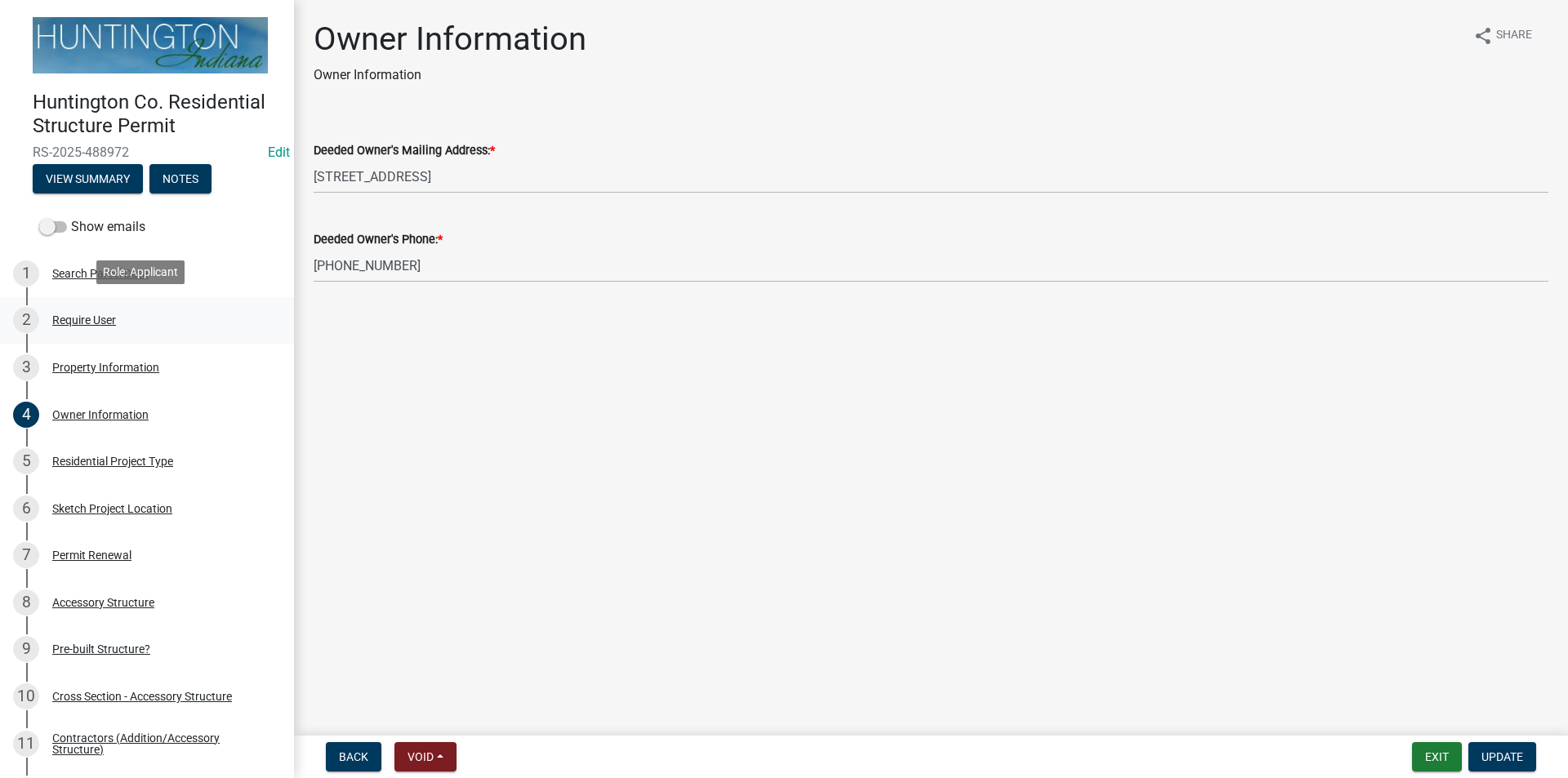
click at [105, 307] on div "2 Require User" at bounding box center [140, 320] width 255 height 26
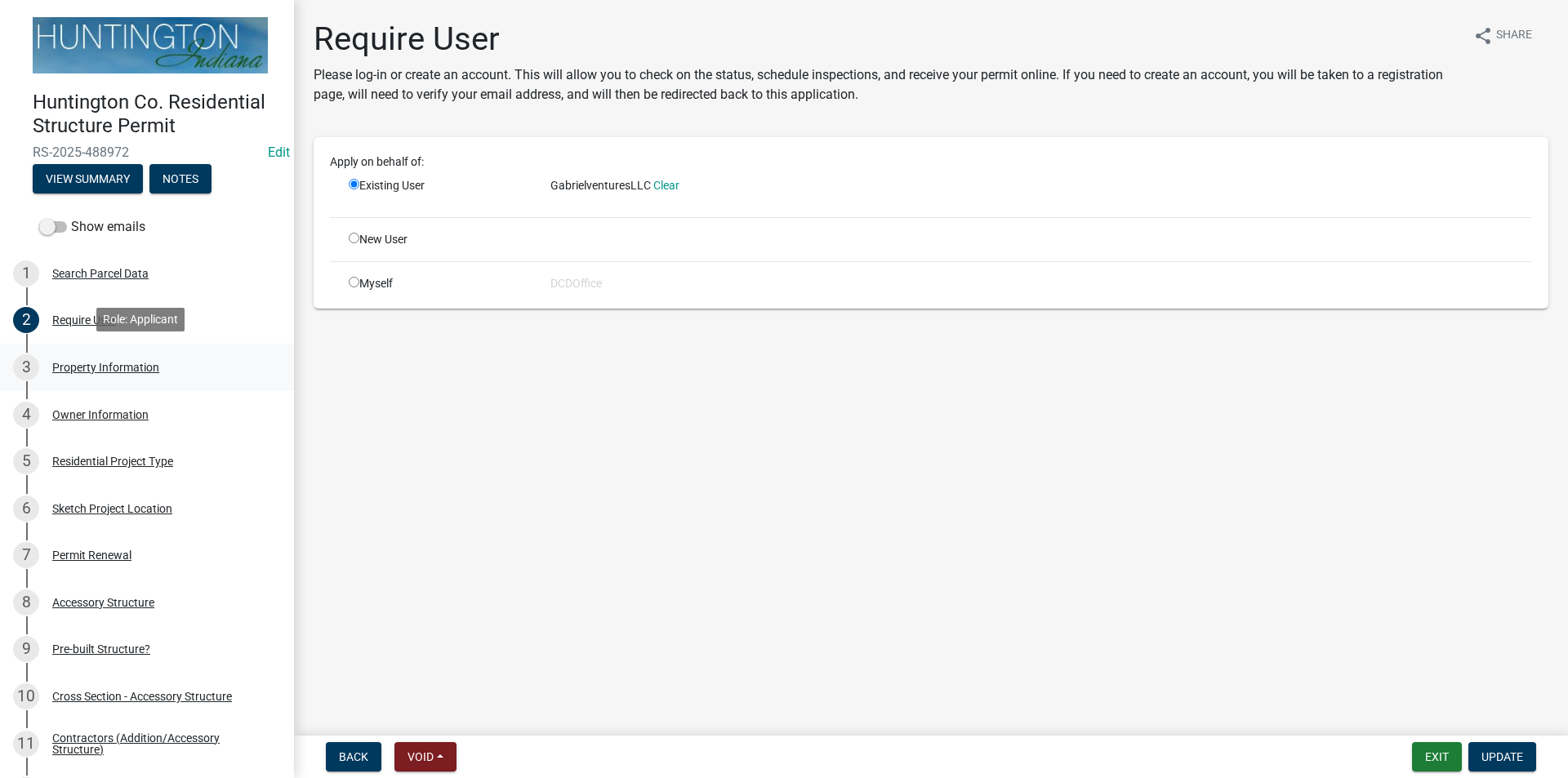
click at [109, 355] on div "3 Property Information" at bounding box center [140, 367] width 255 height 26
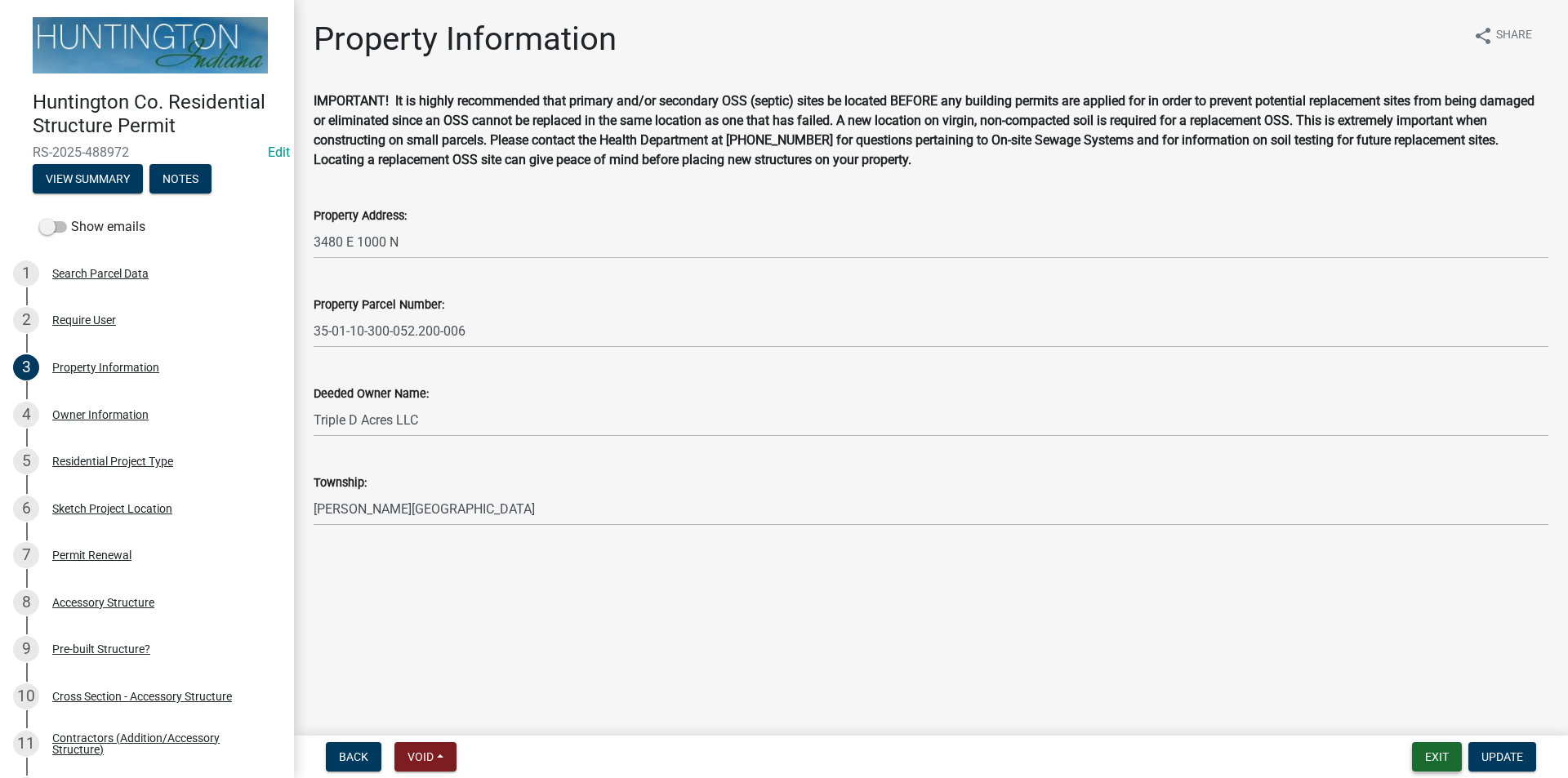
click at [1435, 754] on button "Exit" at bounding box center [1437, 756] width 50 height 29
